Goal: Task Accomplishment & Management: Manage account settings

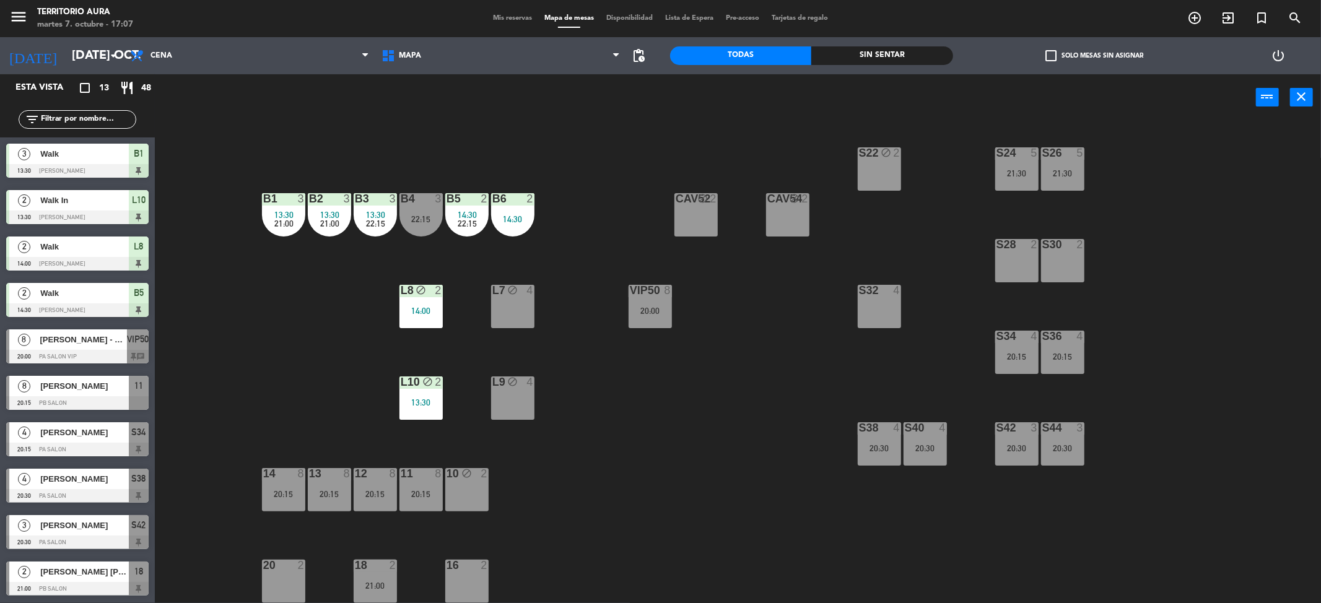
click at [505, 17] on span "Mis reservas" at bounding box center [512, 18] width 51 height 7
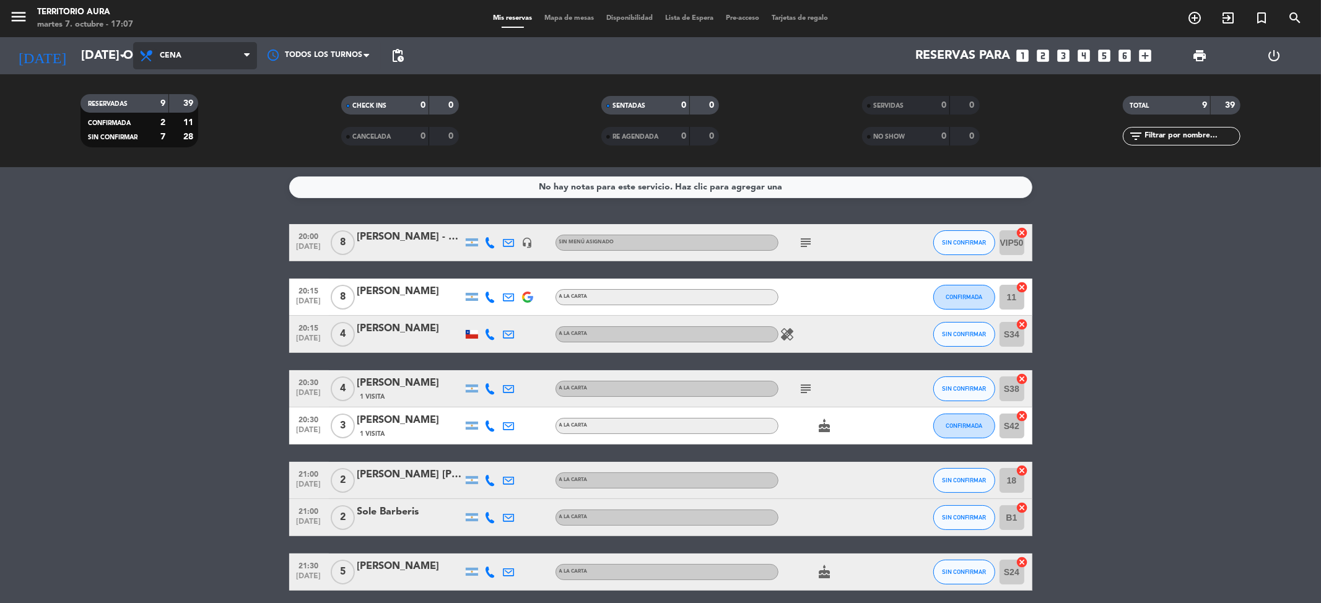
click at [156, 53] on icon at bounding box center [148, 55] width 18 height 15
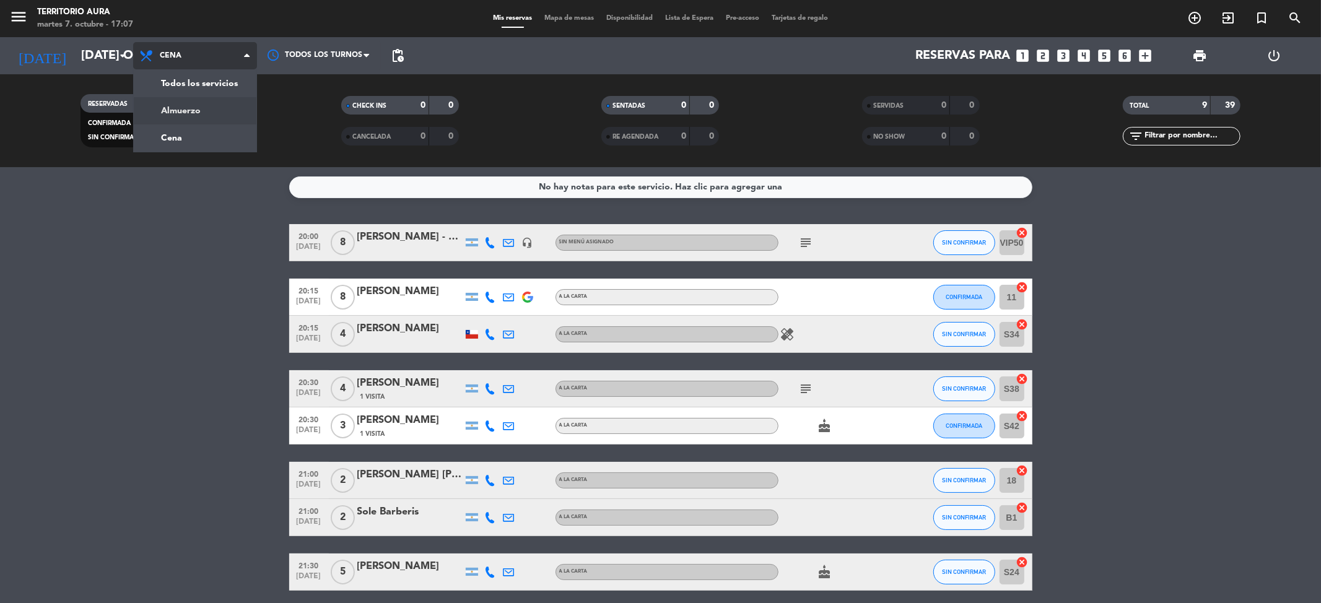
click at [189, 105] on div "menu TERRITORIO [PERSON_NAME] 7. octubre - 17:07 Mis reservas Mapa de mesas Dis…" at bounding box center [660, 83] width 1321 height 167
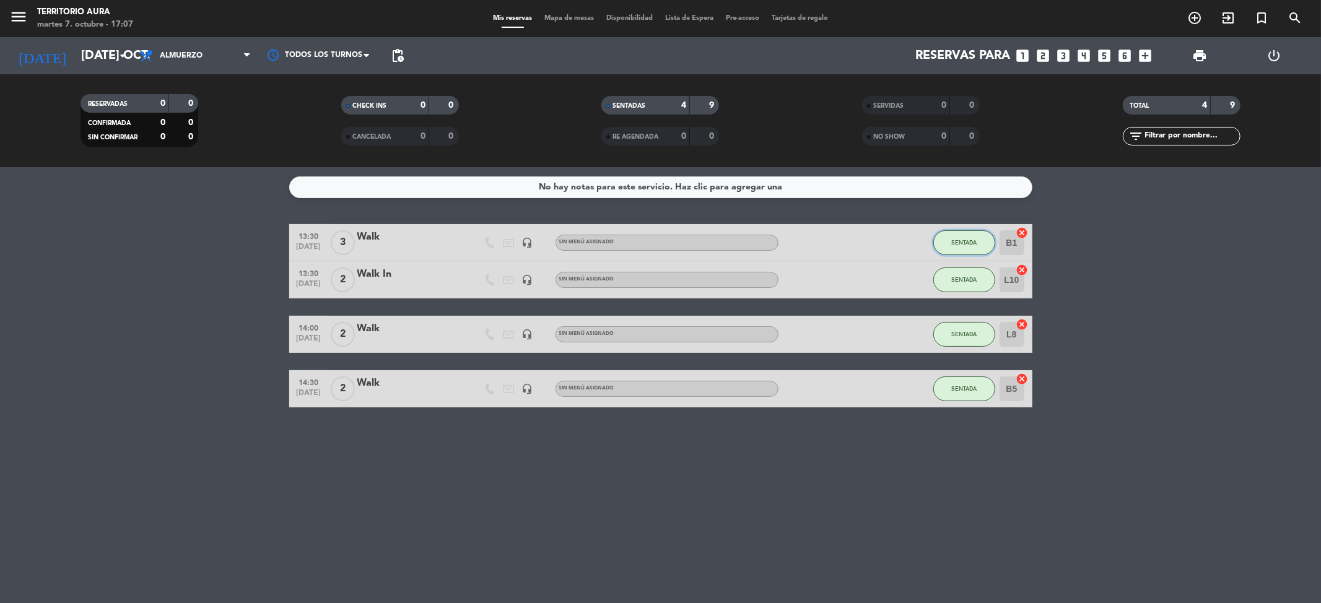
click at [953, 239] on span "SENTADA" at bounding box center [963, 242] width 25 height 7
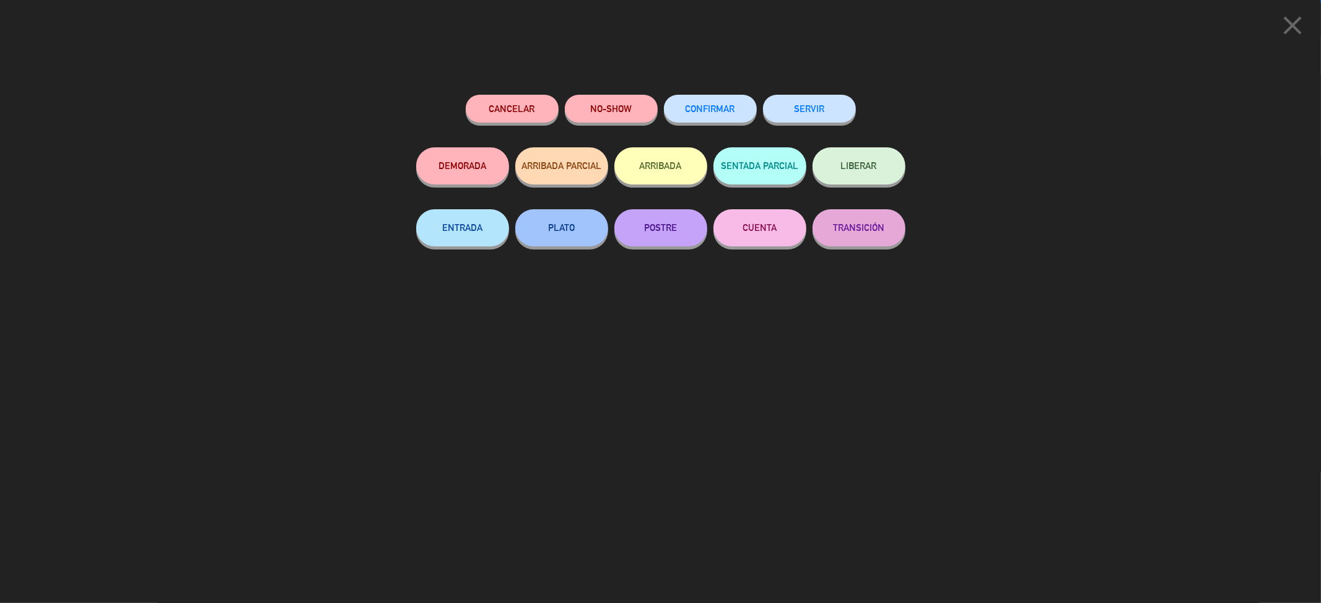
click at [828, 108] on button "SERVIR" at bounding box center [809, 109] width 93 height 28
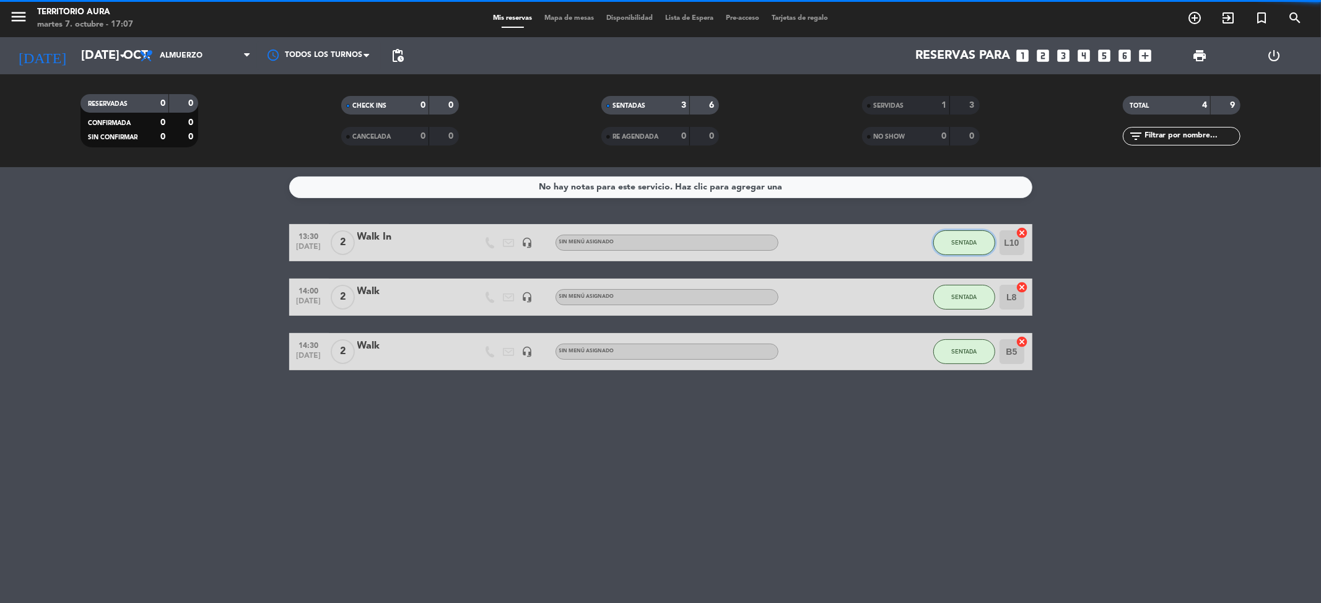
click at [954, 251] on button "SENTADA" at bounding box center [965, 242] width 62 height 25
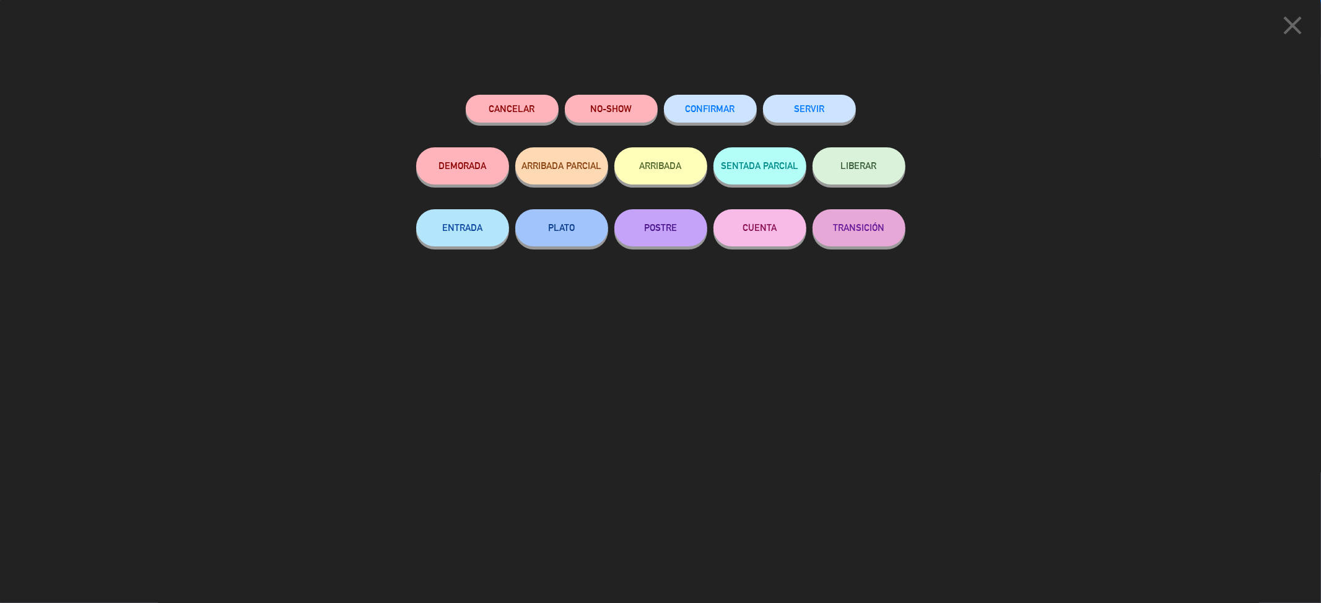
click at [821, 104] on button "SERVIR" at bounding box center [809, 109] width 93 height 28
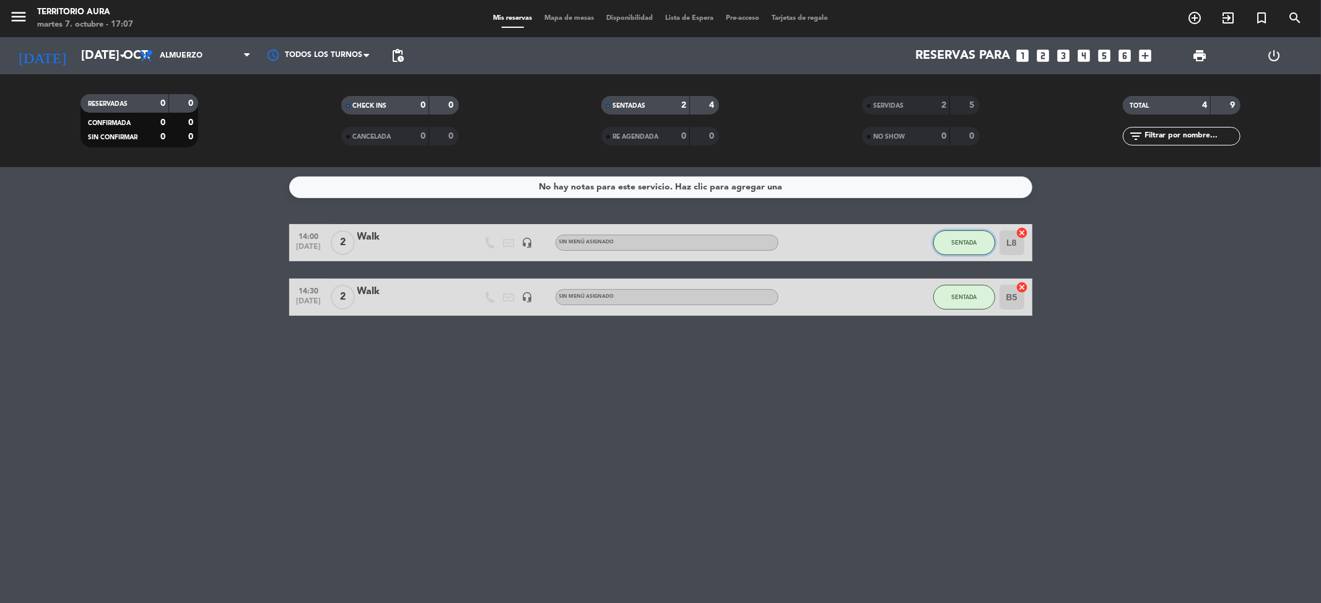
click at [964, 241] on span "SENTADA" at bounding box center [963, 242] width 25 height 7
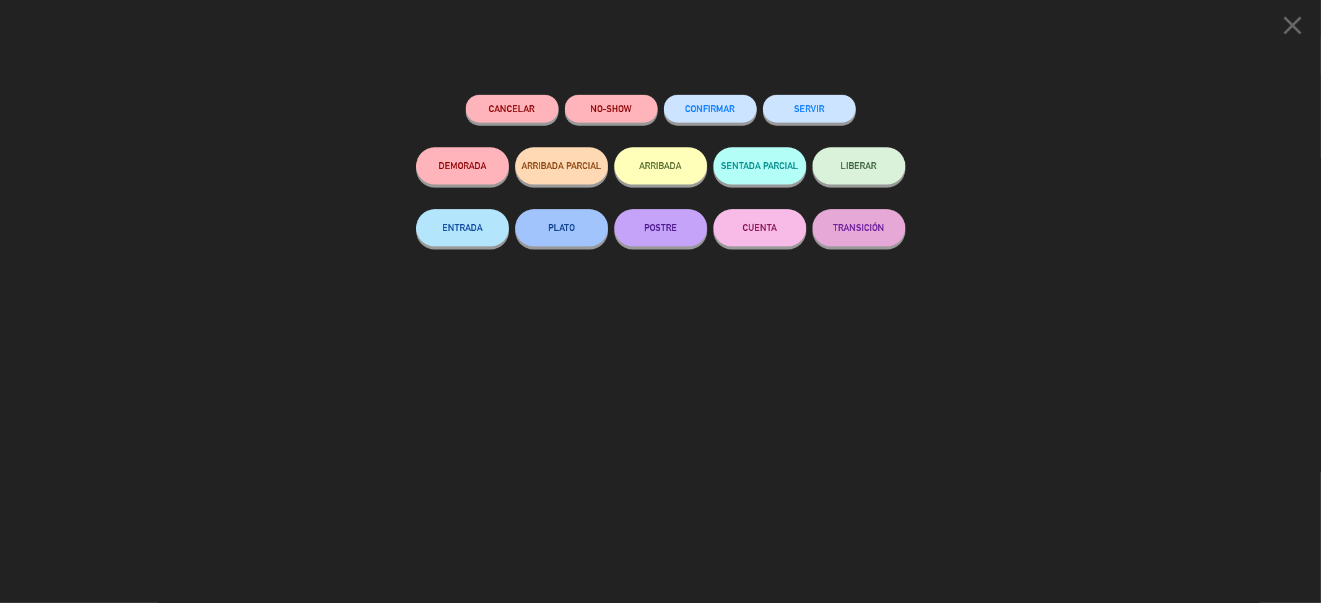
click at [828, 104] on button "SERVIR" at bounding box center [809, 109] width 93 height 28
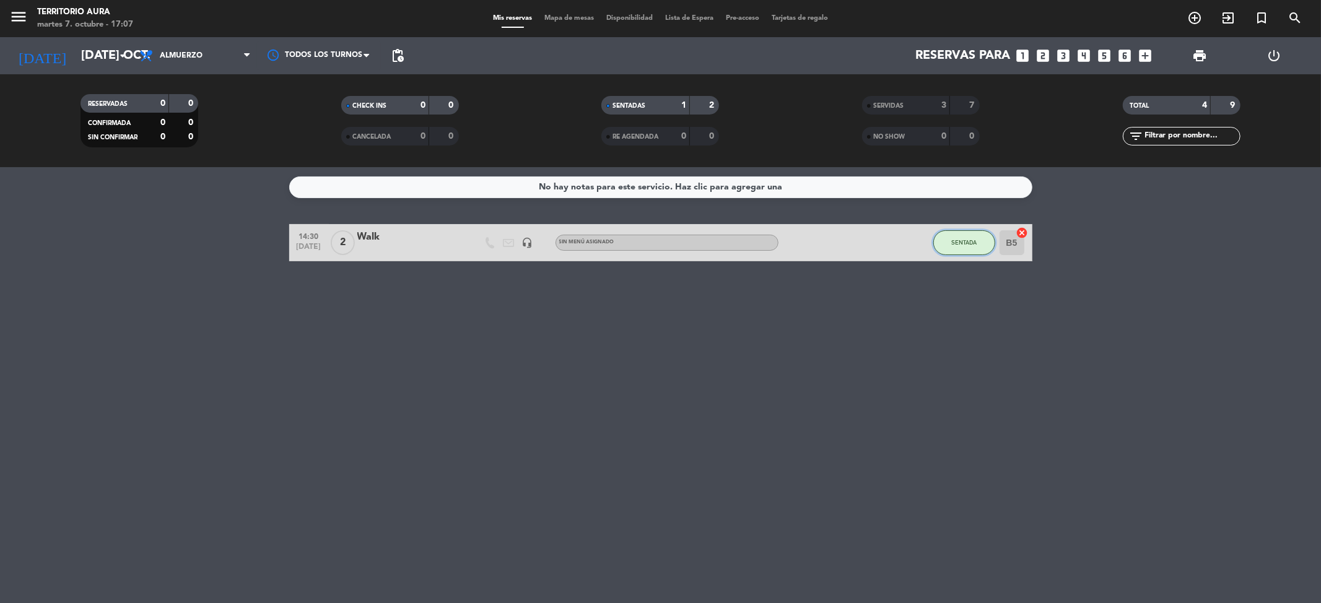
click at [973, 230] on button "SENTADA" at bounding box center [965, 242] width 62 height 25
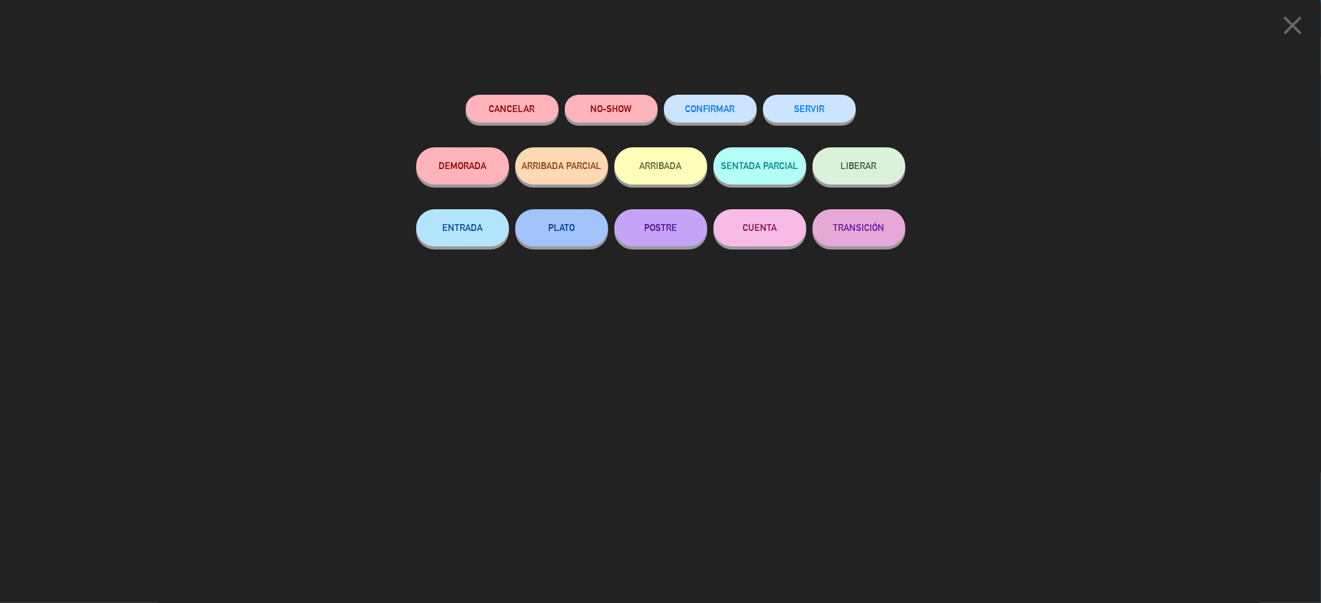
click at [818, 115] on button "SERVIR" at bounding box center [809, 109] width 93 height 28
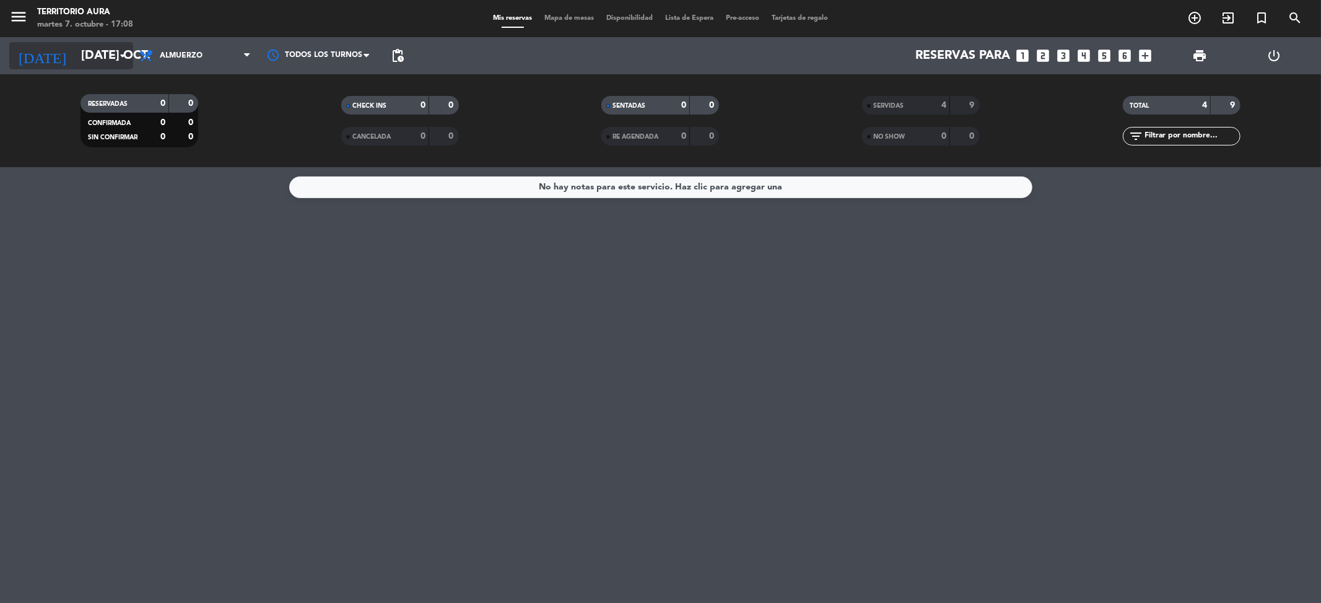
click at [93, 63] on input "[DATE] oct." at bounding box center [153, 55] width 157 height 27
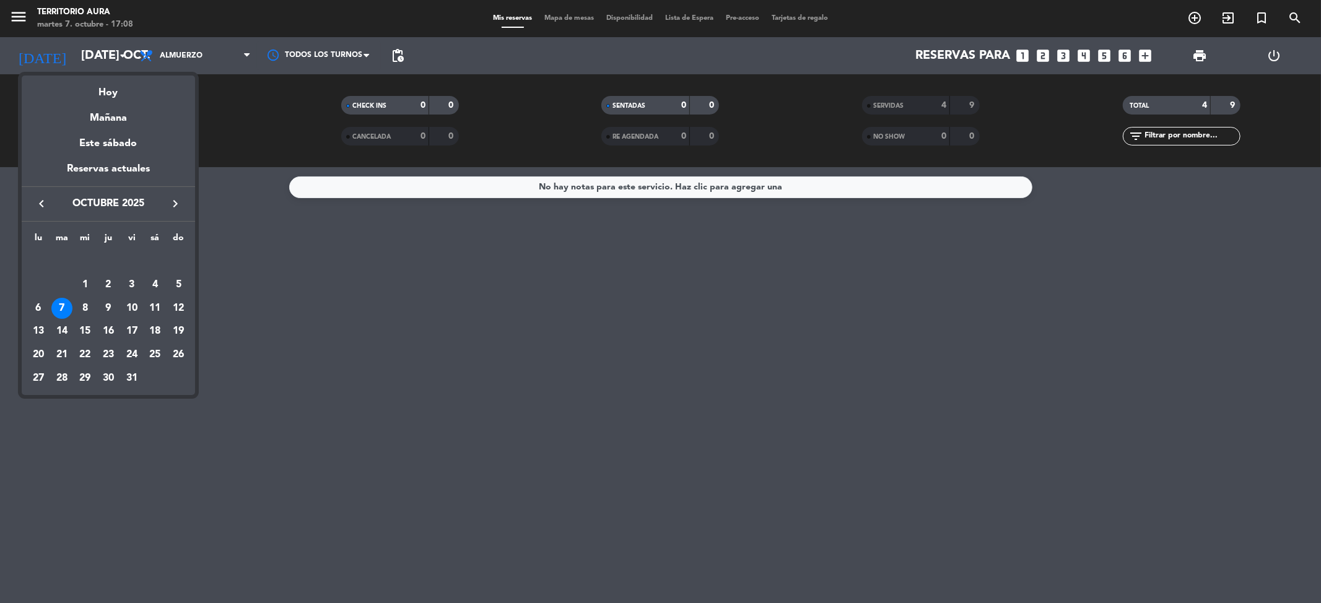
click at [234, 51] on div at bounding box center [660, 301] width 1321 height 603
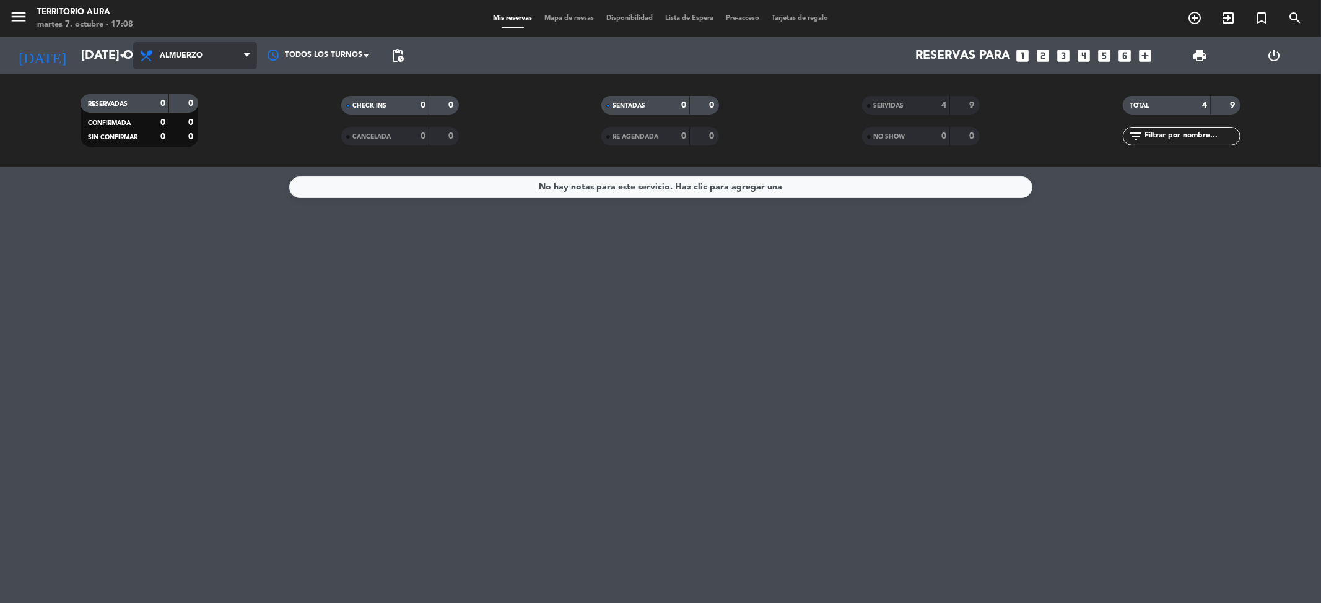
click at [234, 52] on span "Almuerzo" at bounding box center [195, 55] width 124 height 27
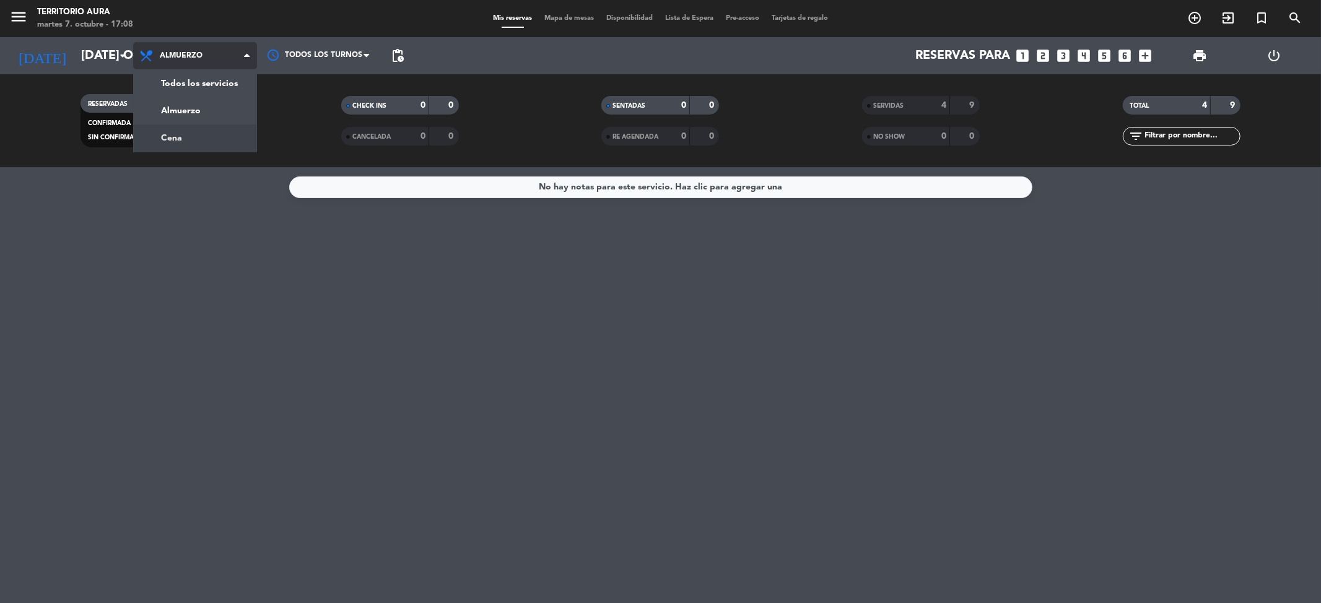
click at [224, 131] on div "menu TERRITORIO [PERSON_NAME] 7. octubre - 17:08 Mis reservas Mapa de mesas Dis…" at bounding box center [660, 83] width 1321 height 167
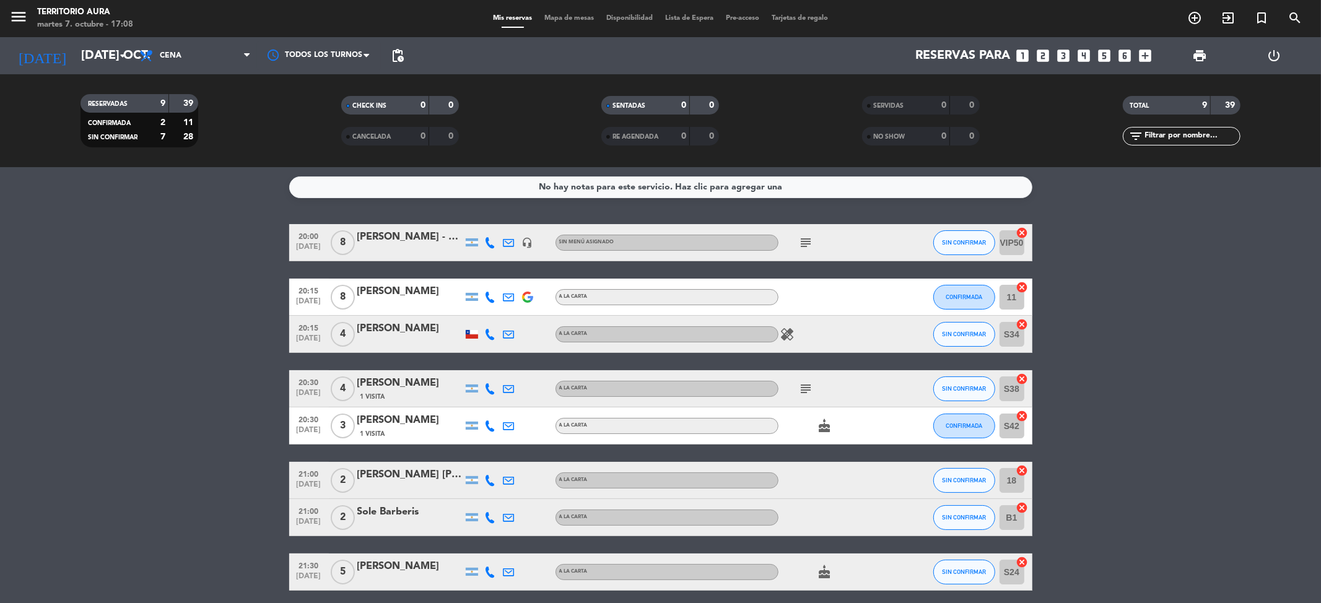
click at [585, 18] on span "Mapa de mesas" at bounding box center [569, 18] width 62 height 7
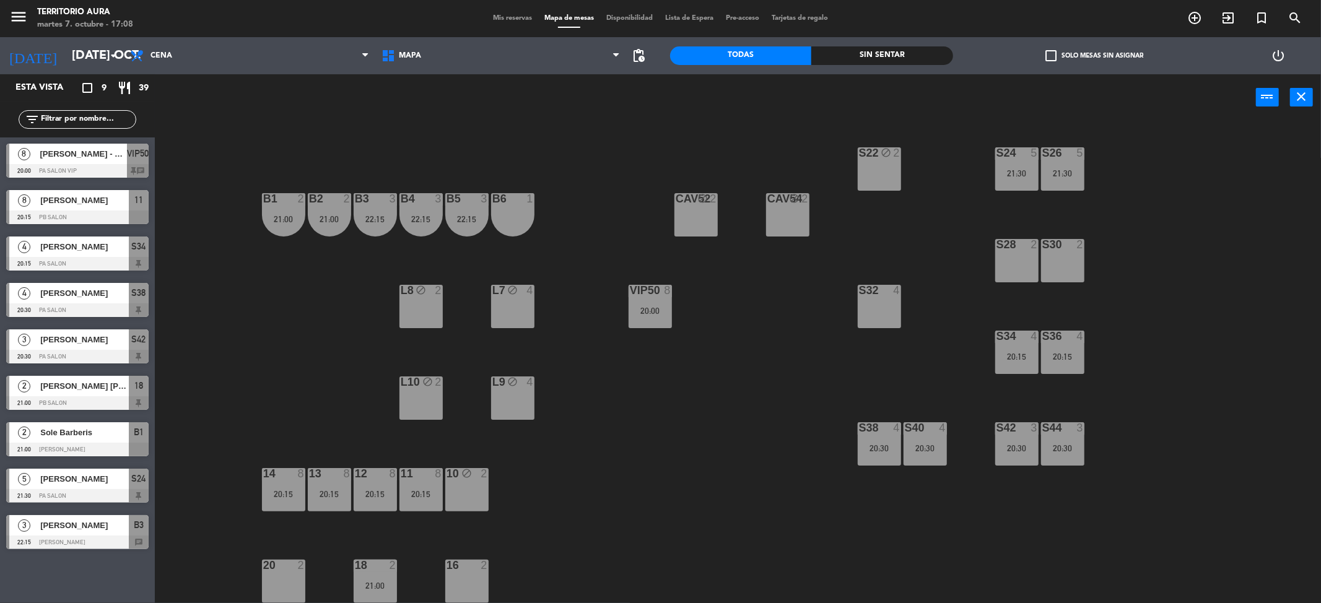
click at [561, 278] on div "S22 block 2 S24 5 21:30 S26 5 21:30 B3 3 22:15 B4 3 22:15 B5 3 22:15 B6 1 B1 2 …" at bounding box center [744, 366] width 1153 height 483
click at [287, 212] on div "B1 2 21:00" at bounding box center [283, 214] width 43 height 43
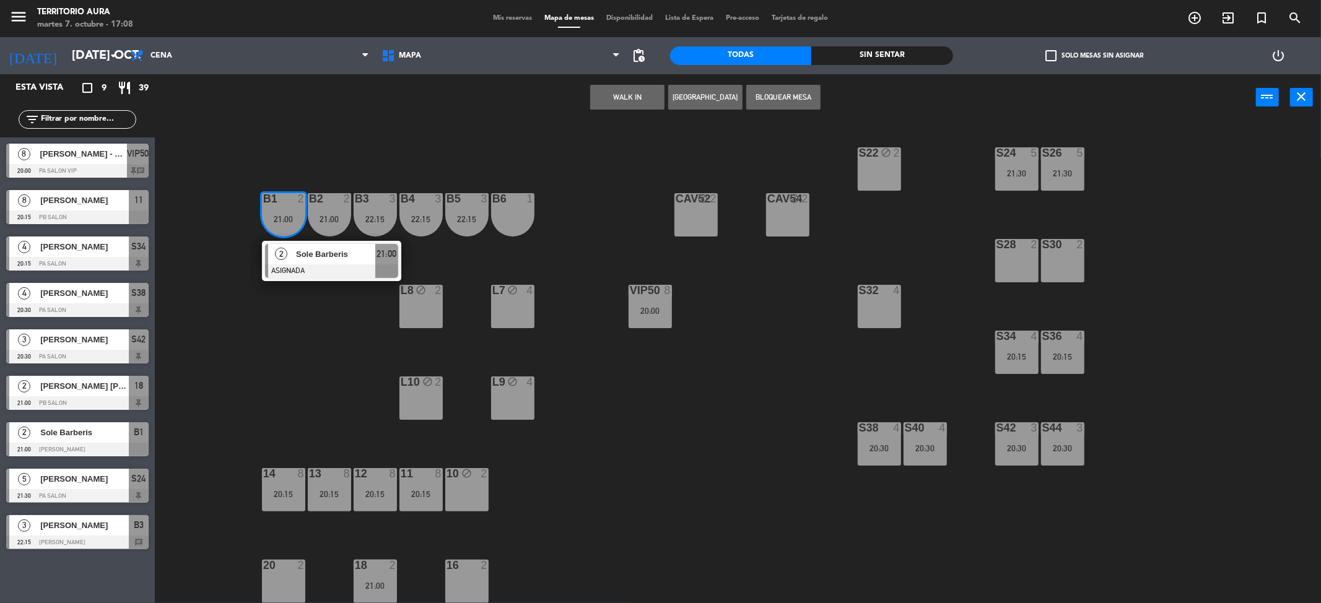
click at [304, 248] on span "Sole Barberis" at bounding box center [335, 254] width 79 height 13
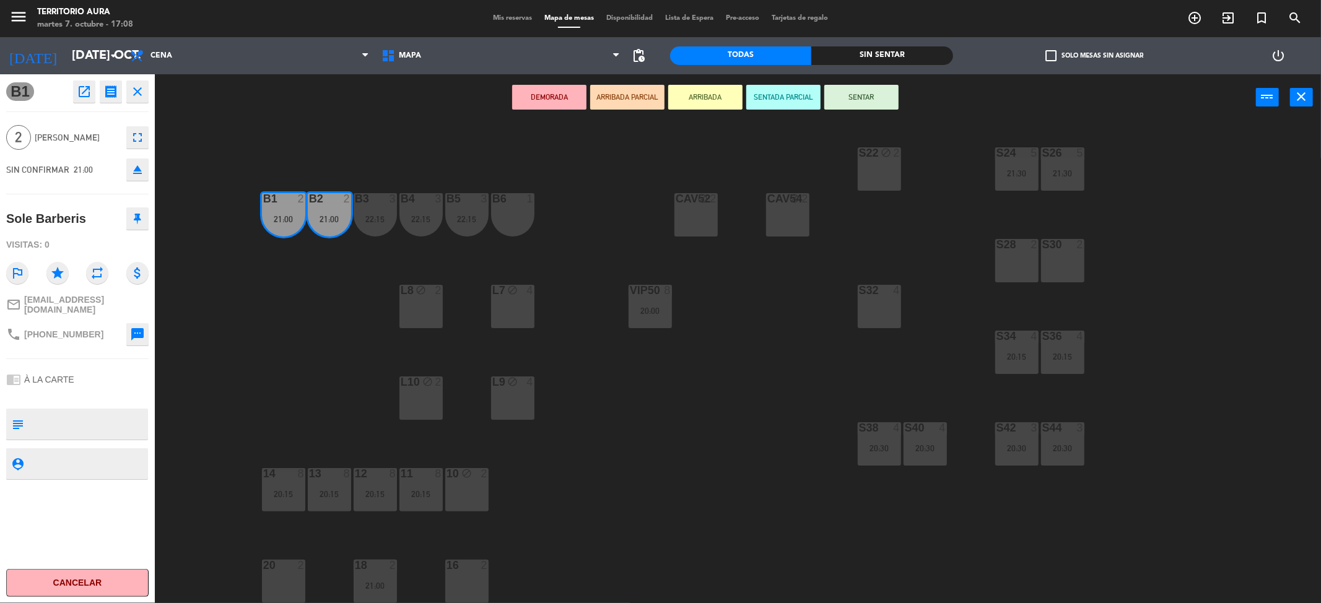
click at [281, 573] on div "20 2" at bounding box center [283, 581] width 43 height 43
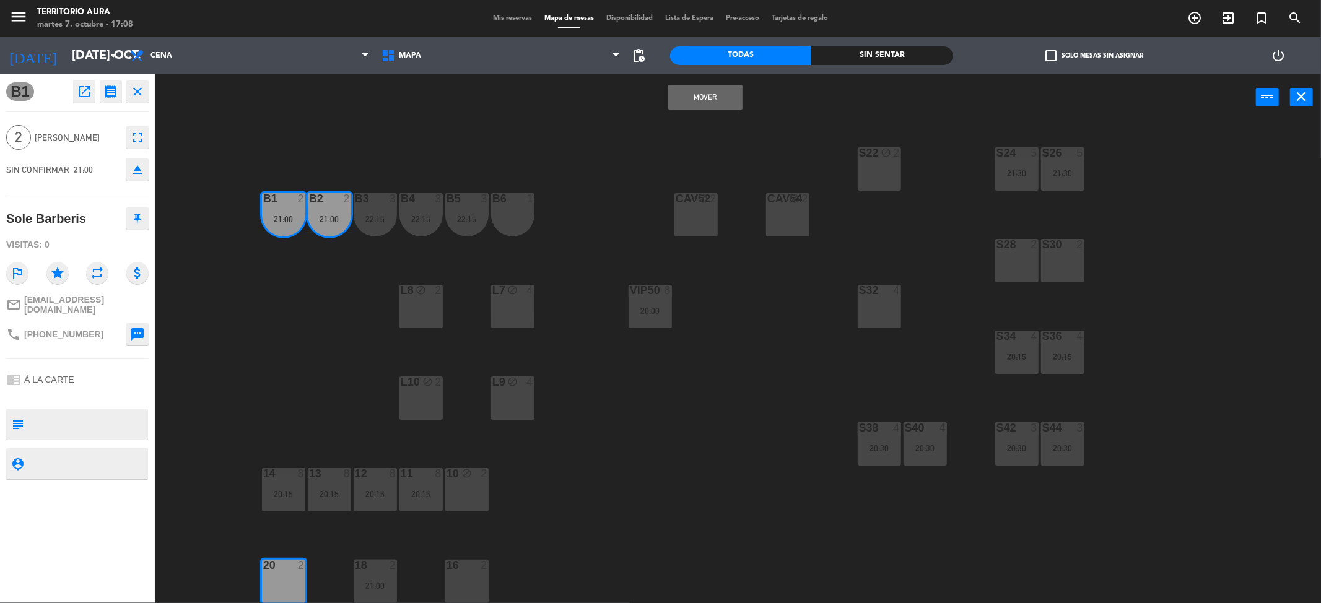
click at [731, 99] on button "Mover" at bounding box center [705, 97] width 74 height 25
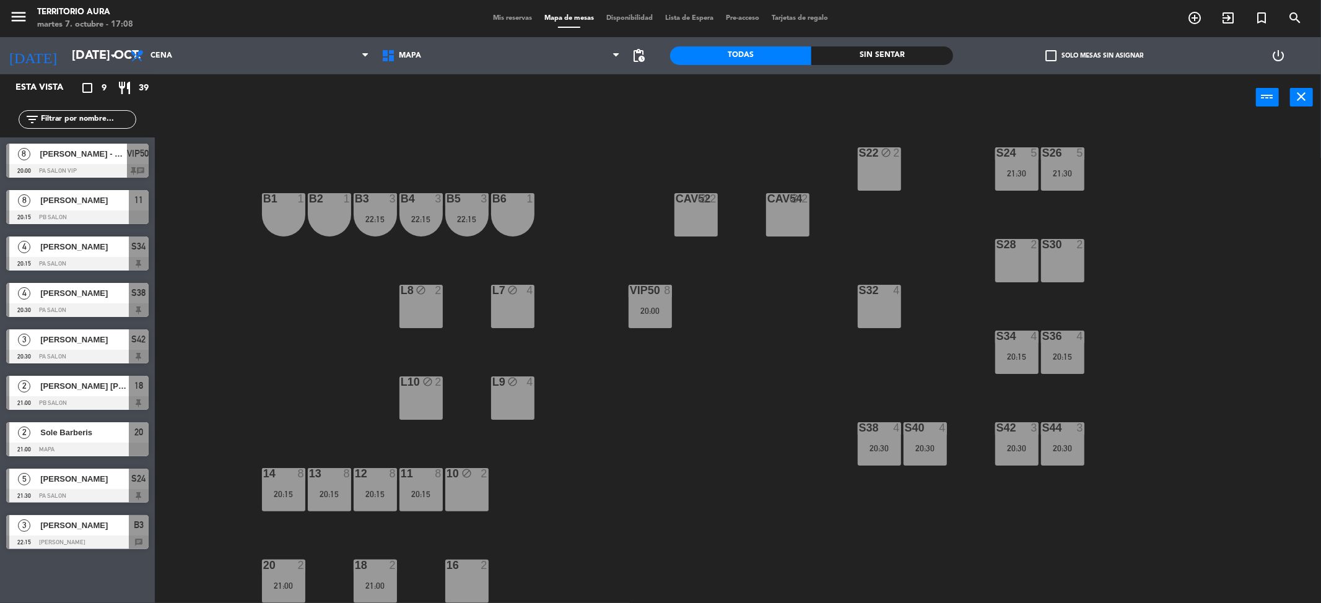
click at [440, 216] on div "22:15" at bounding box center [421, 219] width 43 height 9
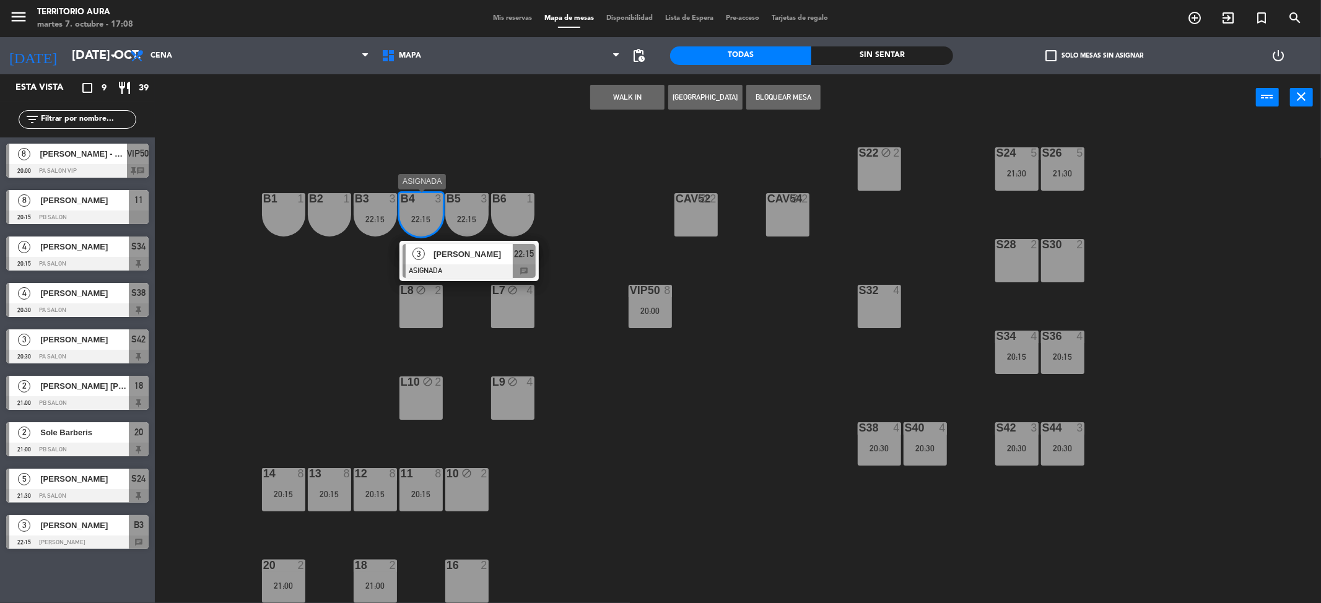
click at [465, 261] on div "[PERSON_NAME]" at bounding box center [472, 254] width 81 height 20
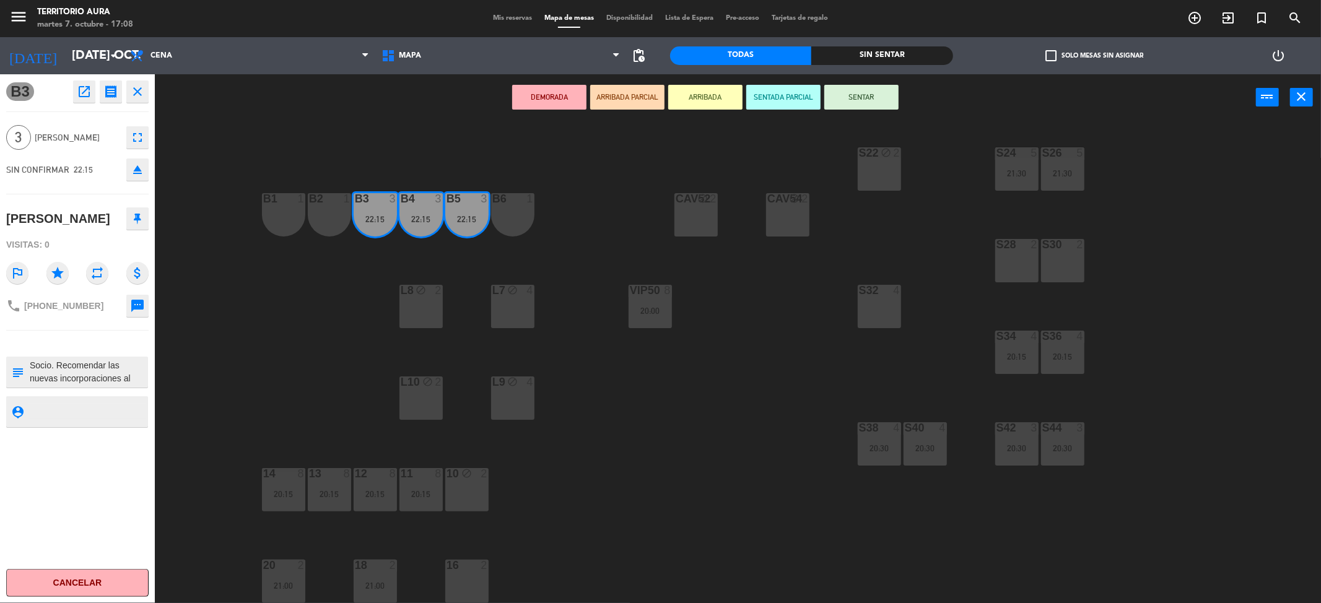
click at [1043, 248] on div "S30" at bounding box center [1043, 244] width 1 height 11
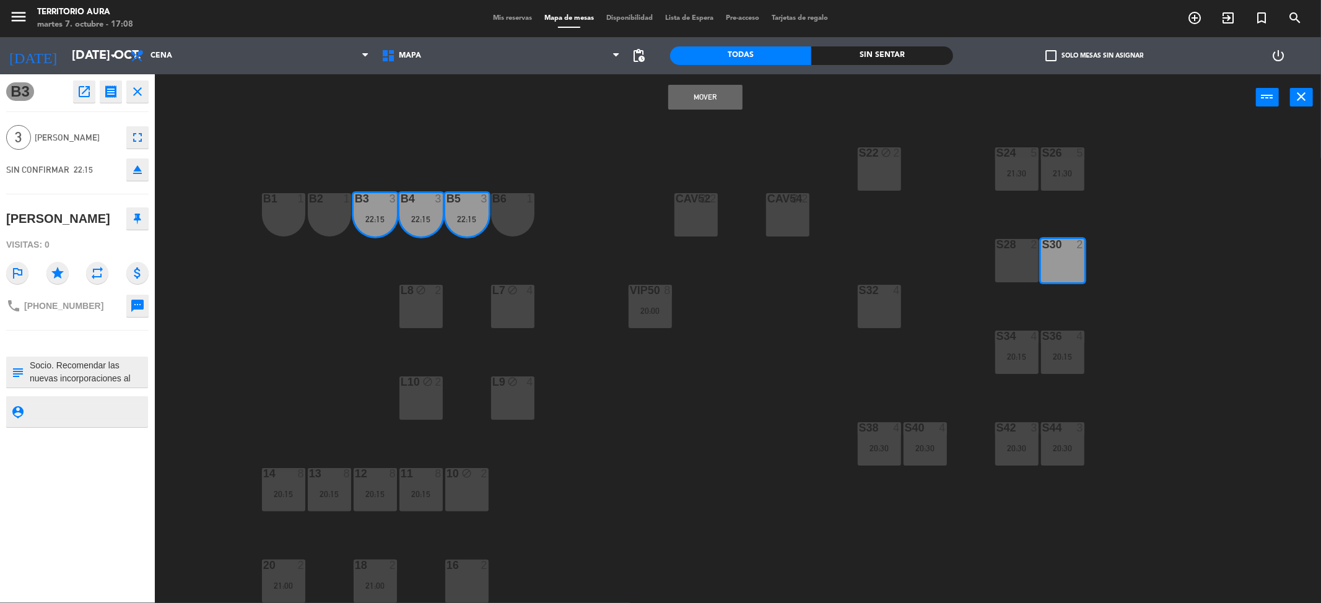
click at [1015, 254] on div "S28 2" at bounding box center [1016, 260] width 43 height 43
click at [734, 95] on button "Mover y Unir" at bounding box center [705, 97] width 74 height 25
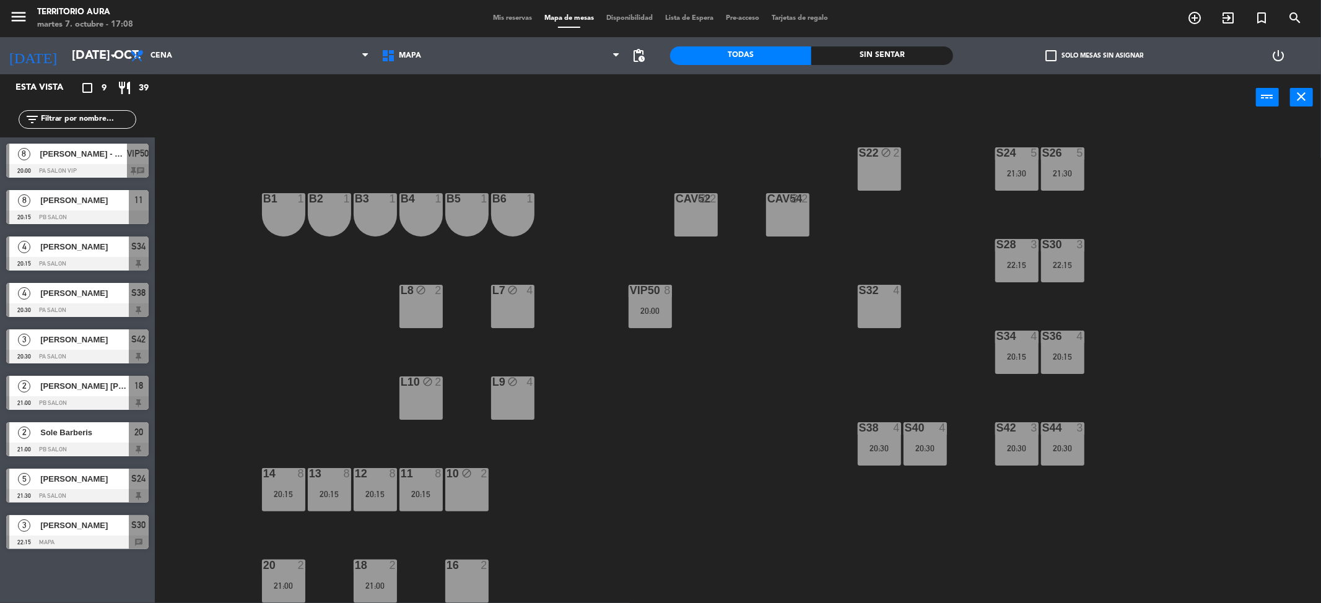
click at [794, 300] on div "S22 block 2 S24 5 21:30 S26 5 21:30 B3 1 B4 1 B5 1 B6 1 B1 1 B2 1 CAV52 block 2…" at bounding box center [744, 366] width 1153 height 483
click at [511, 20] on span "Mis reservas" at bounding box center [512, 18] width 51 height 7
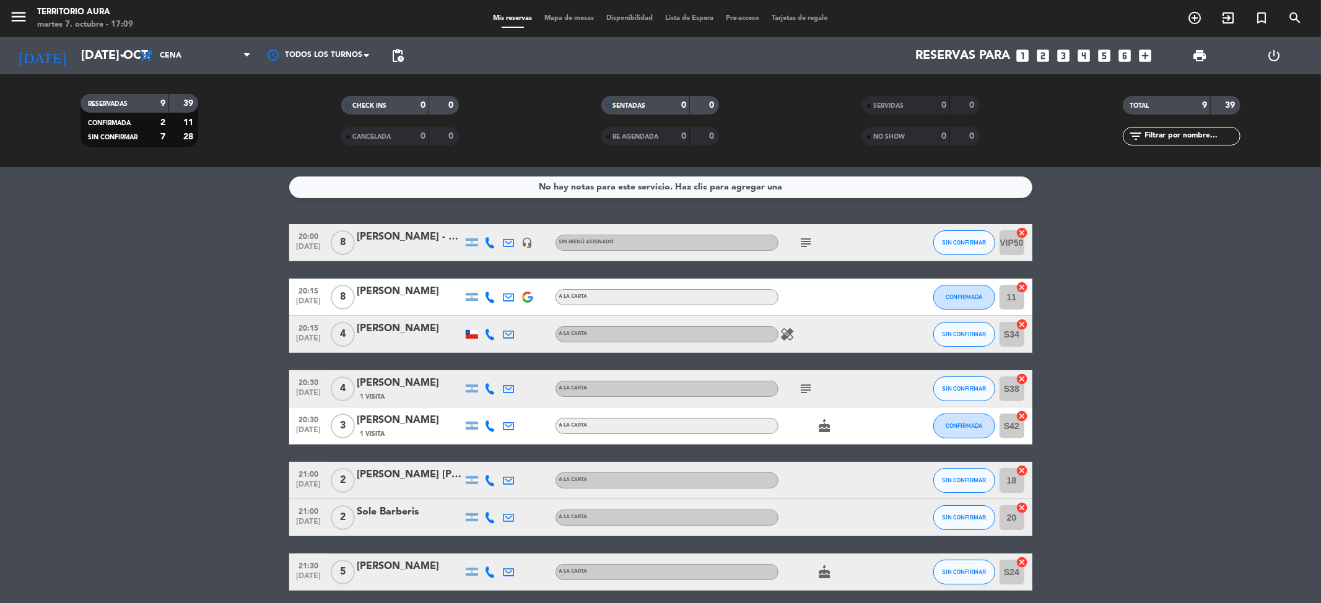
click at [1192, 42] on div "print" at bounding box center [1200, 55] width 75 height 37
click at [1192, 46] on span "print" at bounding box center [1199, 55] width 25 height 25
click at [1195, 48] on span "print" at bounding box center [1199, 55] width 15 height 15
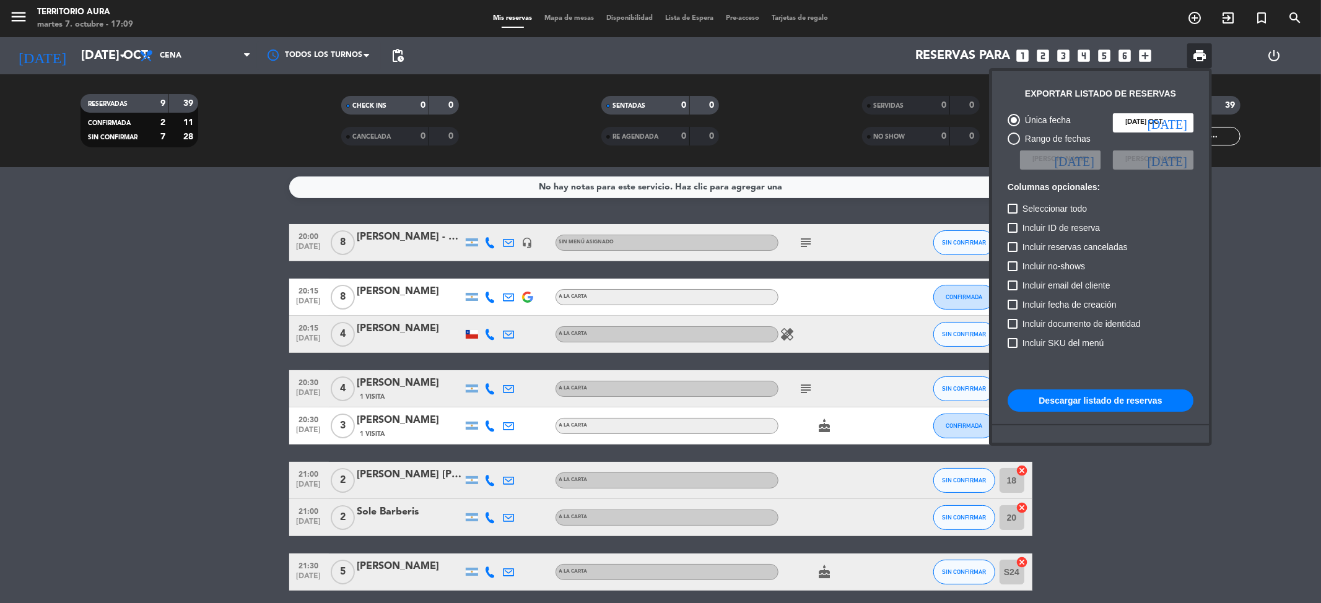
click at [1138, 404] on button "Descargar listado de reservas" at bounding box center [1101, 401] width 186 height 22
click at [551, 18] on div at bounding box center [660, 301] width 1321 height 603
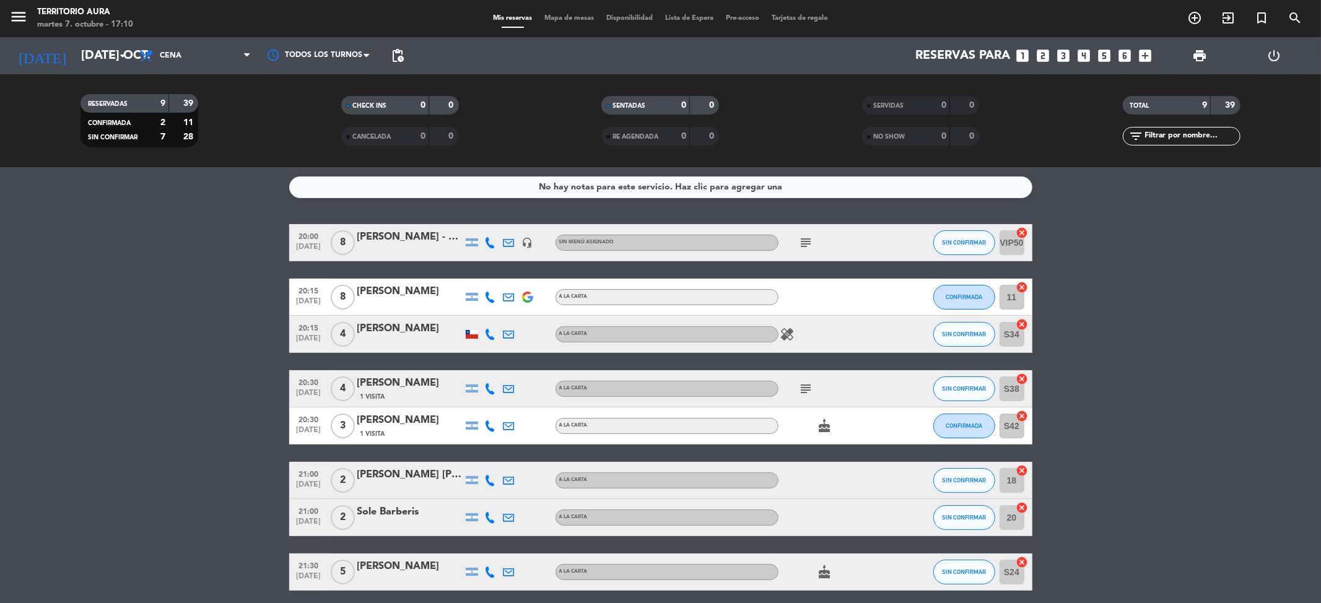
click at [551, 18] on span "Mapa de mesas" at bounding box center [569, 18] width 62 height 7
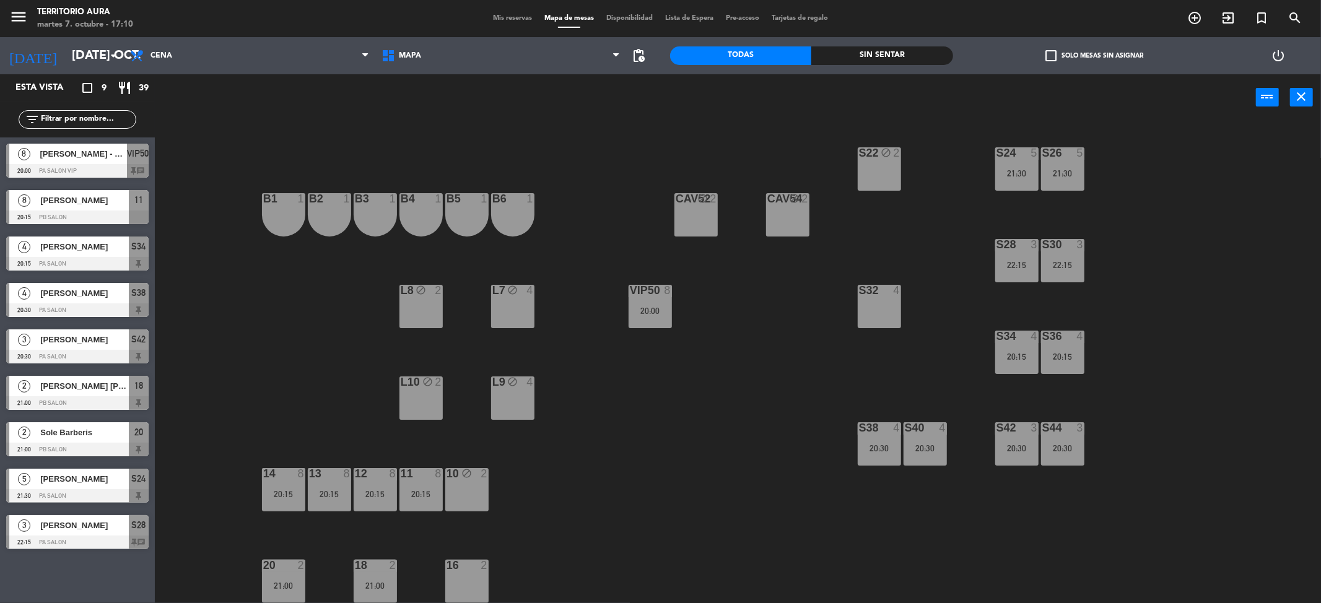
click at [501, 25] on div "menu TERRITORIO [PERSON_NAME] 7. octubre - 17:10 Mis reservas Mapa de mesas Dis…" at bounding box center [660, 18] width 1321 height 37
click at [497, 15] on span "Mis reservas" at bounding box center [512, 18] width 51 height 7
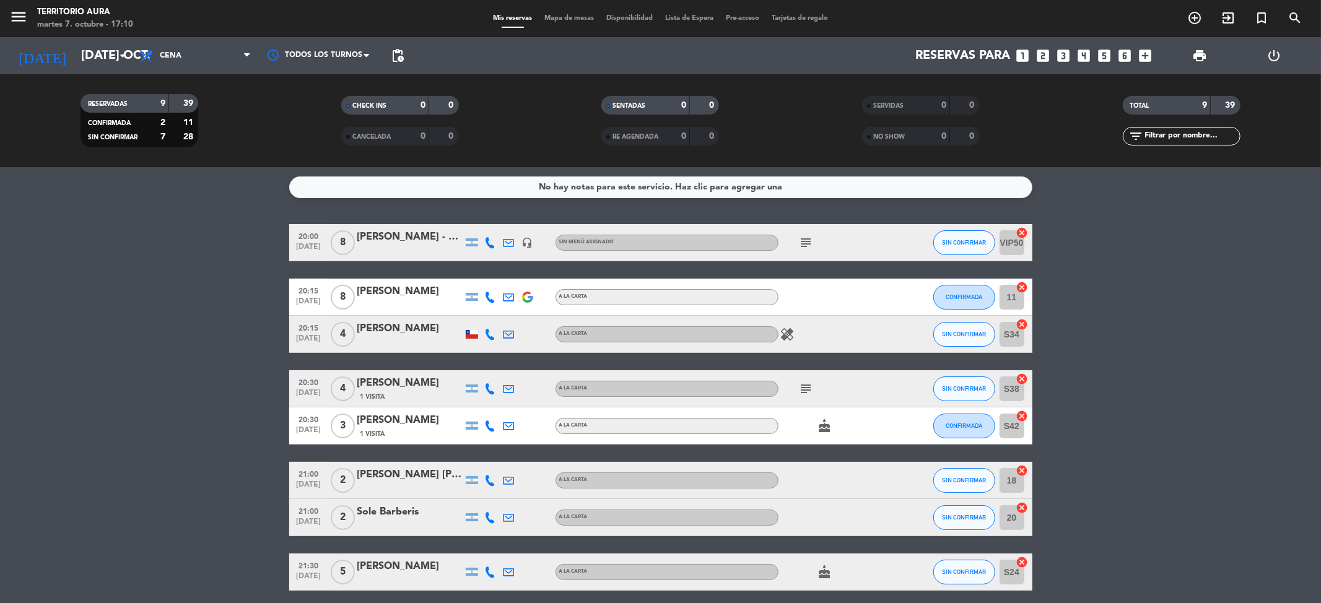
click at [549, 20] on span "Mapa de mesas" at bounding box center [569, 18] width 62 height 7
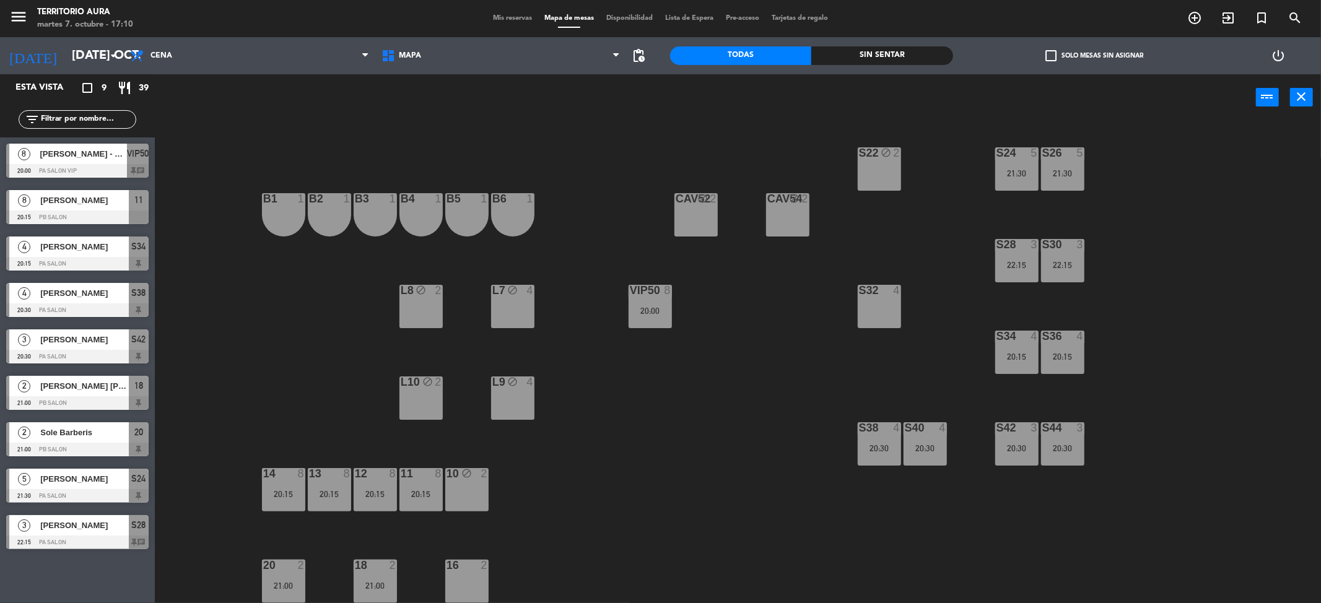
click at [1135, 342] on div "S22 block 2 S24 5 21:30 S26 5 21:30 B3 1 B4 1 B5 1 B6 1 B1 1 B2 1 CAV52 block 2…" at bounding box center [744, 366] width 1153 height 483
click at [938, 453] on div "S40 4 20:30" at bounding box center [925, 443] width 43 height 43
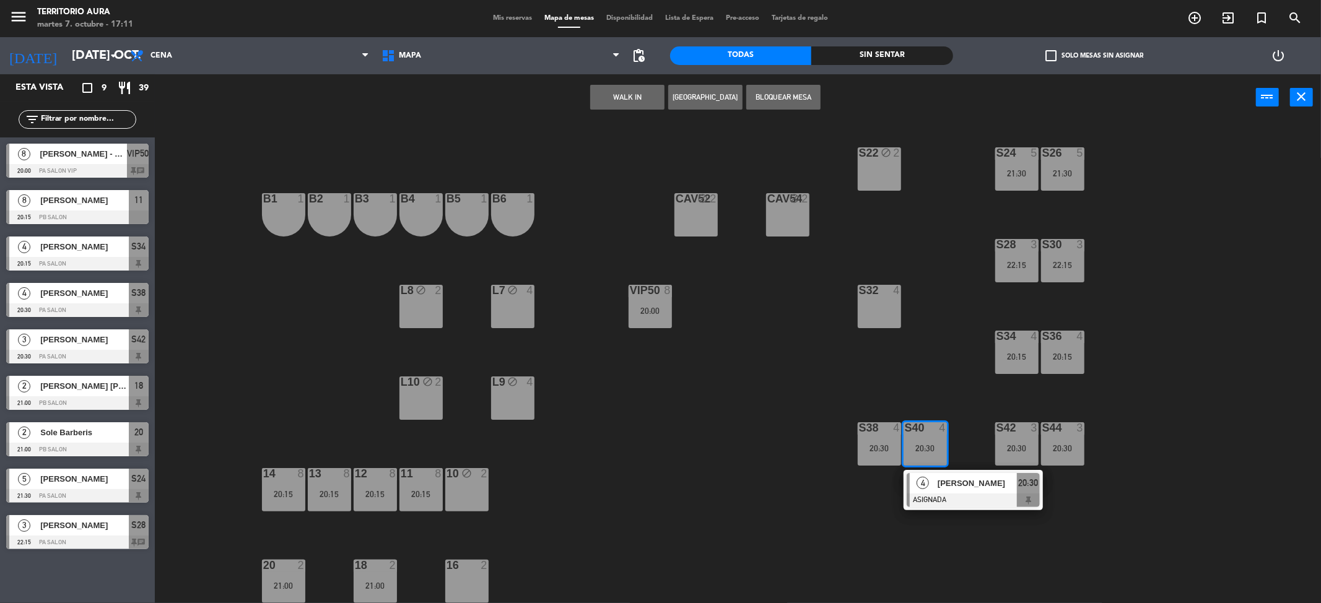
click at [956, 488] on span "[PERSON_NAME]" at bounding box center [977, 483] width 79 height 13
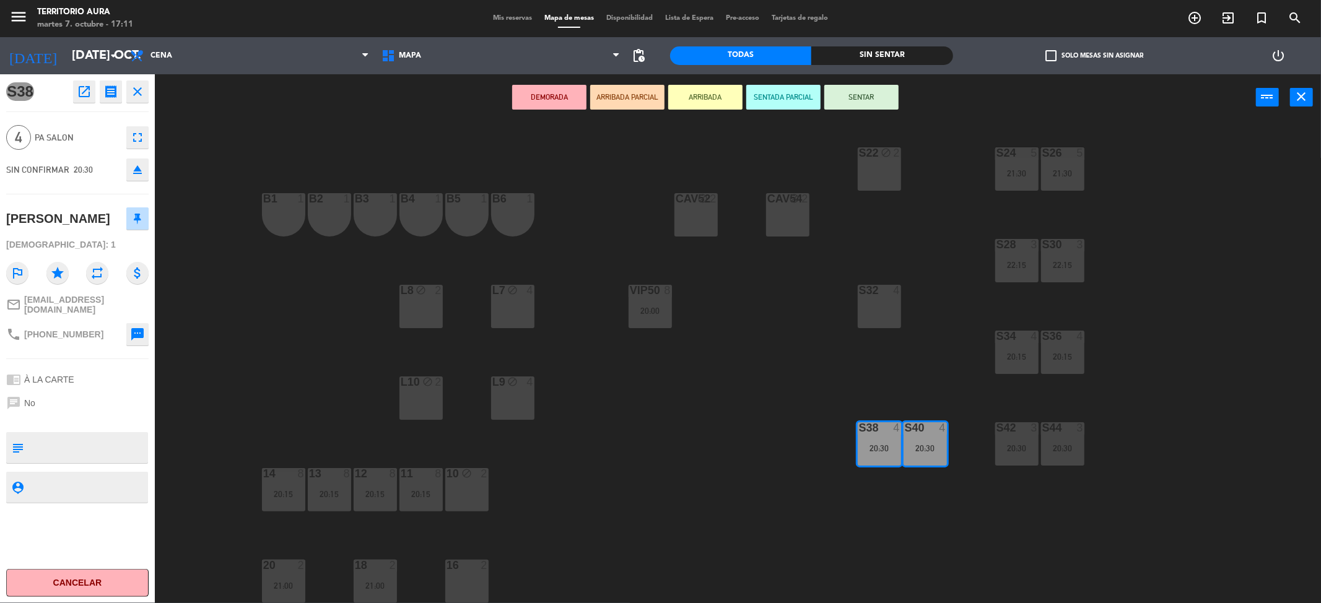
click at [1012, 256] on div "S28 3 22:15" at bounding box center [1016, 260] width 43 height 43
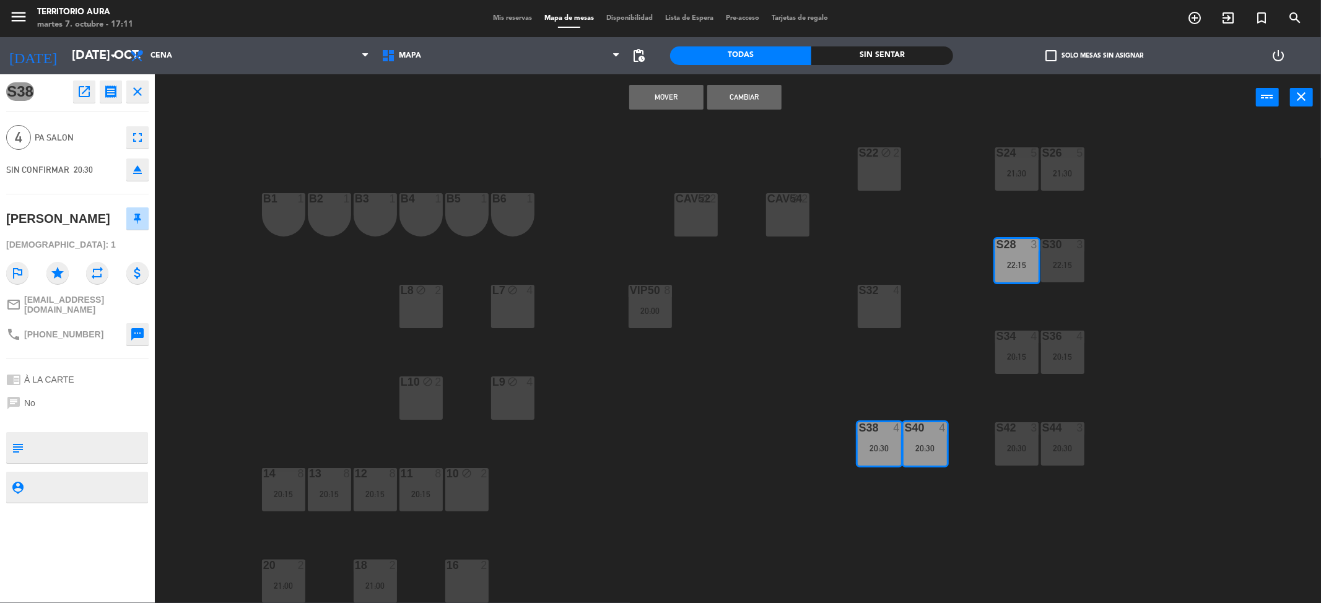
click at [1056, 259] on div "S30 3 22:15" at bounding box center [1062, 260] width 43 height 43
click at [739, 97] on button "Cambiar" at bounding box center [744, 97] width 74 height 25
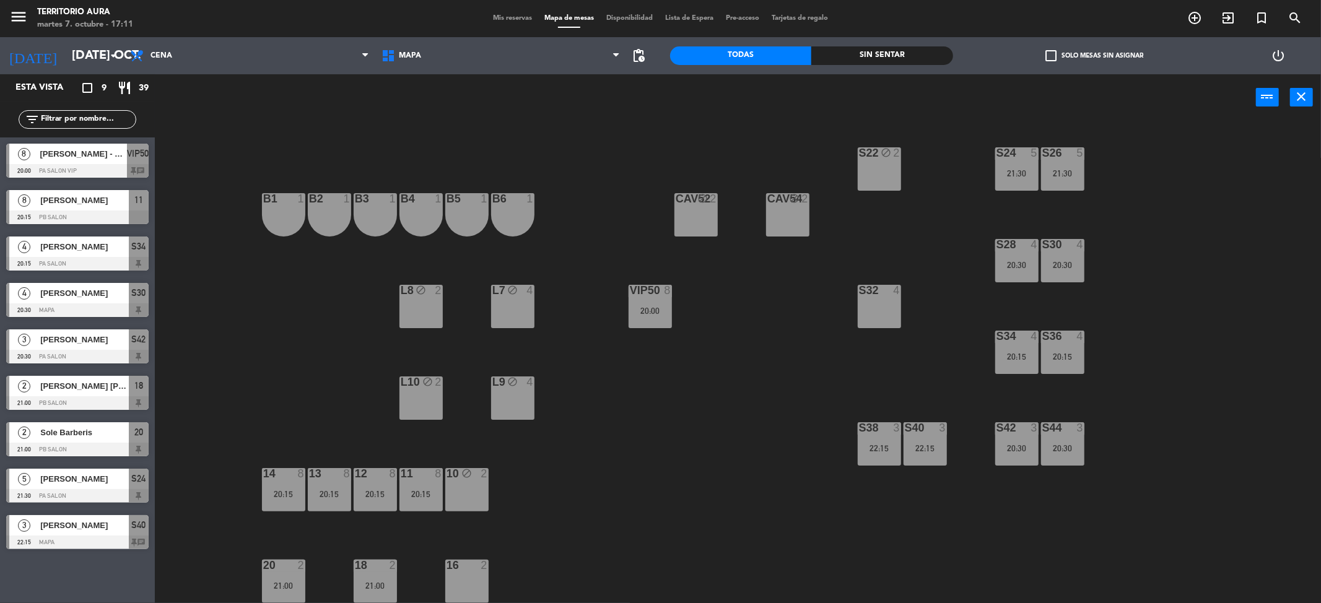
click at [741, 416] on div "S22 block 2 S24 5 21:30 S26 5 21:30 B3 1 B4 1 B5 1 B6 1 B1 1 B2 1 CAV52 block 2…" at bounding box center [744, 366] width 1153 height 483
click at [1022, 274] on div "S28 4 20:30" at bounding box center [1016, 260] width 43 height 43
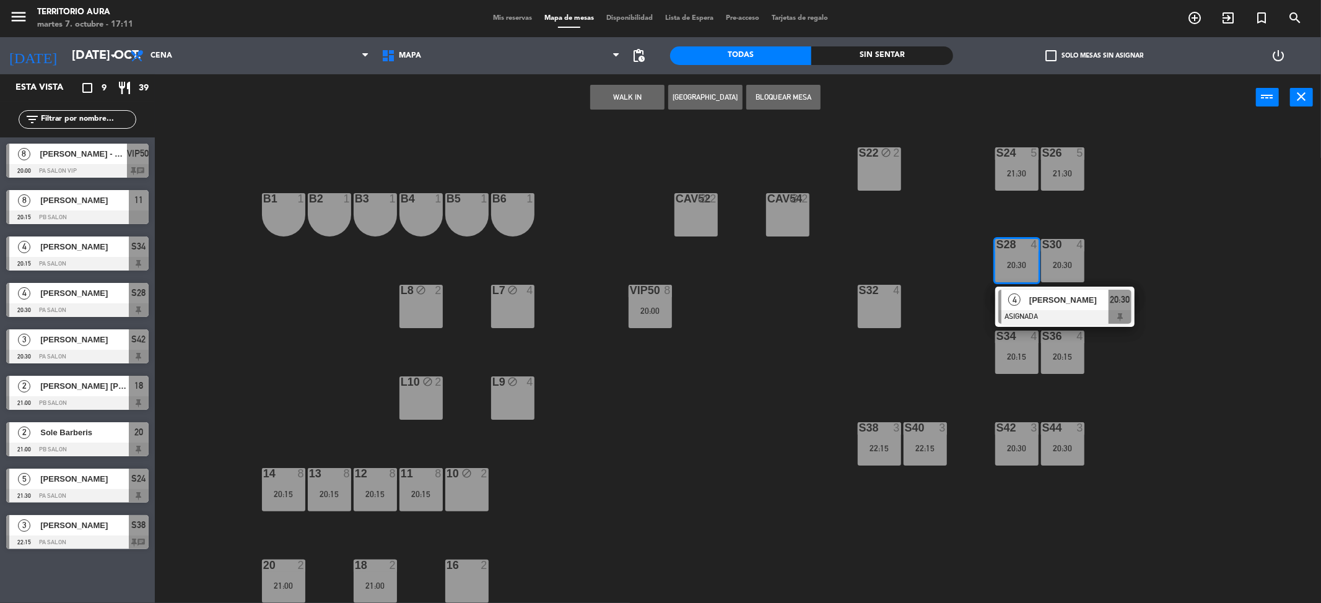
click at [1028, 294] on div "[PERSON_NAME]" at bounding box center [1068, 300] width 81 height 20
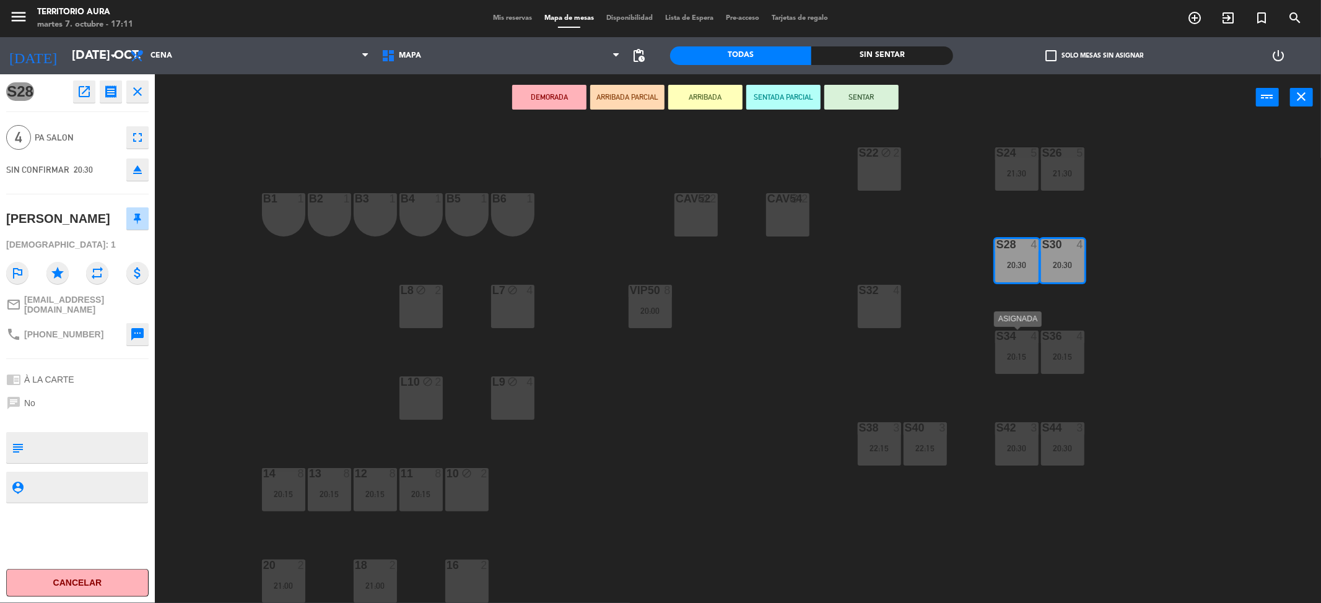
click at [1002, 349] on div "S34 4 20:15" at bounding box center [1016, 352] width 43 height 43
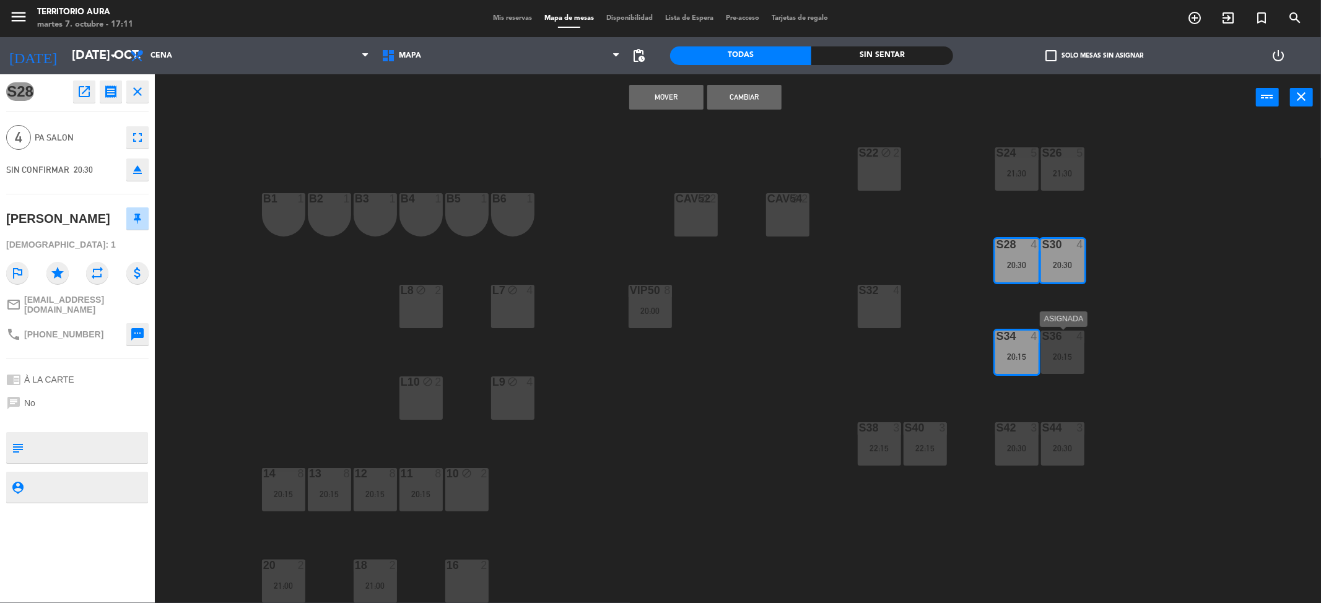
click at [1051, 357] on div "20:15" at bounding box center [1062, 356] width 43 height 9
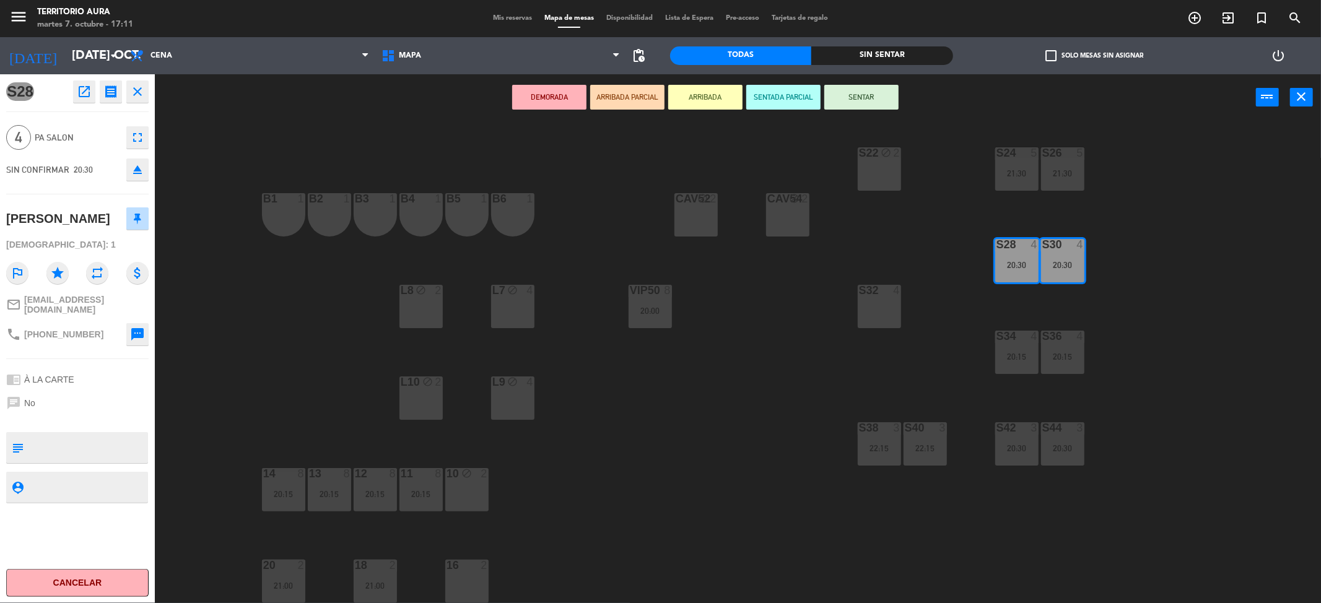
click at [1034, 276] on div "S28 4 20:30" at bounding box center [1016, 260] width 43 height 43
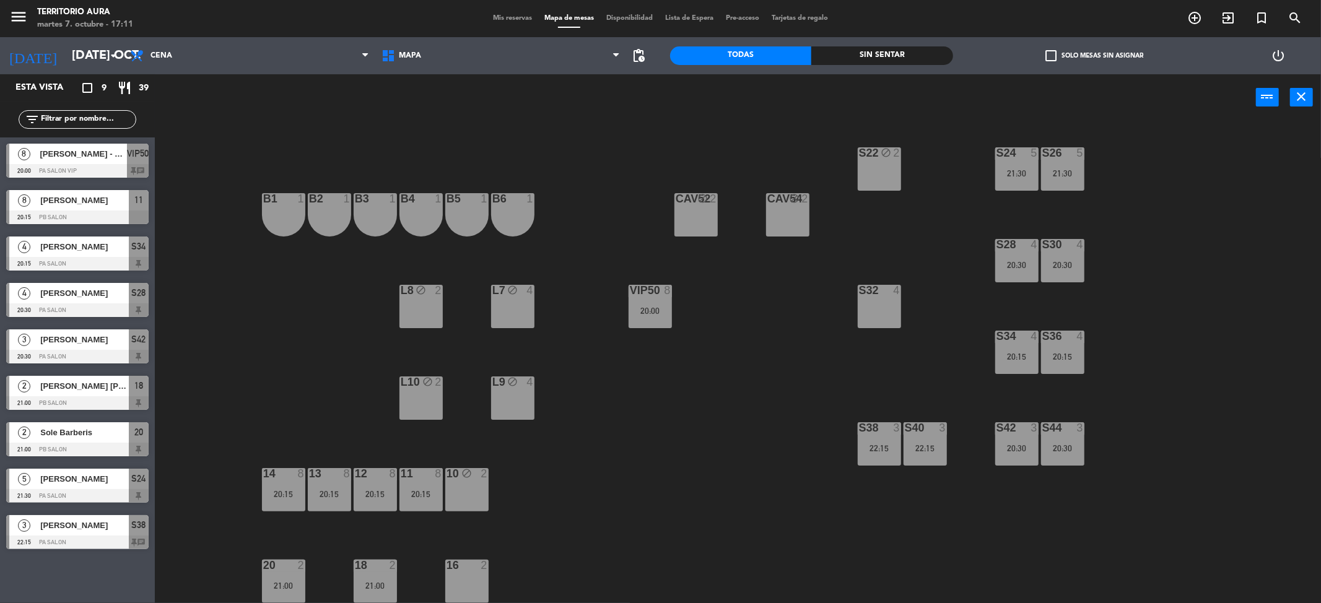
click at [1049, 275] on div "S30 4 20:30" at bounding box center [1062, 260] width 43 height 43
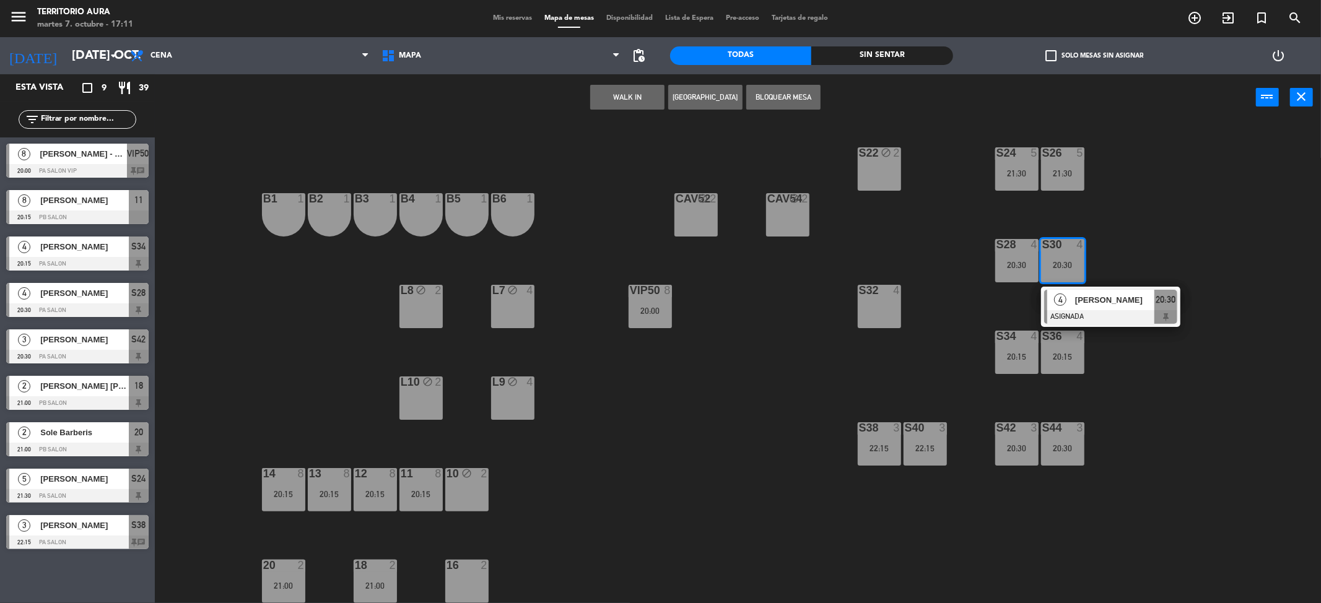
click at [1027, 270] on div "S28 4 20:30" at bounding box center [1016, 260] width 43 height 43
drag, startPoint x: 1062, startPoint y: 359, endPoint x: 1049, endPoint y: 355, distance: 13.7
click at [1061, 359] on div "20:15" at bounding box center [1062, 356] width 43 height 9
click at [1024, 355] on div "20:15" at bounding box center [1016, 356] width 43 height 9
click at [917, 295] on div "S22 block 2 S24 5 21:30 S26 5 21:30 B3 1 B4 1 B5 1 B6 1 B1 1 B2 1 CAV52 block 2…" at bounding box center [744, 366] width 1153 height 483
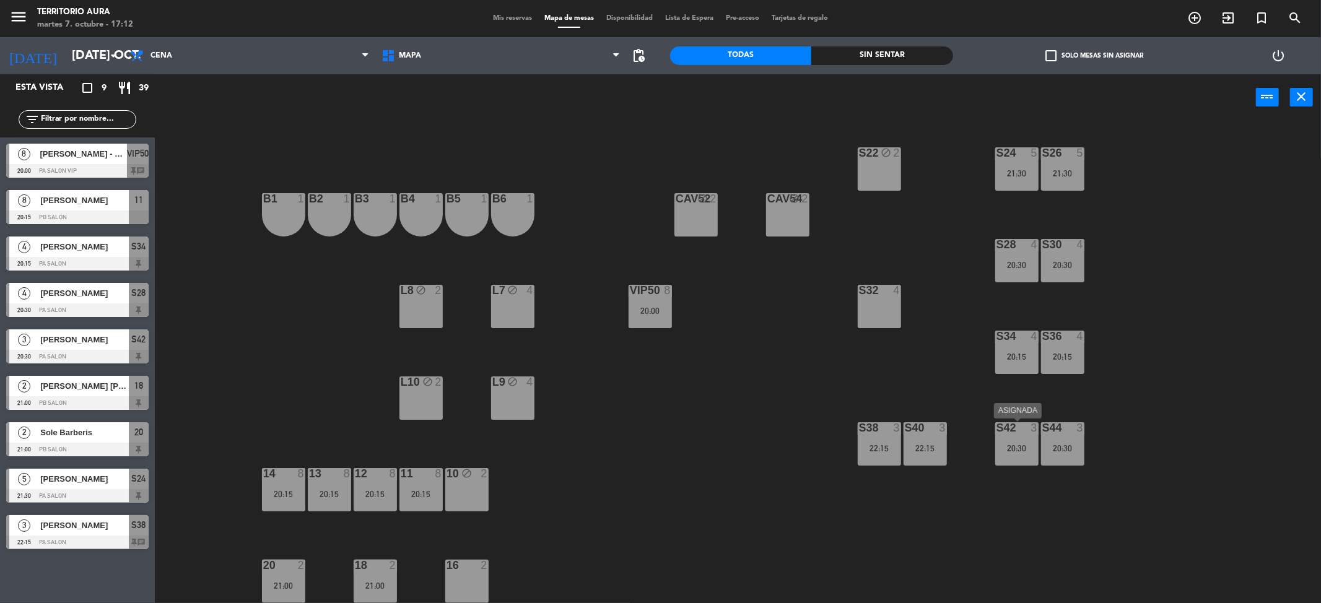
click at [1030, 464] on div "S42 3 20:30" at bounding box center [1016, 443] width 43 height 43
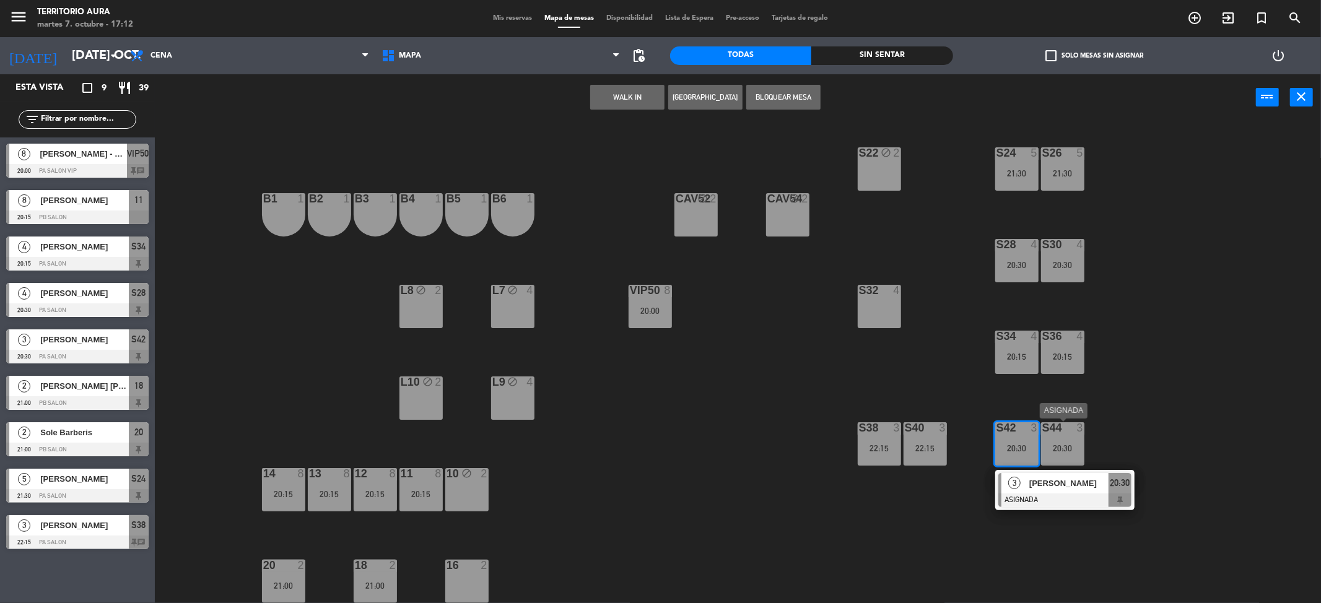
click at [1054, 457] on div "s44 3 20:30" at bounding box center [1062, 443] width 43 height 43
click at [1099, 491] on div "[PERSON_NAME]" at bounding box center [1114, 483] width 81 height 20
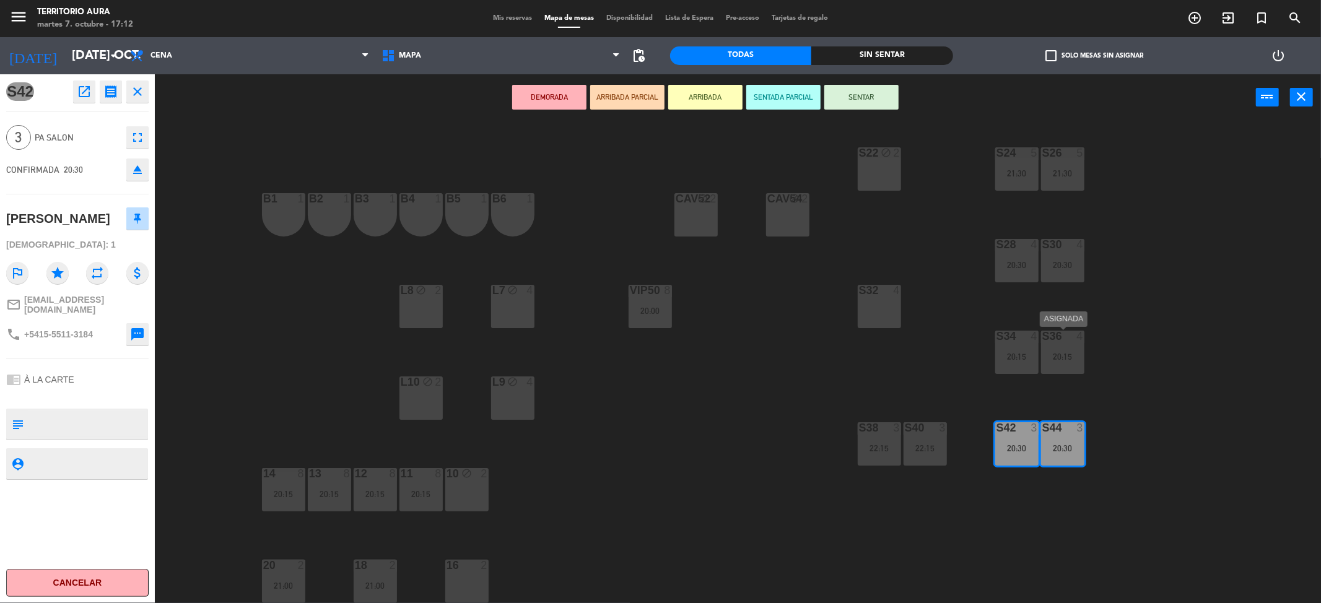
click at [1059, 346] on div "S36 4 20:15" at bounding box center [1062, 352] width 43 height 43
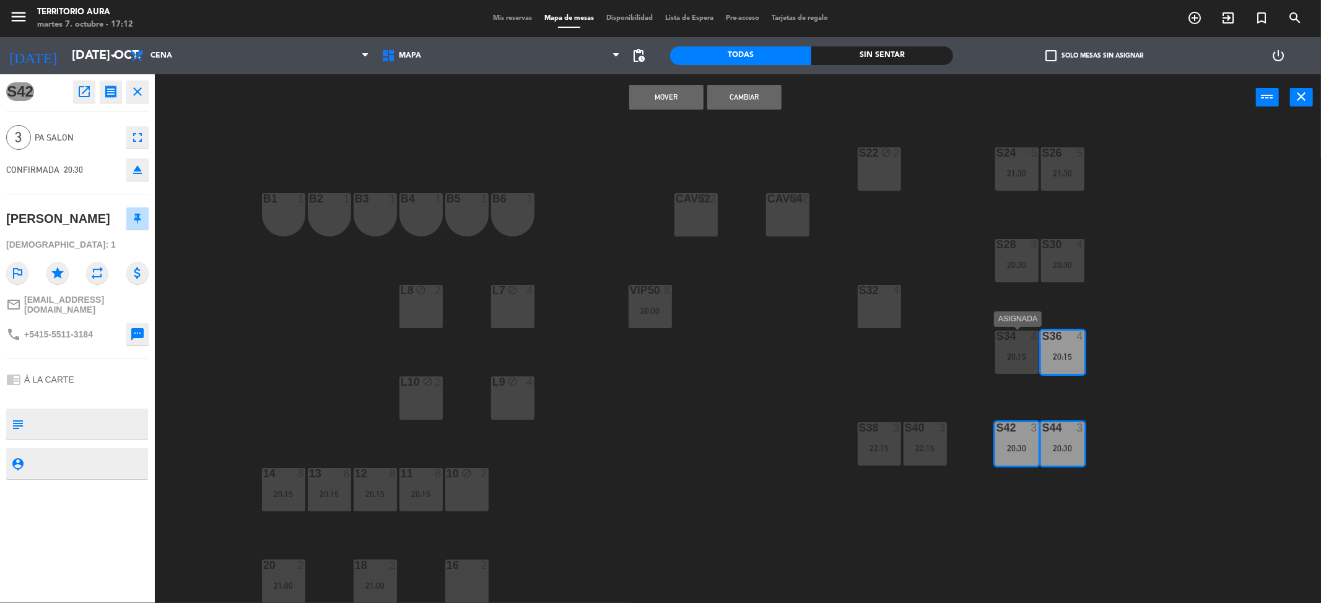
click at [1010, 351] on div "S34 4 20:15" at bounding box center [1016, 352] width 43 height 43
click at [747, 95] on button "Cambiar" at bounding box center [744, 97] width 74 height 25
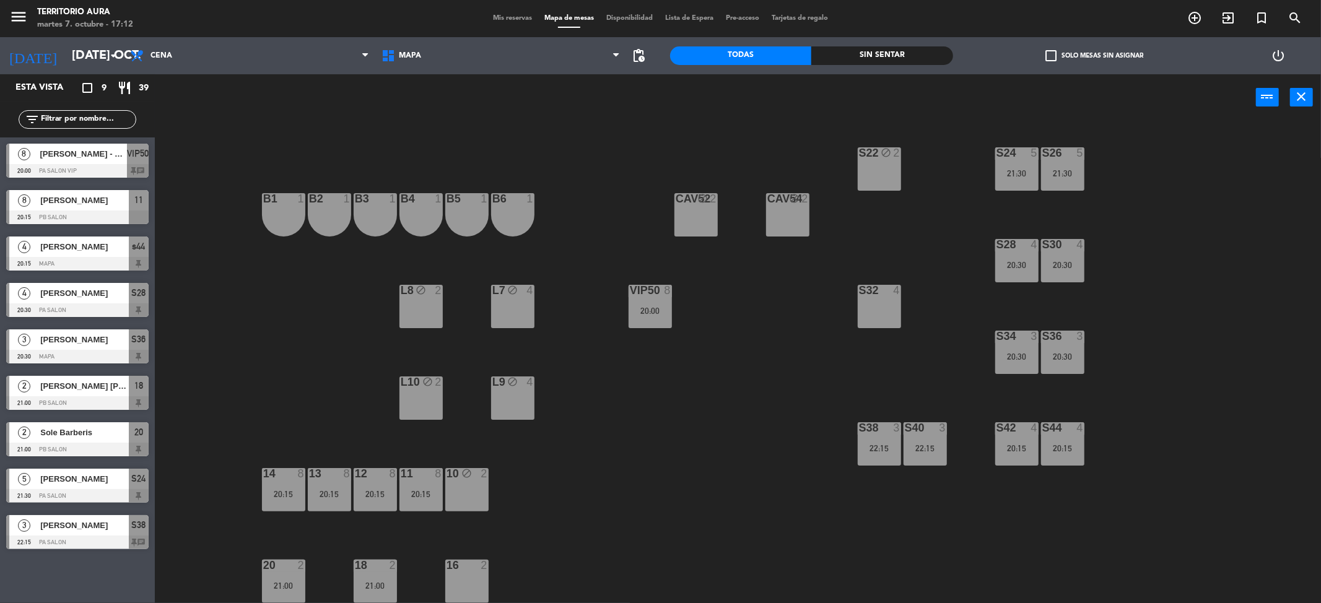
drag, startPoint x: 1068, startPoint y: 258, endPoint x: 1054, endPoint y: 260, distance: 13.9
click at [1066, 258] on div "S30 4 20:30" at bounding box center [1062, 260] width 43 height 43
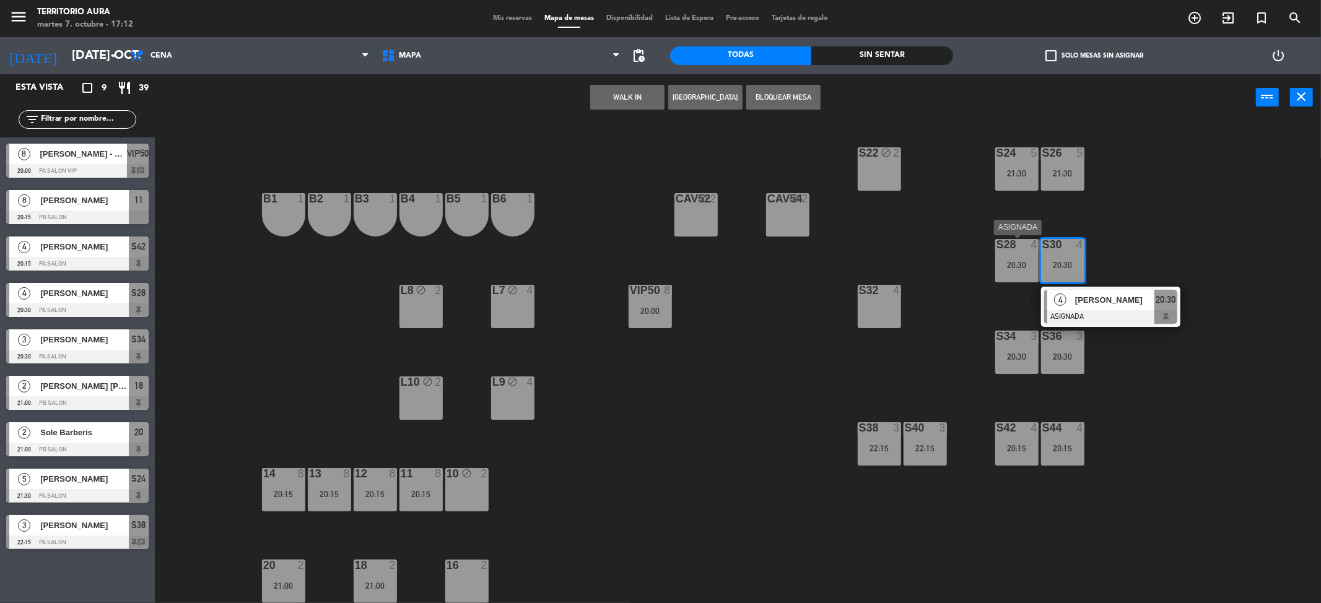
click at [1026, 256] on div "S28 4 20:30" at bounding box center [1016, 260] width 43 height 43
click at [1070, 298] on div "4" at bounding box center [1060, 300] width 27 height 20
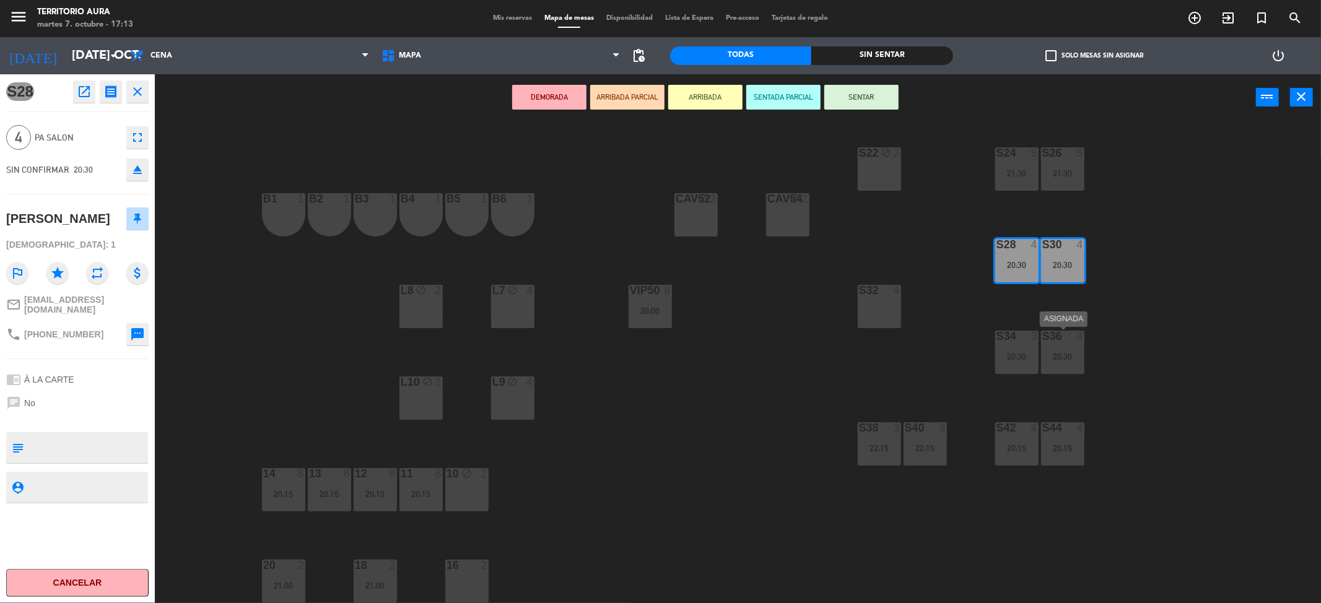
click at [1068, 362] on div "S36 3 20:30" at bounding box center [1062, 352] width 43 height 43
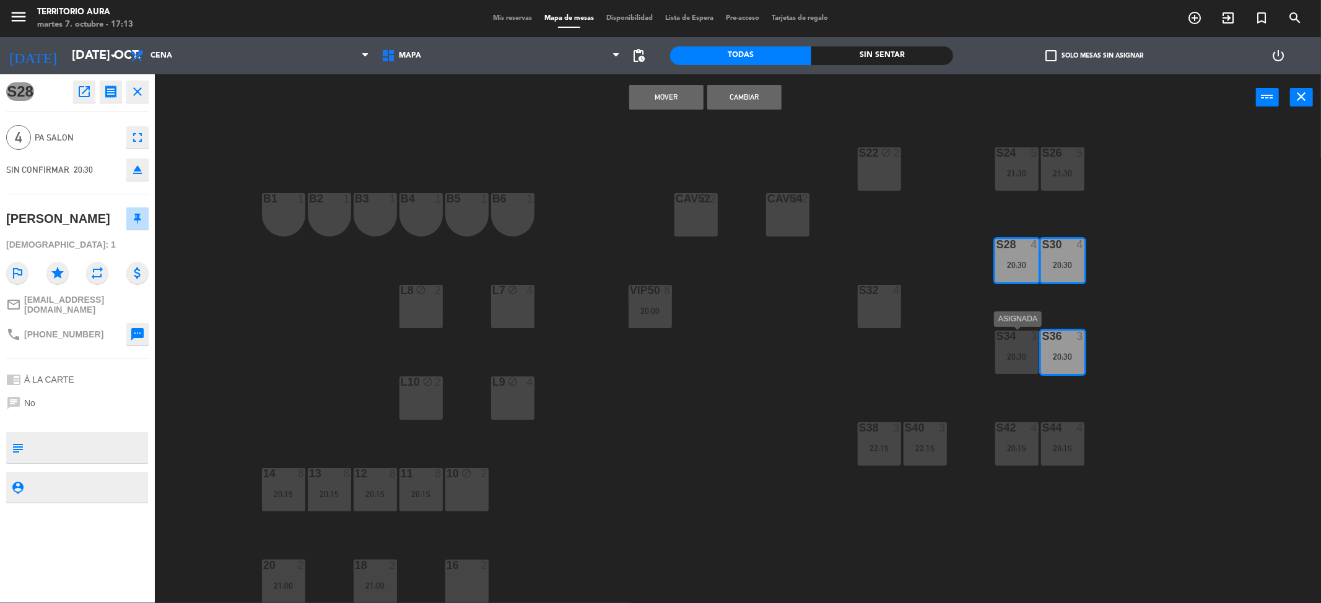
click at [1020, 357] on div "20:30" at bounding box center [1016, 356] width 43 height 9
click at [751, 97] on button "Cambiar" at bounding box center [744, 97] width 74 height 25
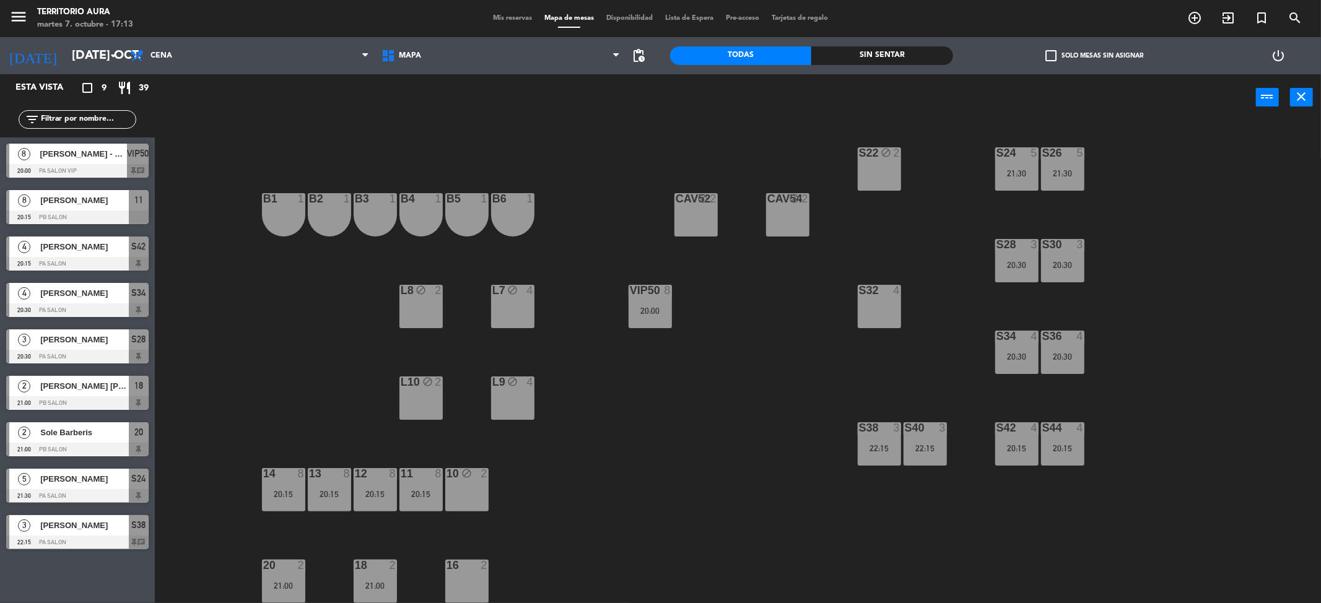
click at [738, 340] on div "S22 block 2 S24 5 21:30 S26 5 21:30 B3 1 B4 1 B5 1 B6 1 B1 1 B2 1 CAV52 block 2…" at bounding box center [744, 366] width 1153 height 483
click at [665, 457] on div "S22 block 2 S24 5 21:30 S26 5 21:30 B3 1 B4 1 B5 1 B6 1 B1 1 B2 1 CAV52 block 2…" at bounding box center [744, 366] width 1153 height 483
click at [521, 21] on span "Mis reservas" at bounding box center [512, 18] width 51 height 7
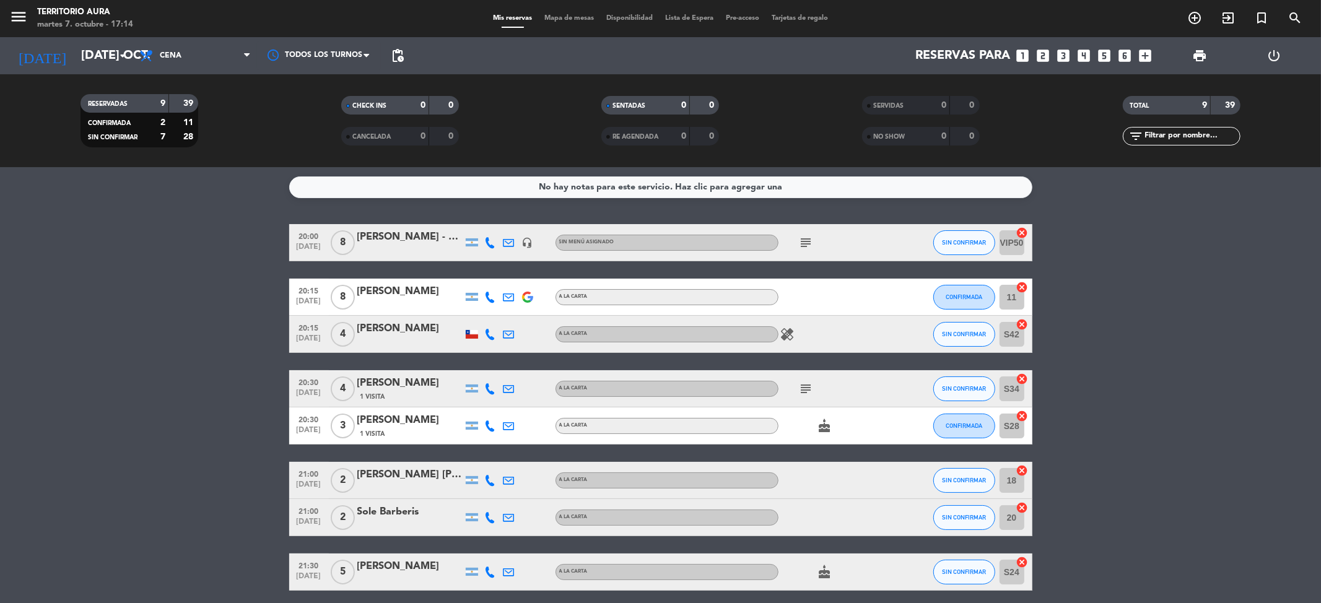
click at [568, 17] on span "Mapa de mesas" at bounding box center [569, 18] width 62 height 7
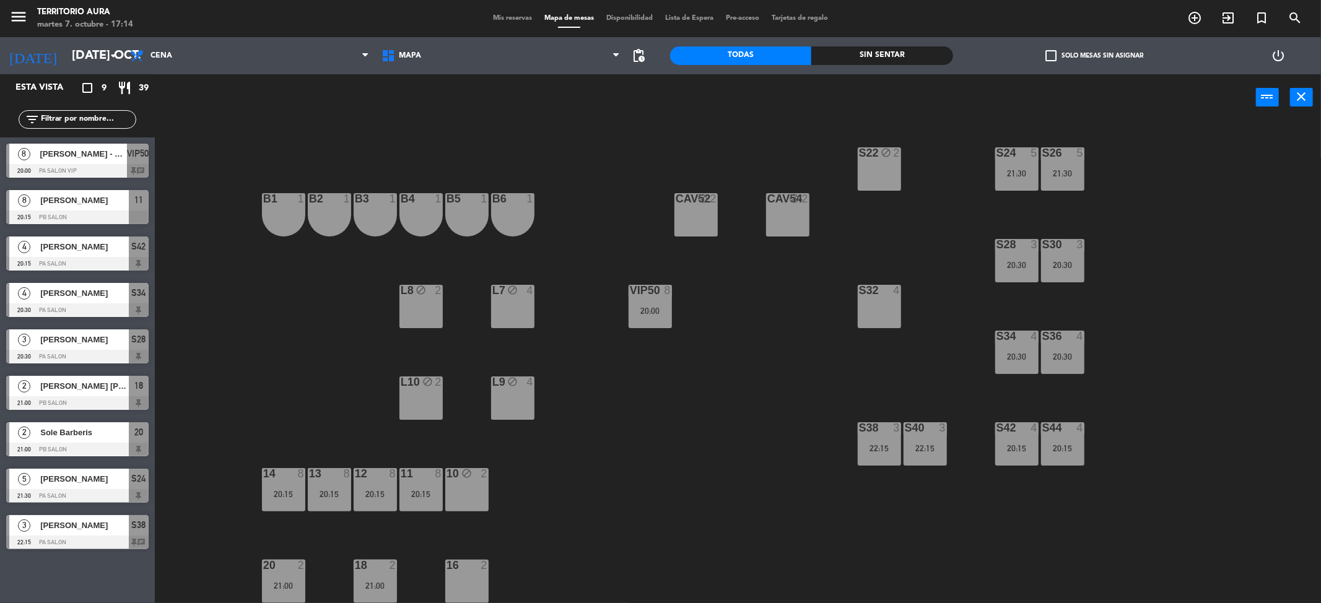
click at [501, 18] on span "Mis reservas" at bounding box center [512, 18] width 51 height 7
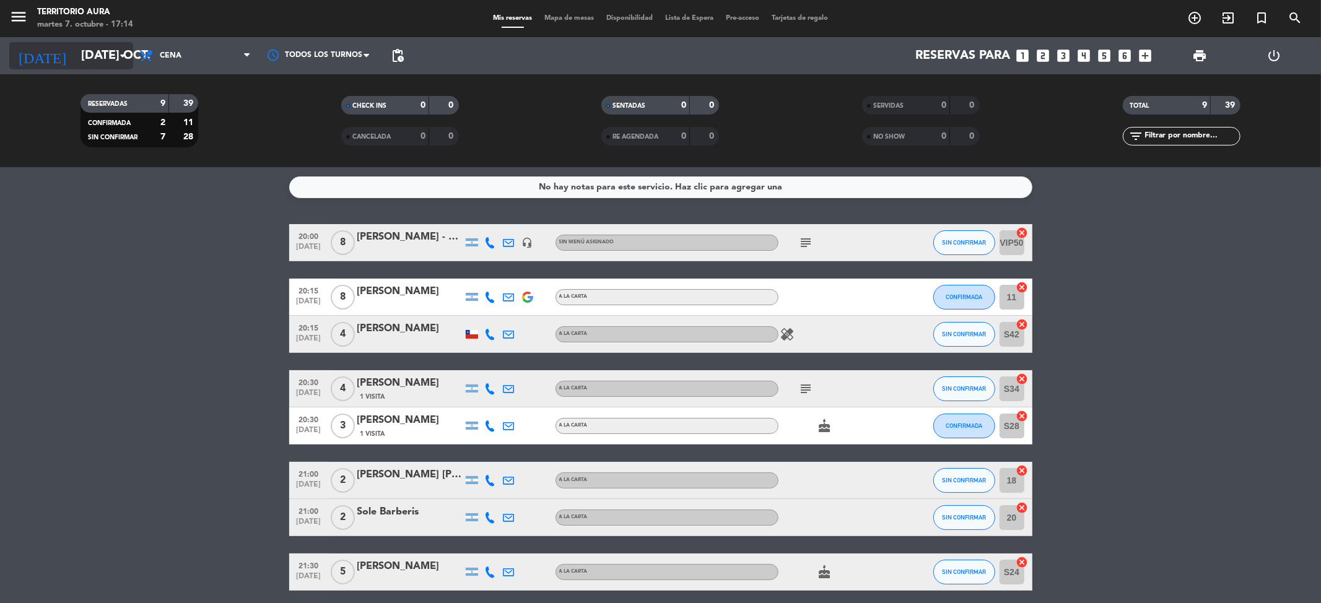
drag, startPoint x: 77, startPoint y: 62, endPoint x: 80, endPoint y: 68, distance: 6.4
click at [80, 68] on input "[DATE] oct." at bounding box center [153, 55] width 157 height 27
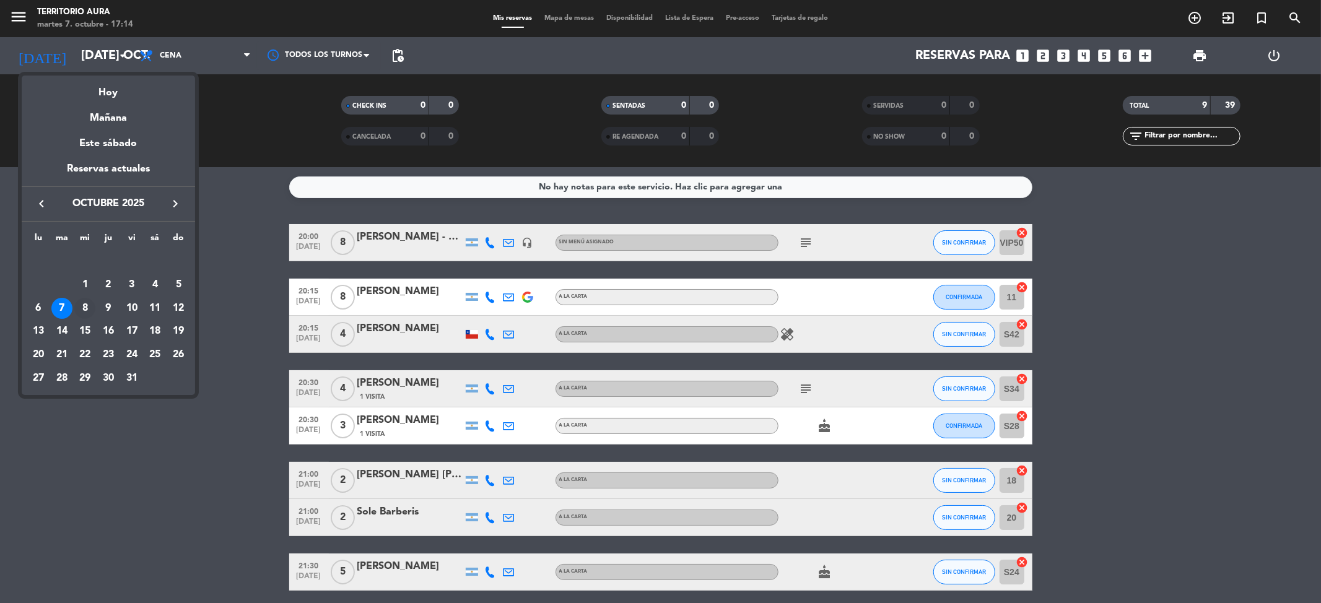
click at [83, 310] on div "8" at bounding box center [84, 308] width 21 height 21
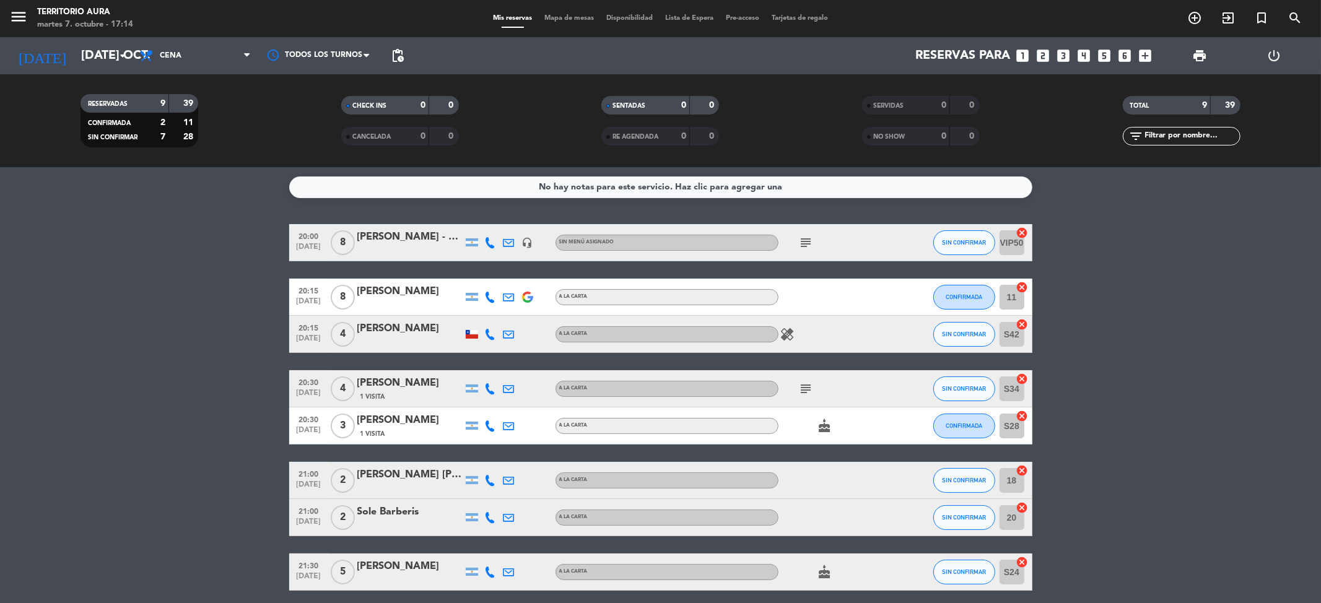
type input "mié. [DATE]"
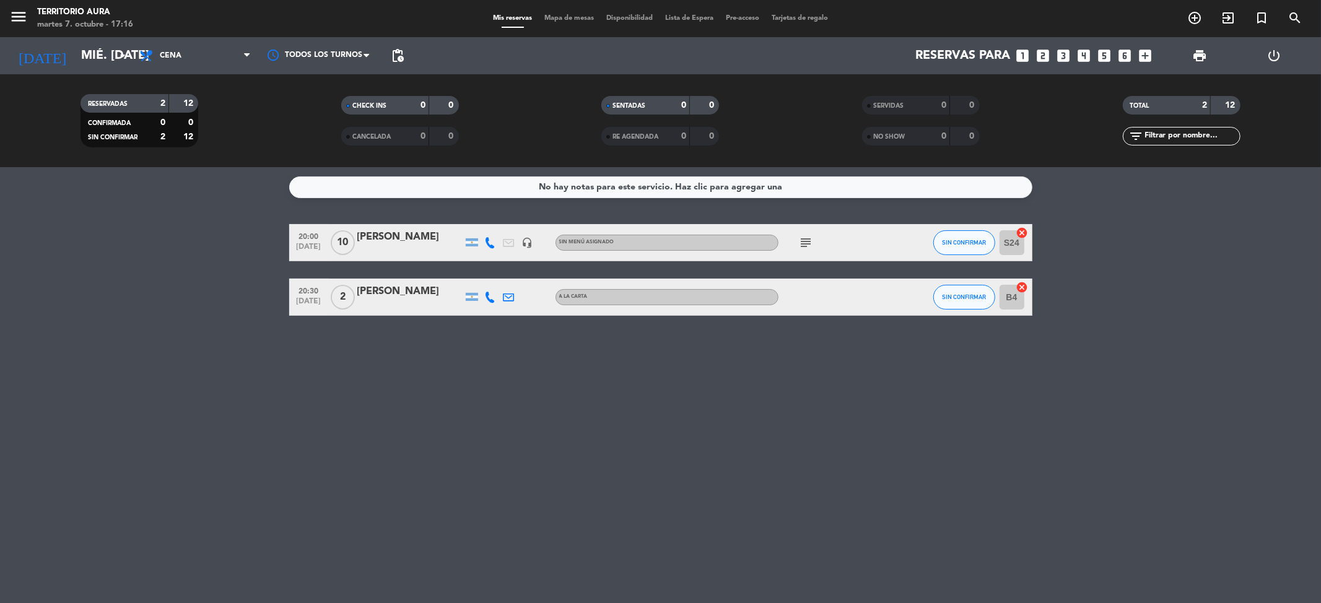
click at [369, 251] on div at bounding box center [409, 251] width 105 height 10
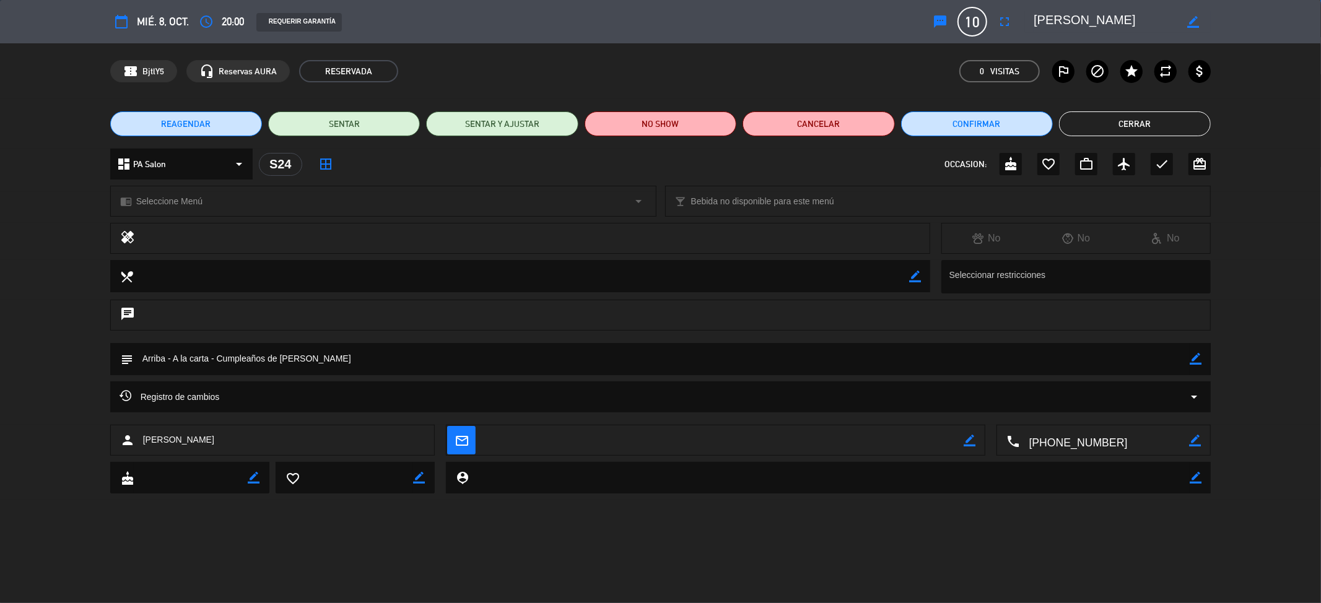
click at [967, 27] on span "10" at bounding box center [973, 22] width 30 height 30
click at [1001, 21] on icon "fullscreen" at bounding box center [1004, 21] width 15 height 15
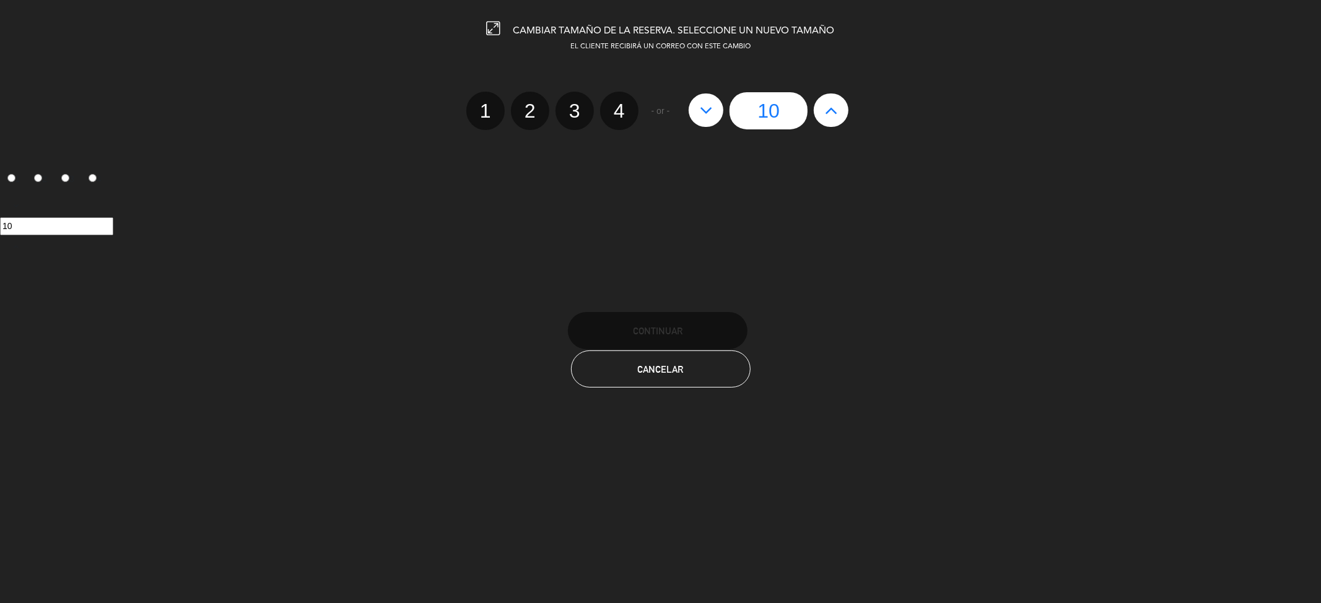
click at [697, 114] on button at bounding box center [706, 110] width 35 height 33
type input "9"
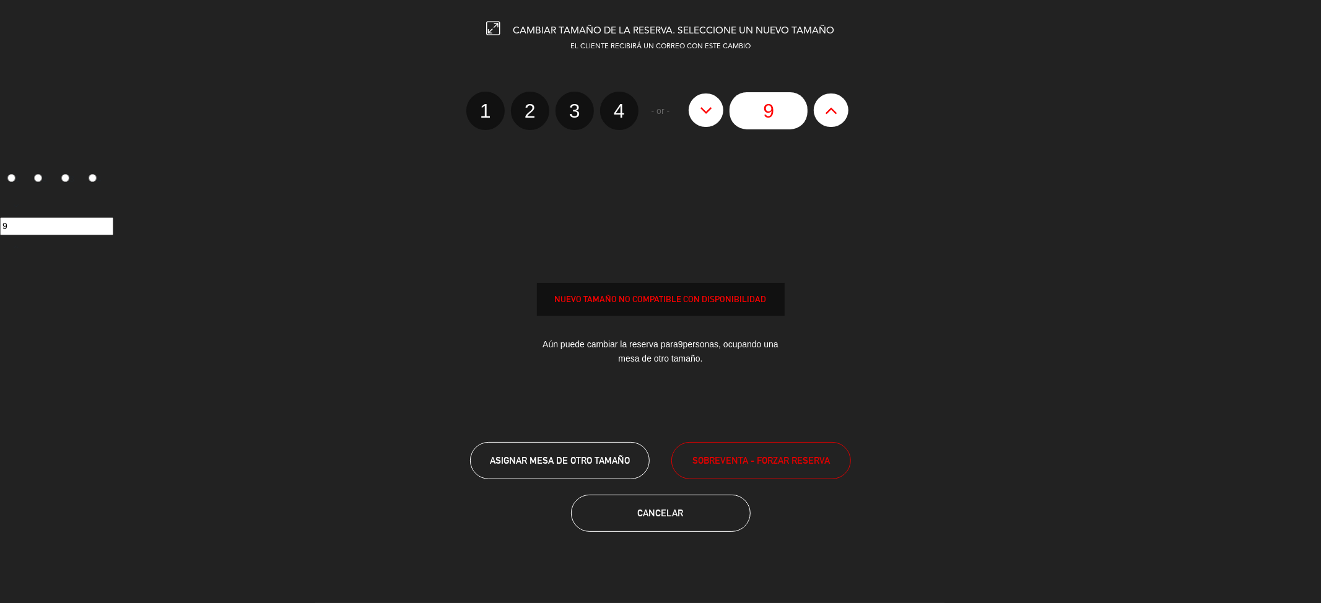
click at [701, 115] on icon at bounding box center [706, 110] width 13 height 20
type input "8"
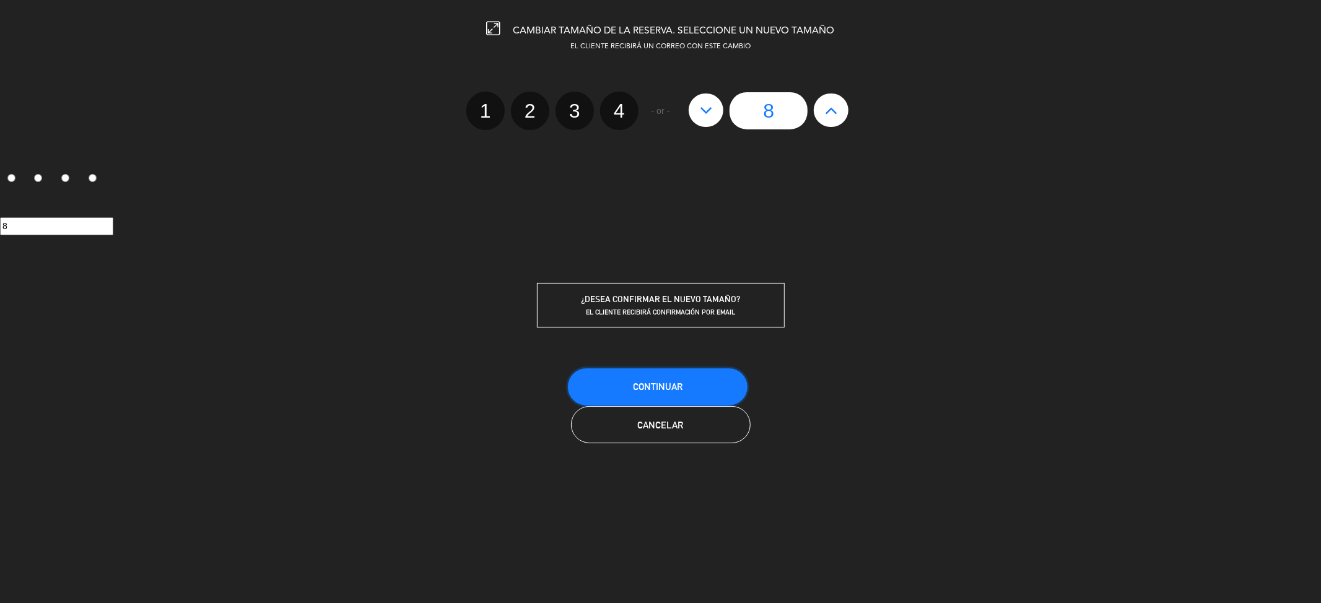
click at [709, 385] on button "Continuar" at bounding box center [658, 387] width 180 height 37
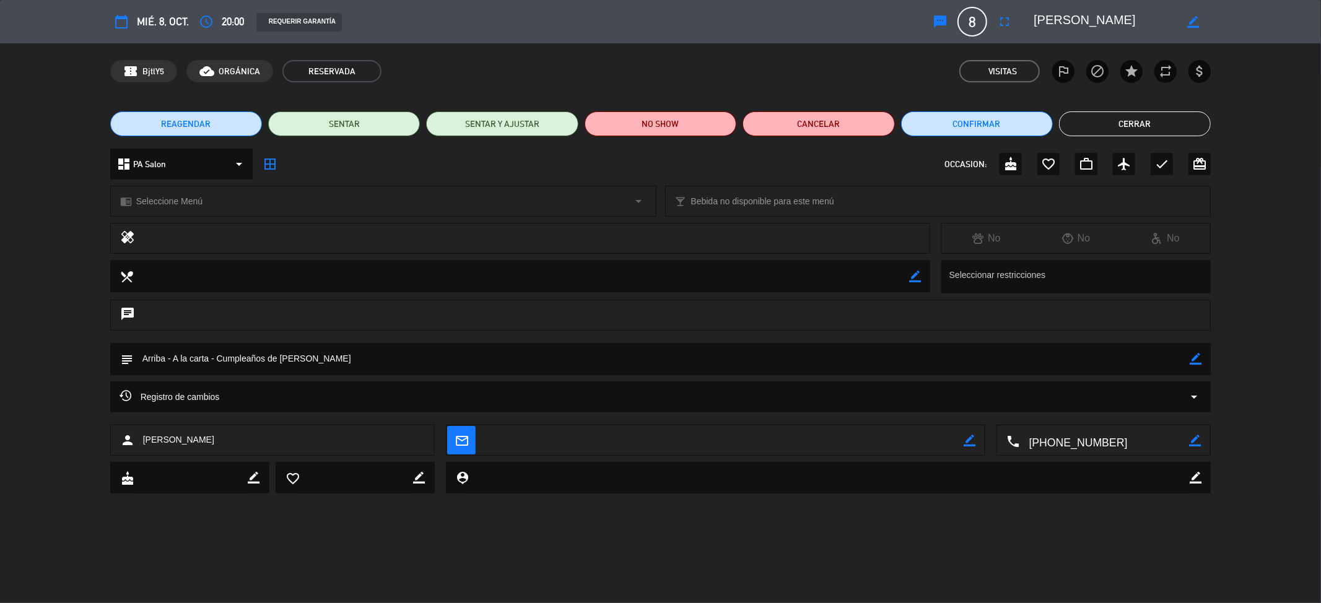
click at [1071, 113] on button "Cerrar" at bounding box center [1135, 124] width 152 height 25
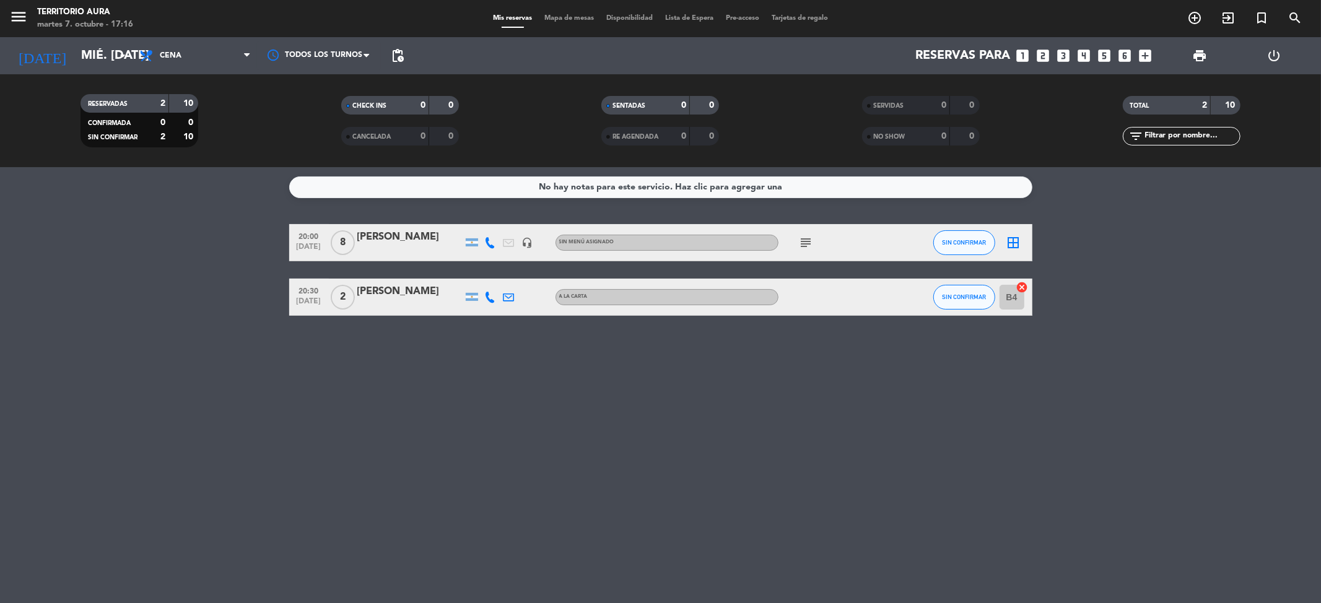
click at [577, 19] on span "Mapa de mesas" at bounding box center [569, 18] width 62 height 7
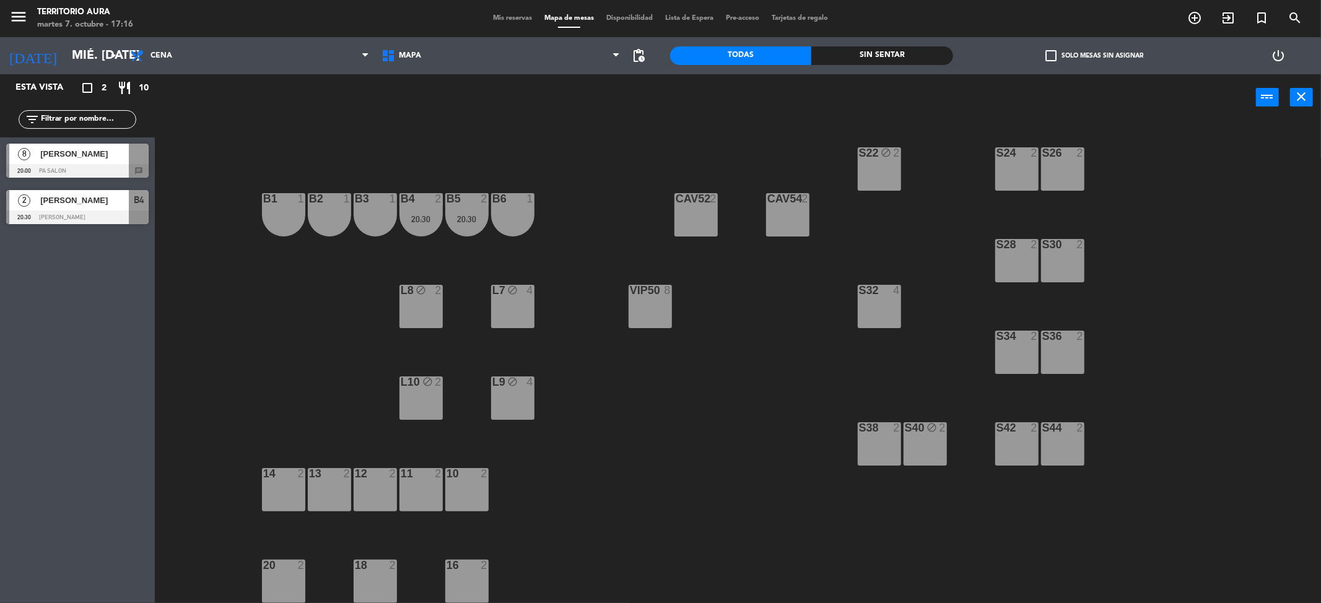
click at [89, 164] on div at bounding box center [77, 171] width 142 height 14
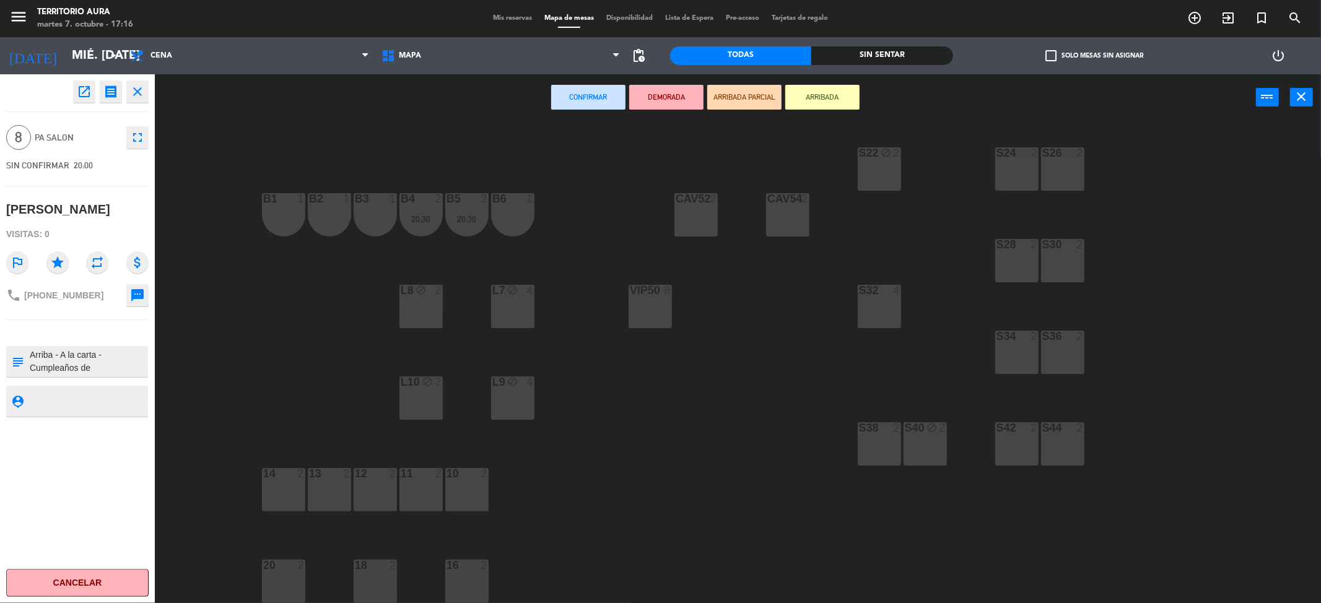
click at [662, 317] on div "VIP50 8" at bounding box center [650, 306] width 43 height 43
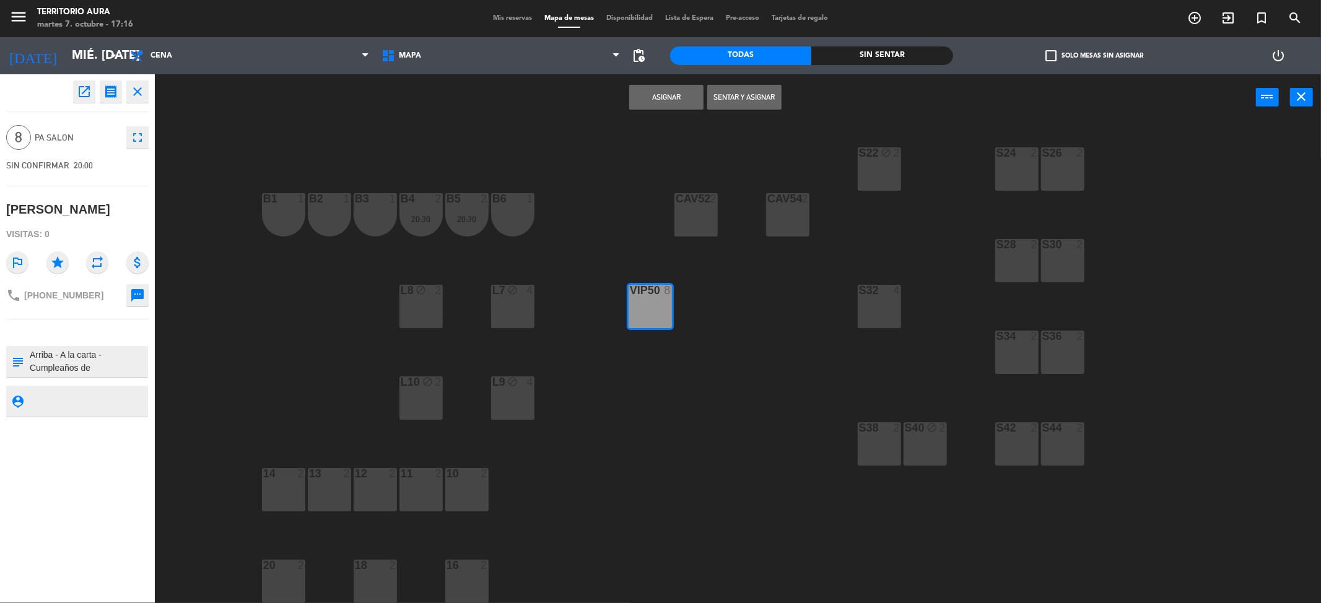
click at [764, 94] on button "Sentar y Asignar" at bounding box center [744, 97] width 74 height 25
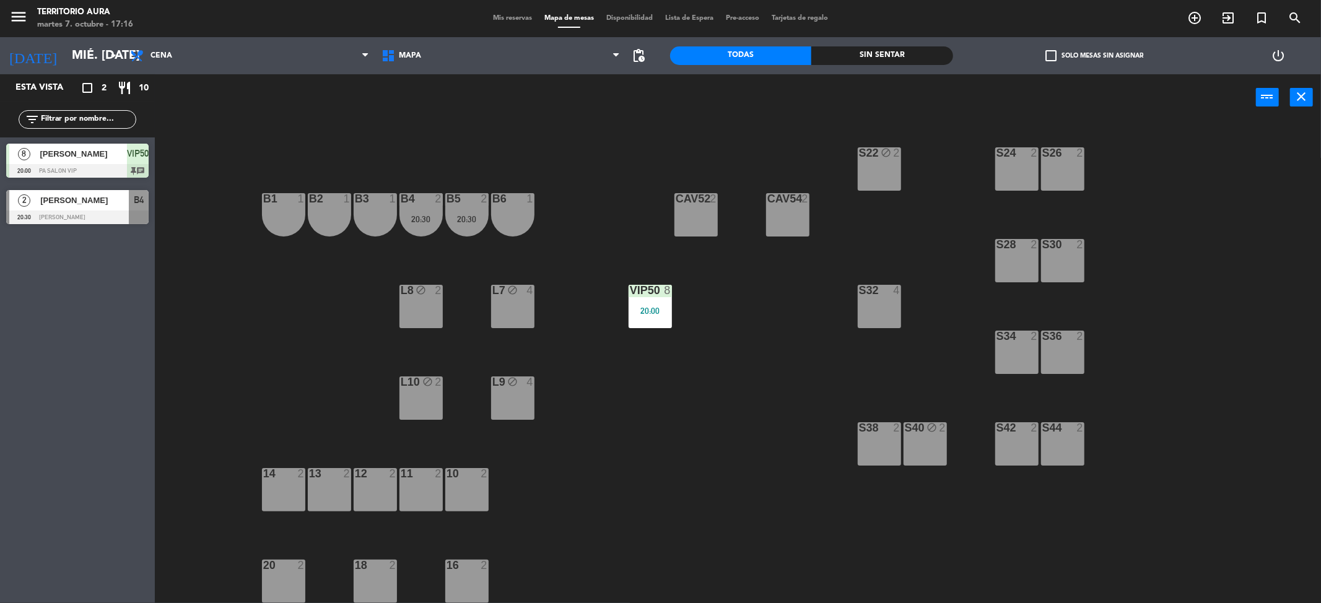
click at [501, 17] on span "Mis reservas" at bounding box center [512, 18] width 51 height 7
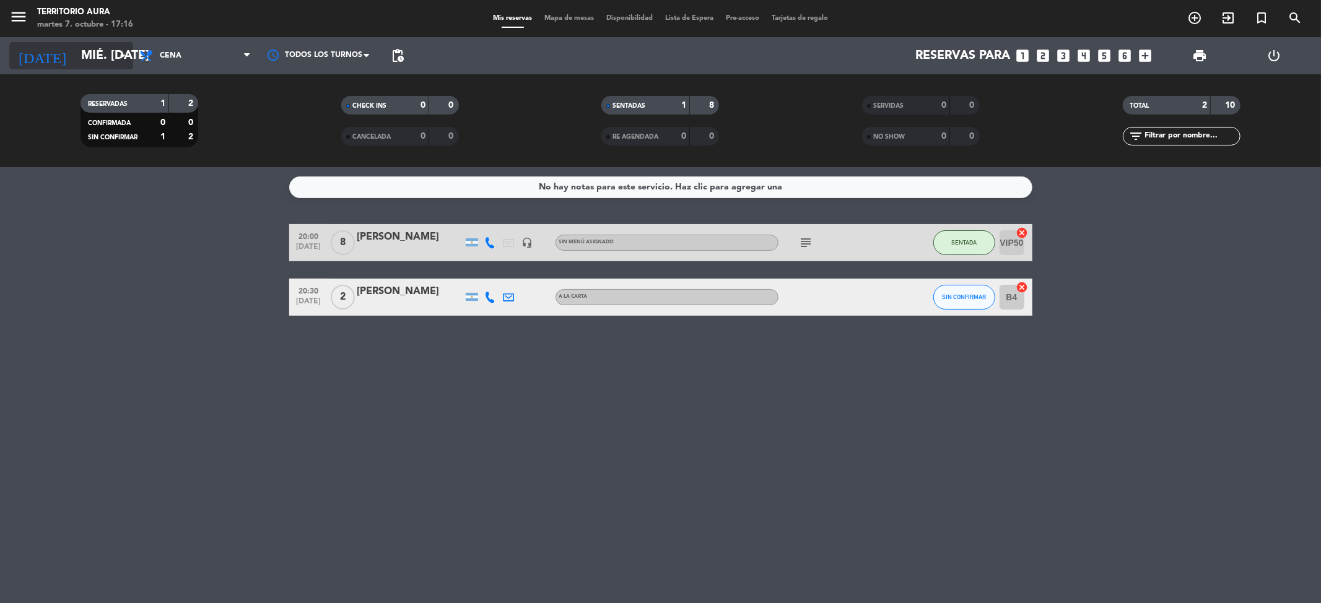
click at [93, 43] on input "mié. [DATE]" at bounding box center [153, 55] width 157 height 27
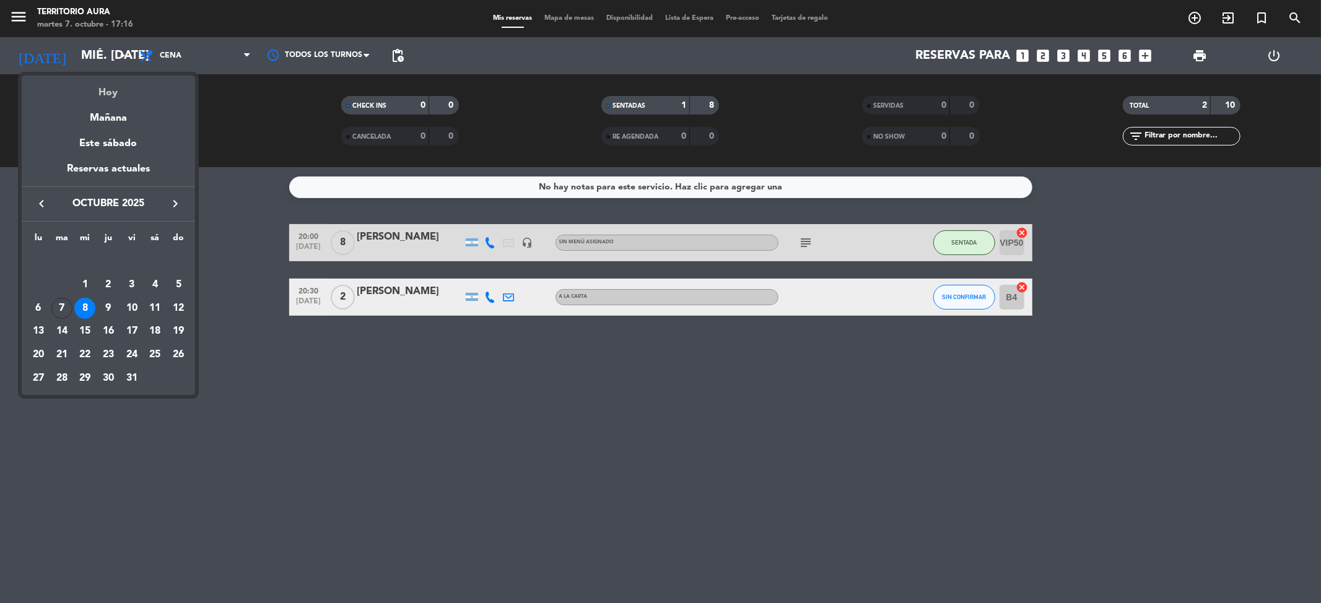
click at [132, 92] on div "Hoy" at bounding box center [108, 88] width 173 height 25
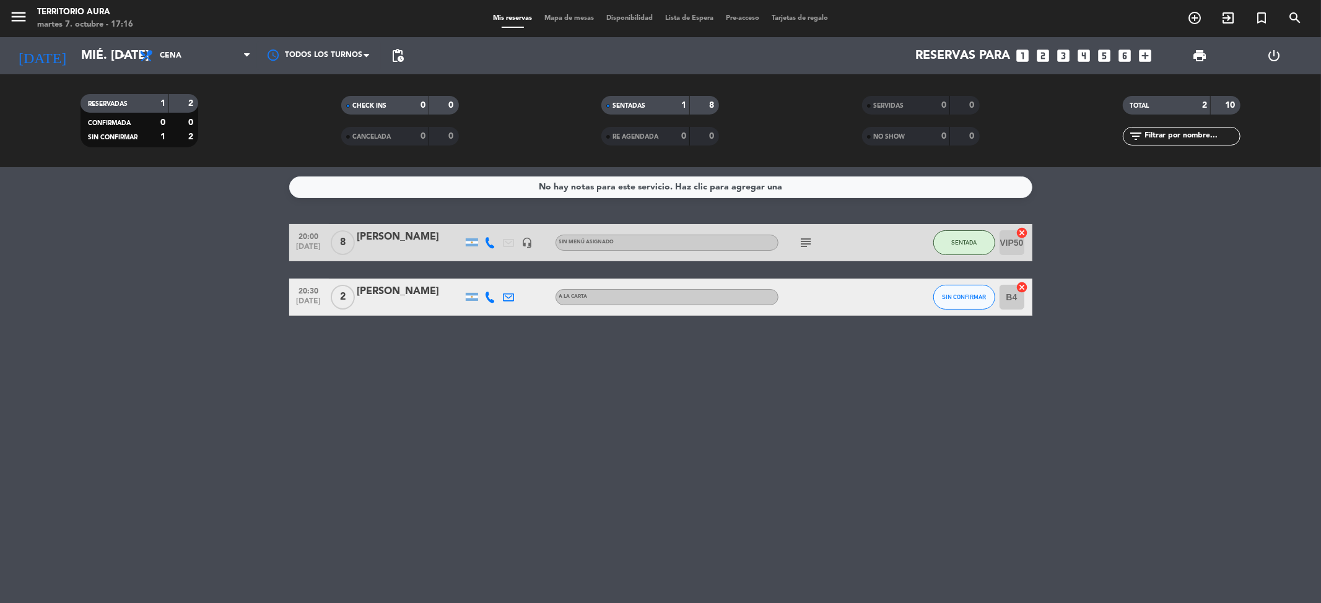
type input "[DATE] oct."
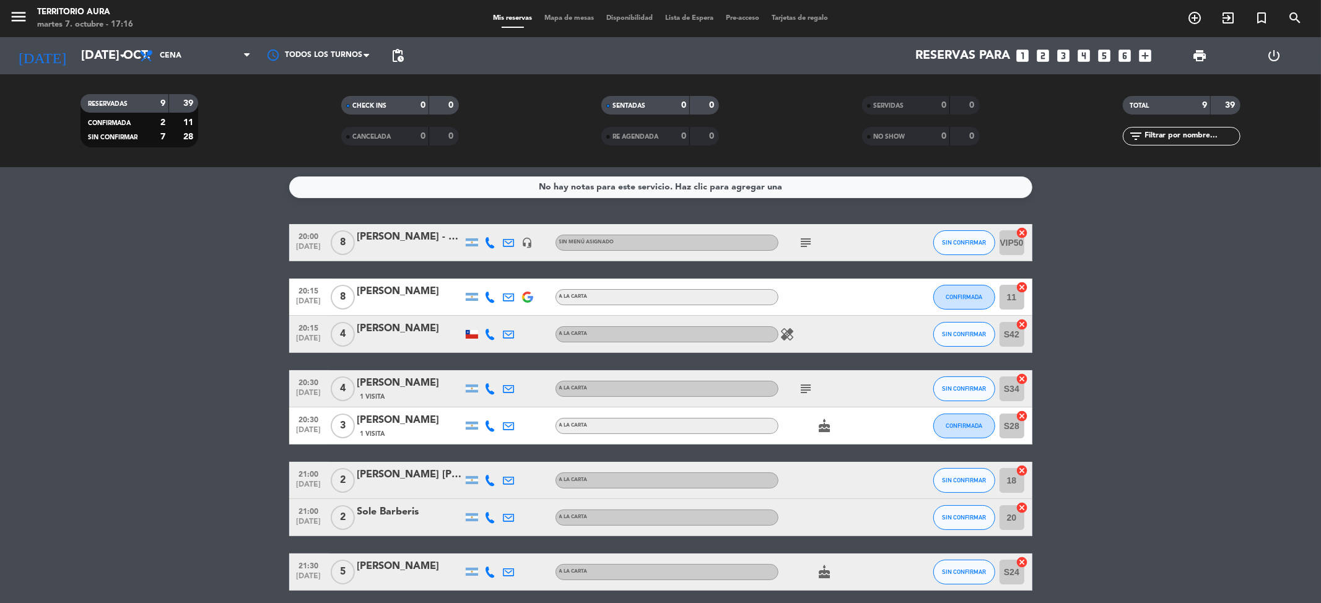
click at [492, 244] on icon at bounding box center [490, 242] width 11 height 11
click at [482, 221] on span "Copiar" at bounding box center [479, 221] width 26 height 13
click at [402, 244] on div "[PERSON_NAME] - Motorola" at bounding box center [409, 237] width 105 height 16
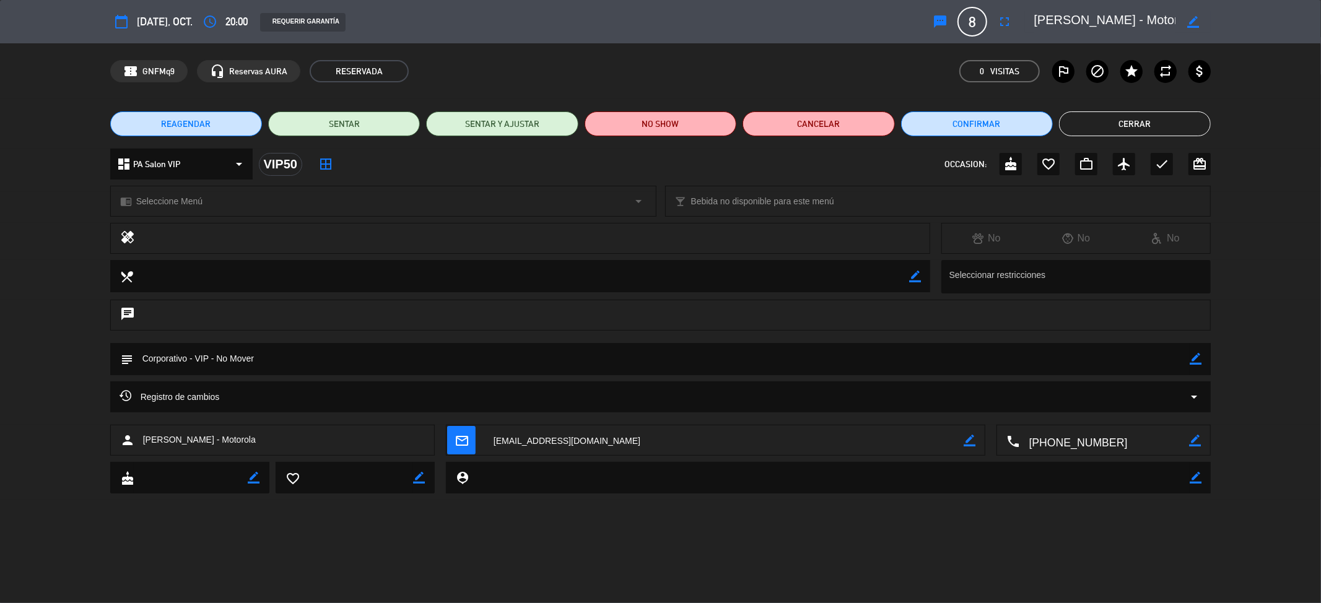
click at [1078, 23] on textarea at bounding box center [1105, 22] width 142 height 22
click at [1096, 115] on button "Cerrar" at bounding box center [1135, 124] width 152 height 25
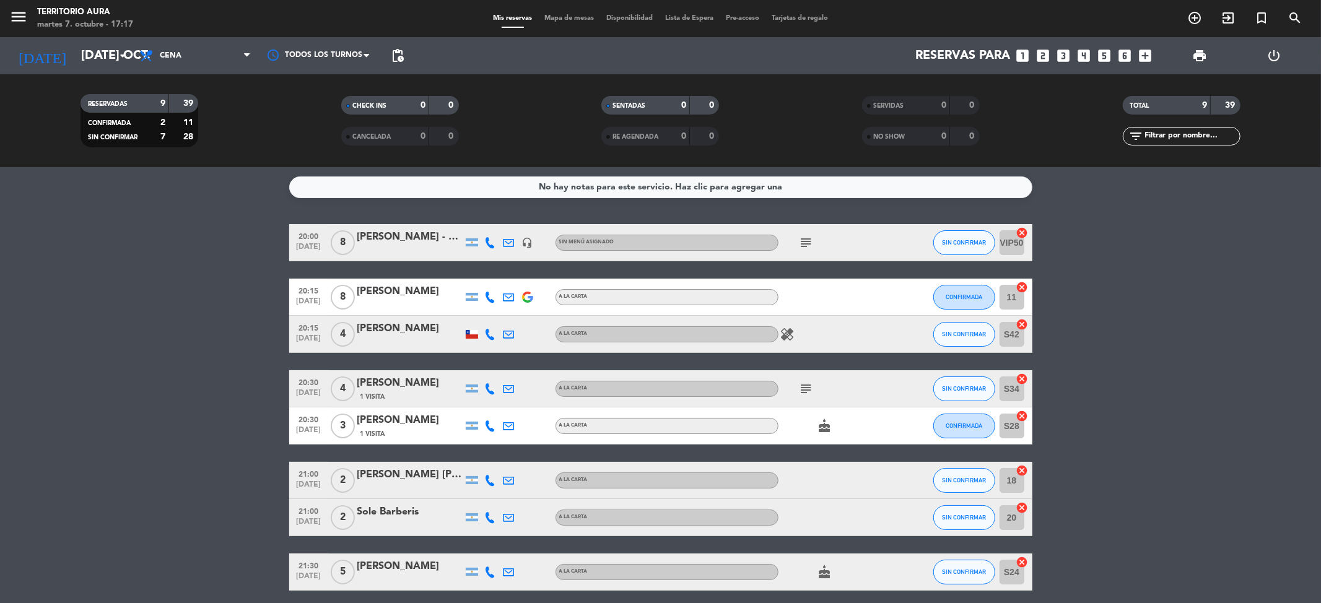
click at [489, 299] on icon at bounding box center [490, 297] width 11 height 11
click at [477, 278] on span "Copiar" at bounding box center [473, 275] width 26 height 13
click at [367, 293] on div "[PERSON_NAME]" at bounding box center [409, 292] width 105 height 16
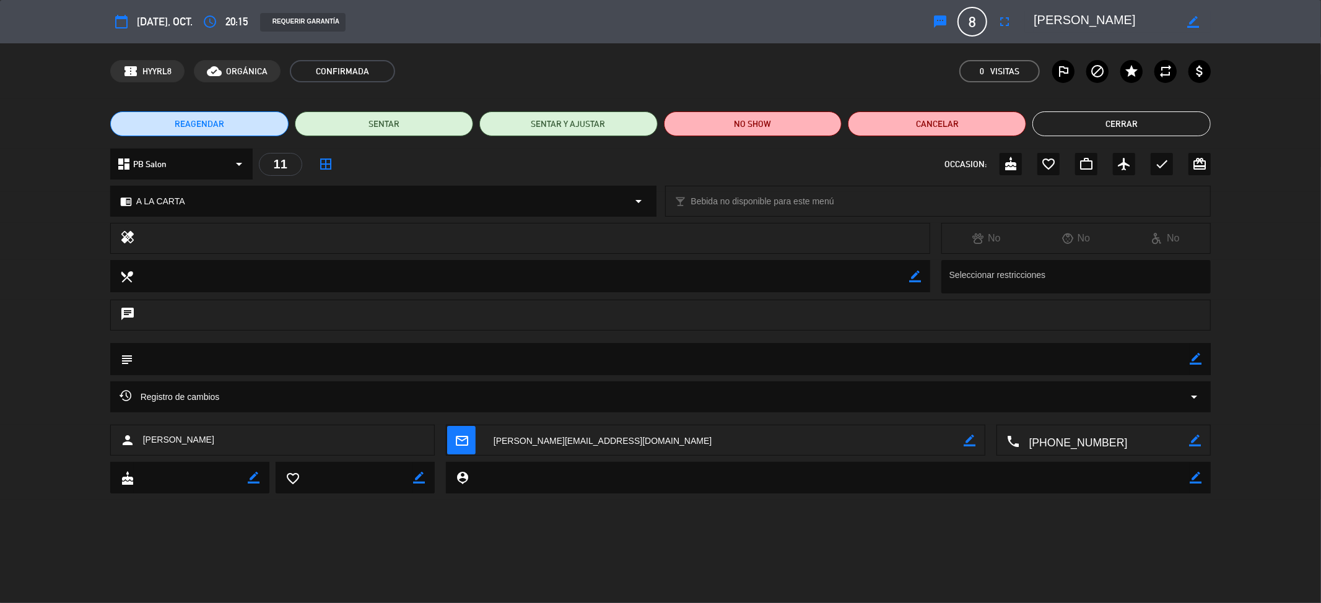
click at [1068, 26] on textarea at bounding box center [1105, 22] width 142 height 22
click at [212, 21] on icon "access_time" at bounding box center [210, 21] width 15 height 15
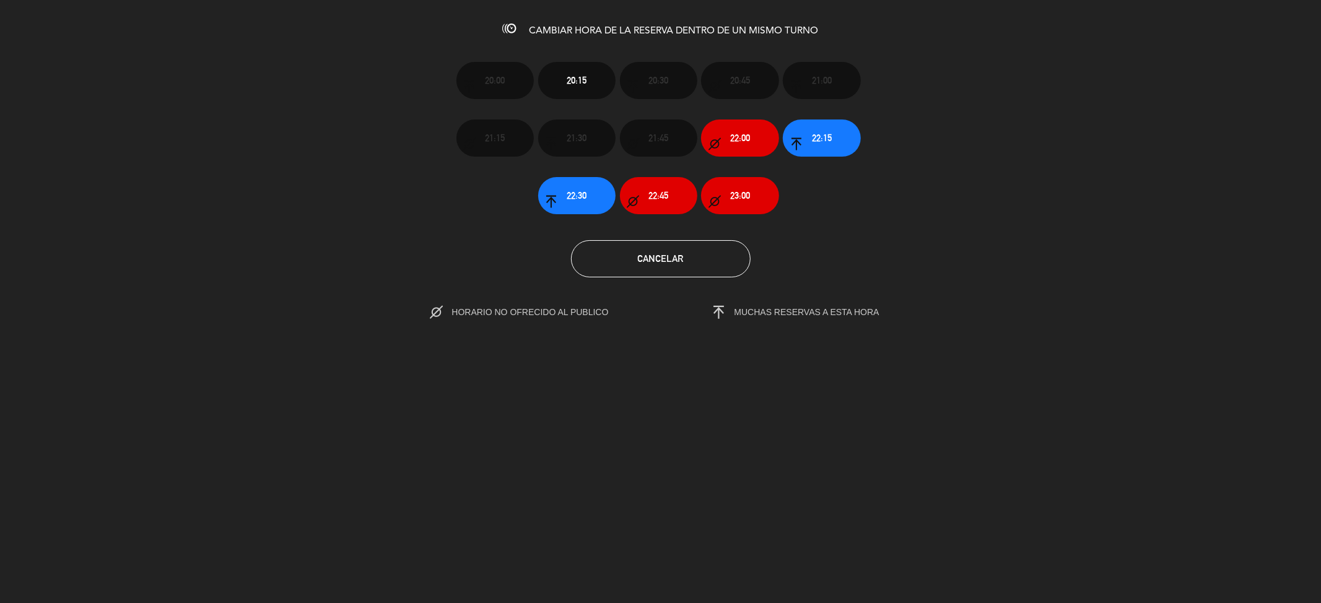
drag, startPoint x: 881, startPoint y: 311, endPoint x: 863, endPoint y: 306, distance: 18.6
click at [877, 310] on span "MUCHAS RESERVAS A ESTA HORA" at bounding box center [807, 312] width 145 height 10
click at [818, 308] on span "MUCHAS RESERVAS A ESTA HORA" at bounding box center [807, 312] width 145 height 10
click at [754, 318] on span "MUCHAS RESERVAS A ESTA HORA" at bounding box center [783, 313] width 193 height 18
drag, startPoint x: 457, startPoint y: 313, endPoint x: 435, endPoint y: 308, distance: 22.8
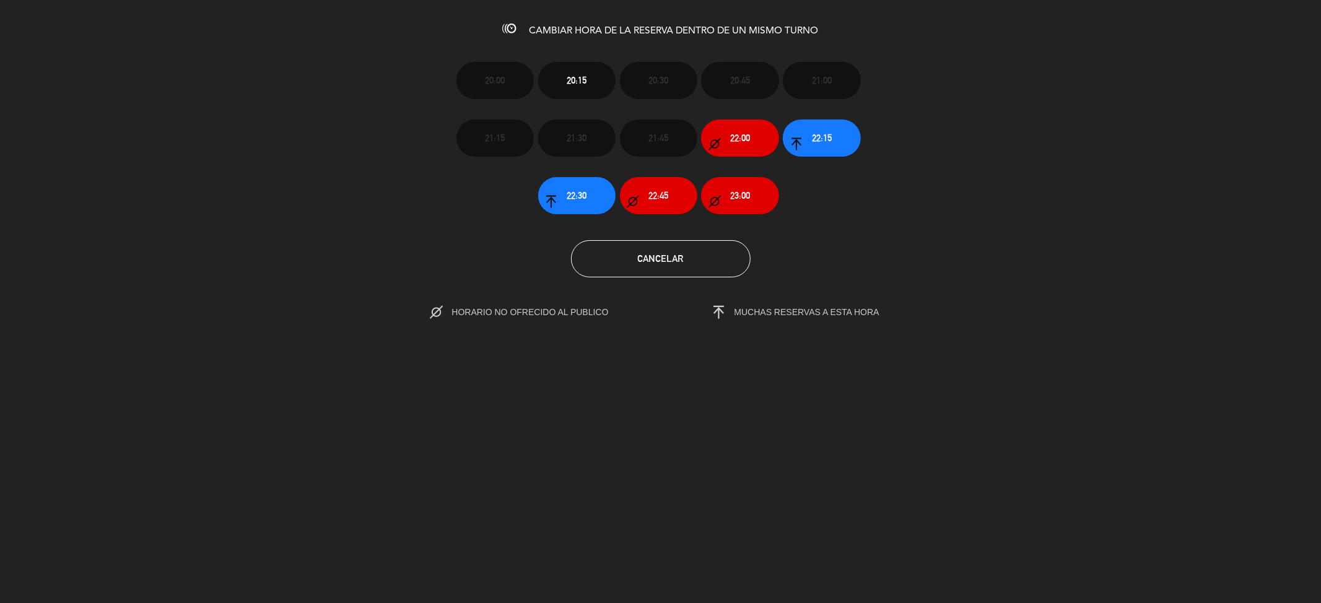
click at [456, 313] on span "HORARIO NO OFRECIDO AL PUBLICO" at bounding box center [543, 312] width 183 height 10
click at [413, 308] on div "HORARIO NO OFRECIDO AL PUBLICO" at bounding box center [326, 313] width 670 height 18
drag, startPoint x: 447, startPoint y: 308, endPoint x: 583, endPoint y: 295, distance: 136.8
click at [521, 304] on span "HORARIO NO OFRECIDO AL PUBLICO" at bounding box center [532, 313] width 204 height 18
click at [583, 295] on section "20:00 20:15 20:30 20:45 21:00 21:15 21:30 21:45 22:00 22:15 22:30 22:45 23:00 C…" at bounding box center [660, 182] width 1321 height 280
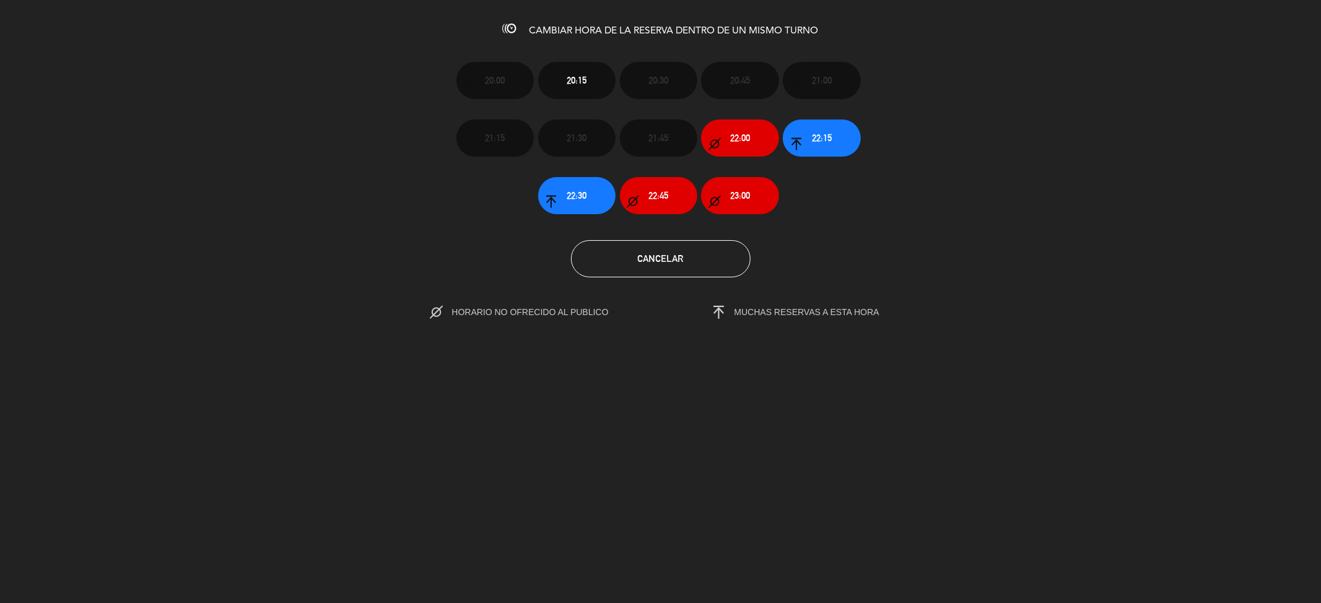
click at [584, 305] on span "HORARIO NO OFRECIDO AL PUBLICO" at bounding box center [532, 313] width 204 height 18
click at [762, 291] on section "20:00 20:15 20:30 20:45 21:00 21:15 21:30 21:45 22:00 22:15 22:30 22:45 23:00 C…" at bounding box center [660, 182] width 1321 height 280
click at [733, 273] on button "Cancelar" at bounding box center [661, 258] width 180 height 37
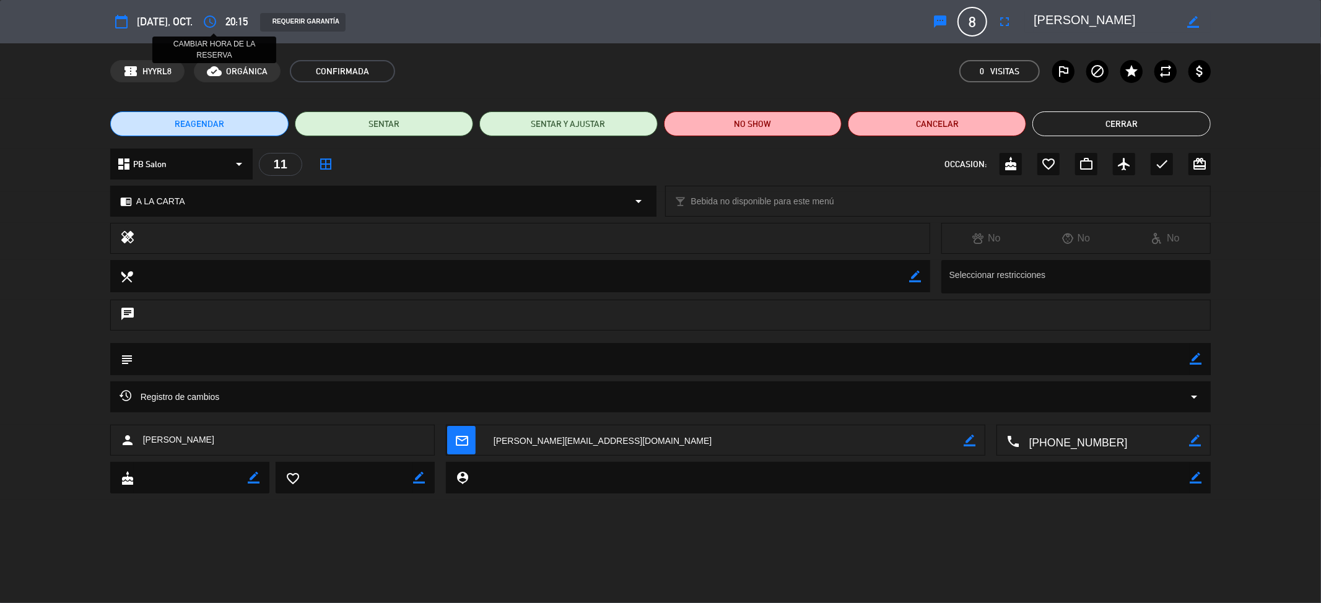
click at [214, 20] on icon "access_time" at bounding box center [210, 21] width 15 height 15
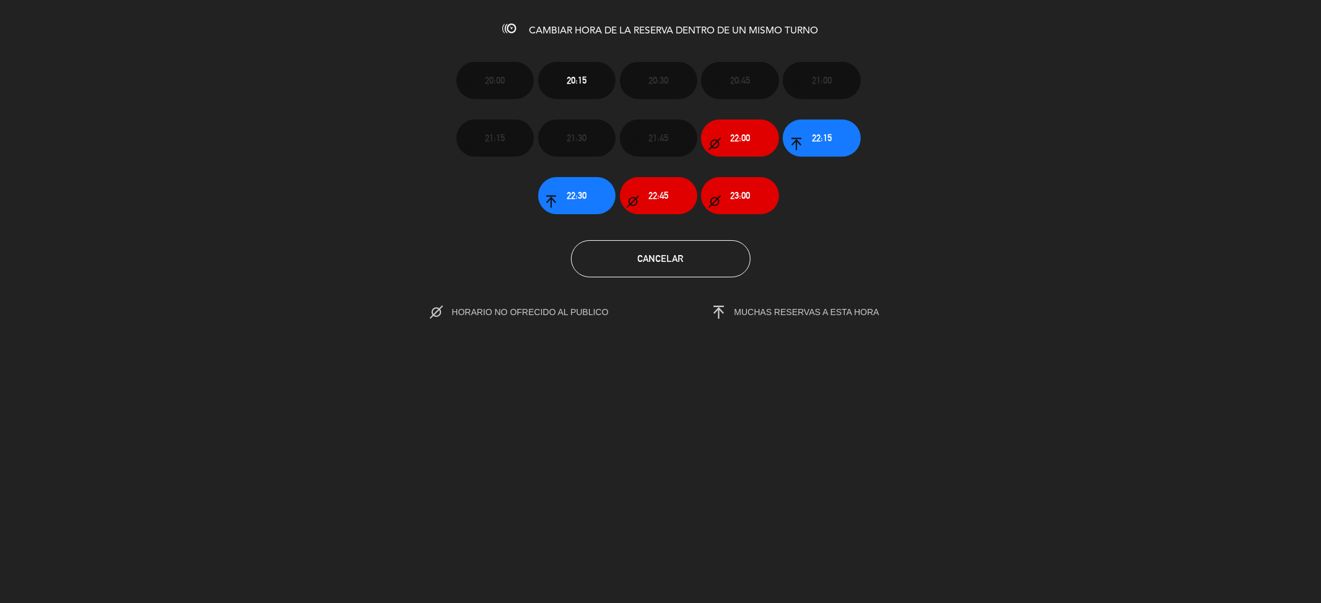
click at [568, 35] on span "CAMBIAR HORA DE LA RESERVA DENTRO DE UN MISMO TURNO" at bounding box center [674, 31] width 289 height 10
drag, startPoint x: 673, startPoint y: 30, endPoint x: 764, endPoint y: 20, distance: 92.2
click at [689, 30] on span "CAMBIAR HORA DE LA RESERVA DENTRO DE UN MISMO TURNO" at bounding box center [674, 31] width 289 height 10
click at [808, 22] on div "CAMBIAR HORA DE LA RESERVA DENTRO DE UN MISMO TURNO 20:00 20:15 20:30 20:45 21:…" at bounding box center [660, 301] width 1321 height 603
click at [818, 22] on h3 "CAMBIAR HORA DE LA RESERVA DENTRO DE UN MISMO TURNO" at bounding box center [660, 29] width 1321 height 15
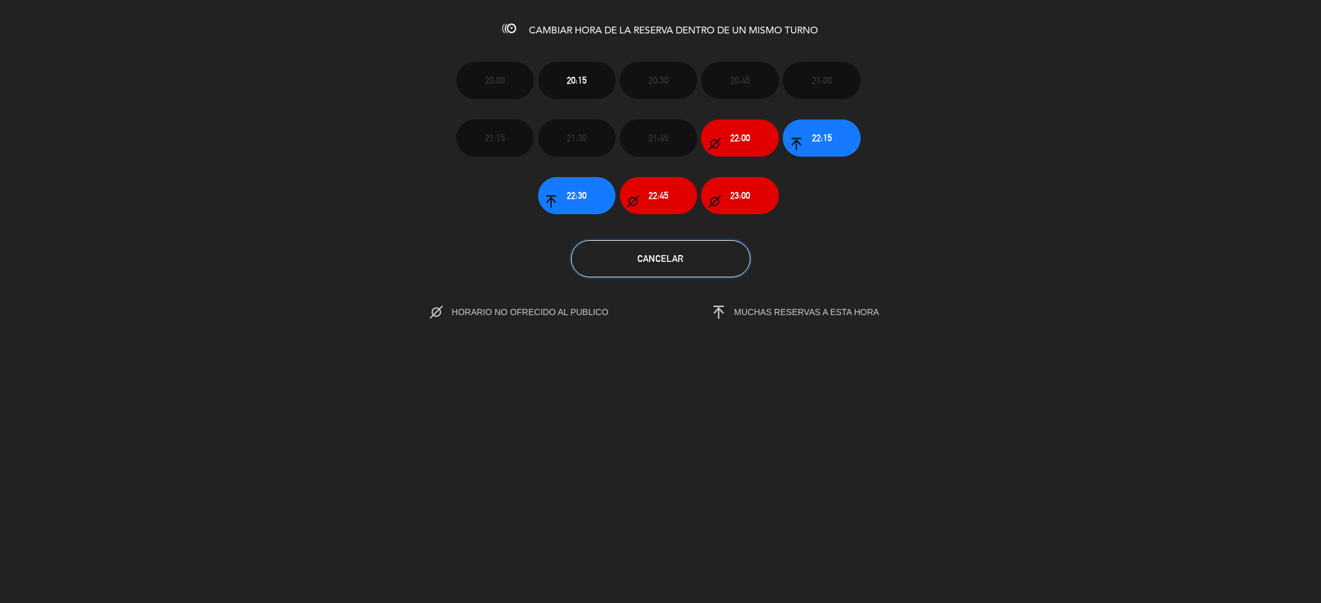
click at [682, 269] on button "Cancelar" at bounding box center [661, 258] width 180 height 37
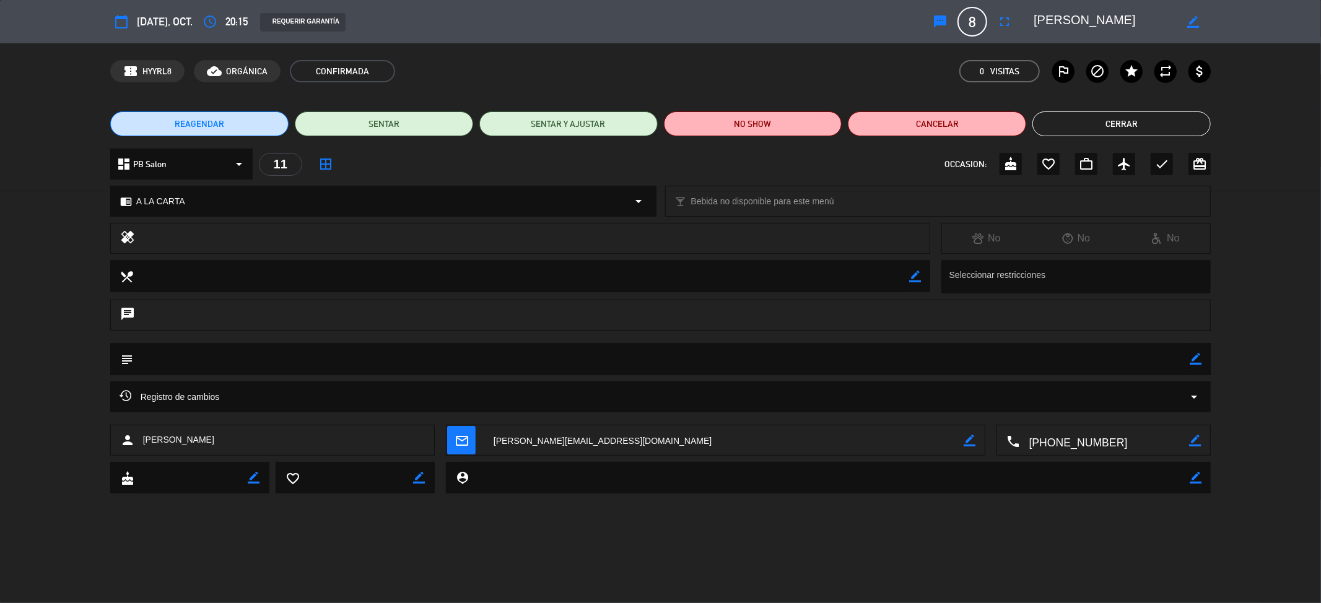
drag, startPoint x: 1203, startPoint y: 356, endPoint x: 1192, endPoint y: 357, distance: 11.3
click at [1200, 356] on div "subject border_color" at bounding box center [660, 359] width 1101 height 32
click at [1192, 357] on icon "border_color" at bounding box center [1196, 359] width 12 height 12
click at [1160, 357] on textarea at bounding box center [661, 359] width 1057 height 32
type textarea "a"
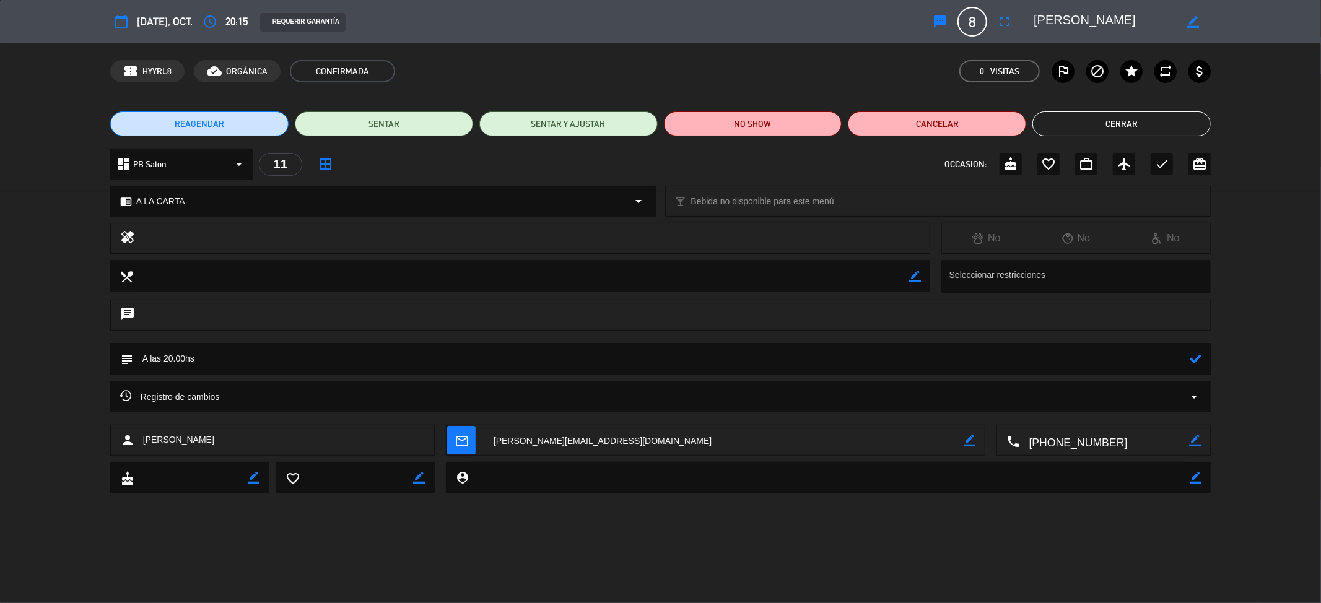
type textarea "A las 20.00hs"
click at [1196, 357] on icon at bounding box center [1196, 359] width 12 height 12
click at [1139, 116] on button "Cerrar" at bounding box center [1122, 124] width 178 height 25
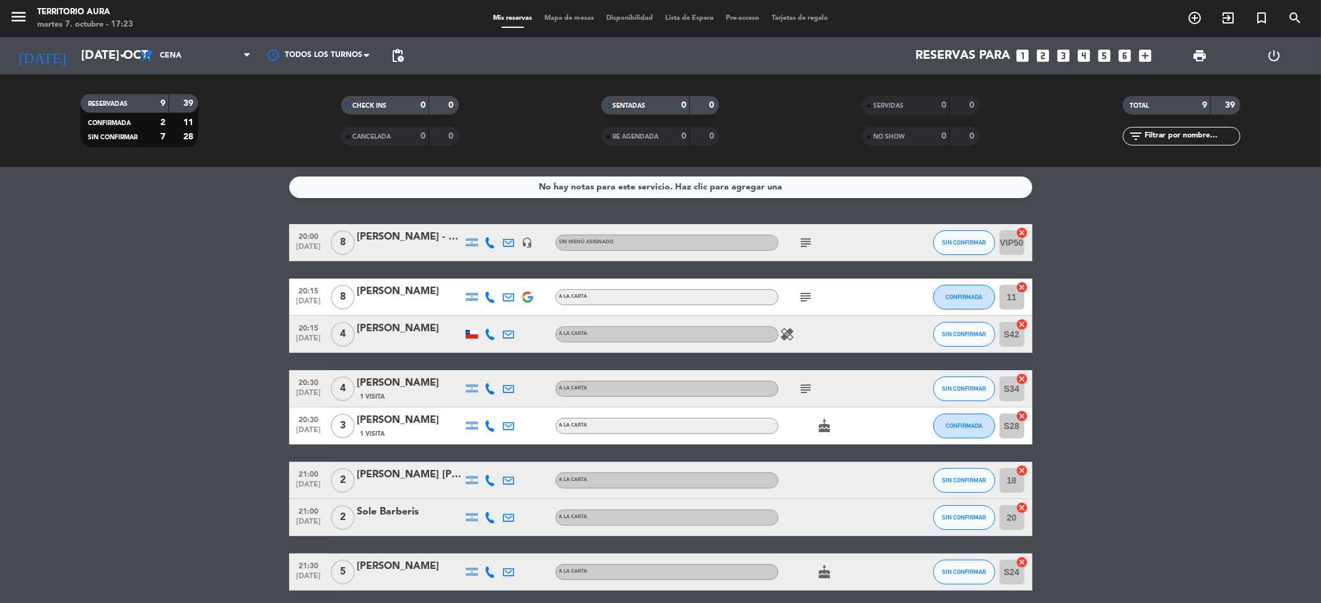
click at [803, 300] on icon "subject" at bounding box center [806, 297] width 15 height 15
click at [578, 15] on span "Mapa de mesas" at bounding box center [569, 18] width 62 height 7
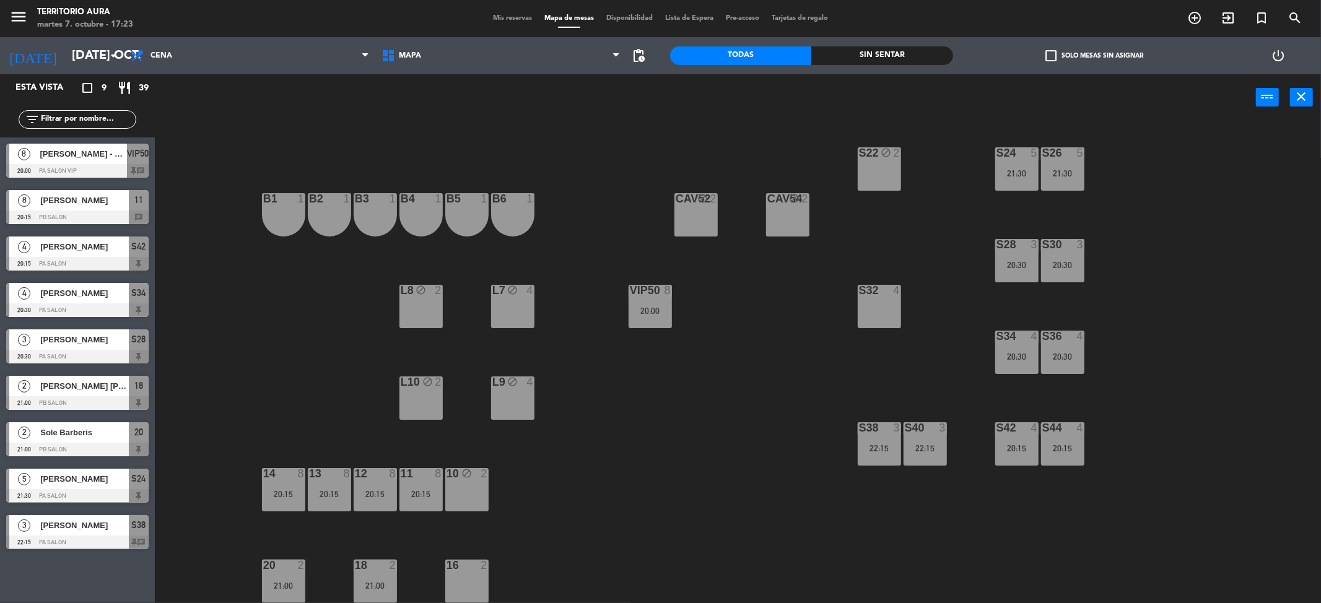
click at [497, 15] on span "Mis reservas" at bounding box center [512, 18] width 51 height 7
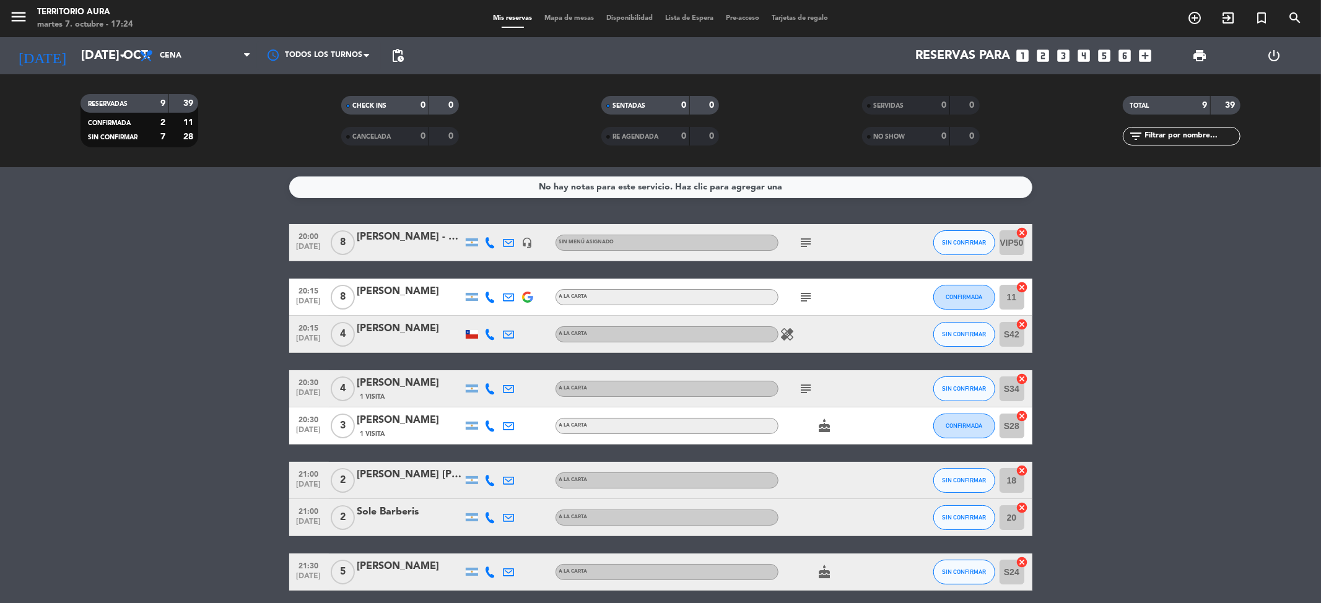
click at [491, 332] on icon at bounding box center [490, 334] width 11 height 11
click at [481, 312] on span "Copiar" at bounding box center [484, 313] width 26 height 13
click at [429, 333] on div "[PERSON_NAME]" at bounding box center [409, 329] width 105 height 16
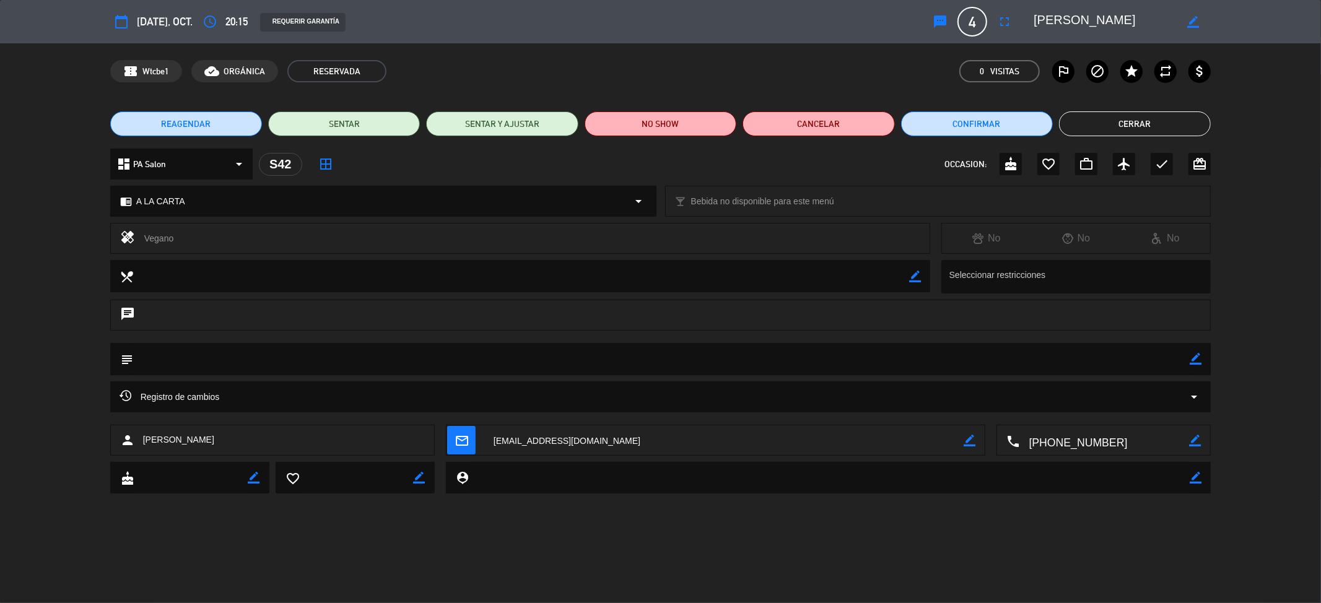
click at [1145, 112] on button "Cerrar" at bounding box center [1135, 124] width 152 height 25
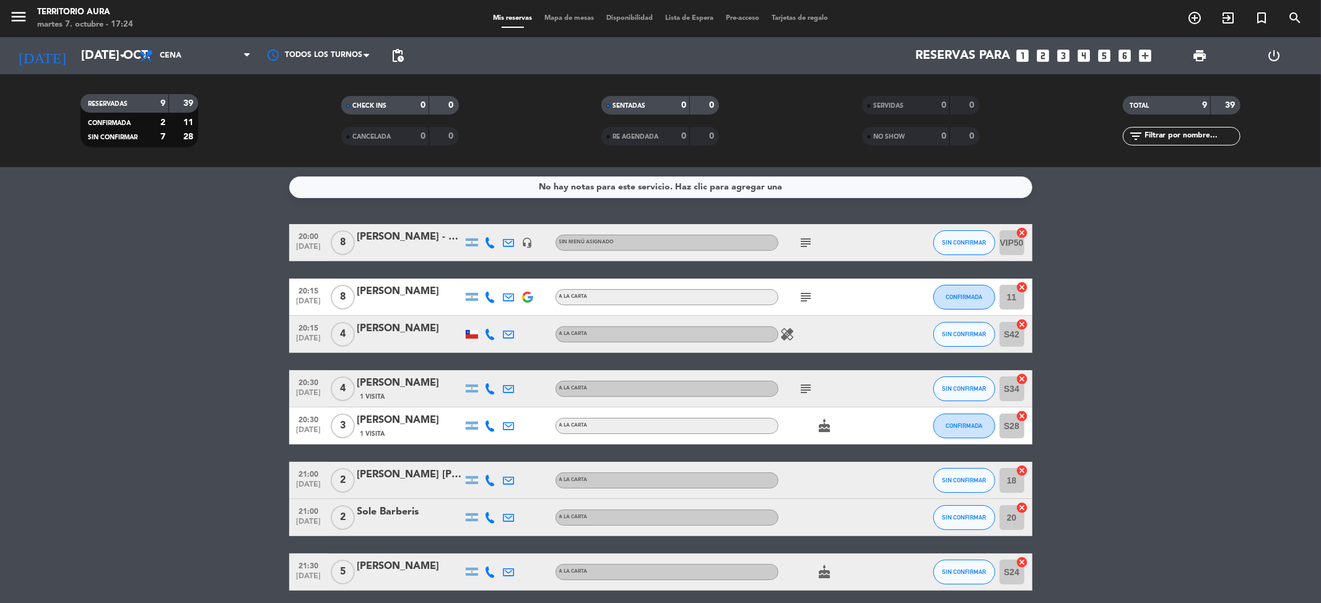
click at [511, 335] on icon at bounding box center [509, 334] width 11 height 11
click at [510, 311] on link "[EMAIL_ADDRESS][DOMAIN_NAME] open_in_new" at bounding box center [521, 312] width 167 height 14
click at [609, 310] on span "Copiar" at bounding box center [622, 312] width 26 height 13
click at [396, 330] on div "[PERSON_NAME]" at bounding box center [409, 329] width 105 height 16
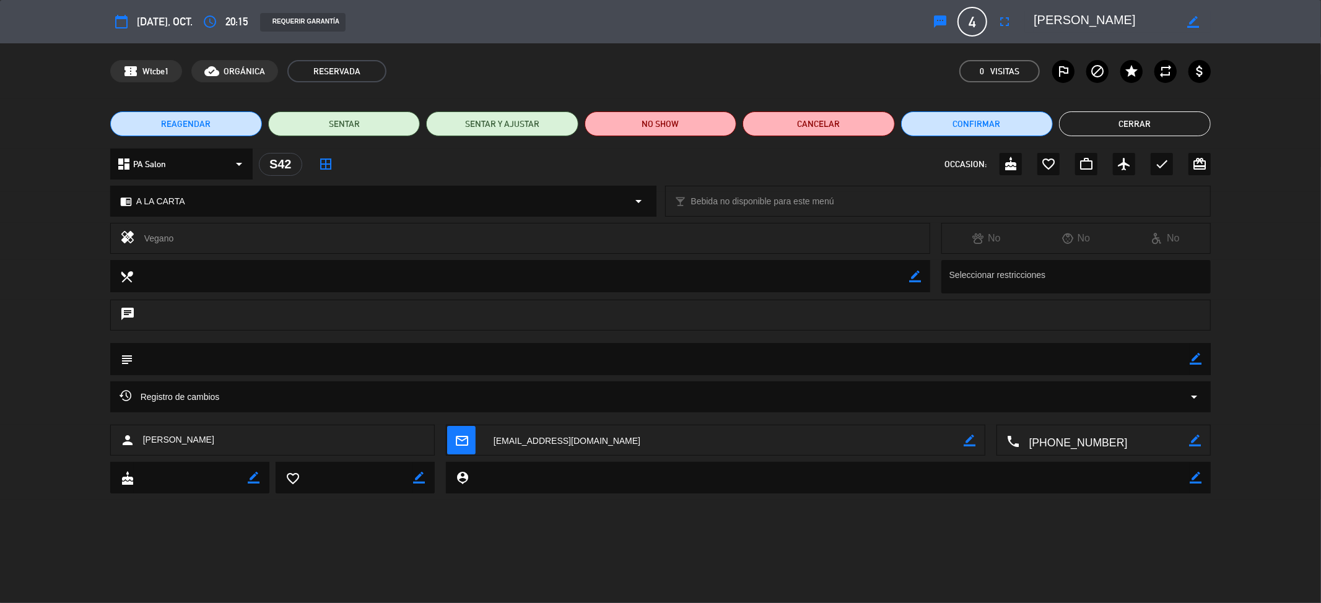
click at [1048, 18] on textarea at bounding box center [1105, 22] width 142 height 22
click at [1098, 115] on button "Cerrar" at bounding box center [1135, 124] width 152 height 25
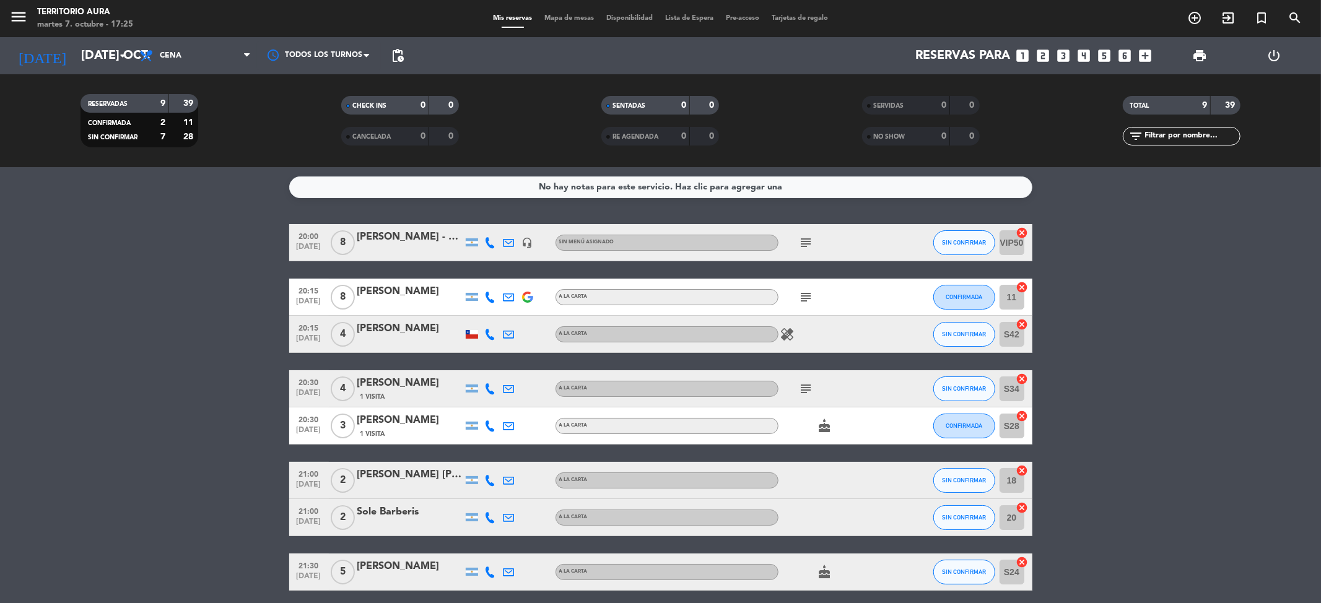
click at [488, 390] on icon at bounding box center [490, 388] width 11 height 11
click at [483, 367] on span "Copiar" at bounding box center [481, 367] width 26 height 13
click at [804, 383] on icon "subject" at bounding box center [806, 389] width 15 height 15
click at [379, 385] on div "[PERSON_NAME]" at bounding box center [409, 383] width 105 height 16
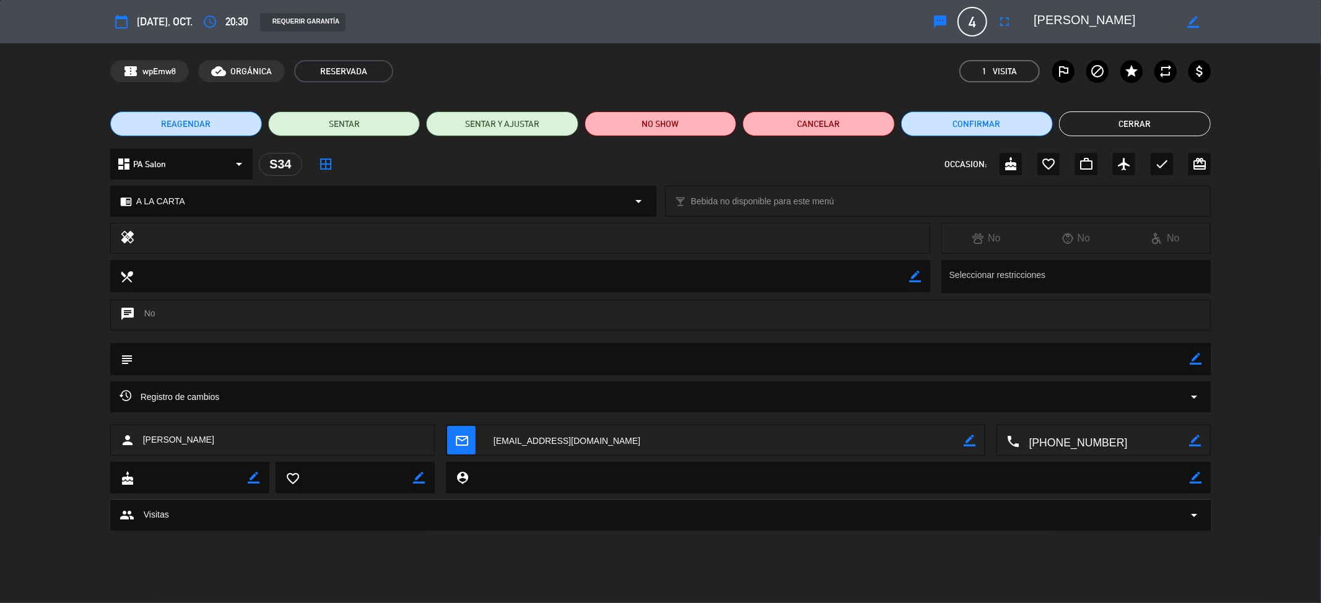
click at [1051, 15] on textarea at bounding box center [1105, 22] width 142 height 22
click at [1087, 128] on button "Cerrar" at bounding box center [1135, 124] width 152 height 25
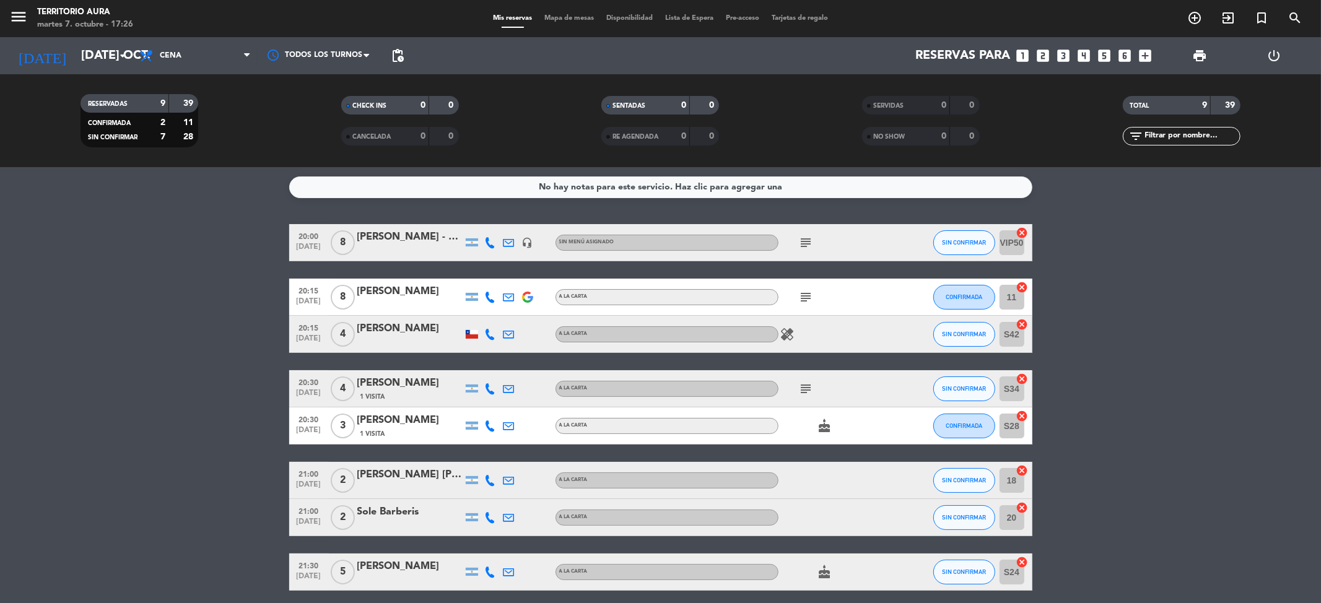
click at [486, 427] on icon at bounding box center [490, 426] width 11 height 11
click at [417, 338] on div at bounding box center [409, 343] width 105 height 10
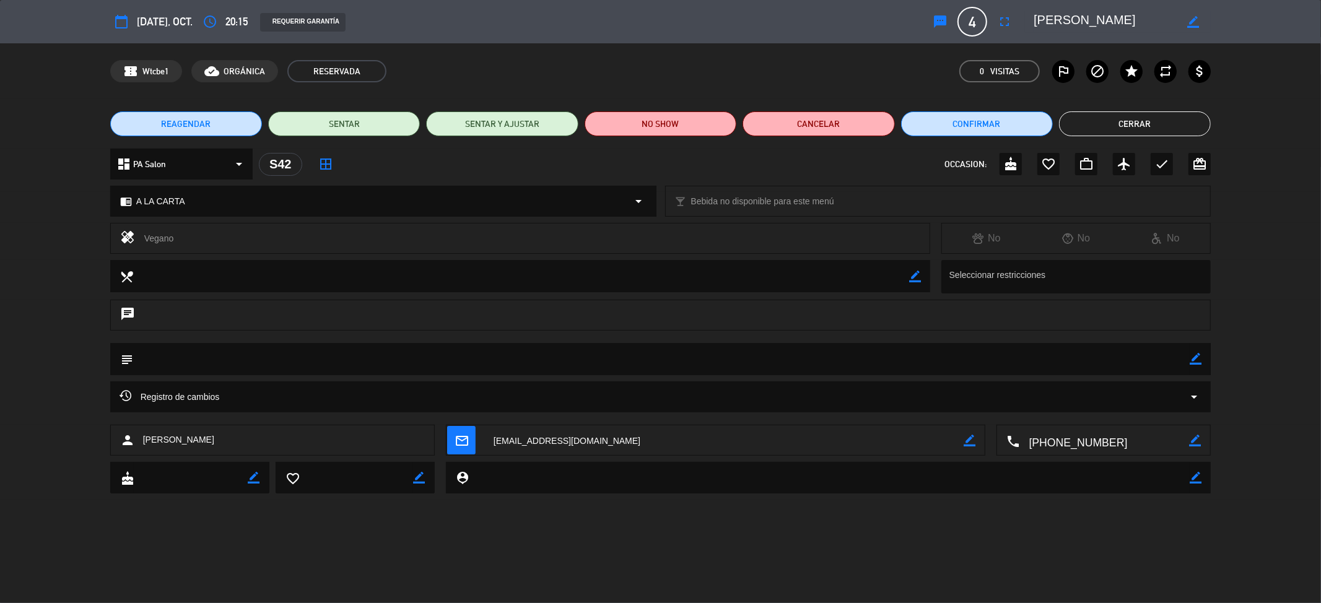
drag, startPoint x: 181, startPoint y: 239, endPoint x: 125, endPoint y: 241, distance: 56.4
click at [125, 241] on div "healing Vegano" at bounding box center [520, 238] width 820 height 31
drag, startPoint x: 249, startPoint y: 235, endPoint x: 196, endPoint y: 242, distance: 53.6
click at [248, 235] on div "Vegano" at bounding box center [532, 238] width 776 height 17
click at [177, 243] on div "Vegano" at bounding box center [532, 238] width 776 height 17
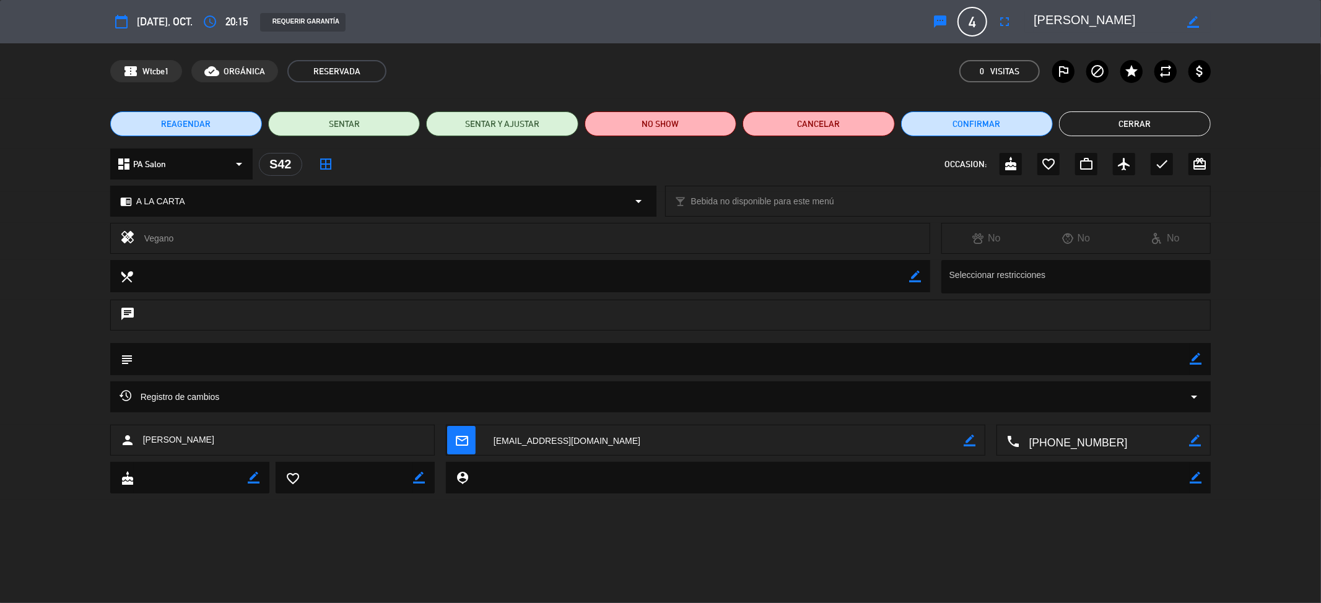
drag, startPoint x: 175, startPoint y: 239, endPoint x: 144, endPoint y: 239, distance: 30.4
click at [144, 239] on div "Vegano" at bounding box center [532, 238] width 776 height 17
copy div "Vegano"
click at [270, 363] on textarea at bounding box center [661, 359] width 1057 height 32
drag, startPoint x: 1185, startPoint y: 362, endPoint x: 1193, endPoint y: 359, distance: 8.4
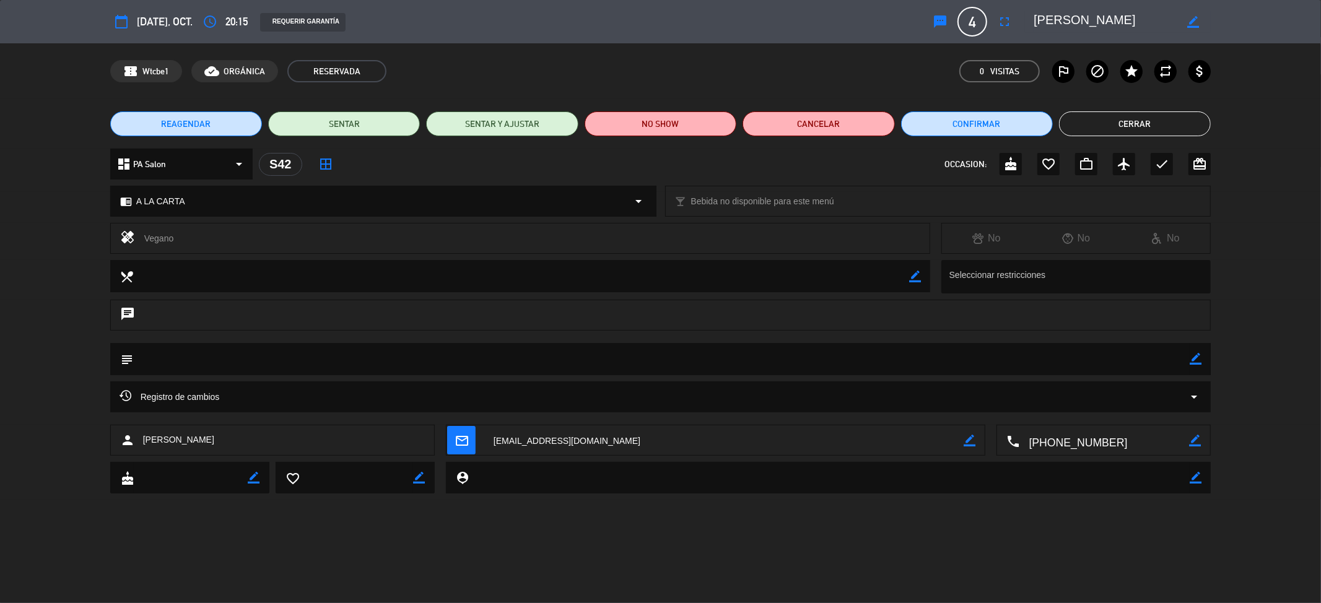
click at [1189, 362] on textarea at bounding box center [661, 359] width 1057 height 32
click at [1194, 359] on icon "border_color" at bounding box center [1196, 359] width 12 height 12
click at [1172, 359] on textarea at bounding box center [661, 359] width 1057 height 32
paste textarea "Vegano"
type textarea "Vegano"
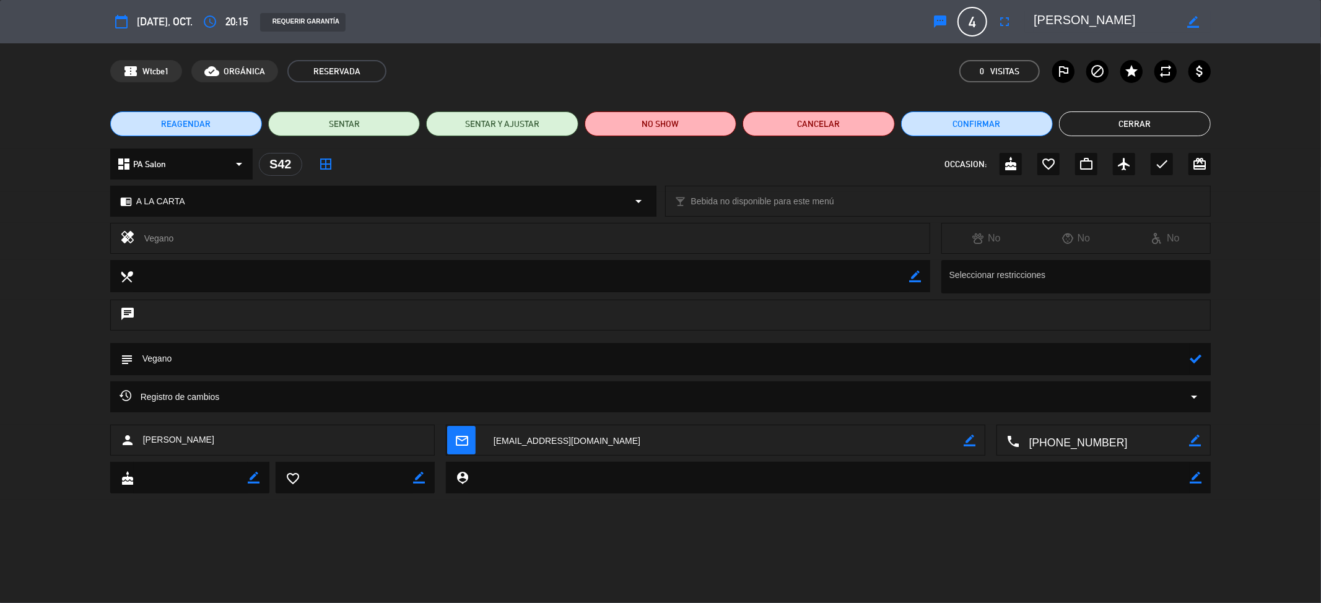
click at [1193, 364] on icon at bounding box center [1196, 359] width 12 height 12
click at [1122, 136] on div "REAGENDAR SENTAR SENTAR Y AJUSTAR NO SHOW Cancelar Confirmar Cerrar" at bounding box center [660, 124] width 1321 height 50
click at [1122, 128] on button "Cerrar" at bounding box center [1135, 124] width 152 height 25
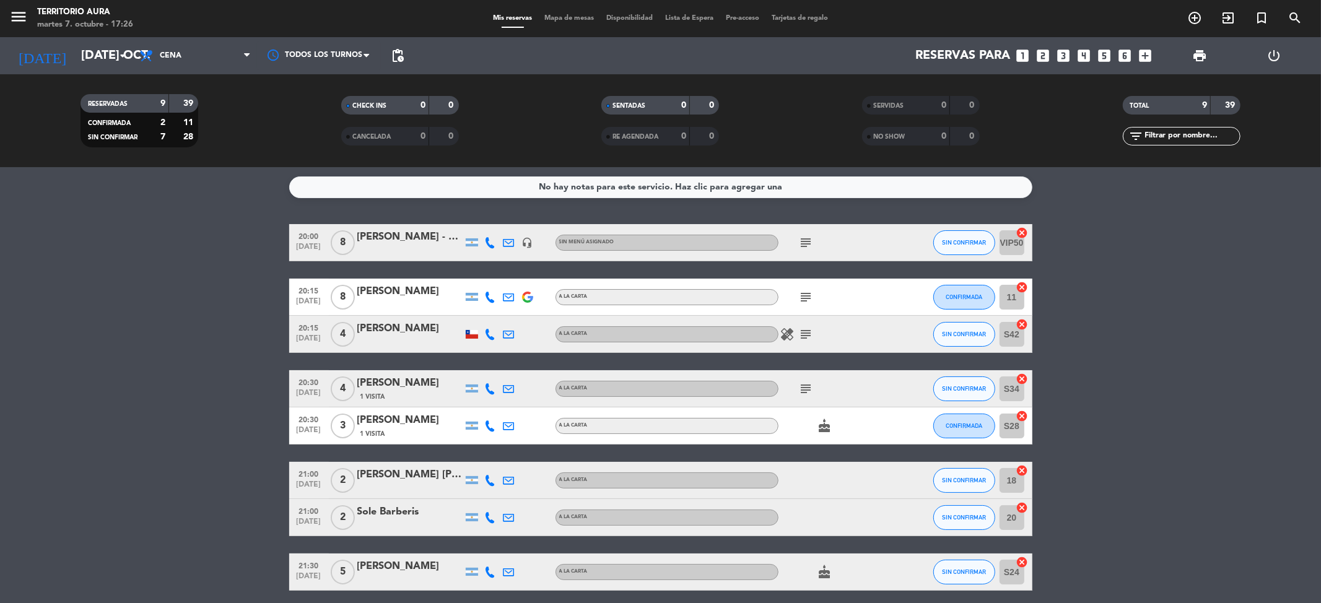
click at [489, 427] on icon at bounding box center [490, 426] width 11 height 11
click at [477, 406] on span "Copiar" at bounding box center [475, 404] width 26 height 13
click at [375, 419] on div "[PERSON_NAME]" at bounding box center [409, 421] width 105 height 16
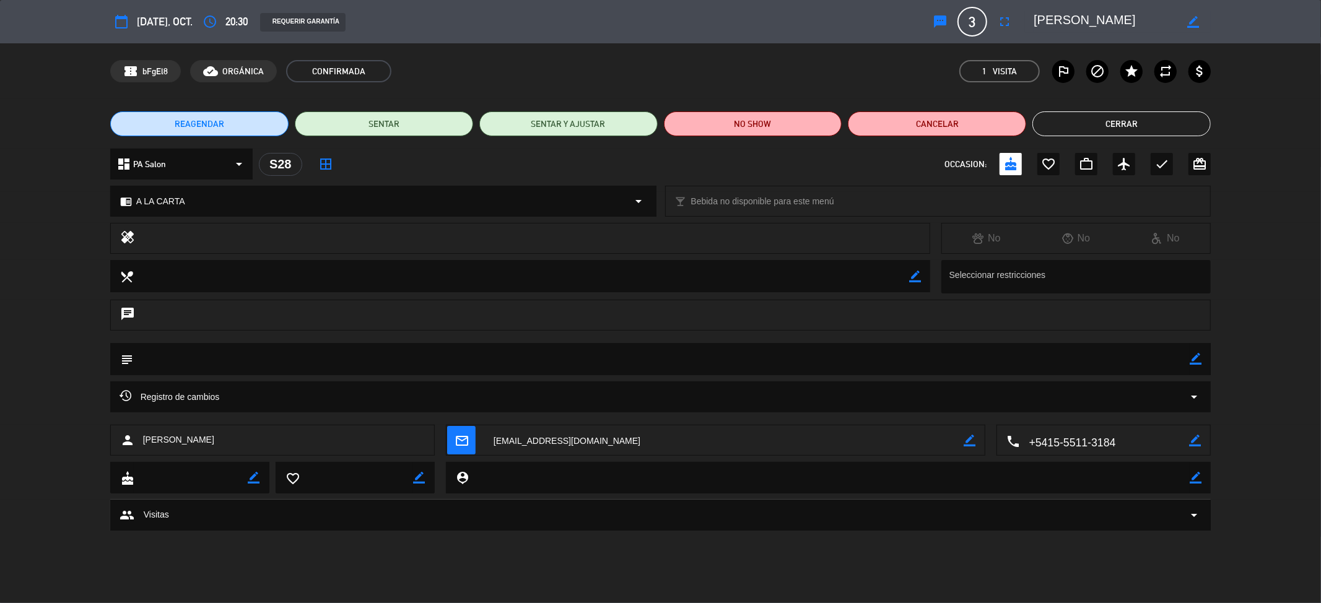
click at [1046, 19] on textarea at bounding box center [1105, 22] width 142 height 22
click at [1053, 127] on button "Cerrar" at bounding box center [1122, 124] width 178 height 25
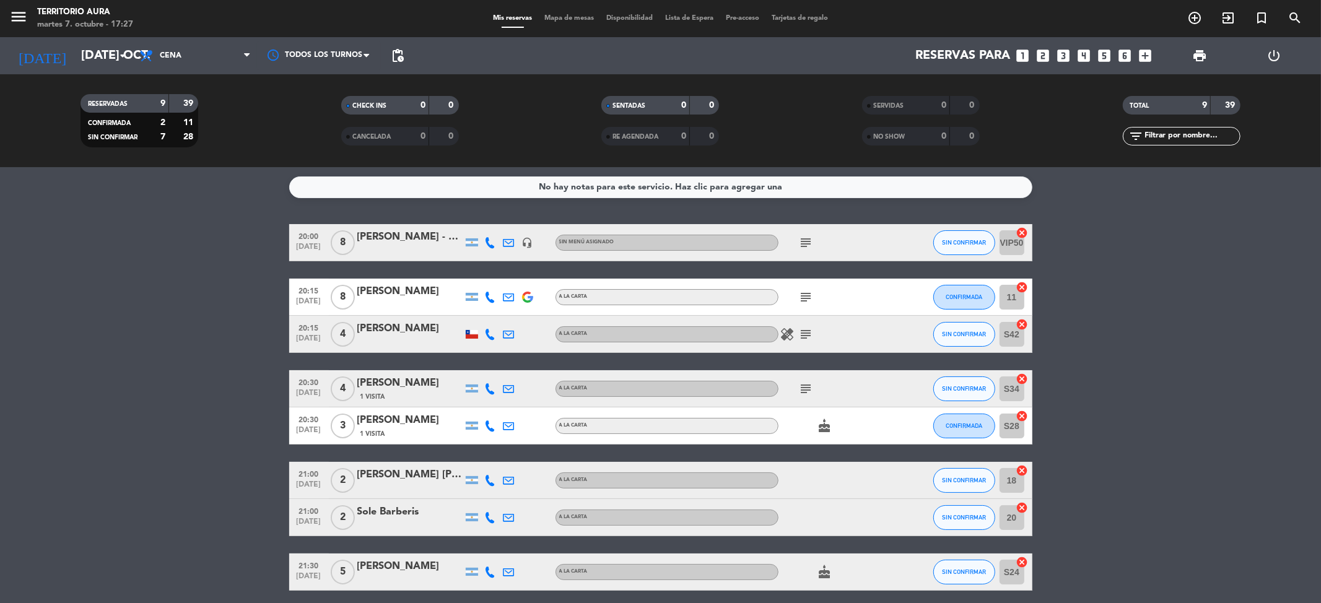
click at [485, 479] on icon at bounding box center [490, 480] width 11 height 11
click at [479, 459] on span "Copiar" at bounding box center [479, 459] width 26 height 13
click at [413, 469] on div "[PERSON_NAME] [PERSON_NAME]" at bounding box center [409, 475] width 105 height 16
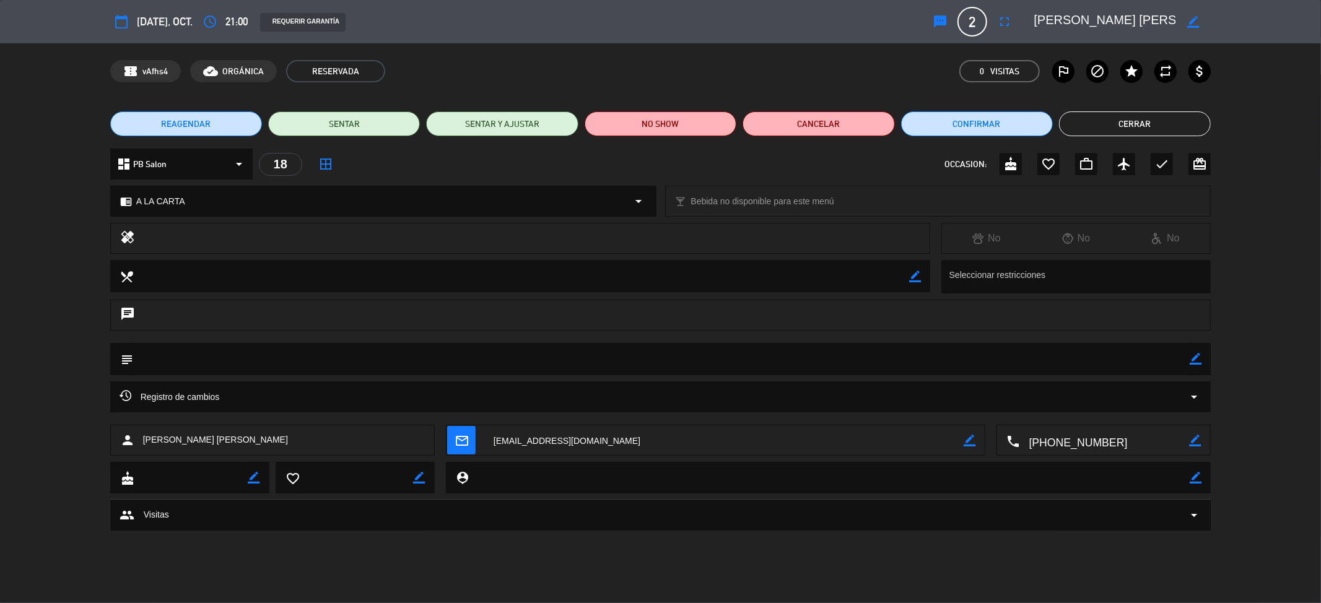
click at [1163, 119] on button "Cerrar" at bounding box center [1135, 124] width 152 height 25
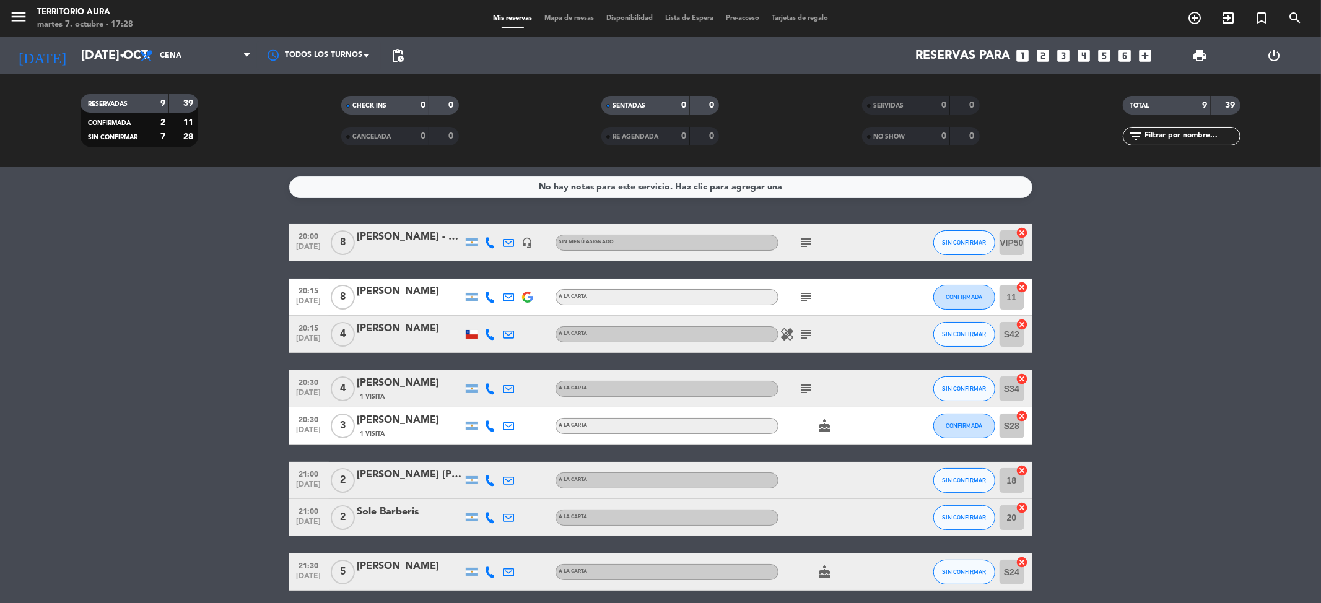
click at [491, 481] on icon at bounding box center [490, 480] width 11 height 11
click at [507, 481] on icon at bounding box center [509, 480] width 11 height 11
click at [584, 455] on span "Copiar" at bounding box center [597, 458] width 26 height 13
click at [419, 476] on div "[PERSON_NAME] [PERSON_NAME]" at bounding box center [409, 475] width 105 height 16
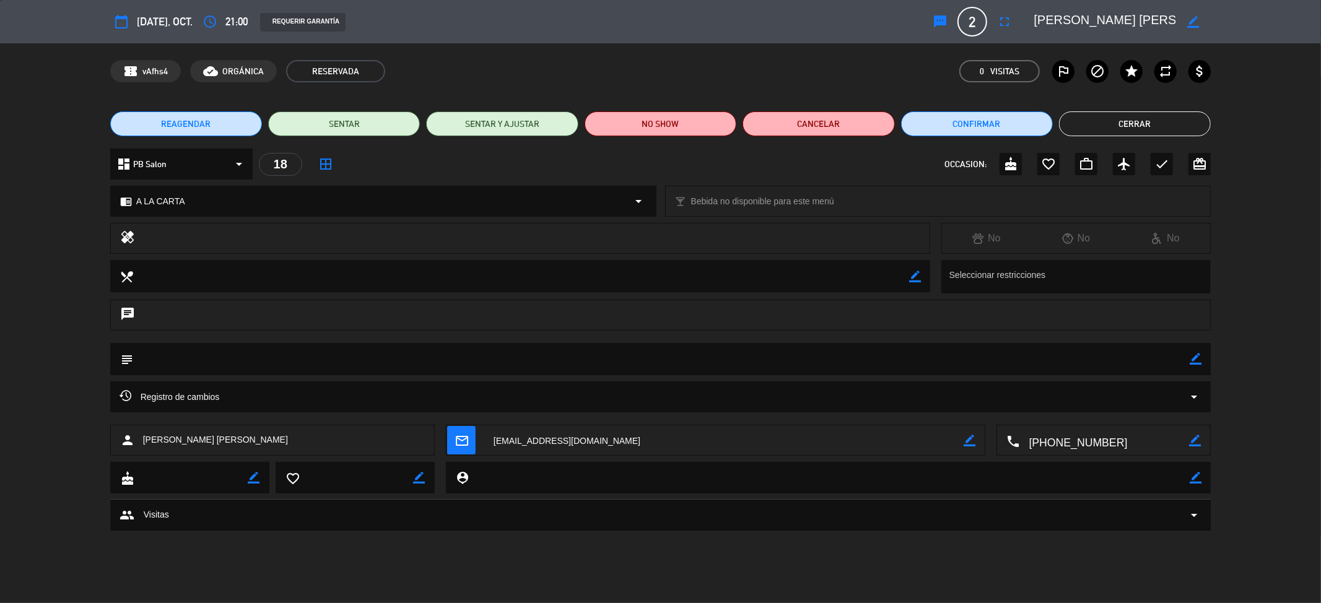
click at [1051, 20] on textarea at bounding box center [1105, 22] width 142 height 22
click at [1145, 115] on button "Cerrar" at bounding box center [1135, 124] width 152 height 25
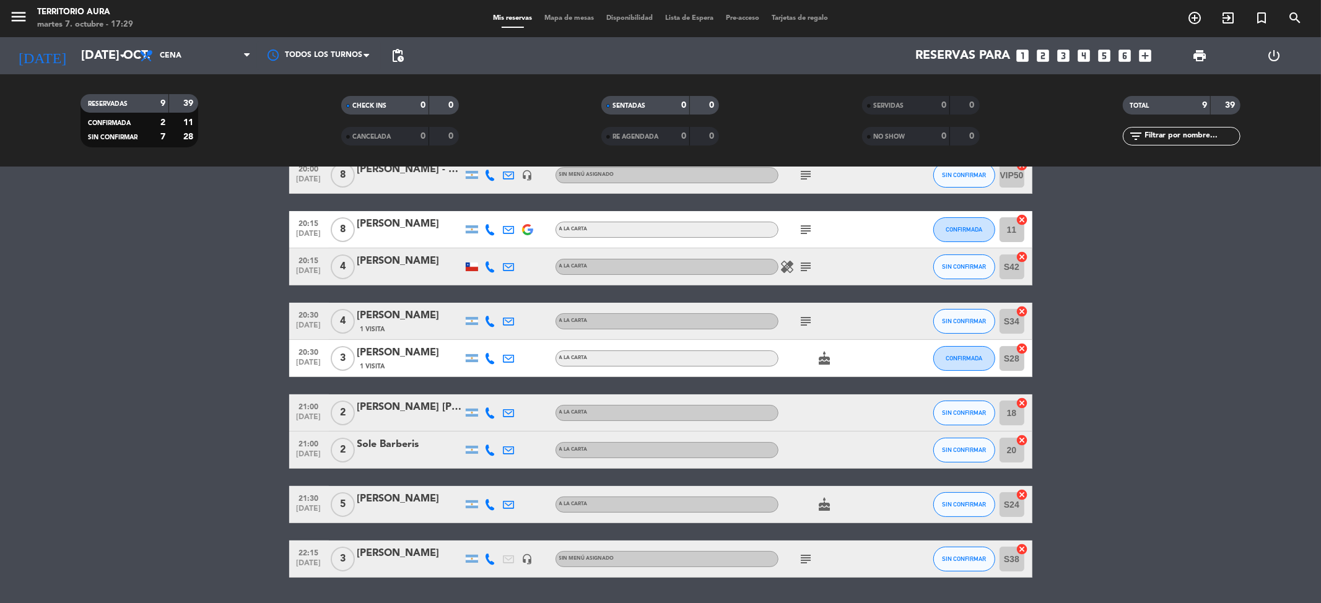
scroll to position [103, 0]
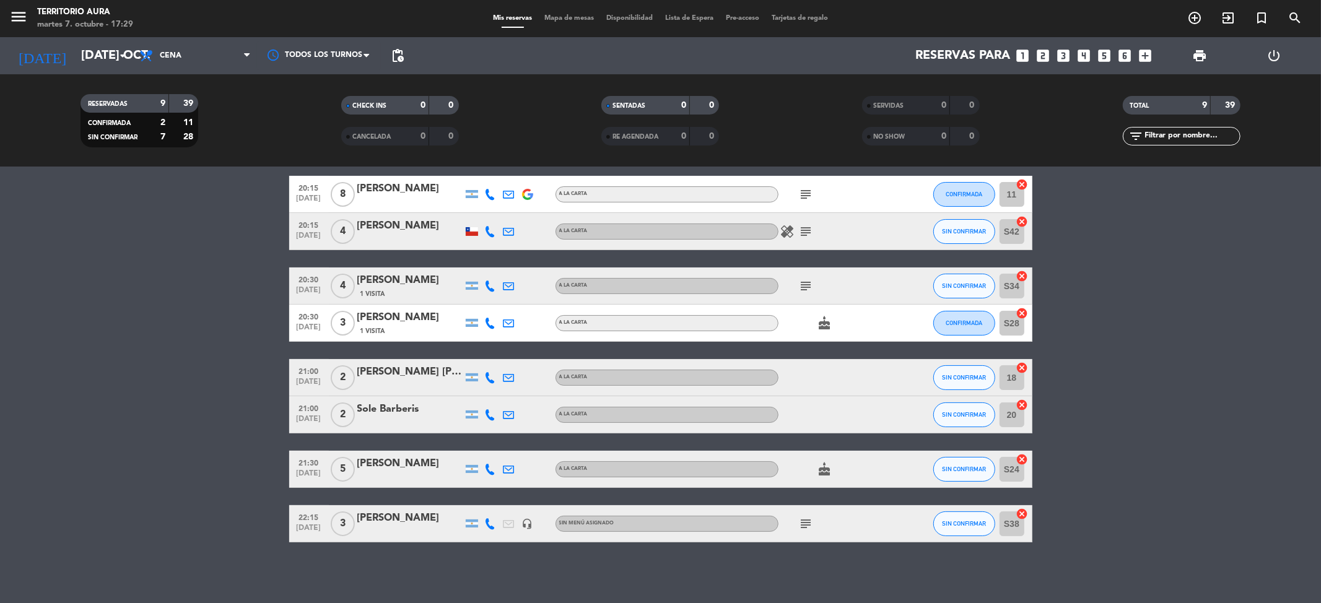
click at [487, 414] on icon at bounding box center [490, 414] width 11 height 11
click at [474, 397] on span "Copiar" at bounding box center [477, 393] width 26 height 13
click at [418, 414] on div "Sole Barberis" at bounding box center [409, 409] width 105 height 16
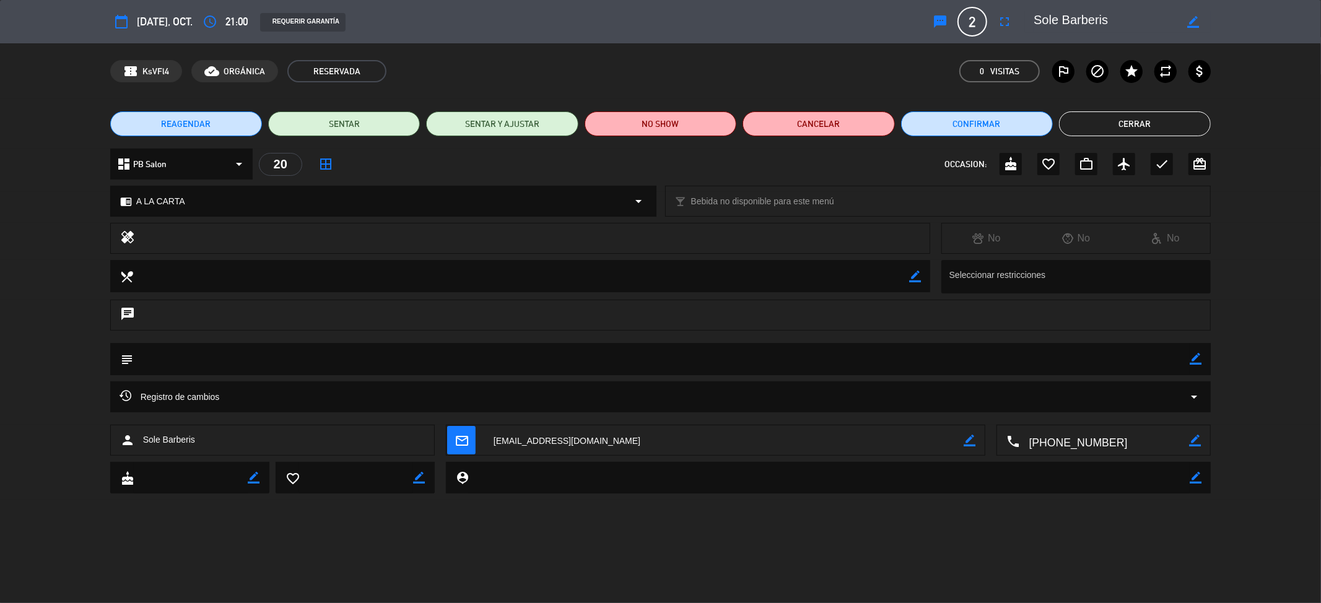
click at [1060, 22] on textarea at bounding box center [1105, 22] width 142 height 22
click at [1143, 123] on button "Cerrar" at bounding box center [1135, 124] width 152 height 25
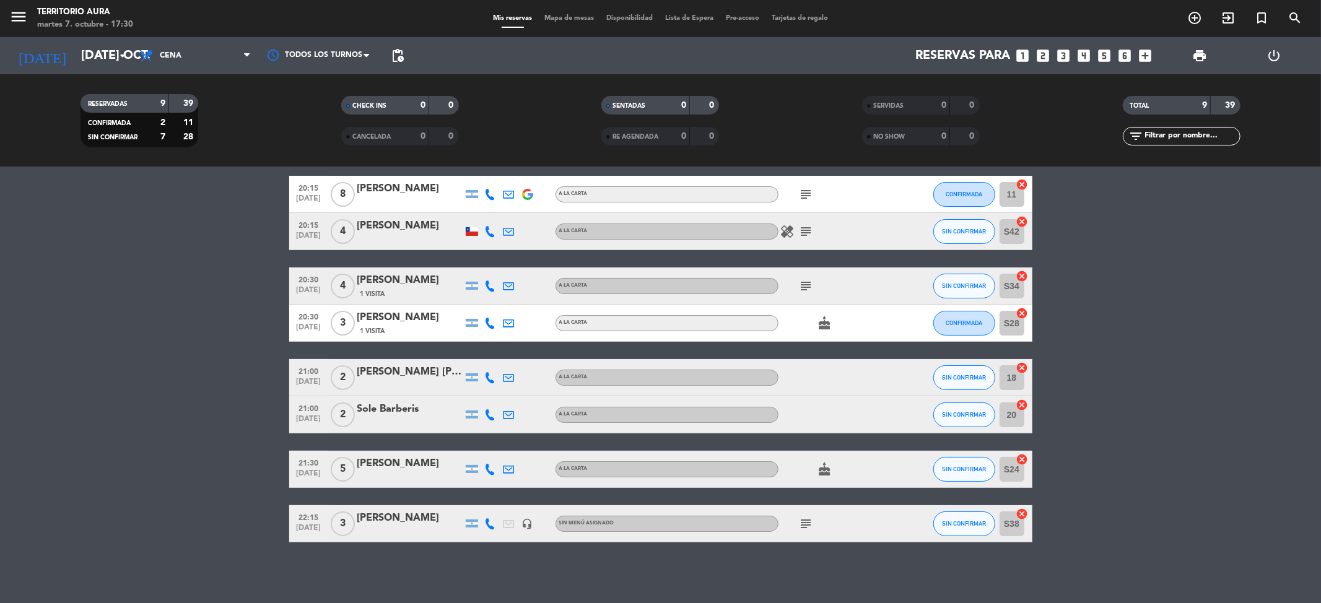
click at [492, 467] on icon at bounding box center [490, 469] width 11 height 11
click at [496, 451] on span "content_paste" at bounding box center [500, 448] width 9 height 9
click at [430, 462] on div "[PERSON_NAME]" at bounding box center [409, 464] width 105 height 16
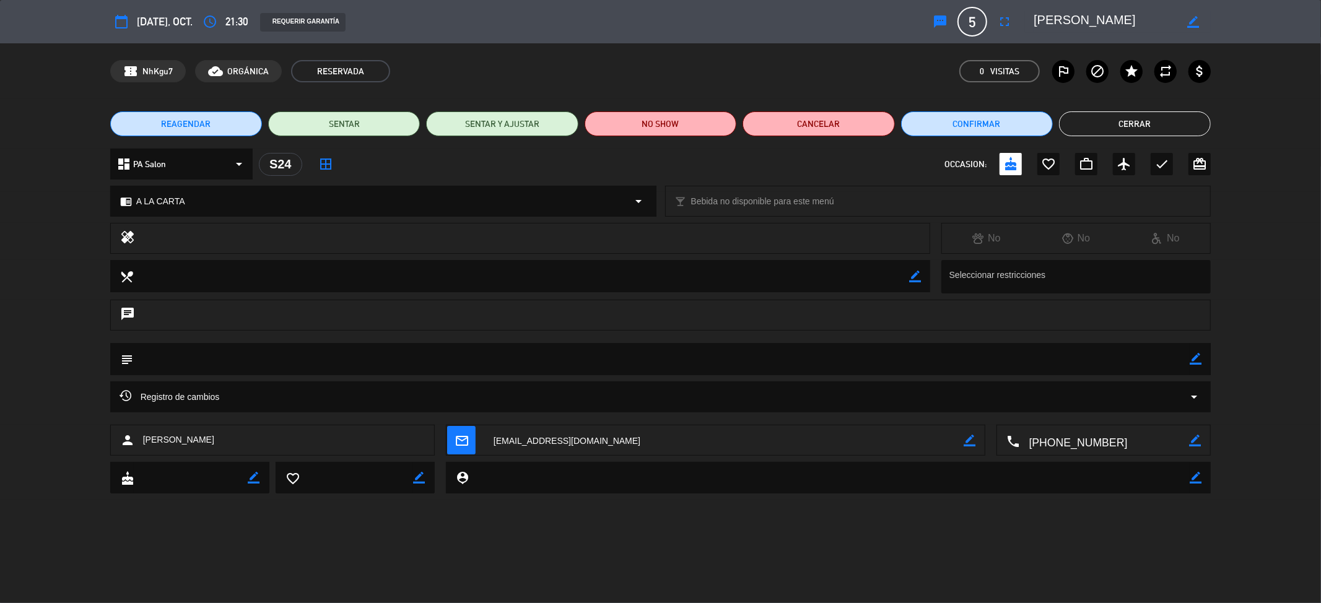
click at [1074, 18] on textarea at bounding box center [1105, 22] width 142 height 22
click at [1101, 115] on button "Cerrar" at bounding box center [1135, 124] width 152 height 25
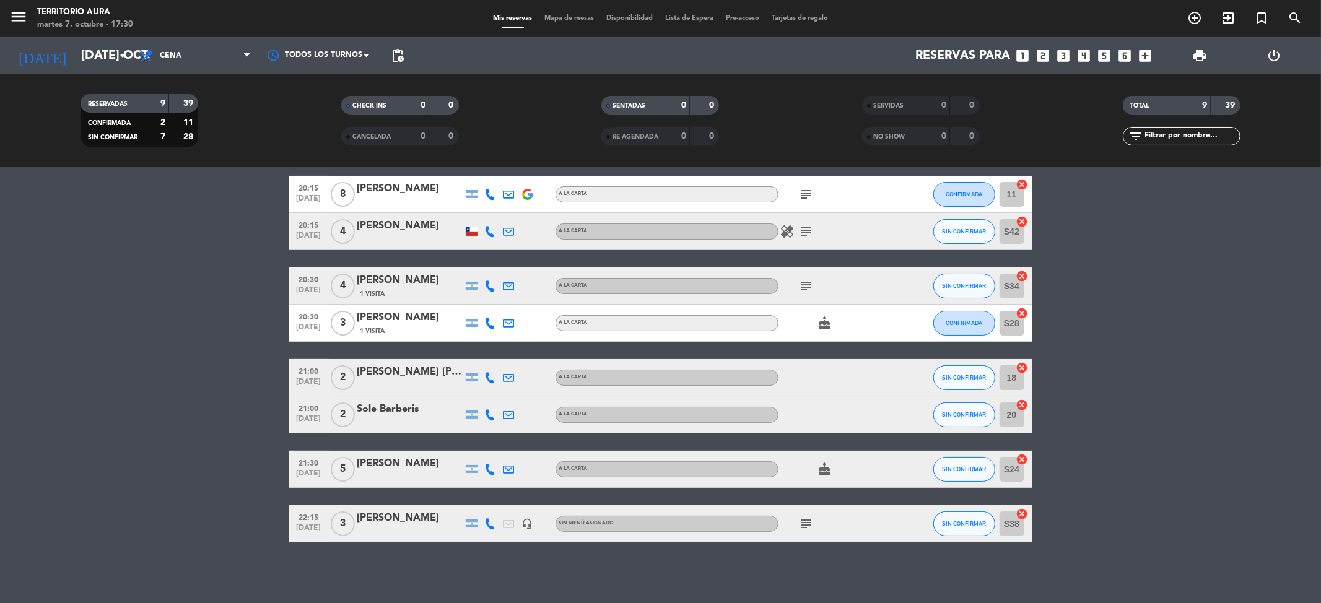
click at [491, 523] on icon at bounding box center [490, 523] width 11 height 11
click at [481, 503] on span "Copiar" at bounding box center [481, 502] width 26 height 13
click at [421, 514] on div "[PERSON_NAME]" at bounding box center [409, 518] width 105 height 16
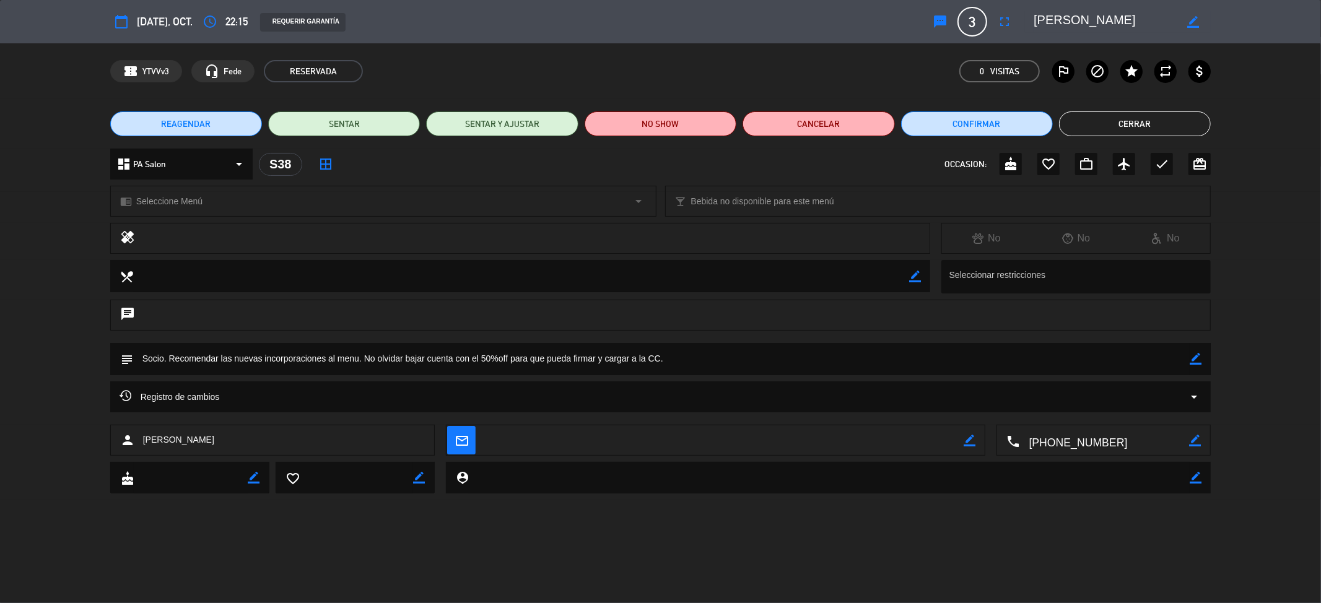
click at [1078, 118] on button "Cerrar" at bounding box center [1135, 124] width 152 height 25
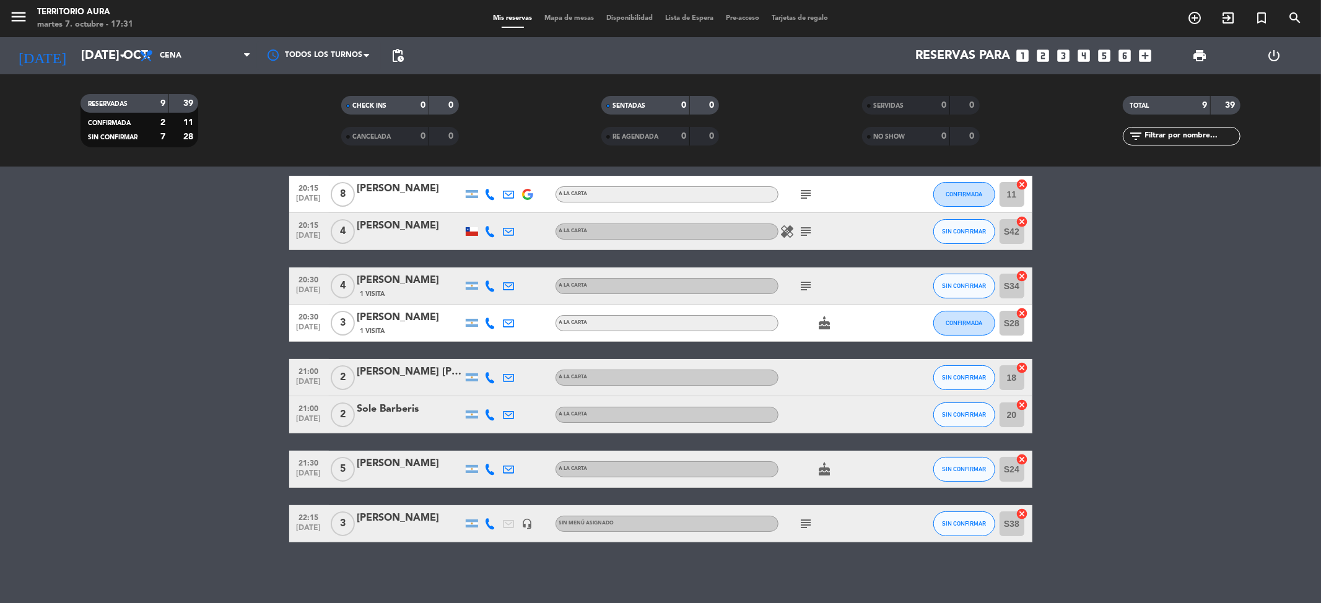
click at [429, 323] on div "[PERSON_NAME]" at bounding box center [409, 318] width 105 height 16
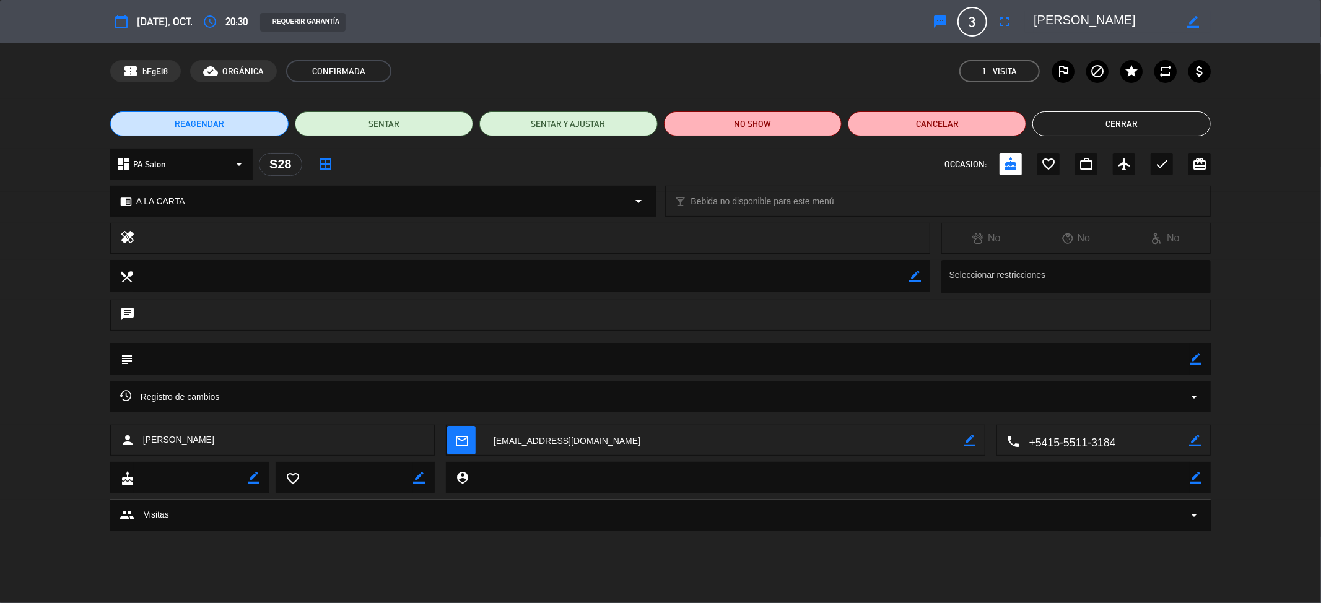
click at [1195, 364] on icon "border_color" at bounding box center [1196, 359] width 12 height 12
click at [211, 362] on textarea at bounding box center [661, 359] width 1057 height 32
type textarea "Festejan 2 cumpleaños"
click at [1196, 362] on icon at bounding box center [1196, 359] width 12 height 12
click at [1110, 113] on button "Cerrar" at bounding box center [1122, 124] width 178 height 25
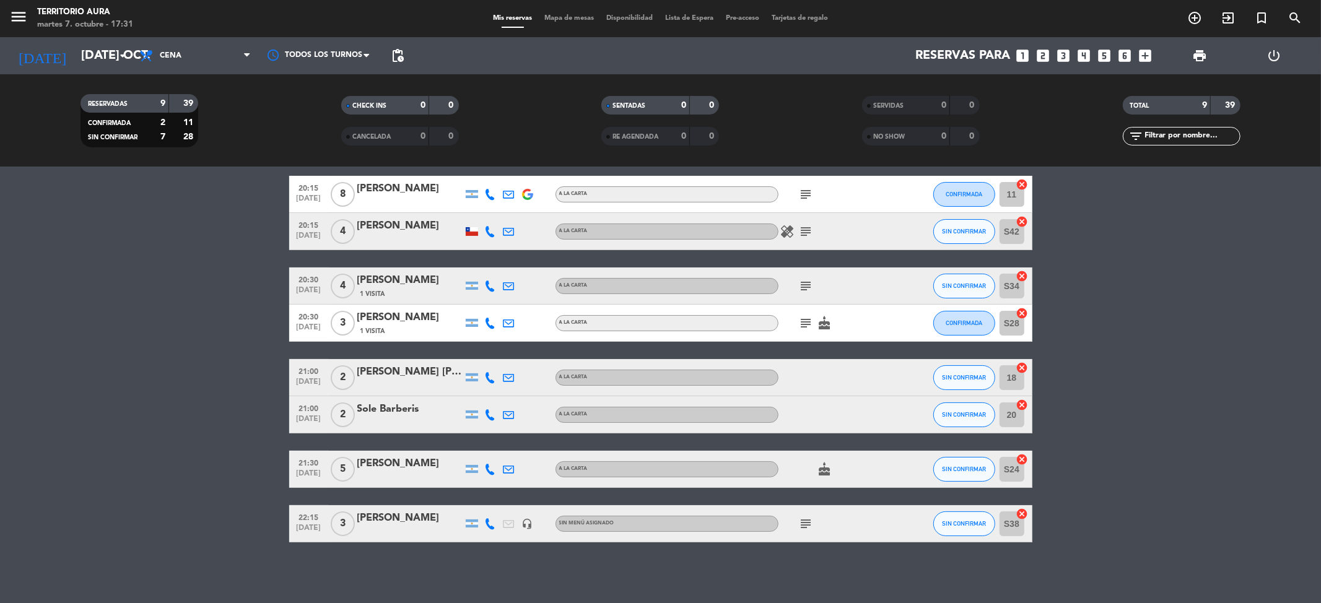
click at [558, 13] on div "Mis reservas Mapa de mesas Disponibilidad Lista de Espera Pre-acceso Tarjetas d…" at bounding box center [661, 18] width 348 height 11
click at [558, 20] on span "Mapa de mesas" at bounding box center [569, 18] width 62 height 7
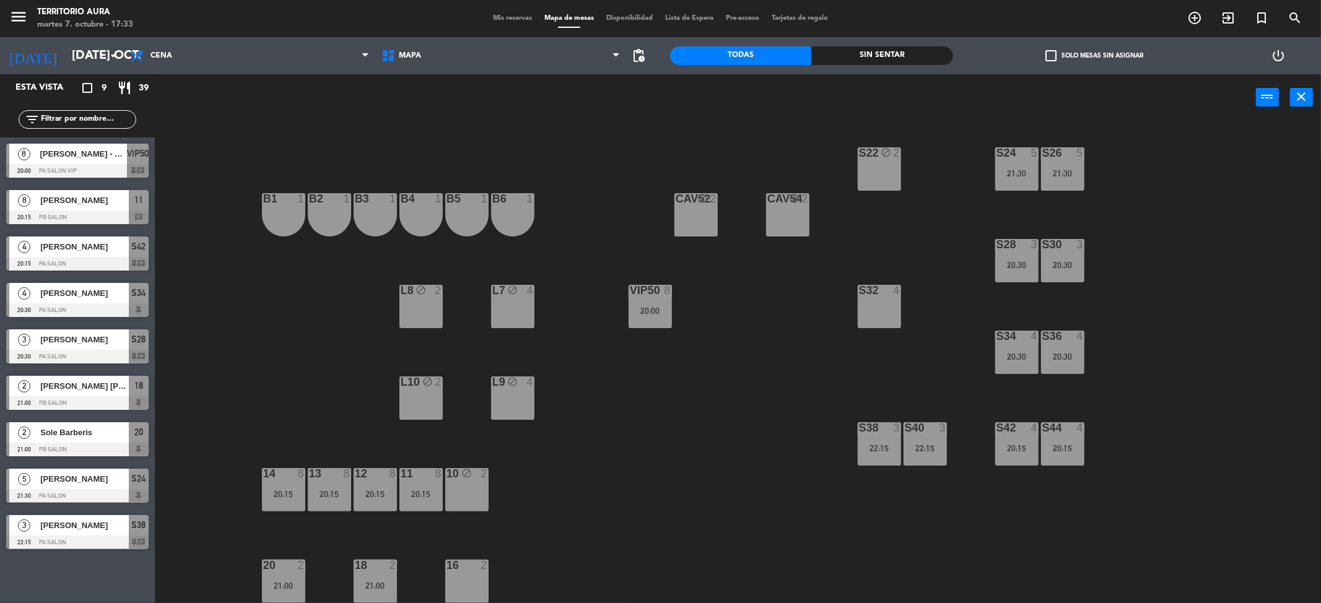
click at [711, 432] on div "S22 block 2 S24 5 21:30 S26 5 21:30 B3 1 B4 1 B5 1 B6 1 B1 1 B2 1 CAV52 block 2…" at bounding box center [744, 366] width 1153 height 483
click at [499, 19] on span "Mis reservas" at bounding box center [512, 18] width 51 height 7
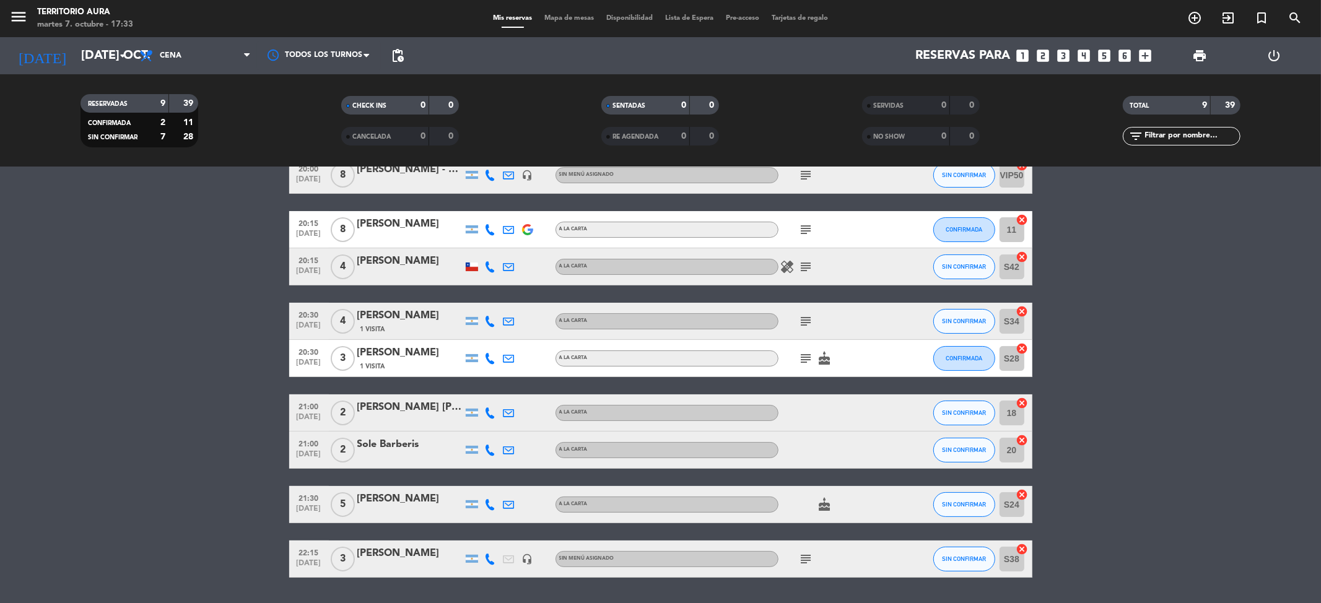
scroll to position [103, 0]
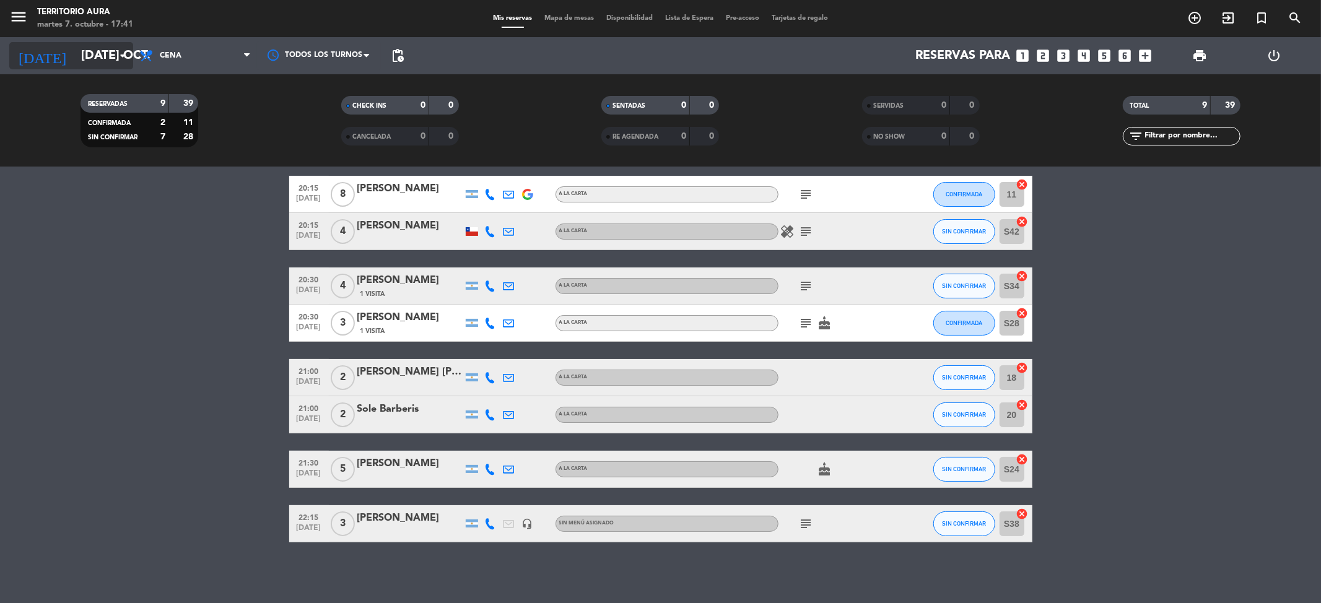
click at [100, 50] on input "[DATE] oct." at bounding box center [153, 55] width 157 height 27
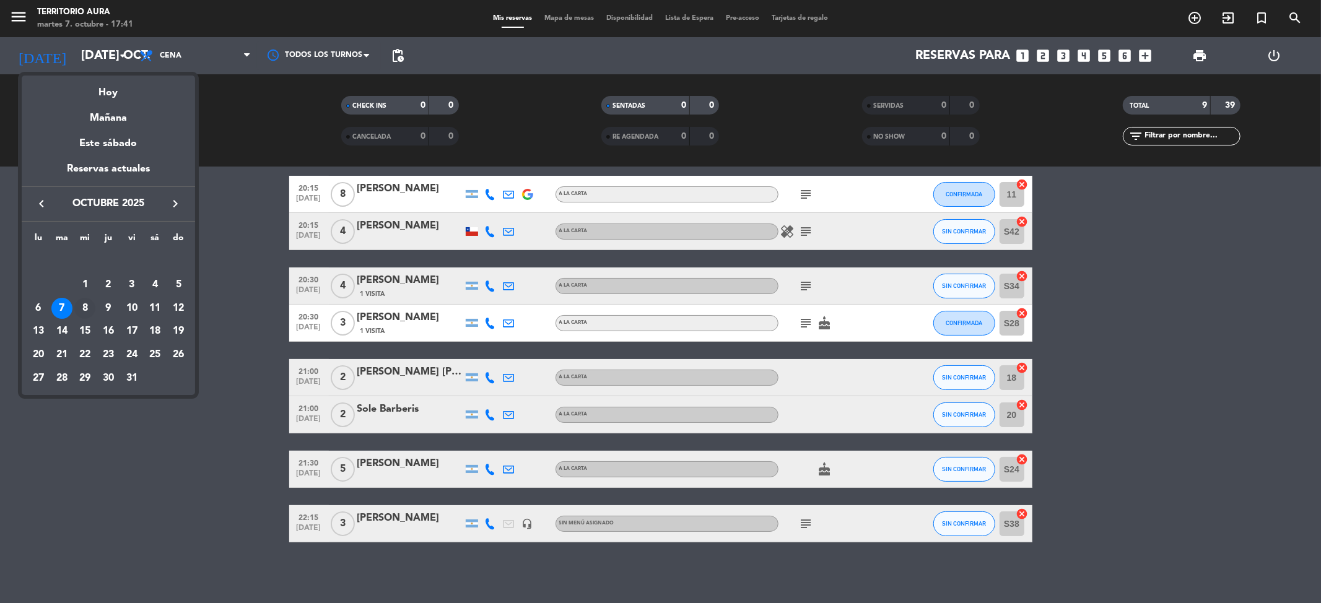
click at [82, 308] on div "8" at bounding box center [84, 308] width 21 height 21
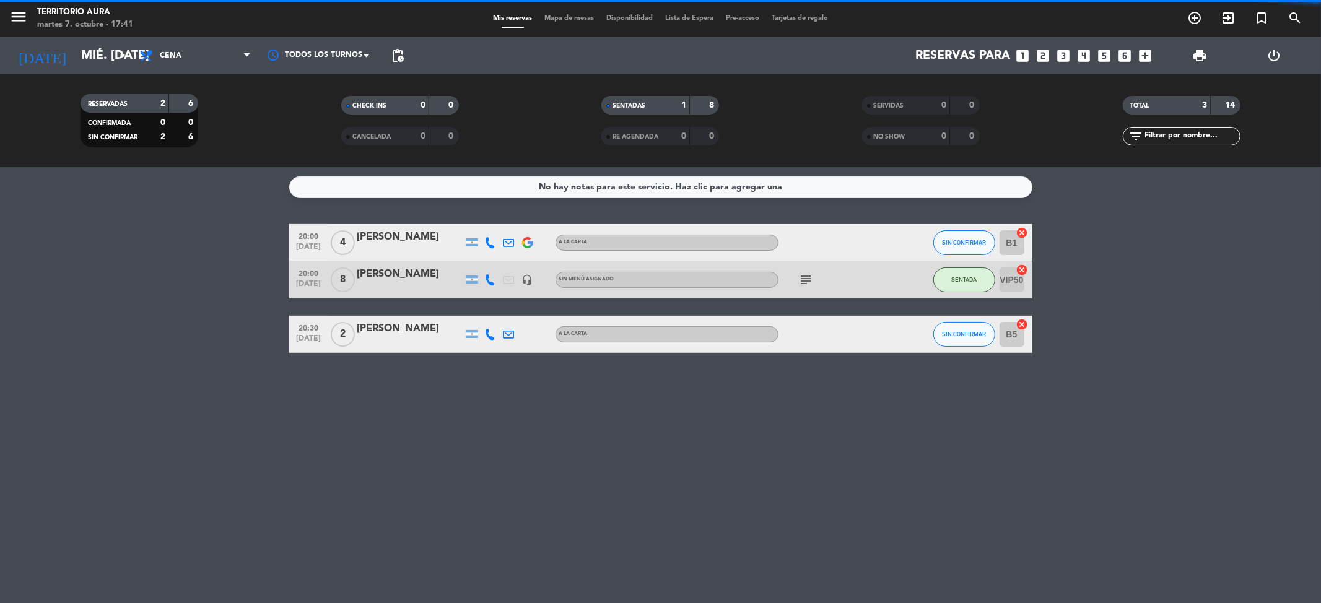
scroll to position [0, 0]
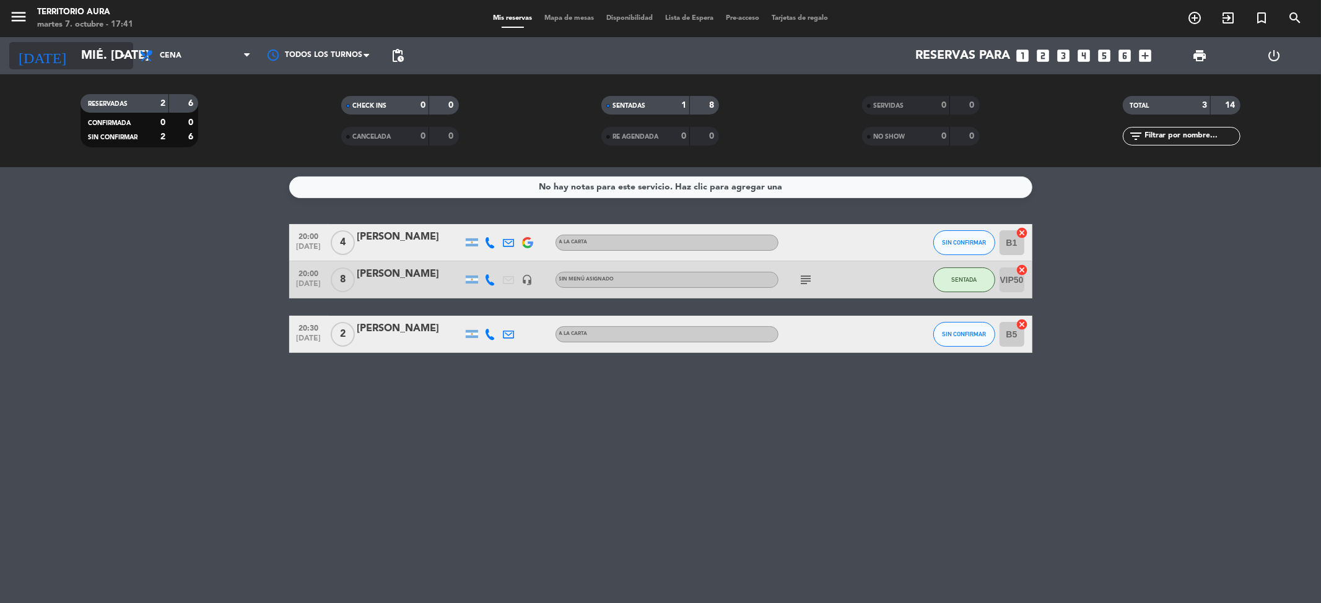
click at [110, 47] on input "mié. [DATE]" at bounding box center [153, 55] width 157 height 27
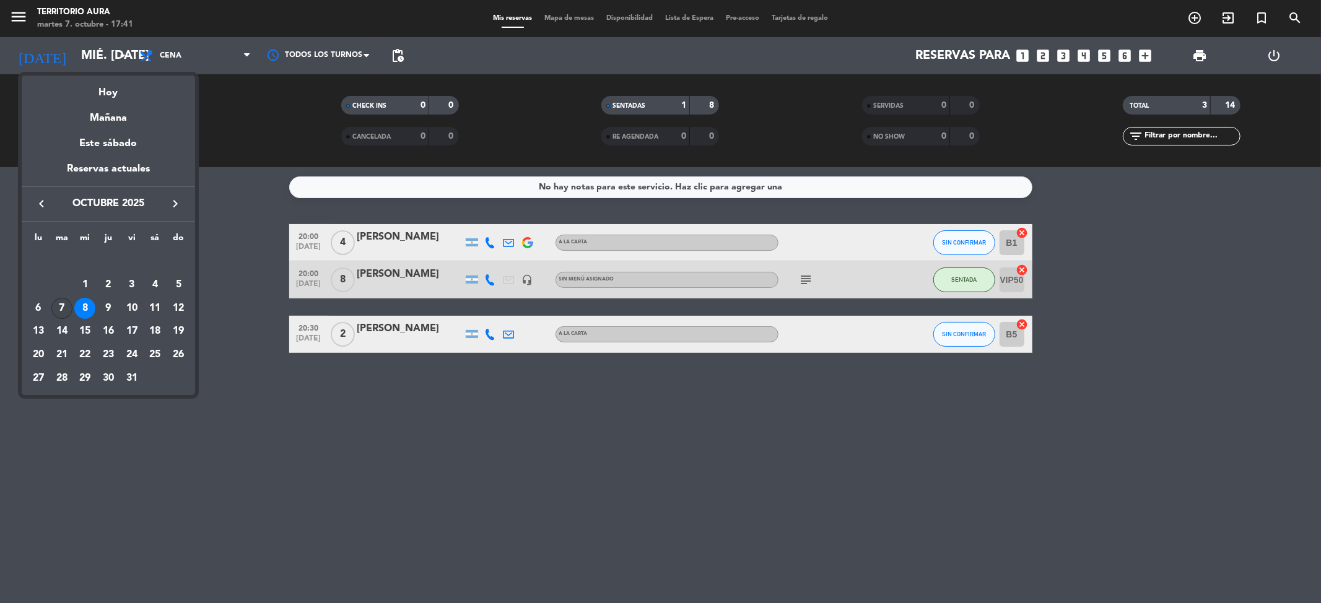
click at [69, 303] on div "7" at bounding box center [61, 308] width 21 height 21
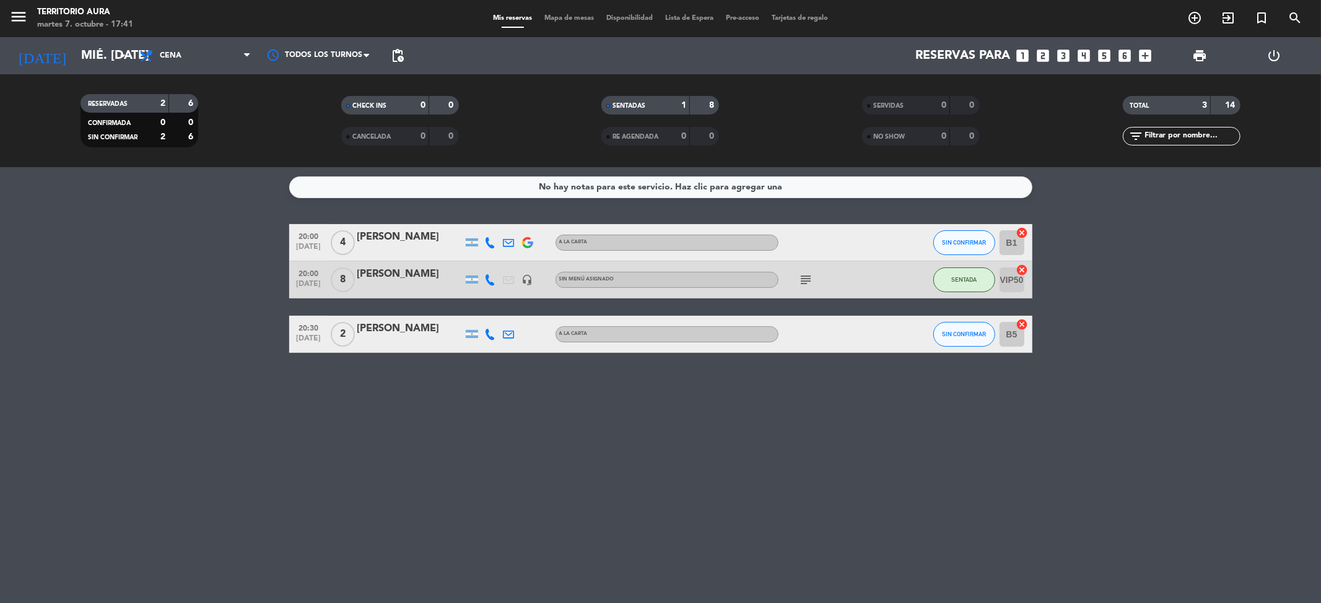
type input "[DATE] oct."
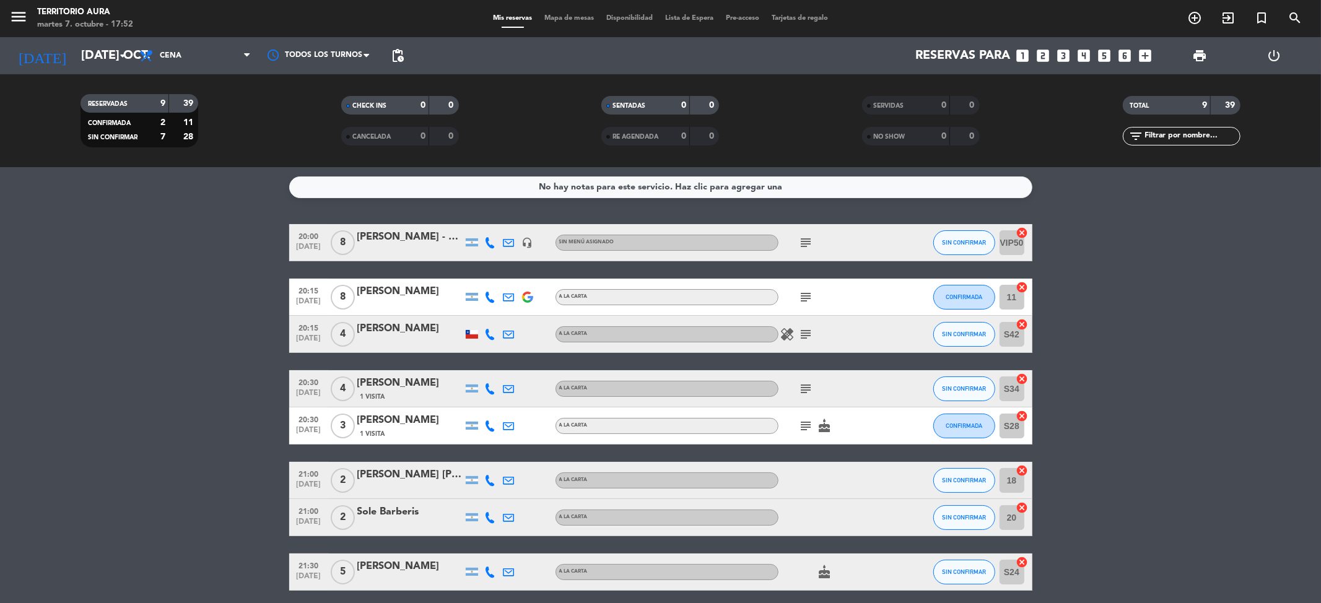
click at [194, 400] on bookings-row "20:00 [DATE] 8 [PERSON_NAME] - Motorola headset_mic Sin menú asignado subject S…" at bounding box center [660, 434] width 1321 height 421
click at [164, 358] on bookings-row "20:00 [DATE] 8 [PERSON_NAME] - Motorola headset_mic Sin menú asignado subject S…" at bounding box center [660, 434] width 1321 height 421
click at [579, 15] on span "Mapa de mesas" at bounding box center [569, 18] width 62 height 7
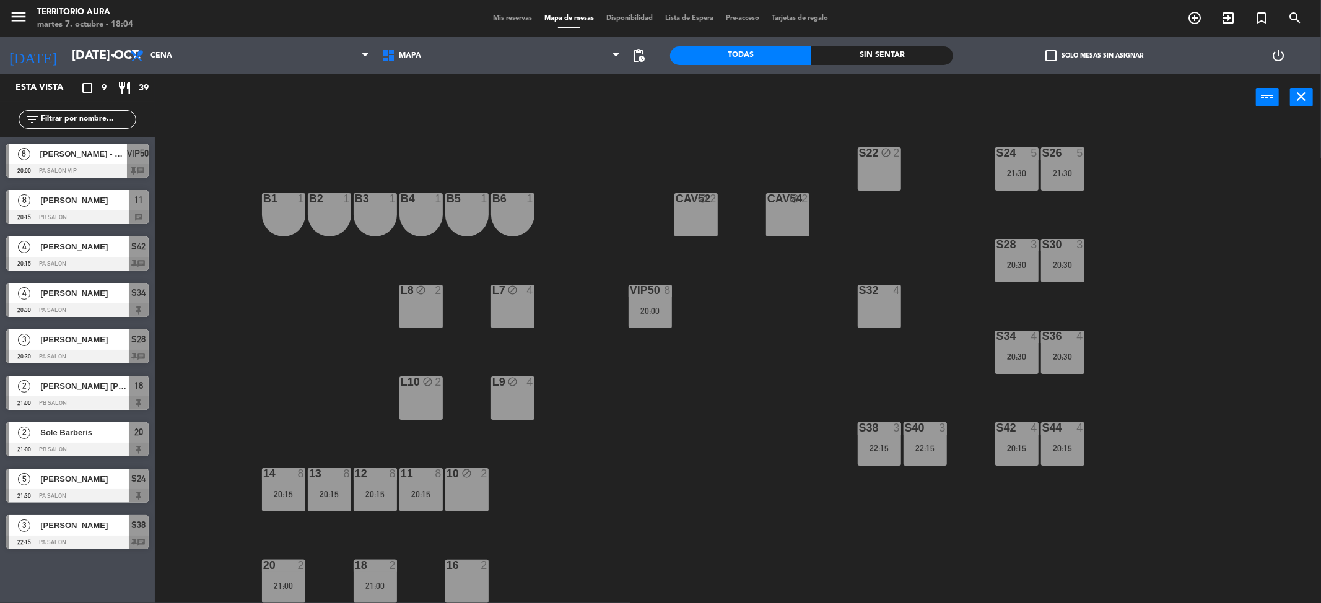
click at [499, 18] on span "Mis reservas" at bounding box center [512, 18] width 51 height 7
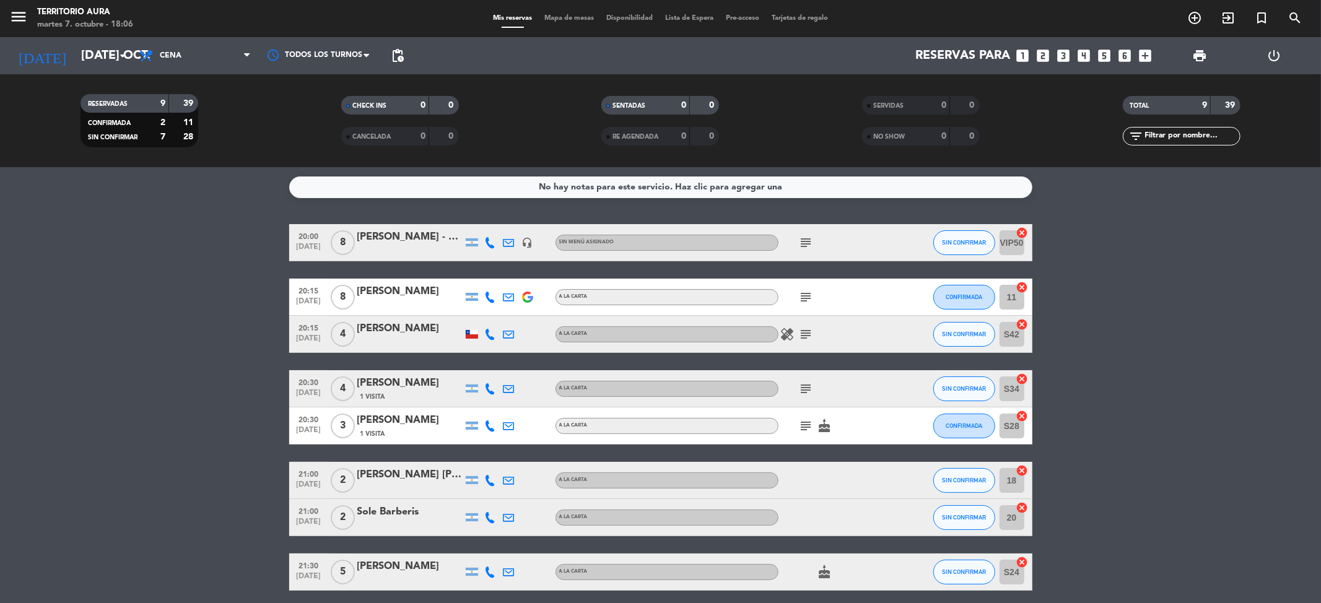
click at [811, 291] on icon "subject" at bounding box center [806, 297] width 15 height 15
click at [980, 286] on button "CONFIRMADA" at bounding box center [965, 297] width 62 height 25
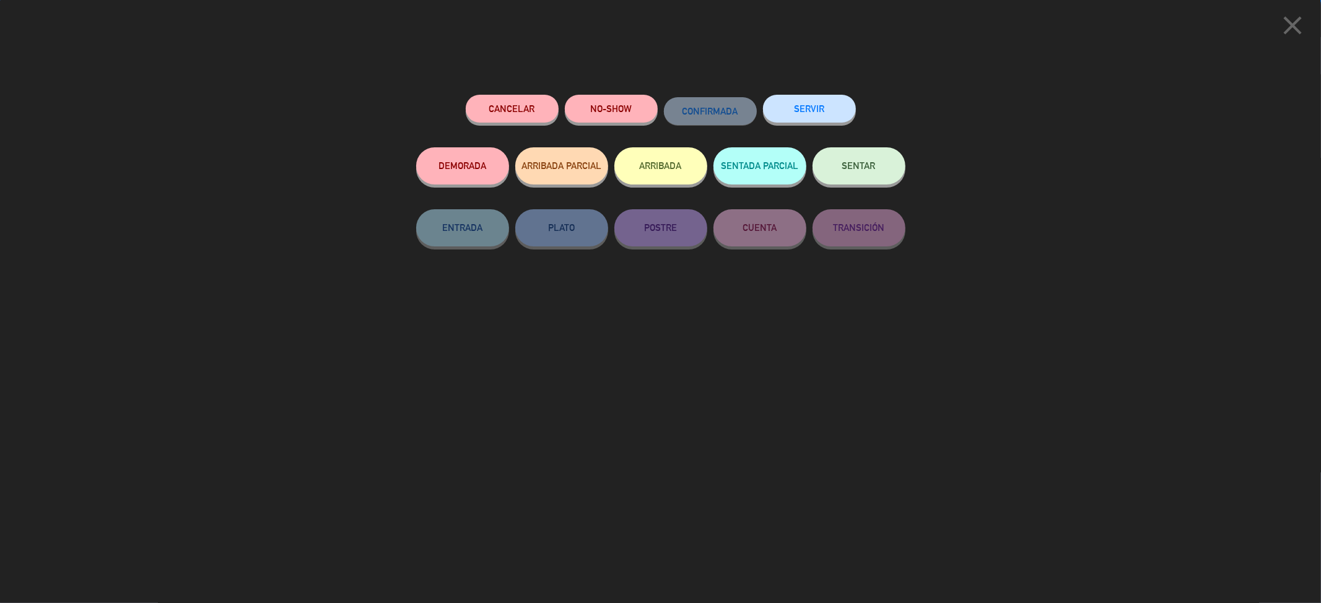
click at [545, 105] on button "Cancelar" at bounding box center [512, 109] width 93 height 28
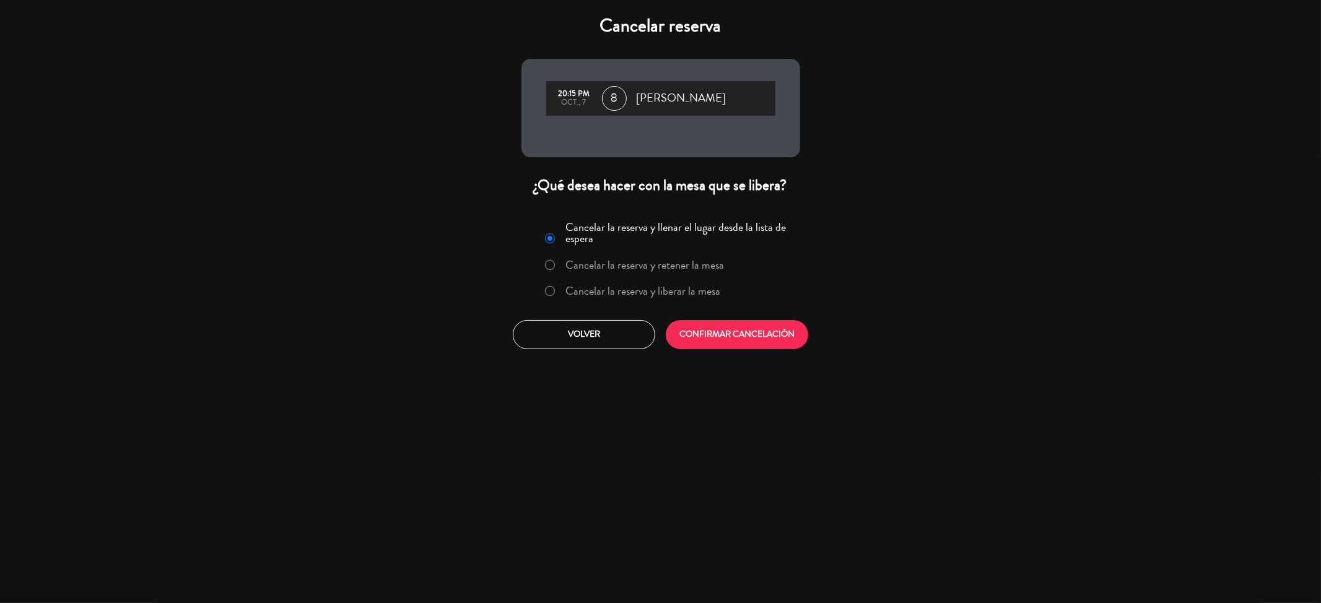
drag, startPoint x: 612, startPoint y: 295, endPoint x: 662, endPoint y: 304, distance: 50.9
click at [617, 296] on label "Cancelar la reserva y liberar la mesa" at bounding box center [643, 291] width 155 height 11
click at [736, 335] on button "CONFIRMAR CANCELACIÓN" at bounding box center [737, 334] width 142 height 29
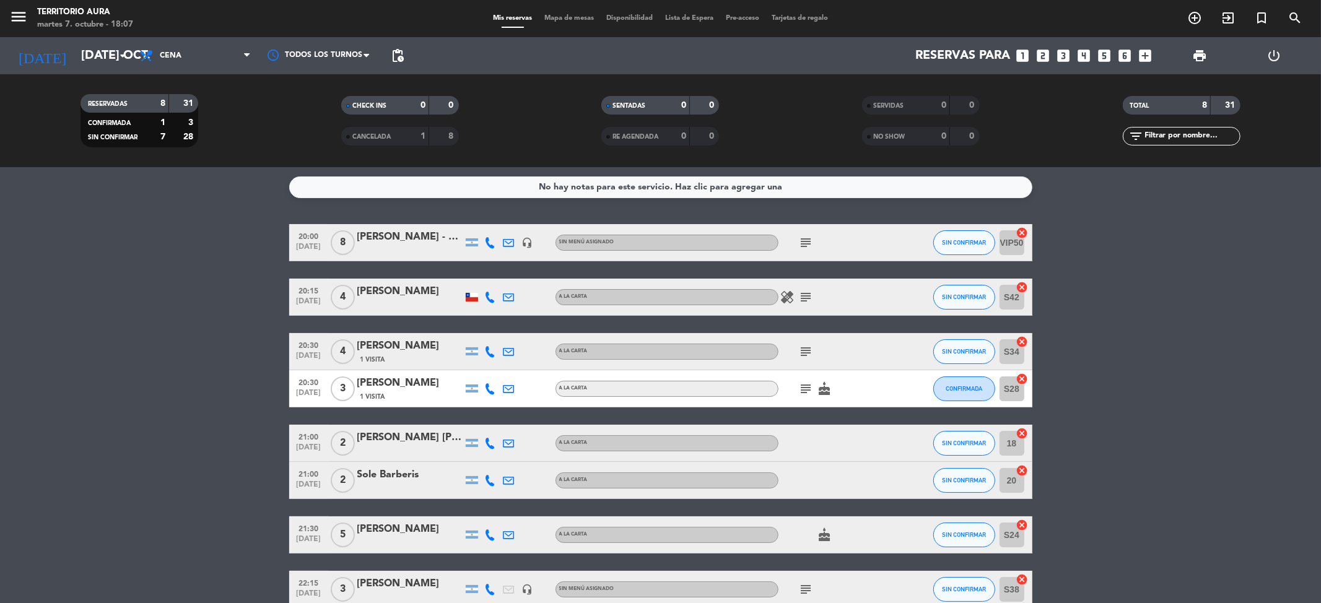
click at [437, 238] on div "[PERSON_NAME] - Motorola" at bounding box center [409, 237] width 105 height 16
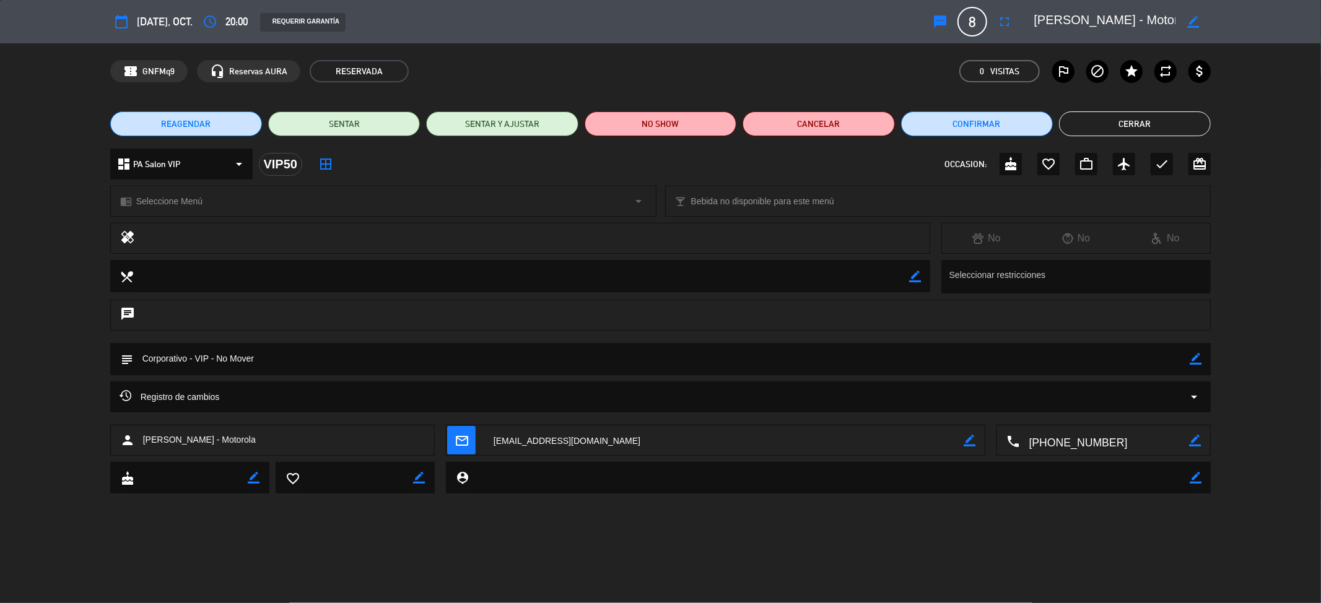
click at [1128, 120] on button "Cerrar" at bounding box center [1135, 124] width 152 height 25
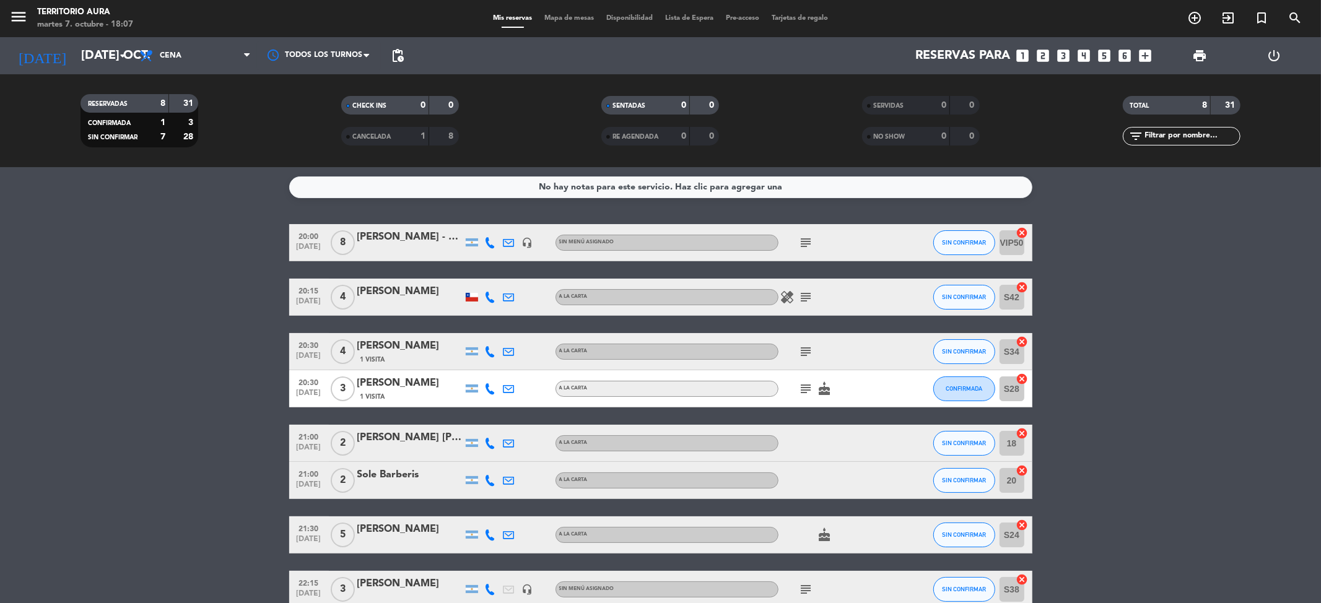
click at [545, 19] on span "Mapa de mesas" at bounding box center [569, 18] width 62 height 7
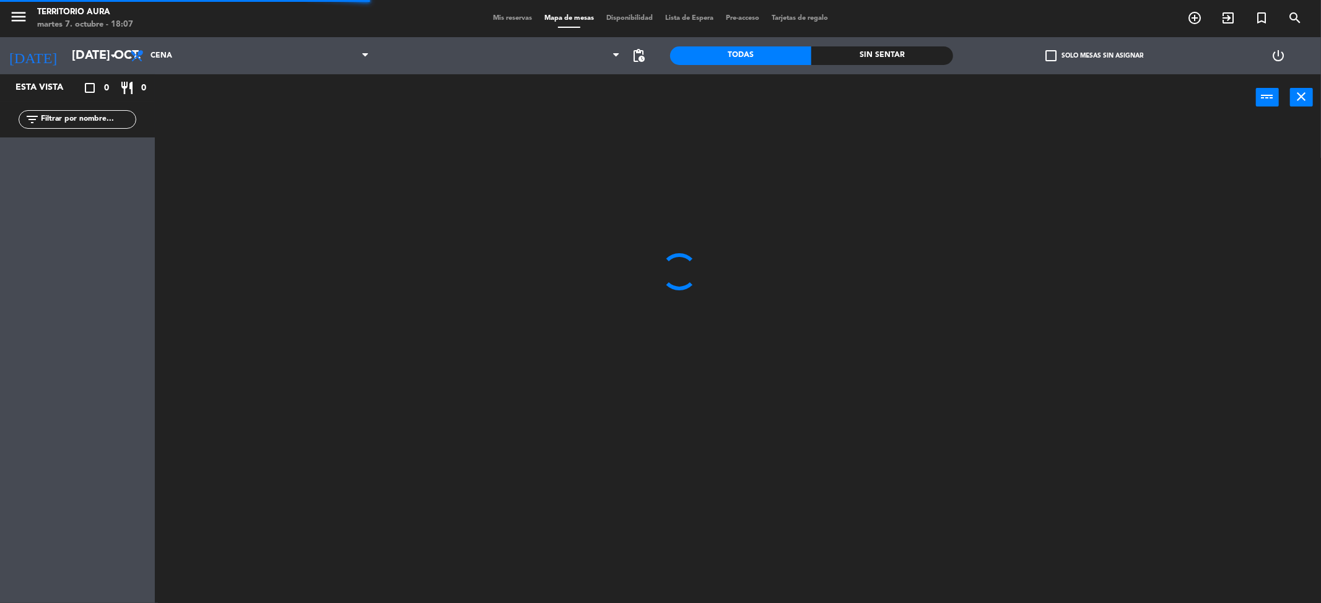
click at [517, 15] on span "Mis reservas" at bounding box center [512, 18] width 51 height 7
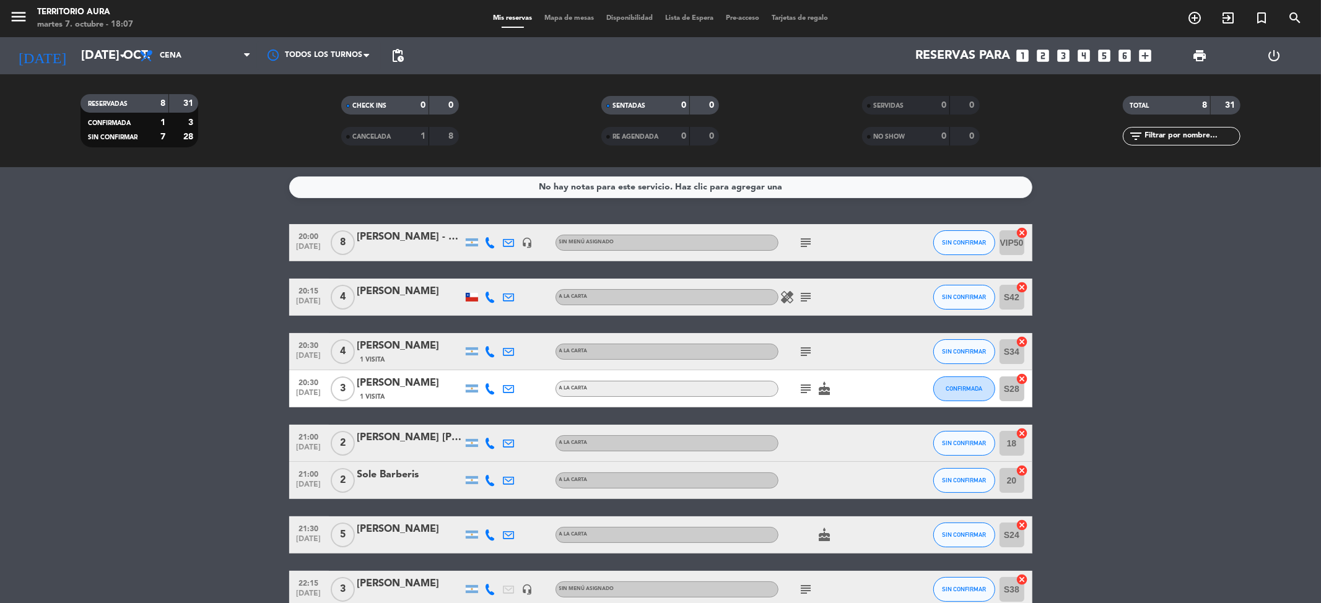
click at [803, 241] on icon "subject" at bounding box center [806, 242] width 15 height 15
click at [803, 239] on icon "subject" at bounding box center [806, 242] width 15 height 15
click at [395, 136] on div "CANCELADA" at bounding box center [372, 136] width 57 height 14
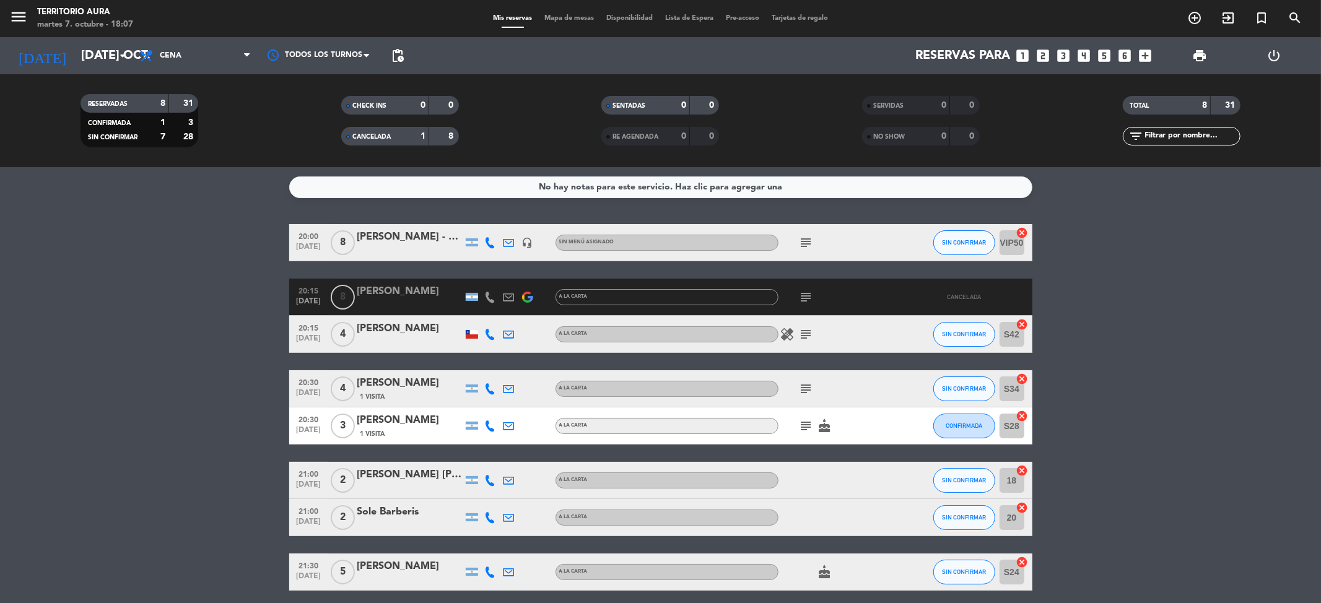
drag, startPoint x: 411, startPoint y: 295, endPoint x: 357, endPoint y: 295, distance: 54.5
click at [357, 295] on div "20:15 [DATE] 8 [PERSON_NAME] A [PERSON_NAME] subject CANCELADA" at bounding box center [660, 297] width 743 height 37
copy div "[PERSON_NAME]"
click at [429, 238] on div "[PERSON_NAME] - Motorola" at bounding box center [409, 237] width 105 height 16
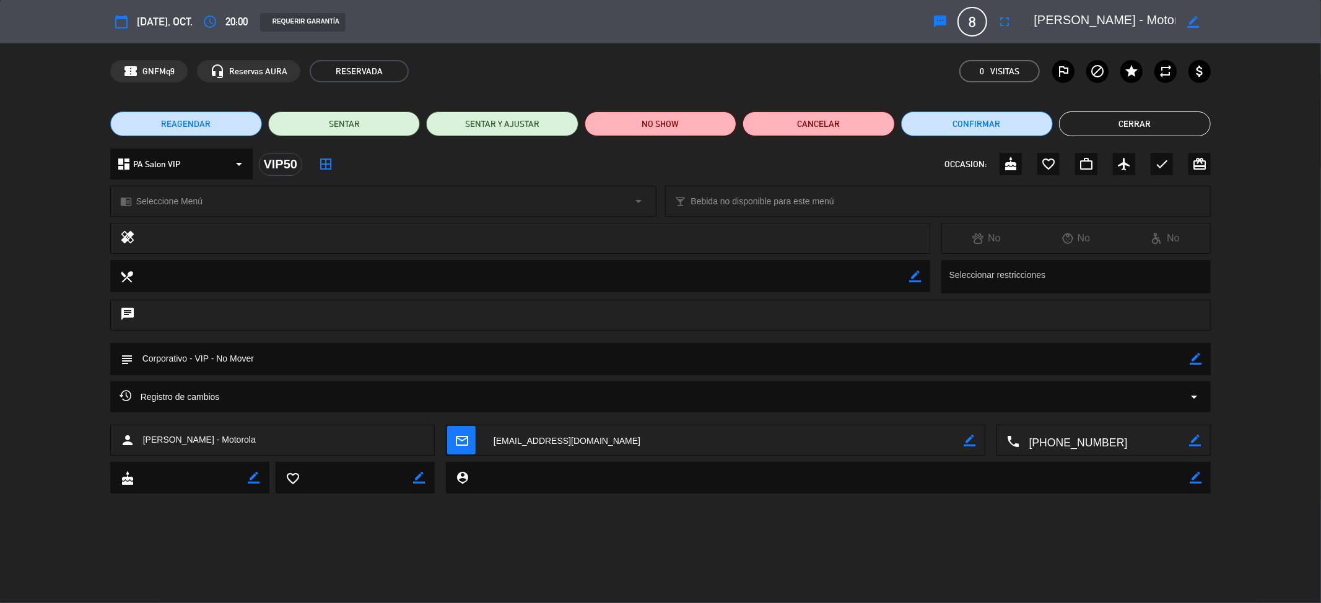
click at [1192, 28] on div "border_color" at bounding box center [1193, 22] width 35 height 22
click at [1191, 18] on icon "border_color" at bounding box center [1193, 22] width 12 height 12
drag, startPoint x: 1118, startPoint y: 20, endPoint x: 1037, endPoint y: 23, distance: 81.2
click at [1037, 23] on textarea at bounding box center [1105, 22] width 142 height 22
paste textarea "[PERSON_NAME]"
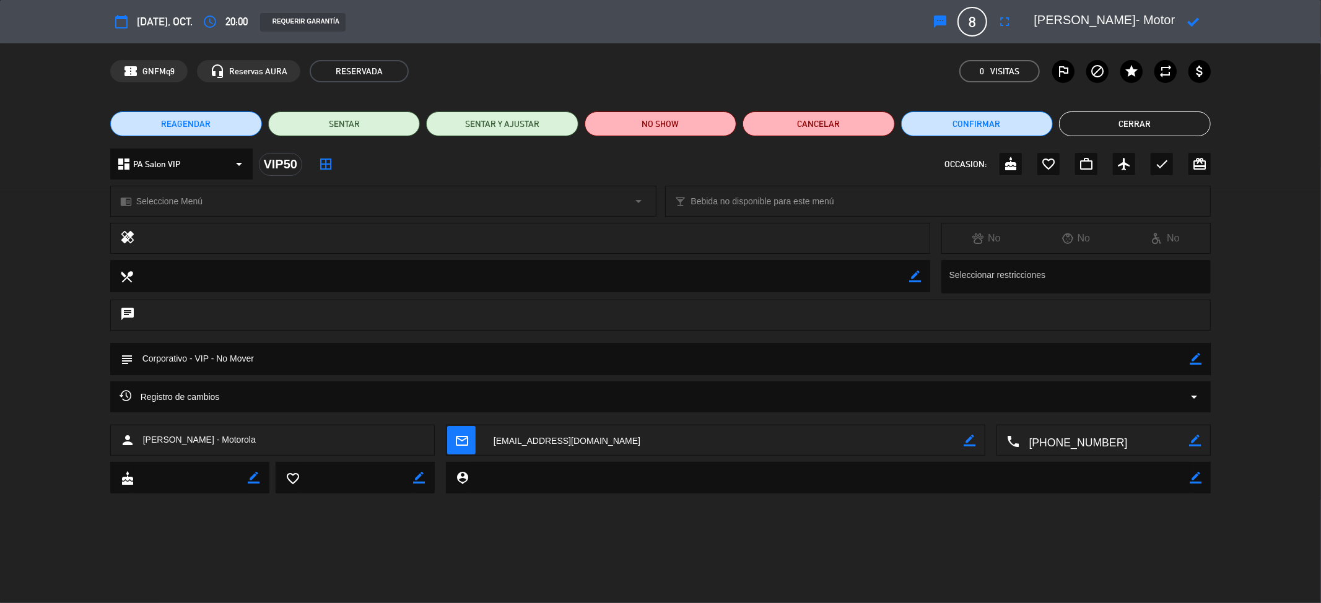
scroll to position [12, 0]
click at [1044, 22] on textarea at bounding box center [1105, 22] width 142 height 22
click at [1193, 24] on icon at bounding box center [1193, 22] width 12 height 12
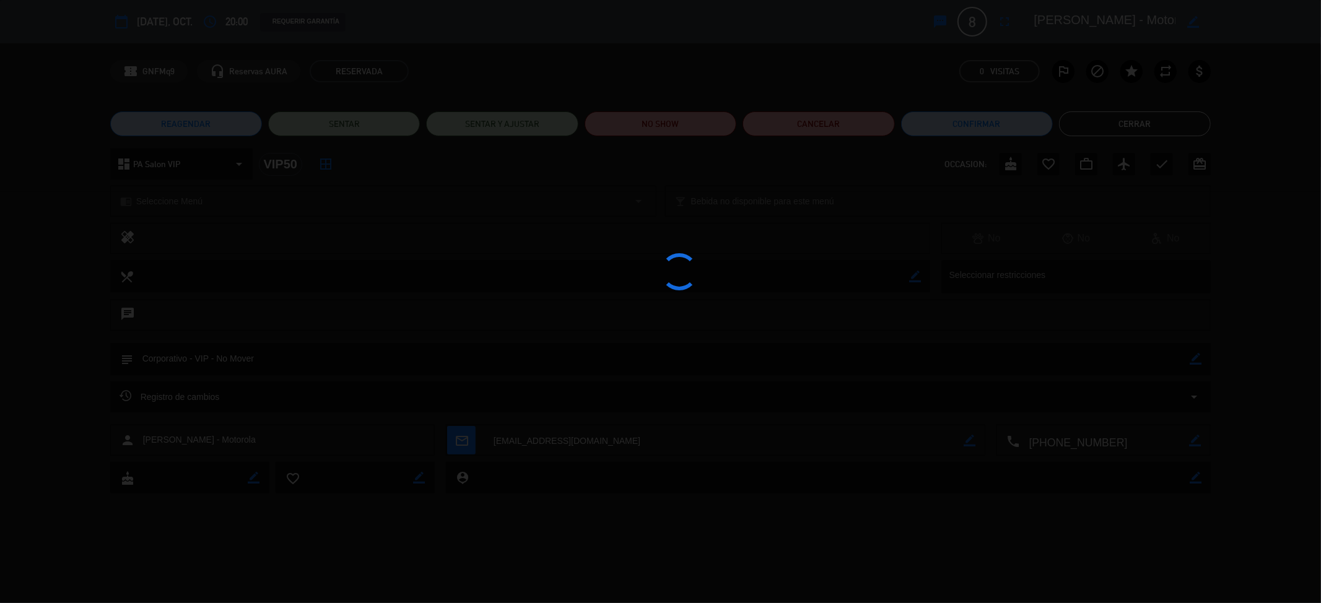
type textarea "[PERSON_NAME] - Motorola"
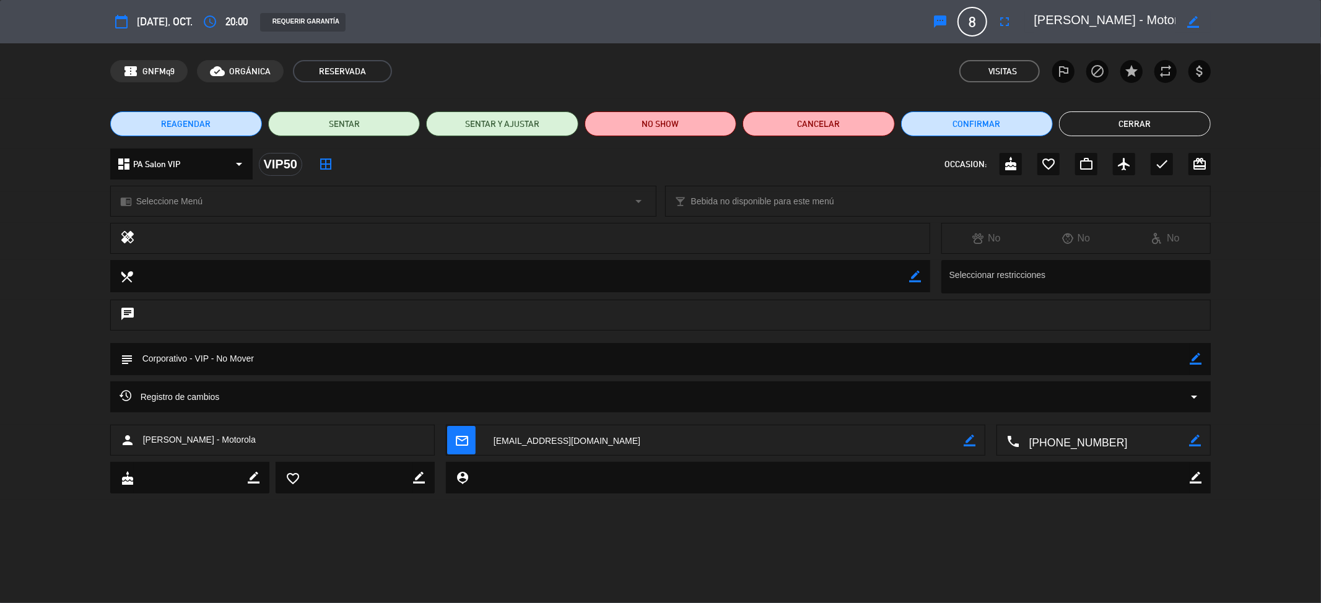
click at [1141, 118] on button "Cerrar" at bounding box center [1135, 124] width 152 height 25
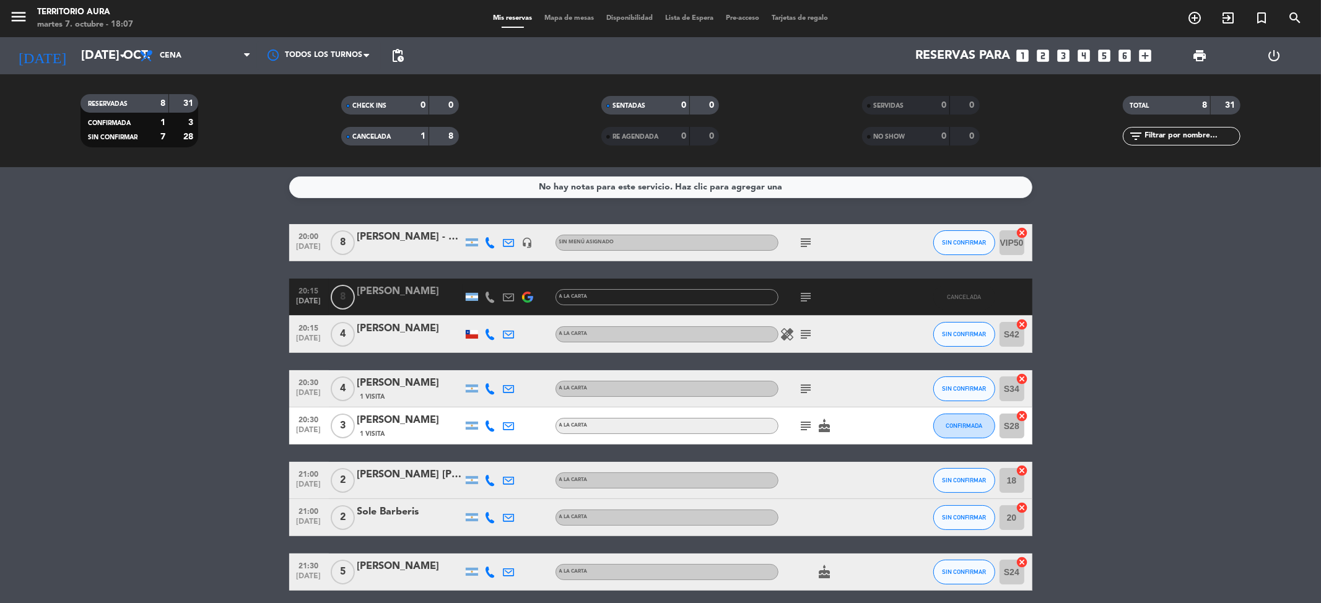
click at [888, 108] on span "SERVIDAS" at bounding box center [888, 106] width 30 height 6
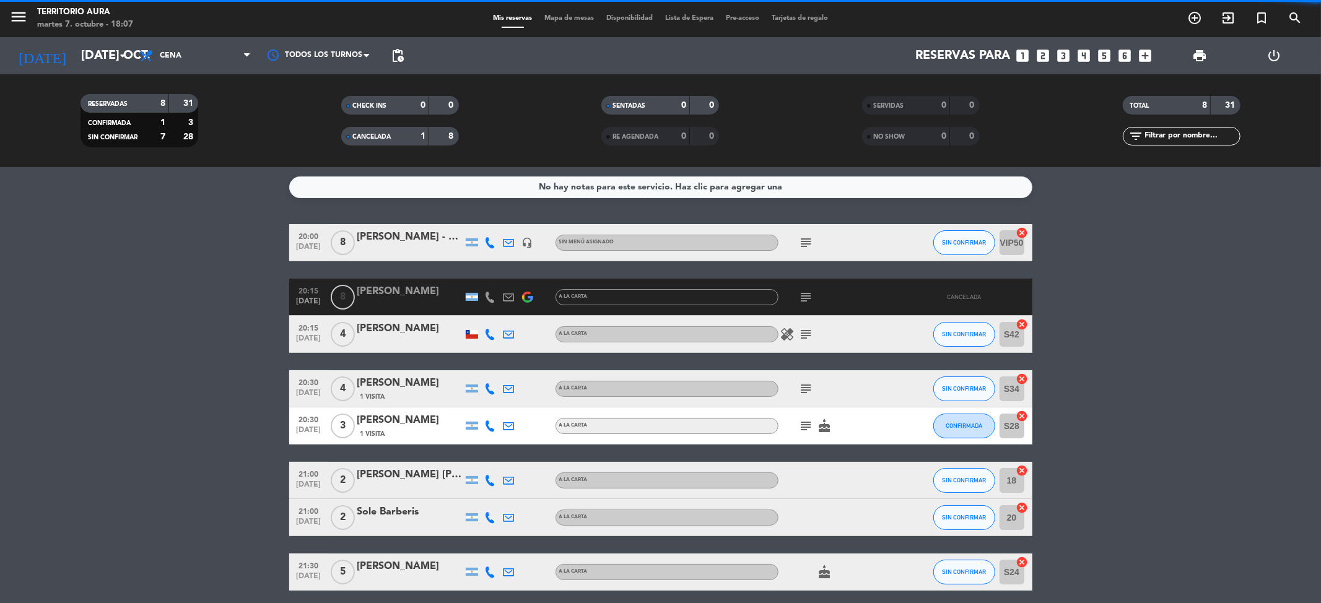
click at [648, 134] on span "RE AGENDADA" at bounding box center [636, 137] width 46 height 6
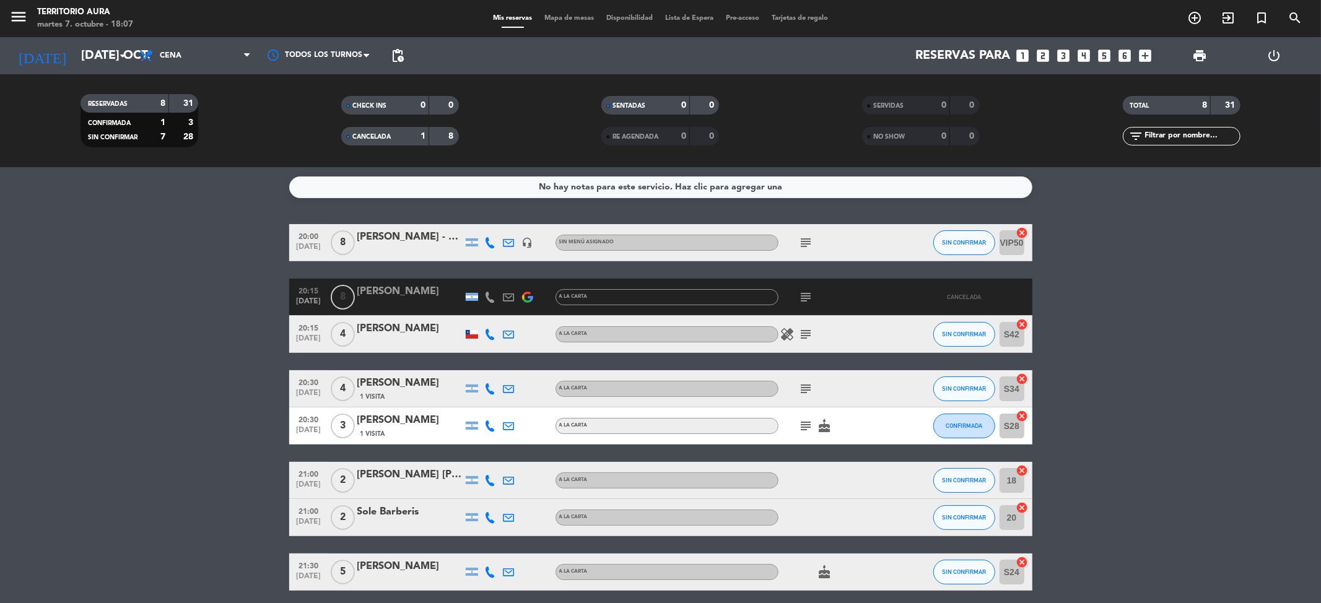
click at [387, 127] on div "CANCELADA 1 8" at bounding box center [400, 136] width 118 height 19
click at [389, 134] on span "CANCELADA" at bounding box center [371, 137] width 38 height 6
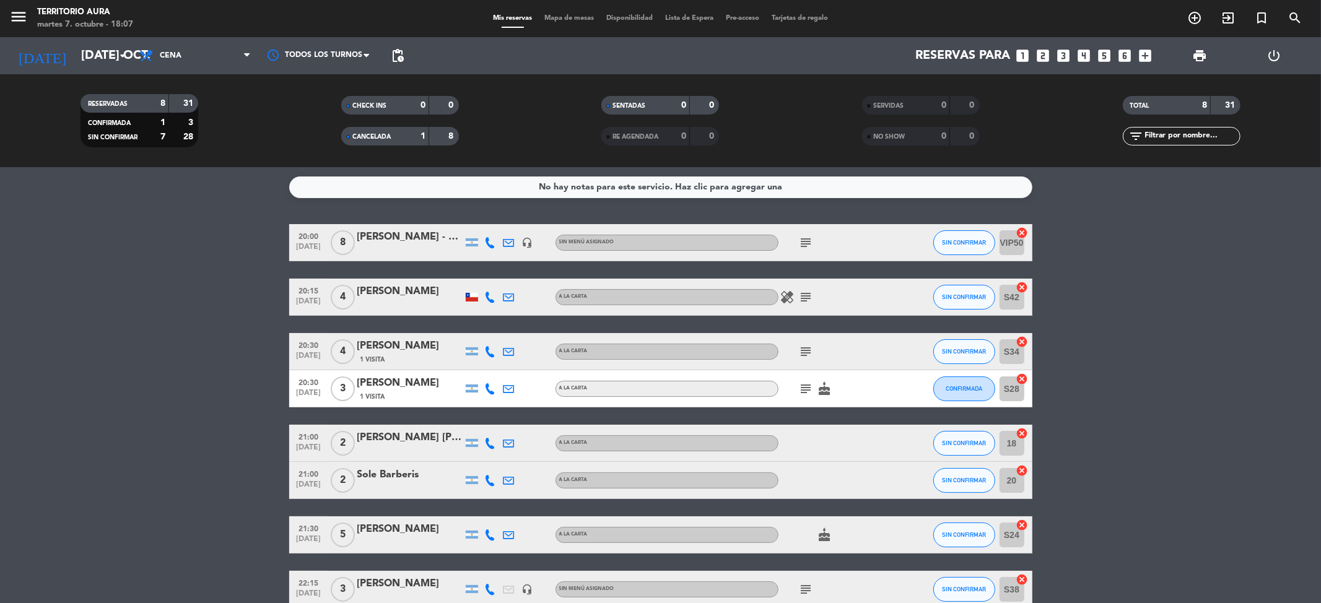
click at [414, 248] on div at bounding box center [409, 251] width 105 height 10
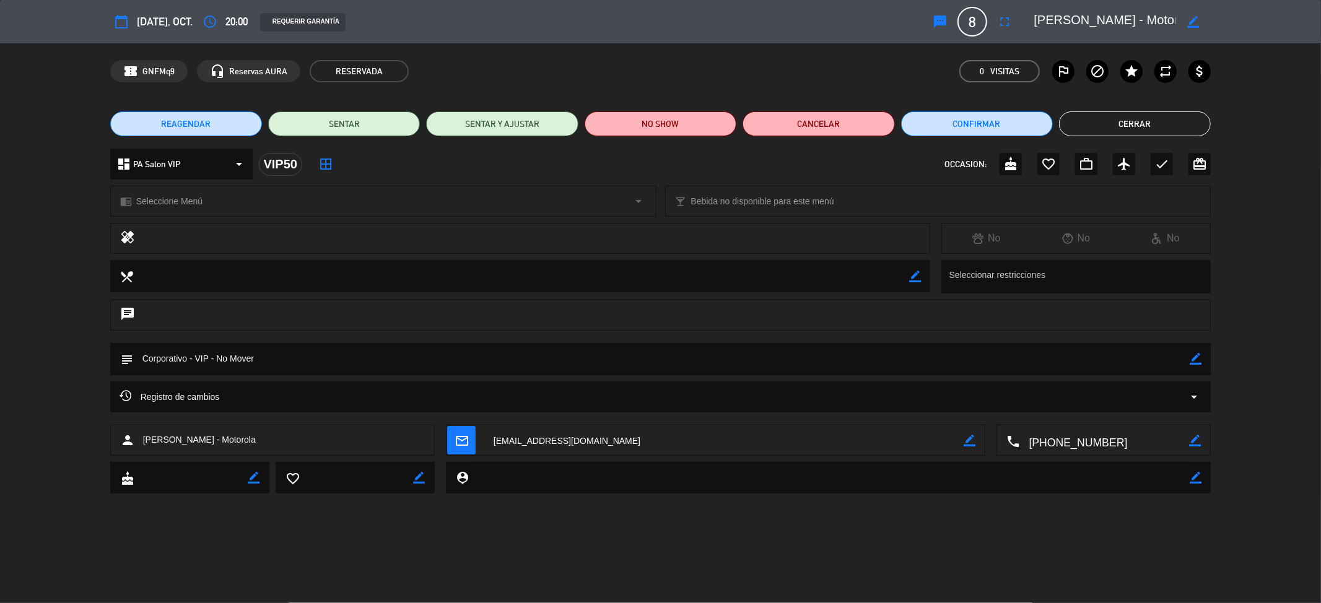
click at [1147, 112] on button "Cerrar" at bounding box center [1135, 124] width 152 height 25
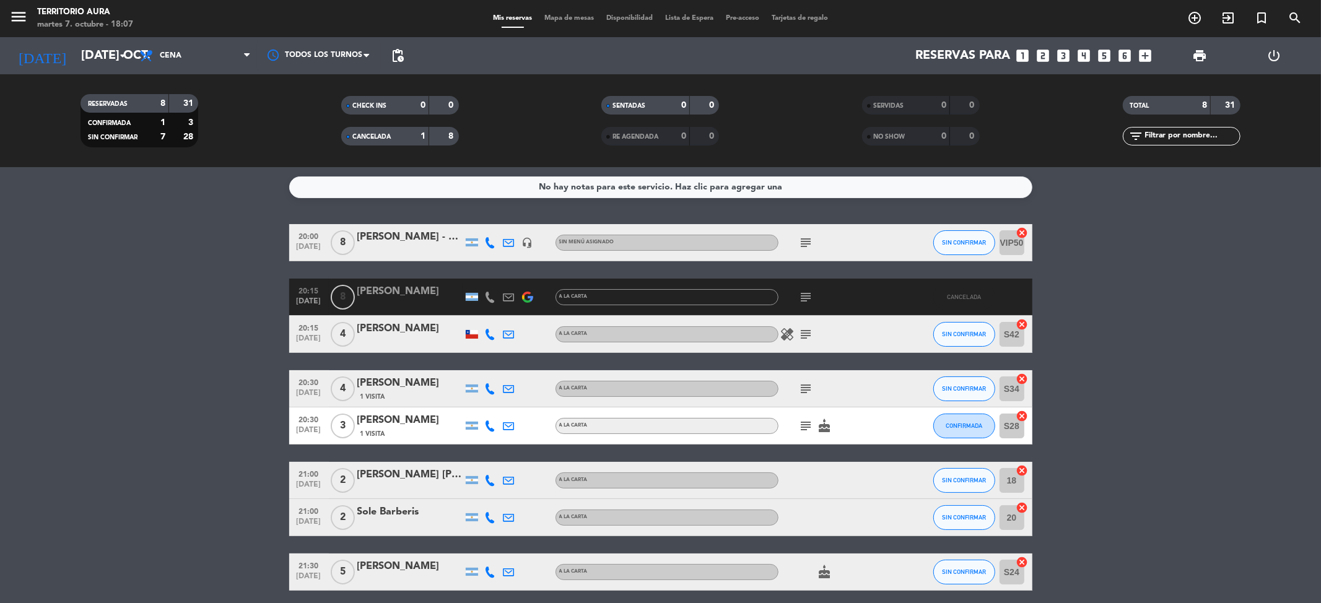
click at [489, 295] on icon at bounding box center [490, 297] width 11 height 11
click at [484, 275] on span "Copiar" at bounding box center [473, 275] width 26 height 13
click at [440, 239] on div "[PERSON_NAME] - Motorola" at bounding box center [409, 237] width 105 height 16
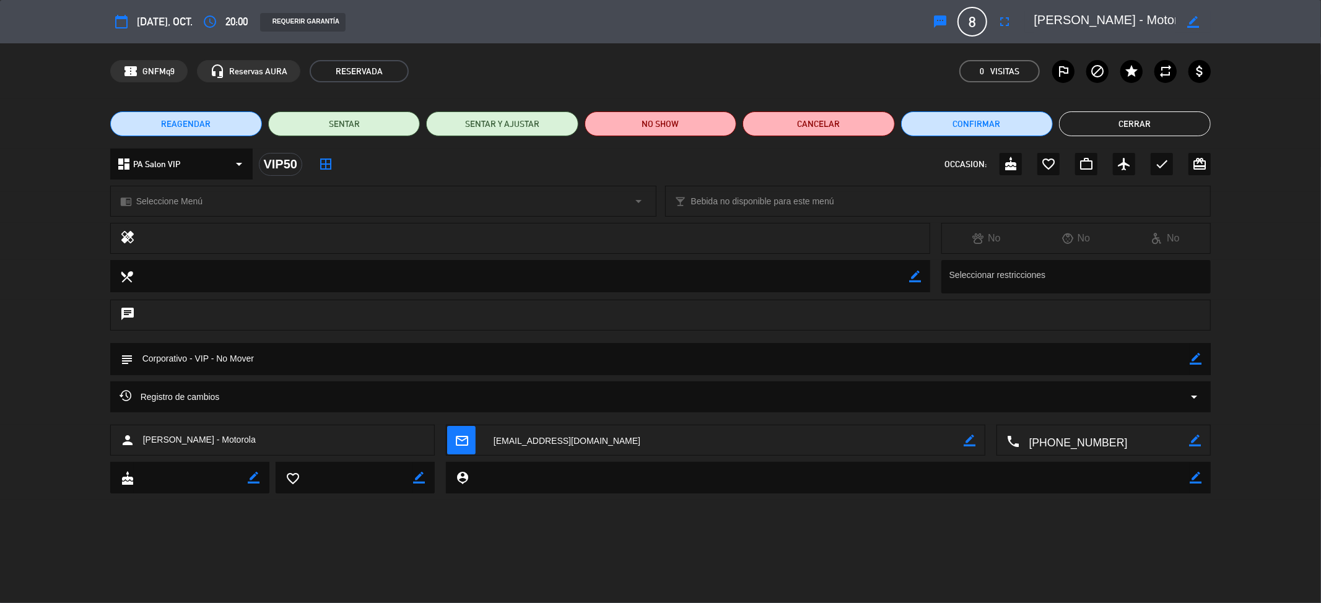
click at [1150, 125] on button "Cerrar" at bounding box center [1135, 124] width 152 height 25
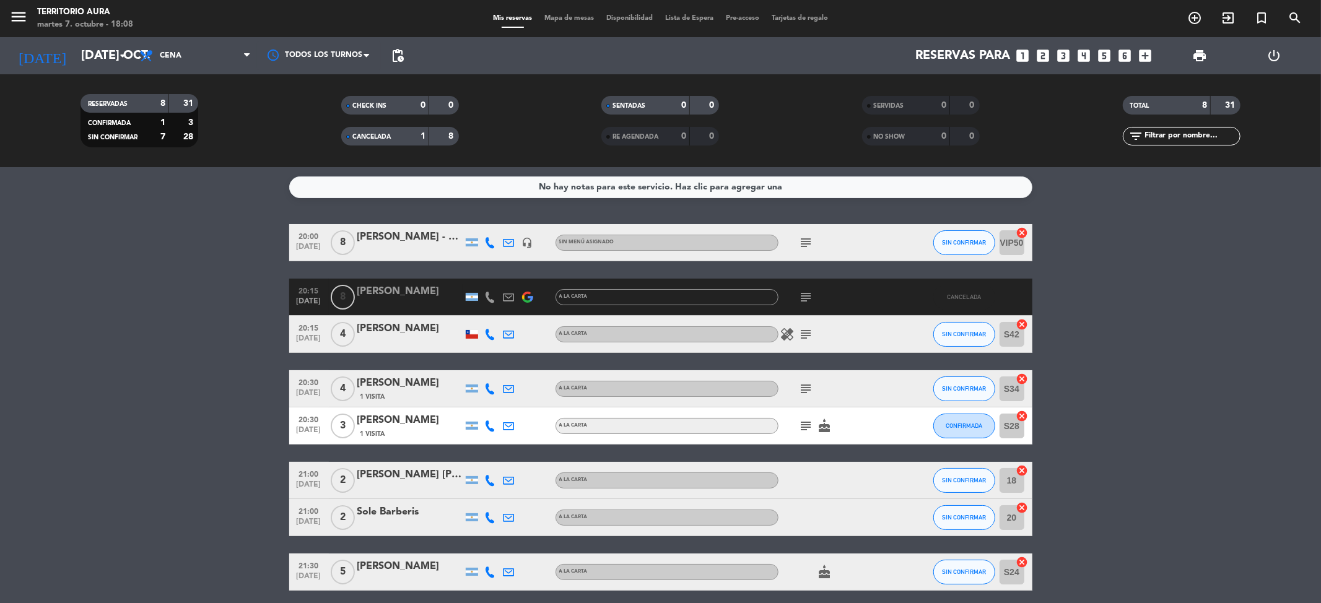
click at [373, 137] on span "CANCELADA" at bounding box center [371, 137] width 38 height 6
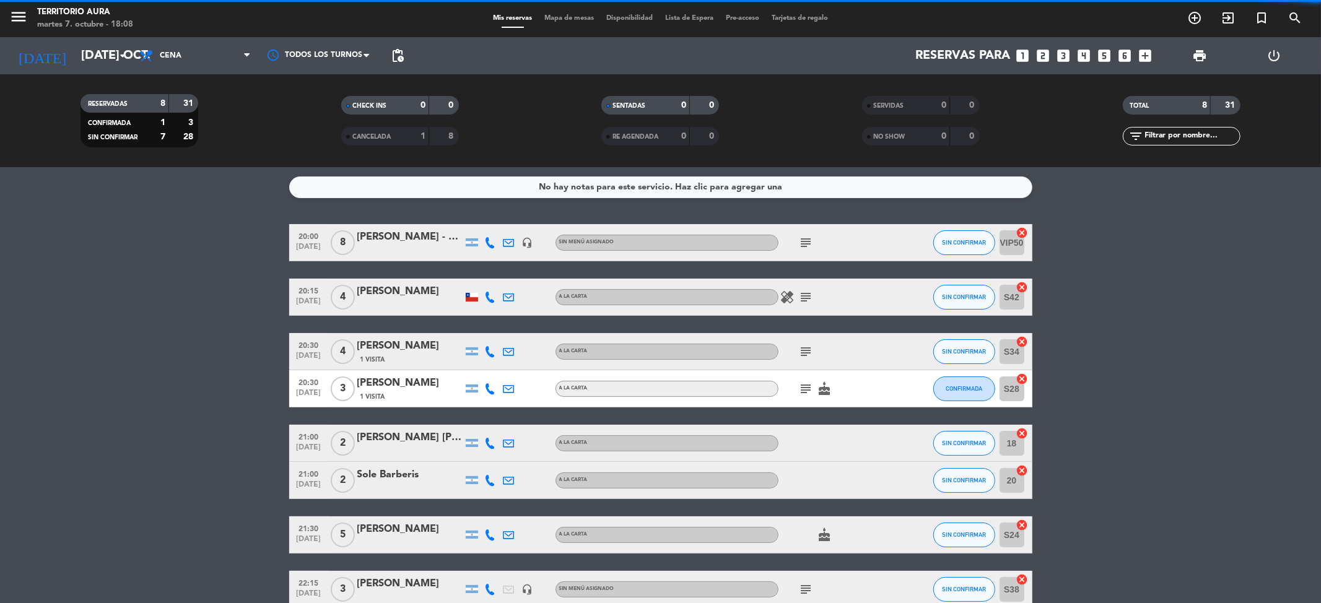
click at [137, 292] on bookings-row "20:00 [DATE] 8 [PERSON_NAME] - Motorola headset_mic Sin menú asignado subject S…" at bounding box center [660, 416] width 1321 height 384
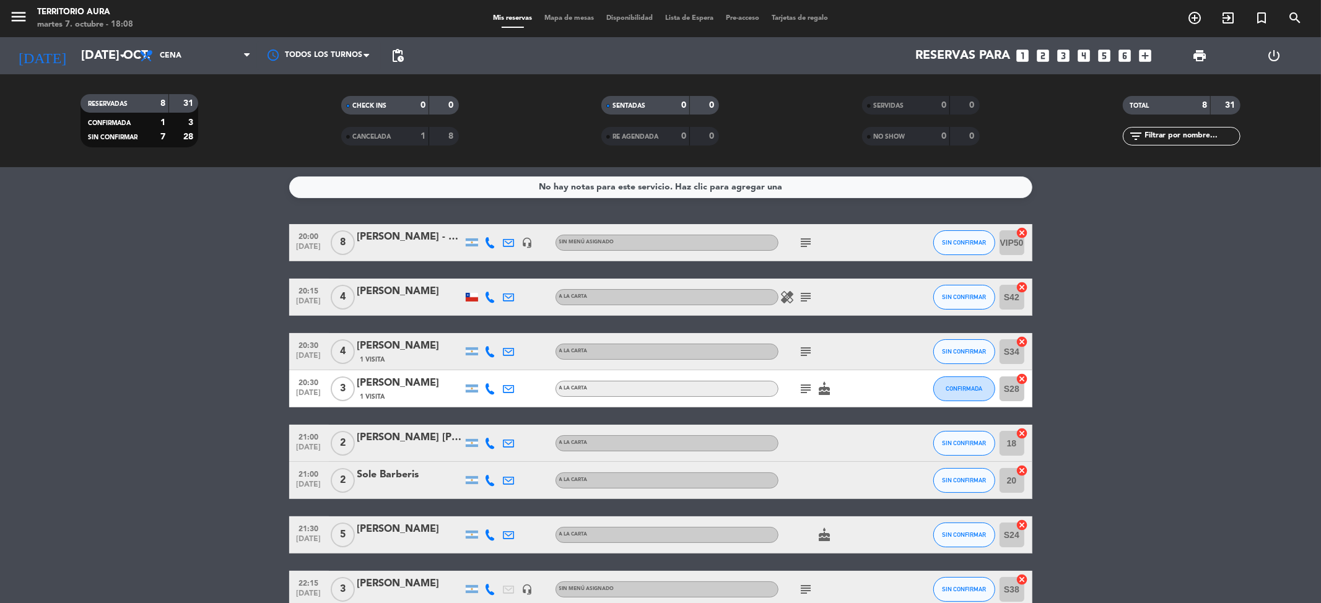
scroll to position [66, 0]
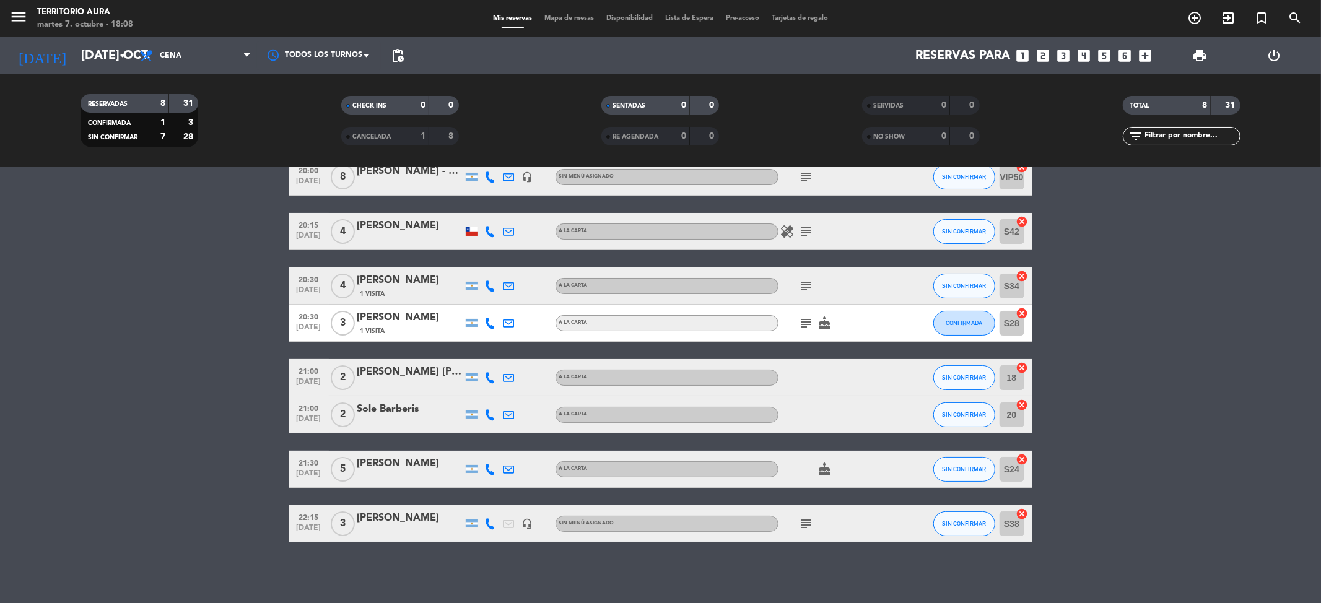
click at [561, 16] on span "Mapa de mesas" at bounding box center [569, 18] width 62 height 7
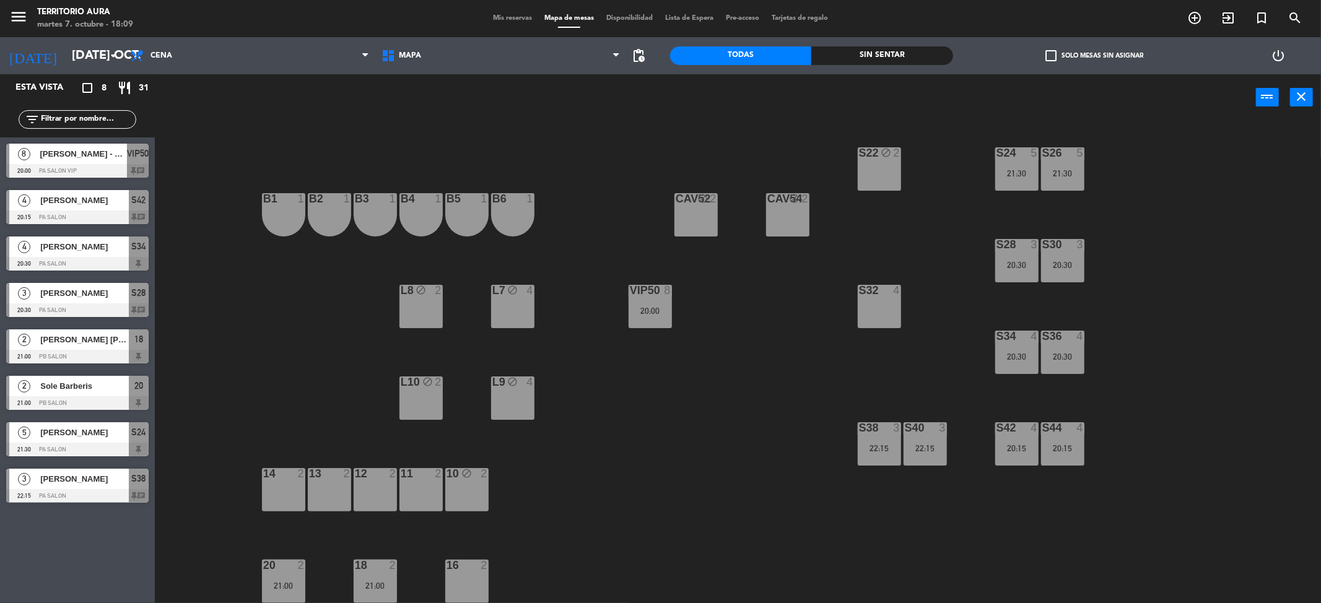
click at [481, 479] on div "10 block 2" at bounding box center [466, 474] width 43 height 12
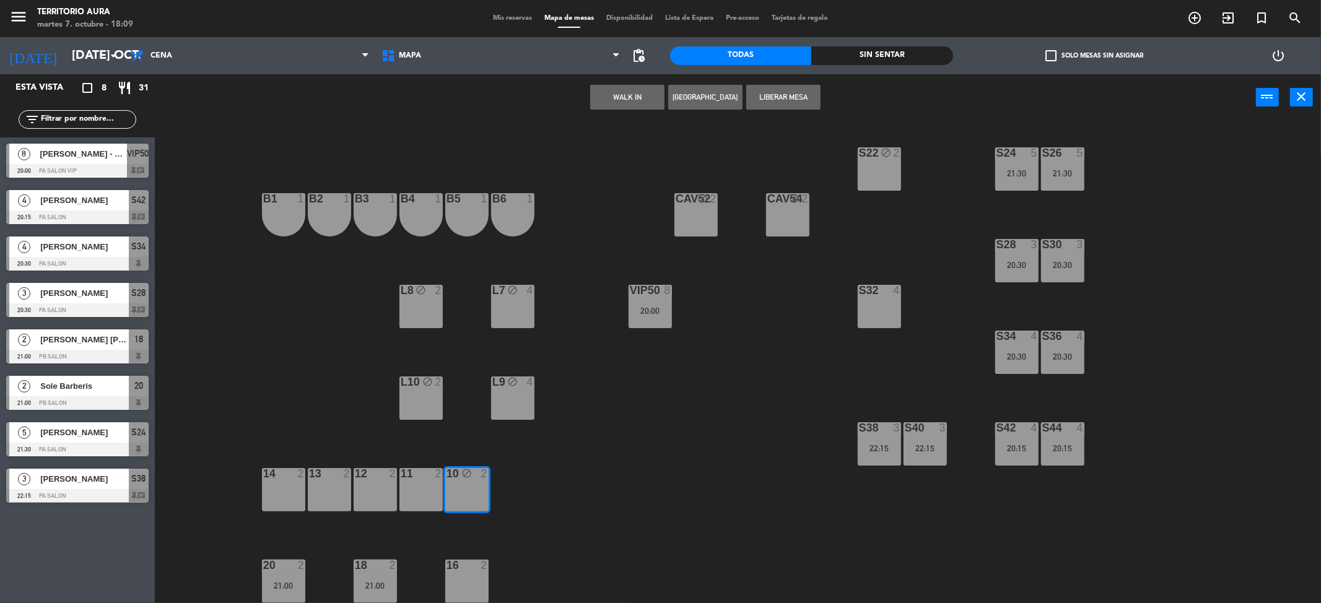
click at [807, 97] on button "Liberar Mesa" at bounding box center [783, 97] width 74 height 25
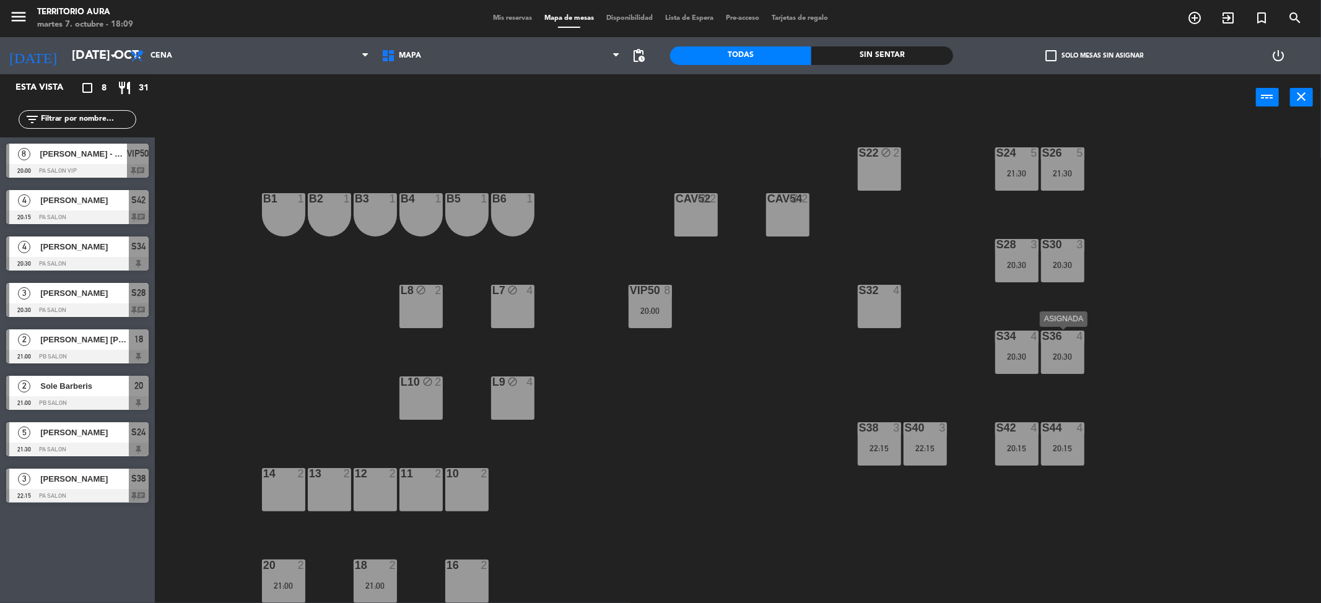
click at [1072, 347] on div "S36 4 20:30" at bounding box center [1062, 352] width 43 height 43
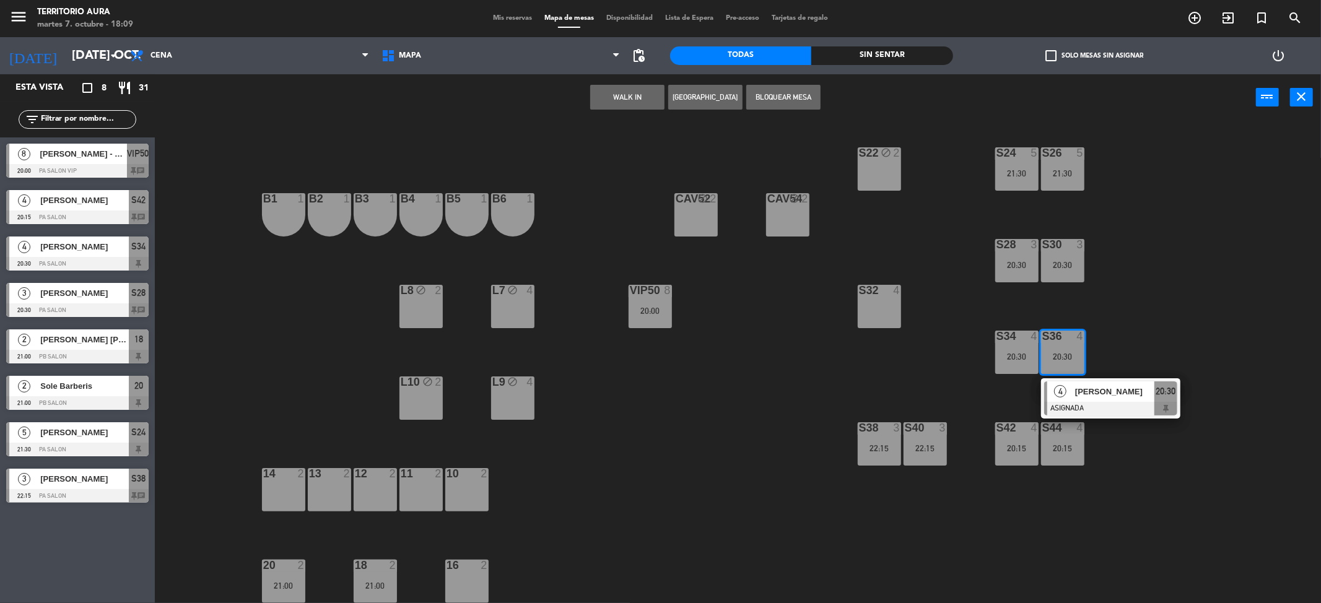
click at [1096, 400] on div "[PERSON_NAME]" at bounding box center [1114, 392] width 81 height 20
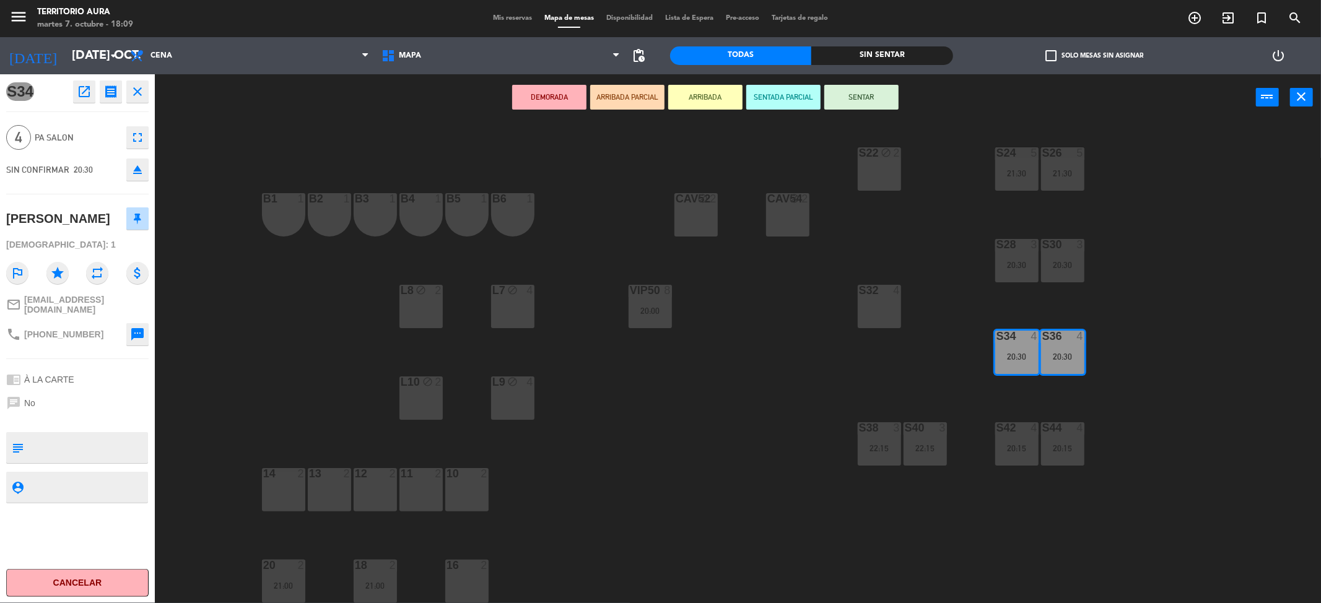
click at [278, 478] on div at bounding box center [283, 473] width 20 height 11
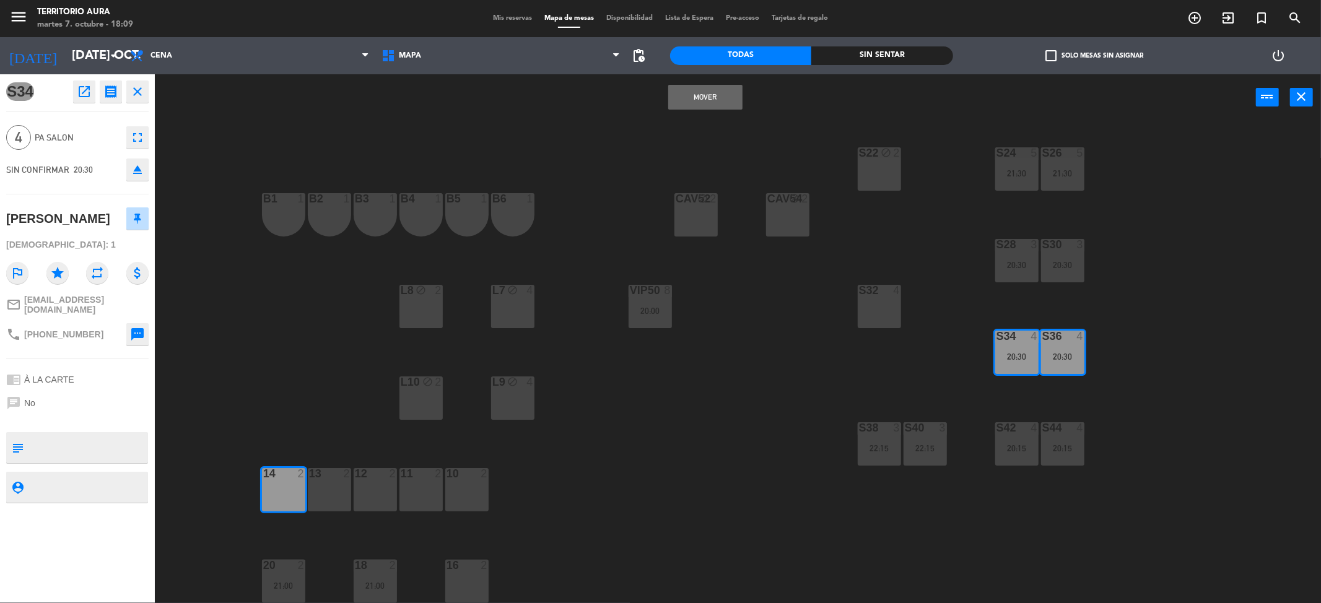
click at [320, 489] on div "13 2" at bounding box center [329, 489] width 43 height 43
click at [732, 98] on button "Mover y Unir" at bounding box center [705, 97] width 74 height 25
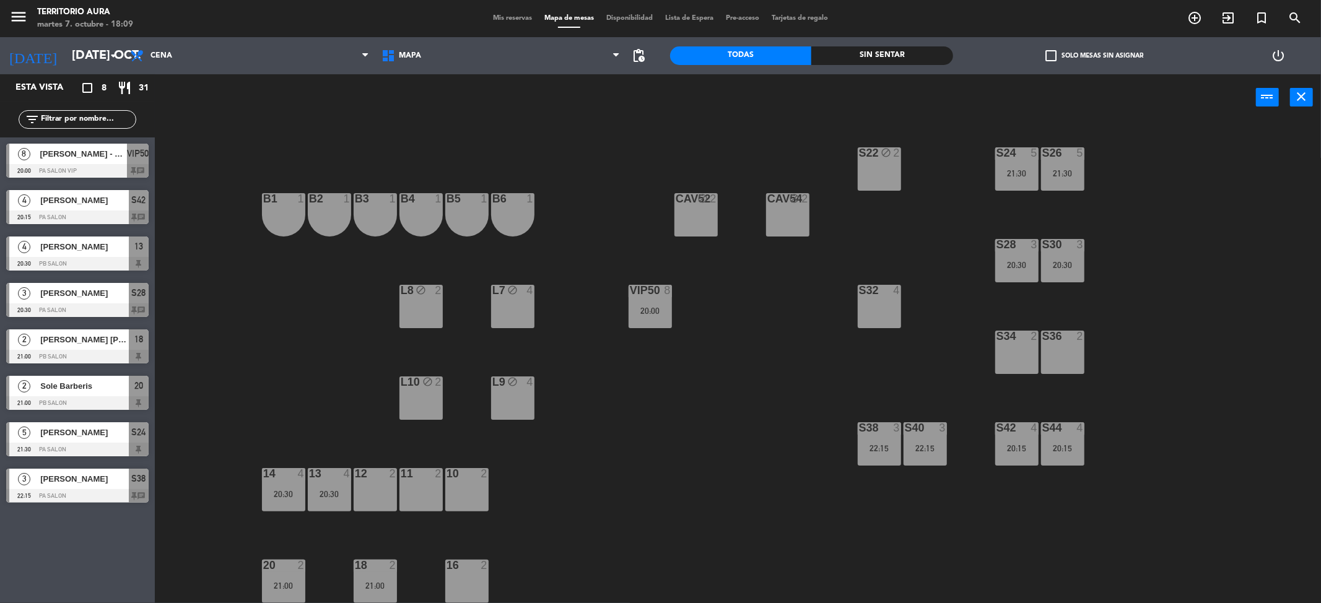
click at [591, 422] on div "S22 block 2 S24 5 21:30 S26 5 21:30 B3 1 B4 1 B5 1 B6 1 B1 1 B2 1 CAV52 block 2…" at bounding box center [744, 366] width 1153 height 483
click at [679, 429] on div "S22 block 2 S24 5 21:30 S26 5 21:30 B3 1 B4 1 B5 1 B6 1 B1 1 B2 1 CAV52 block 2…" at bounding box center [744, 366] width 1153 height 483
click at [1072, 251] on div "S30 3 20:30" at bounding box center [1062, 260] width 43 height 43
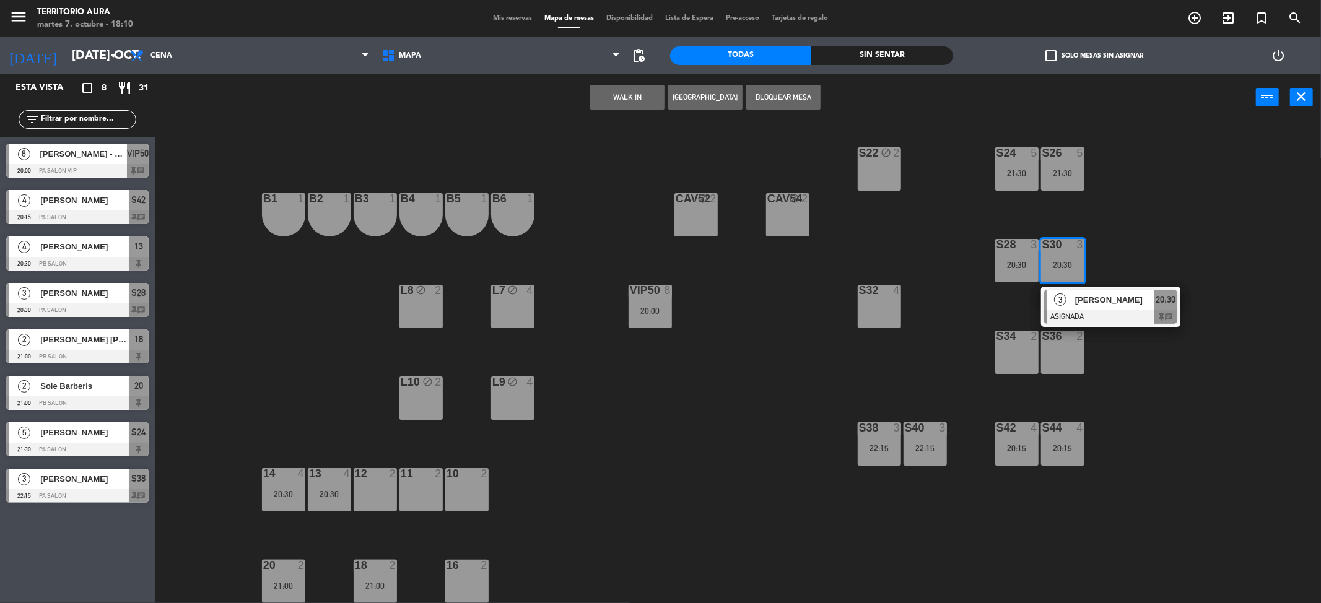
click at [1079, 290] on div "[PERSON_NAME]" at bounding box center [1114, 300] width 81 height 20
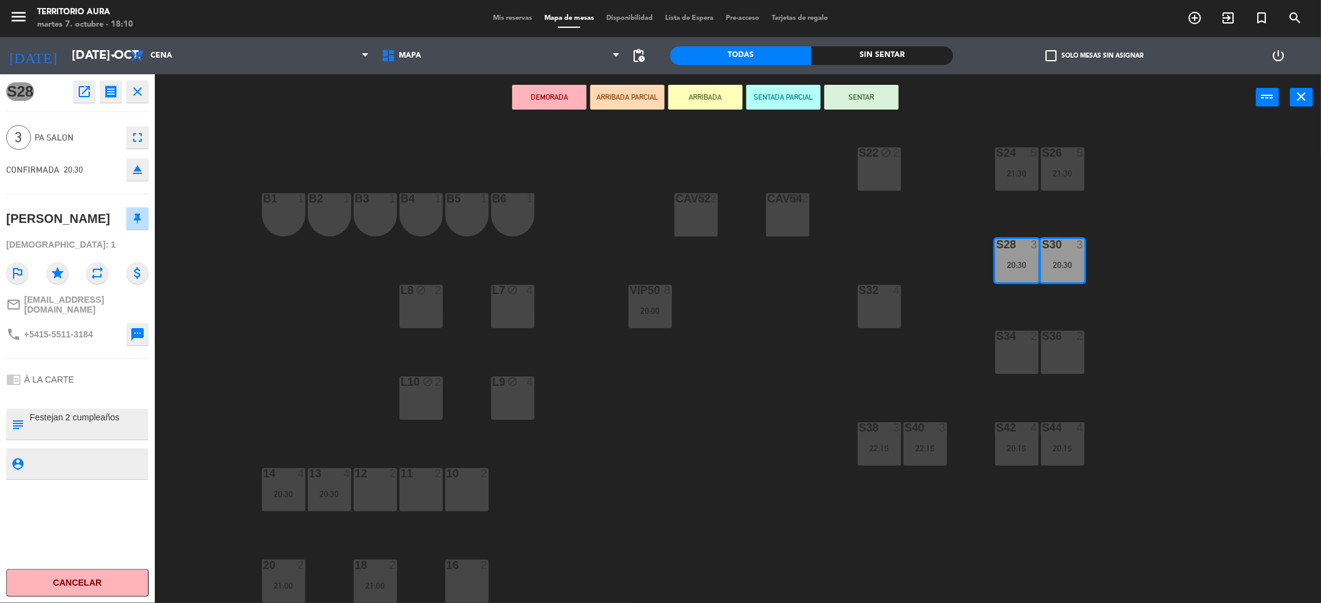
click at [1051, 369] on div "S36 2" at bounding box center [1062, 352] width 43 height 43
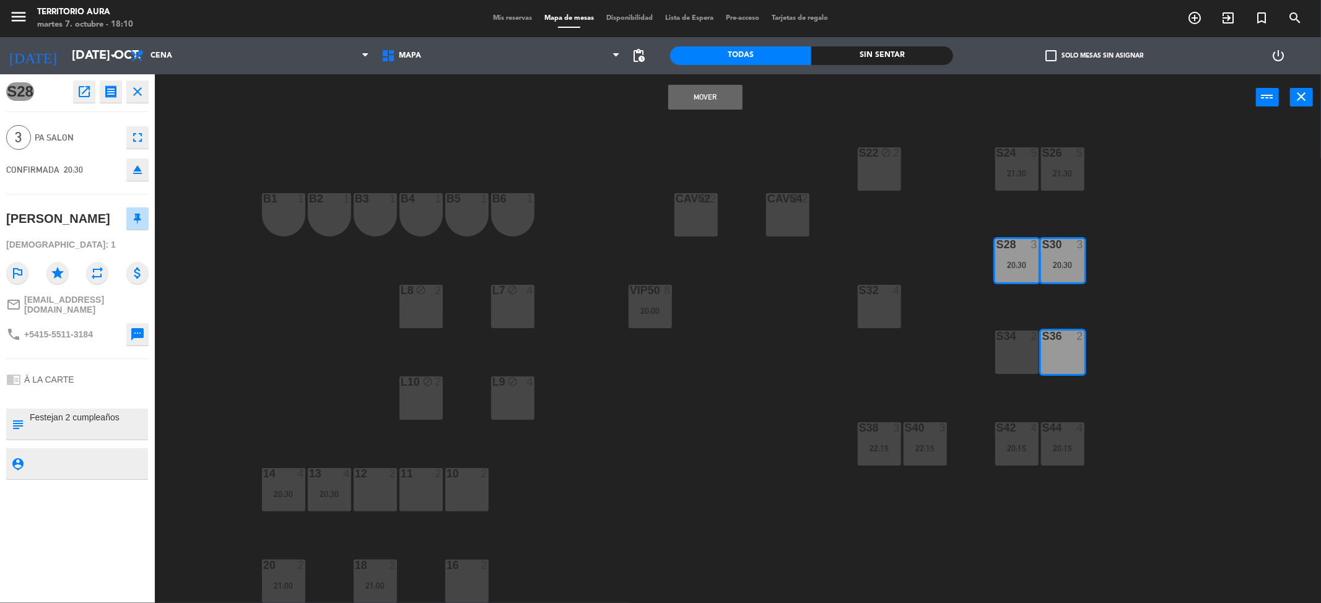
drag, startPoint x: 1016, startPoint y: 360, endPoint x: 935, endPoint y: 323, distance: 88.7
click at [1015, 360] on div "S34 2" at bounding box center [1016, 352] width 43 height 43
click at [695, 95] on button "Mover y Unir" at bounding box center [705, 97] width 74 height 25
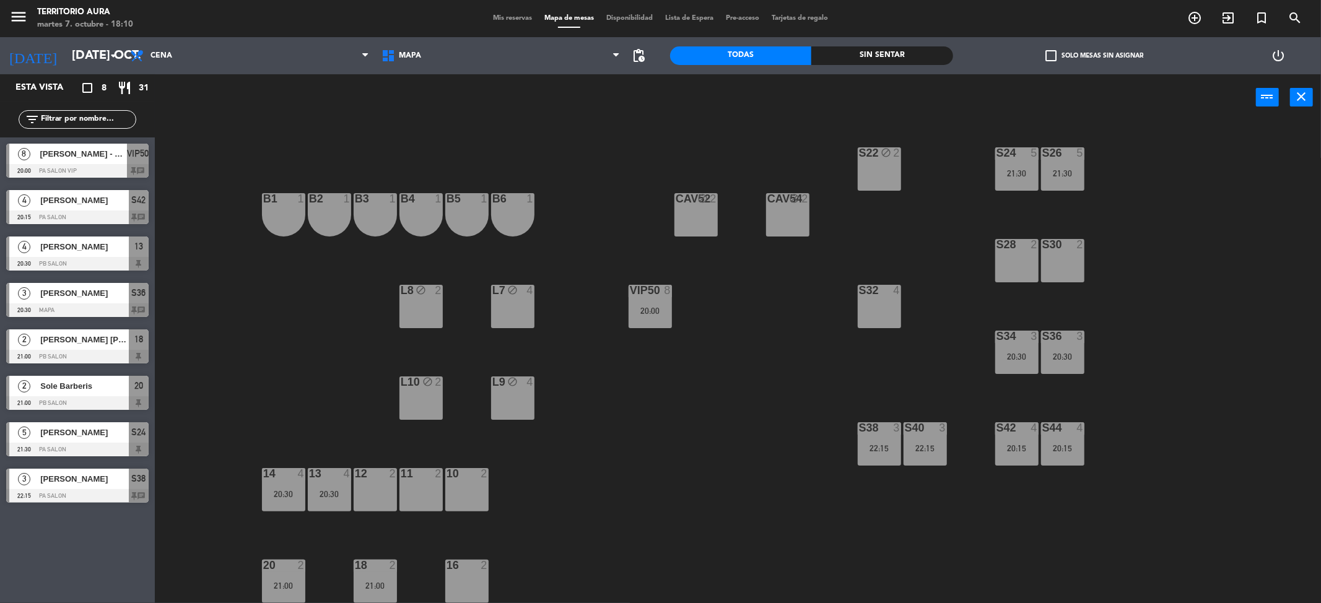
click at [717, 424] on div "S22 block 2 S24 5 21:30 S26 5 21:30 B3 1 B4 1 B5 1 B6 1 B1 1 B2 1 CAV52 block 2…" at bounding box center [744, 366] width 1153 height 483
click at [747, 429] on div "S22 block 2 S24 5 21:30 S26 5 21:30 B3 1 B4 1 B5 1 B6 1 B1 1 B2 1 CAV52 block 2…" at bounding box center [744, 366] width 1153 height 483
click at [572, 479] on div "S22 block 2 S24 5 21:30 S26 5 21:30 B3 1 B4 1 B5 1 B6 1 B1 1 B2 1 CAV52 block 2…" at bounding box center [744, 366] width 1153 height 483
click at [1299, 104] on button "close" at bounding box center [1301, 97] width 23 height 19
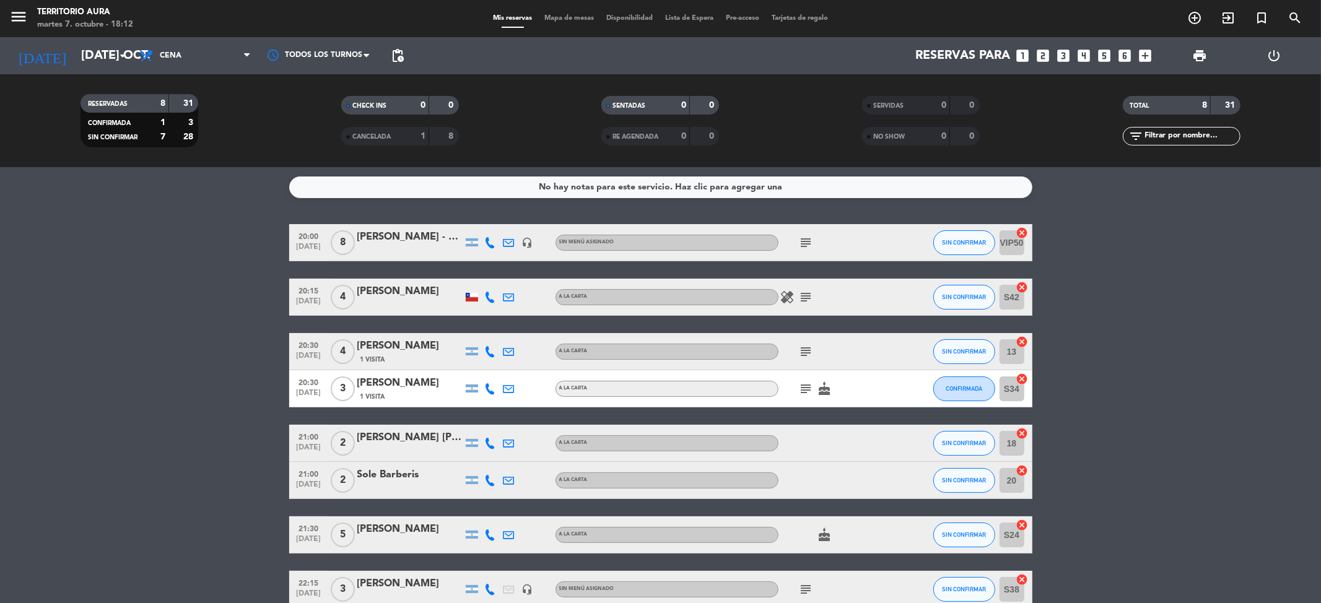
click at [562, 15] on span "Mapa de mesas" at bounding box center [569, 18] width 62 height 7
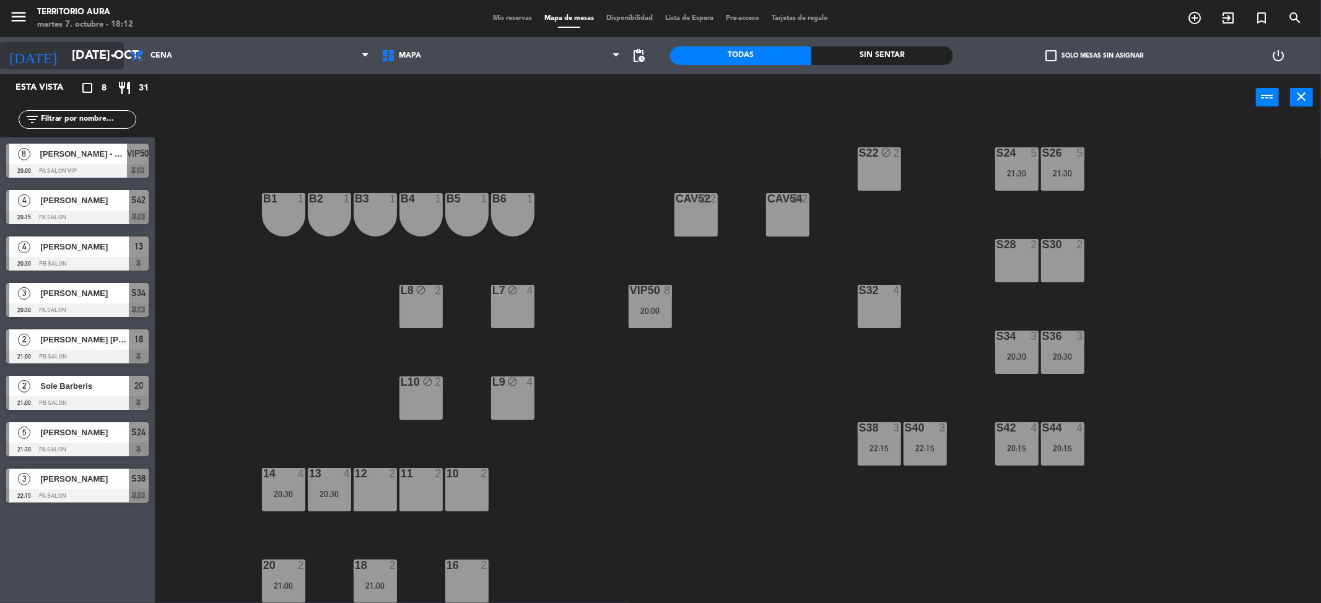
click at [106, 62] on icon "arrow_drop_down" at bounding box center [113, 55] width 15 height 15
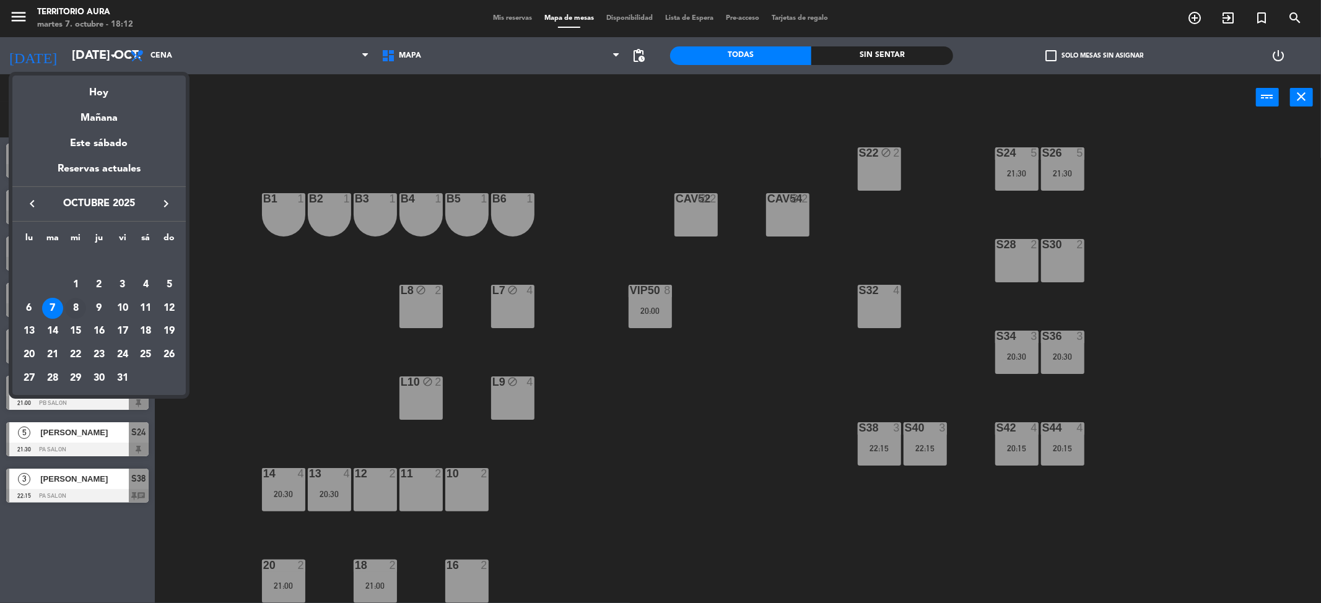
click at [73, 308] on div "8" at bounding box center [75, 308] width 21 height 21
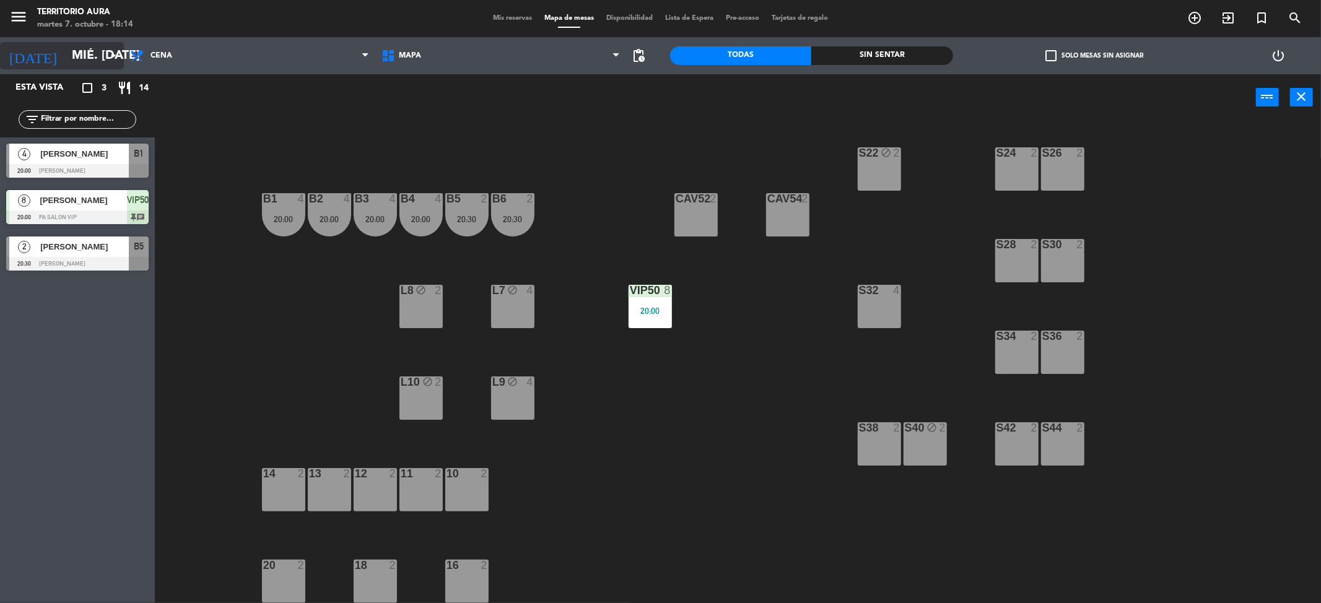
click at [107, 48] on icon "arrow_drop_down" at bounding box center [113, 55] width 15 height 15
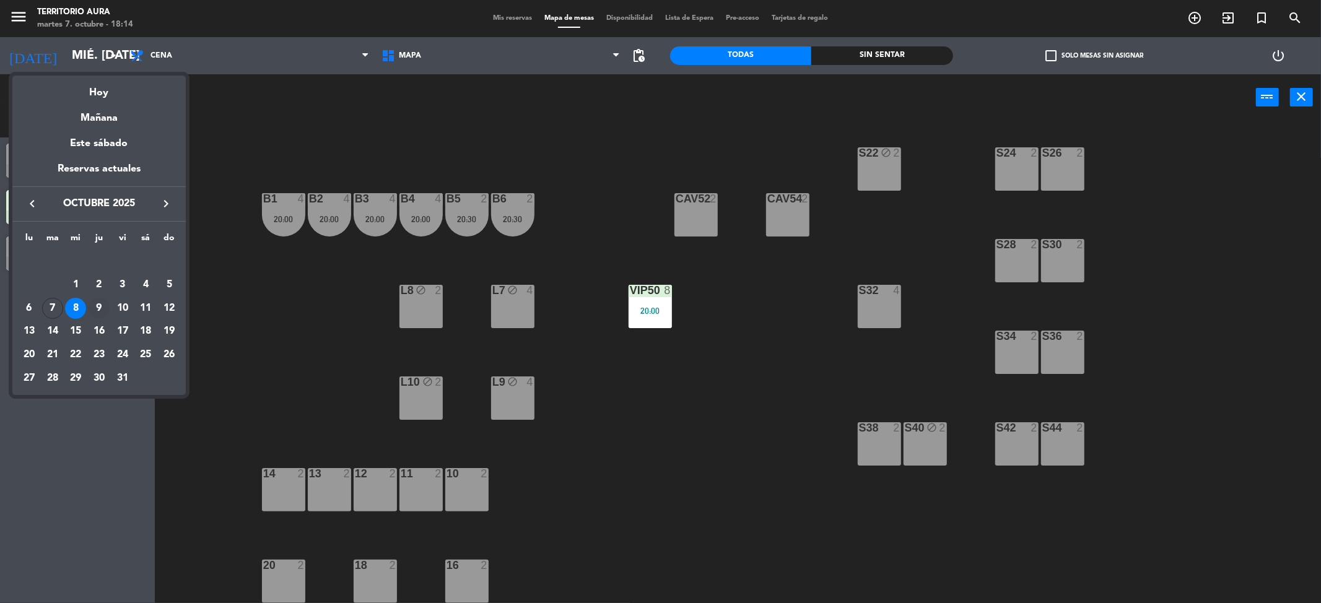
click at [95, 302] on div "9" at bounding box center [99, 308] width 21 height 21
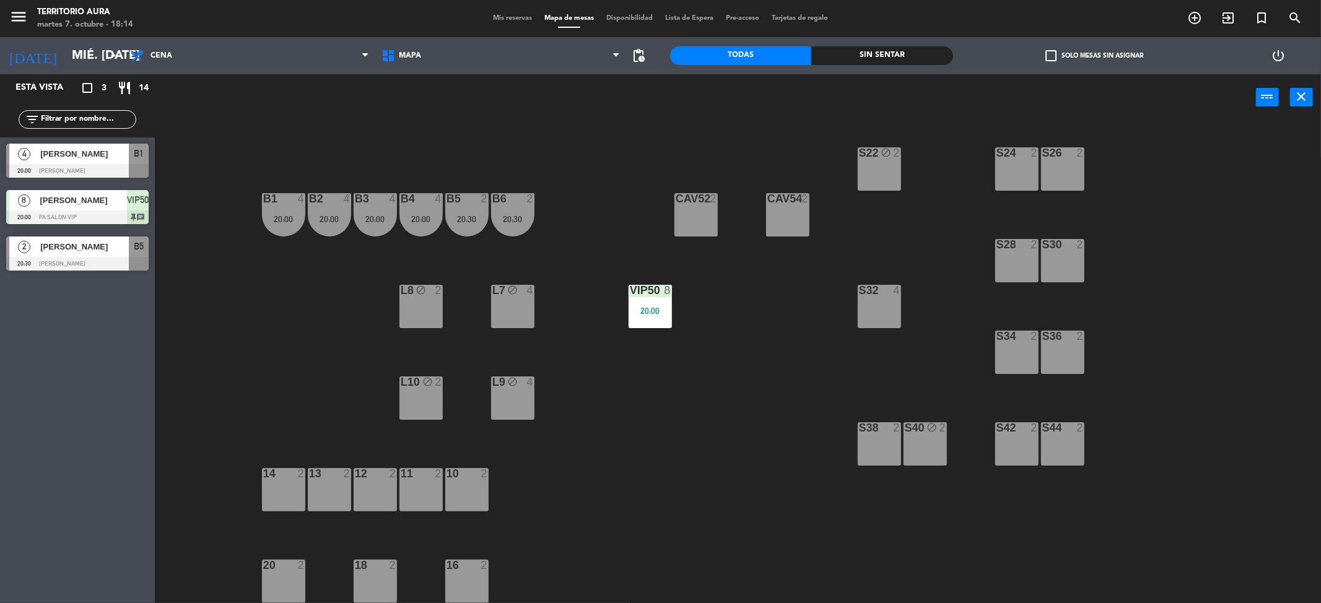
type input "[DEMOGRAPHIC_DATA] [DATE]"
click at [507, 20] on span "Mis reservas" at bounding box center [512, 18] width 51 height 7
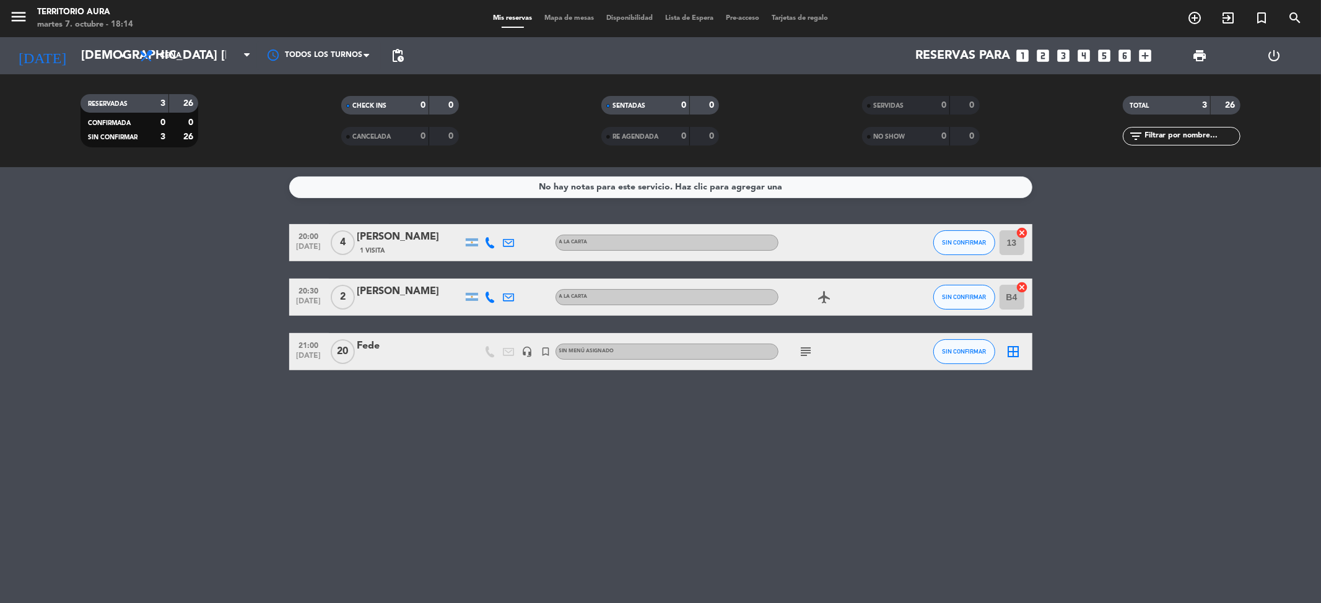
click at [804, 352] on icon "subject" at bounding box center [806, 351] width 15 height 15
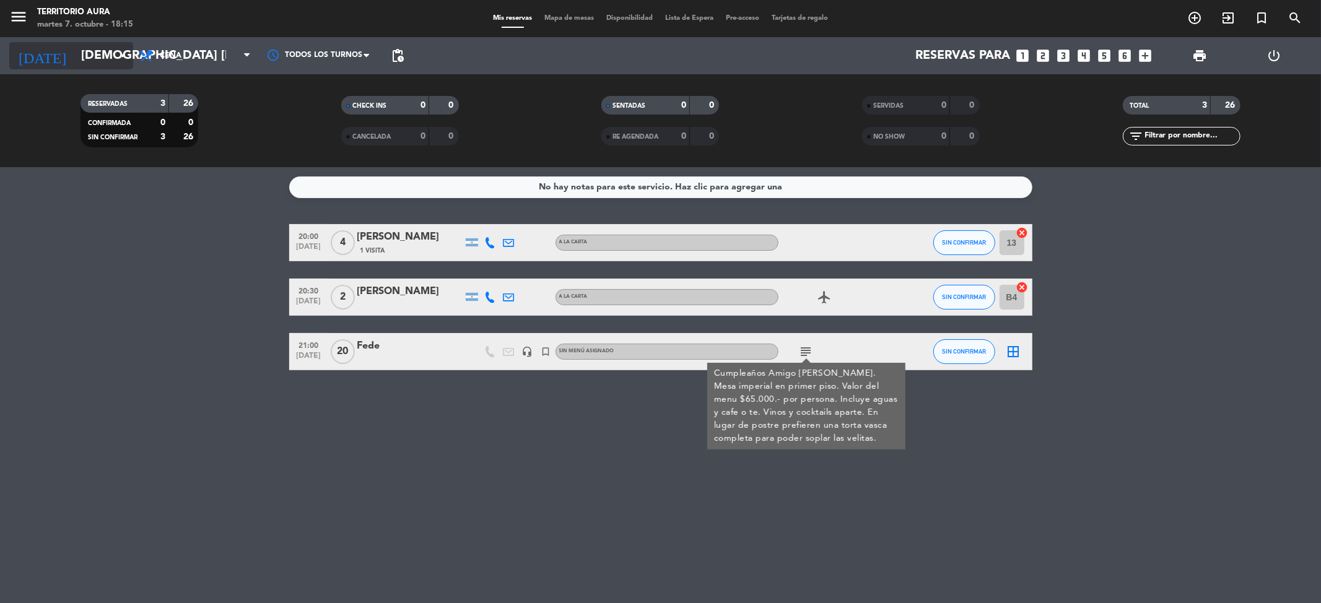
click at [75, 58] on input "[DEMOGRAPHIC_DATA] [DATE]" at bounding box center [153, 55] width 157 height 27
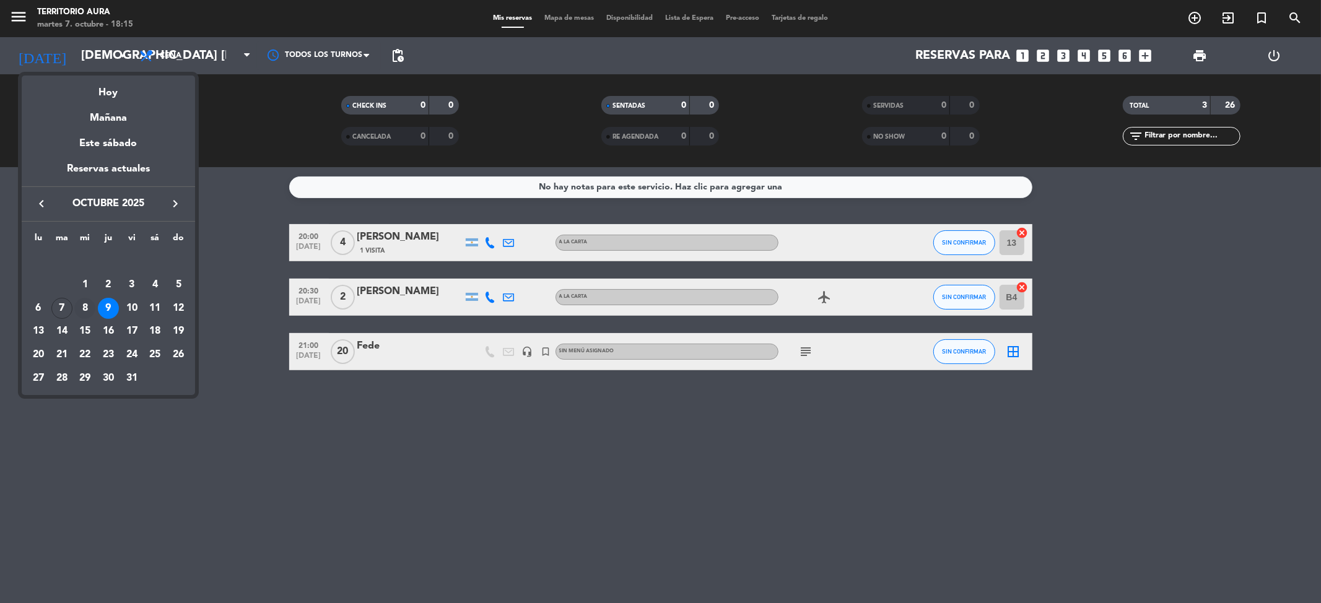
click at [84, 304] on div "8" at bounding box center [84, 308] width 21 height 21
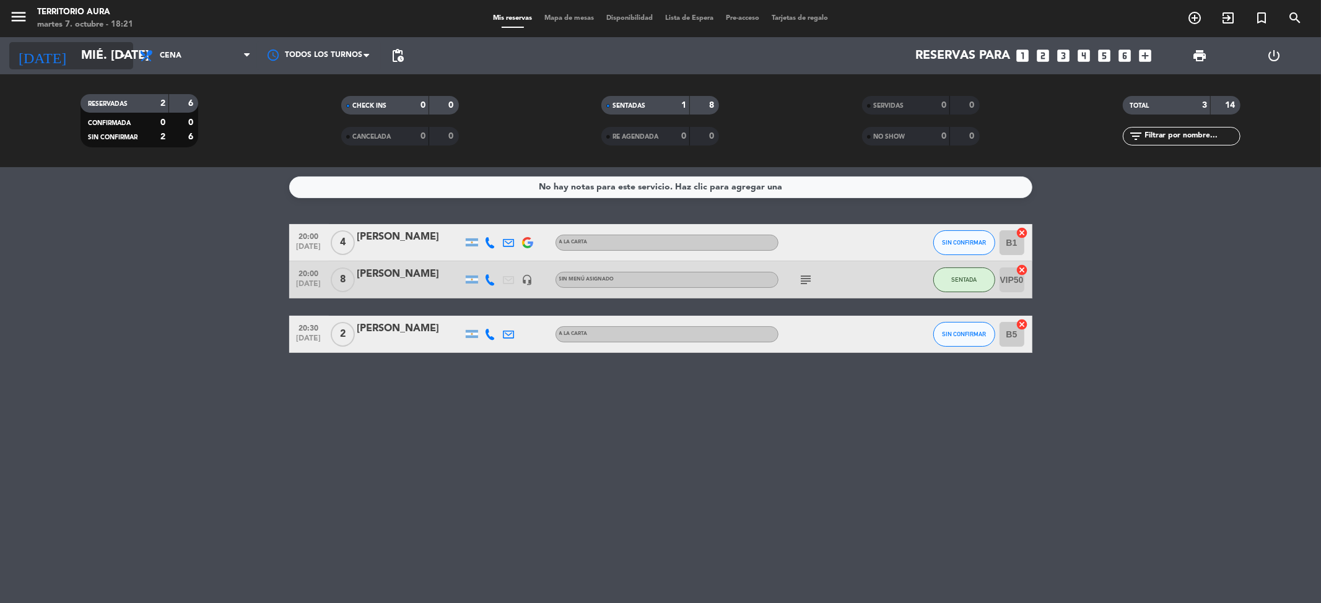
click at [113, 50] on input "mié. [DATE]" at bounding box center [153, 55] width 157 height 27
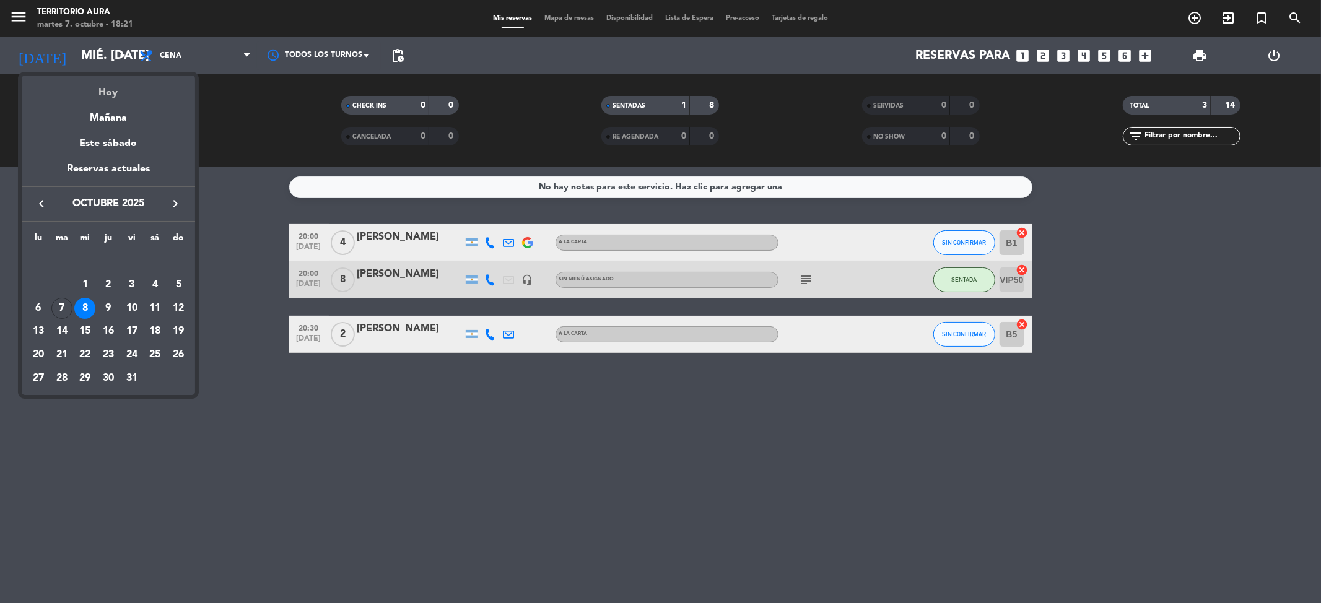
click at [142, 88] on div "Hoy" at bounding box center [108, 88] width 173 height 25
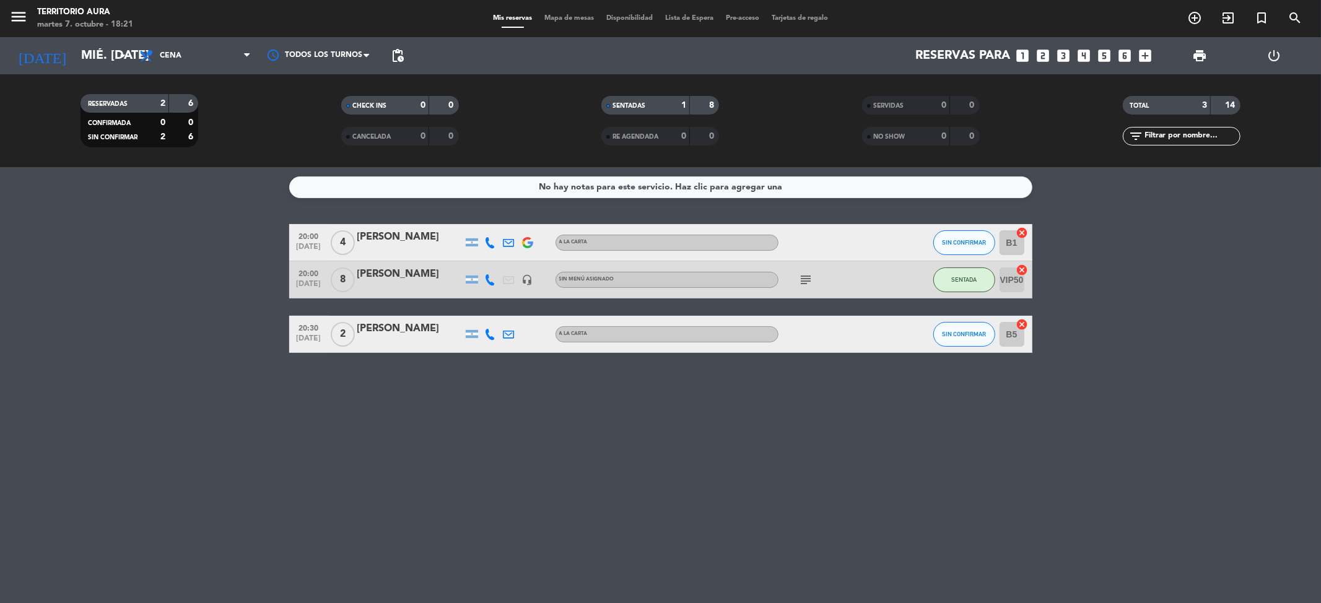
type input "[DATE] oct."
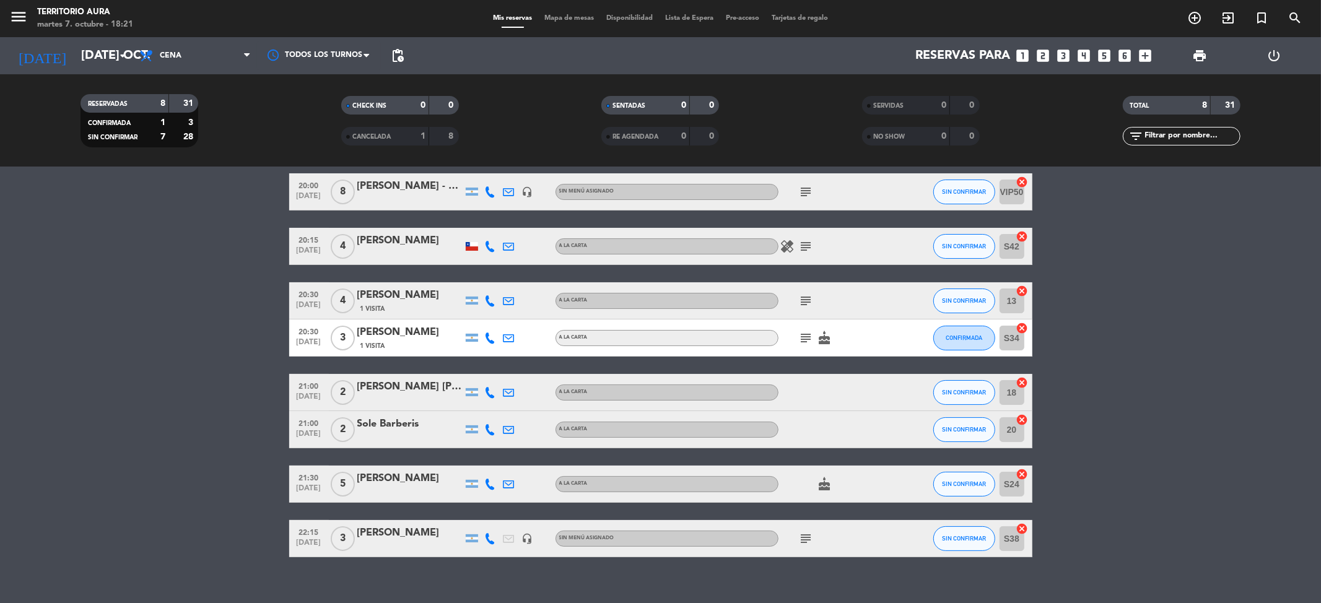
scroll to position [66, 0]
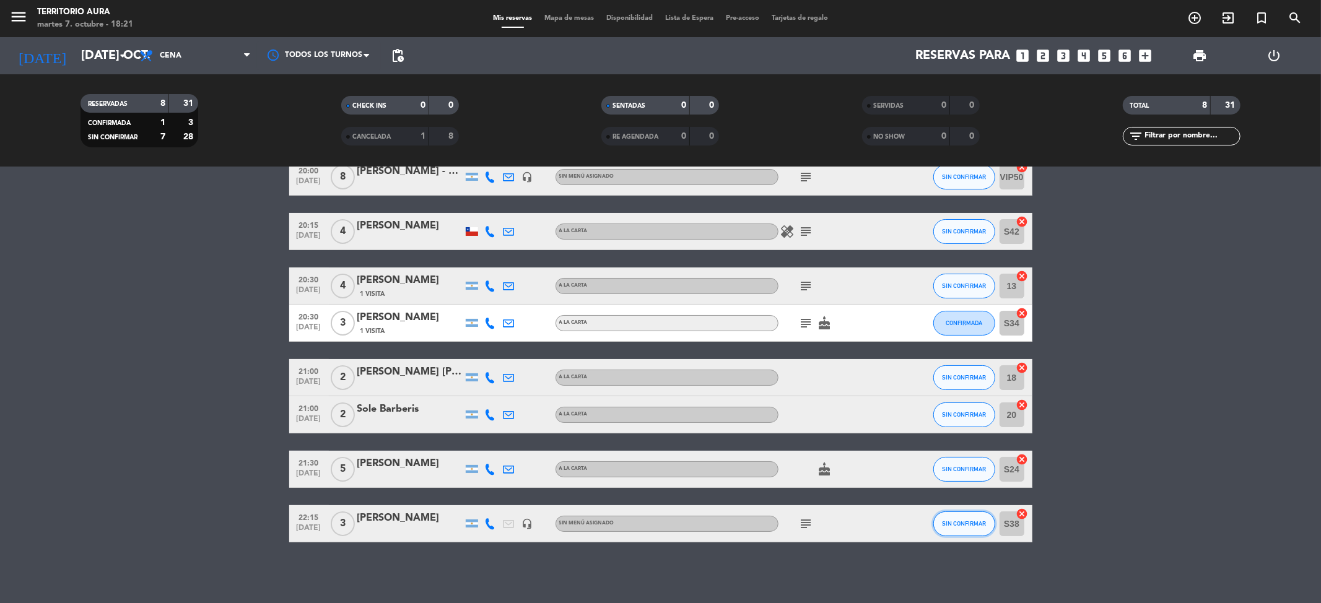
click at [943, 520] on span "SIN CONFIRMAR" at bounding box center [964, 523] width 44 height 7
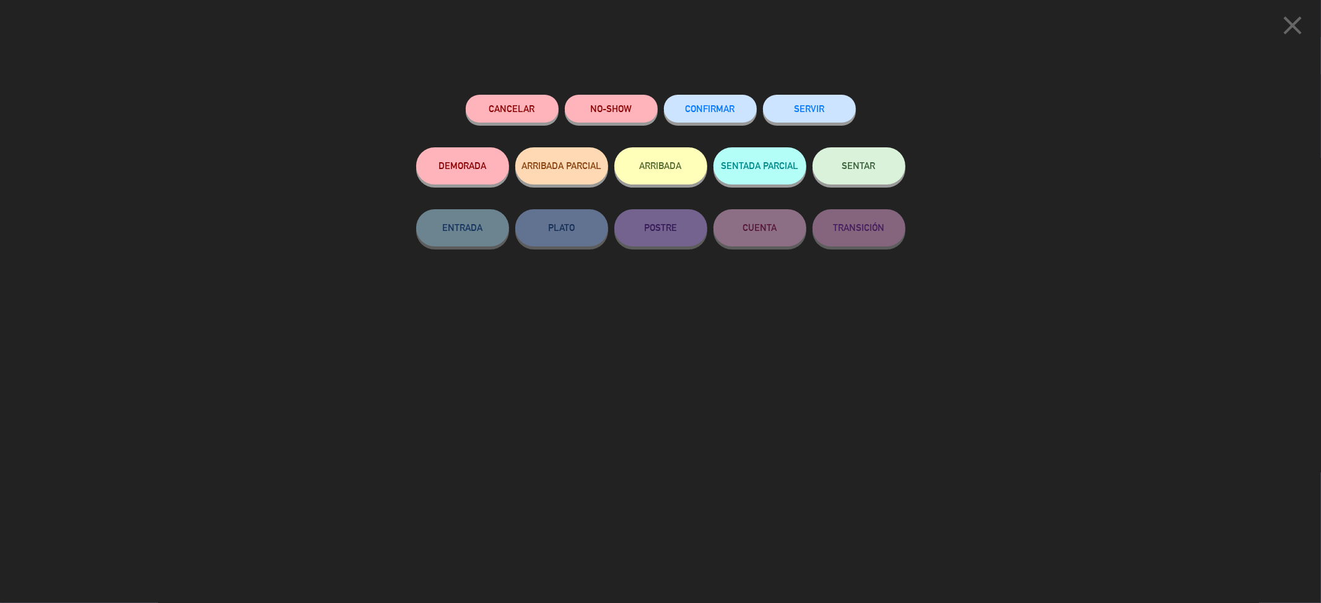
click at [725, 102] on button "CONFIRMAR" at bounding box center [710, 109] width 93 height 28
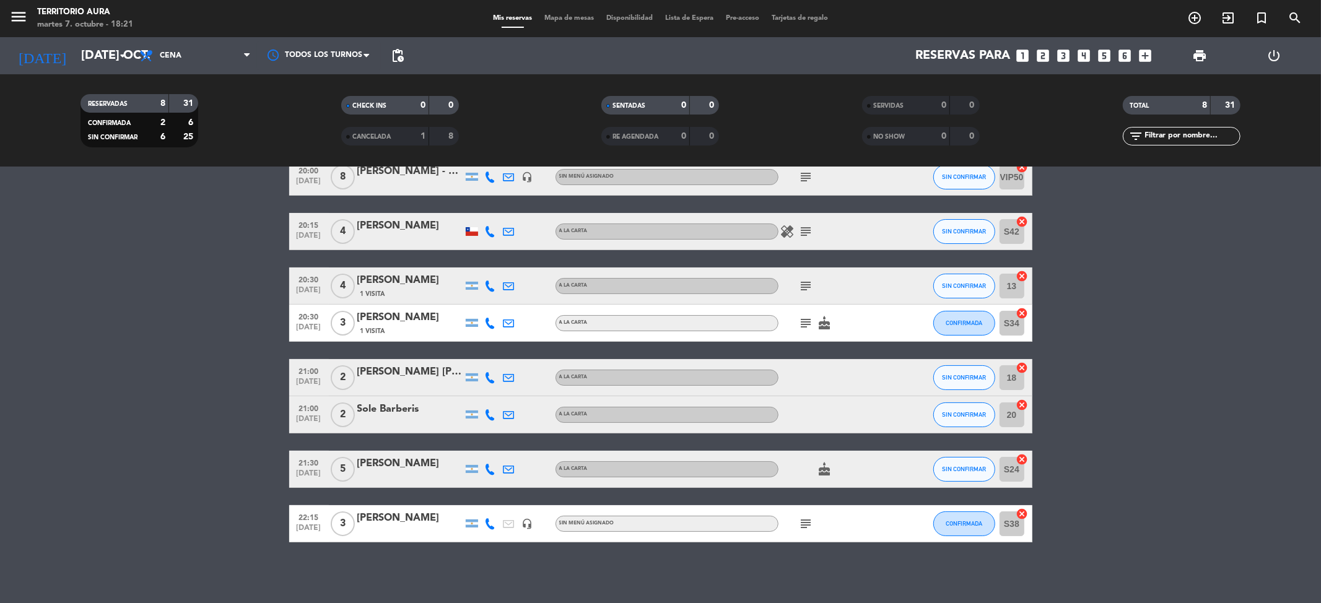
click at [956, 481] on div "SIN CONFIRMAR" at bounding box center [965, 469] width 62 height 37
click at [973, 466] on span "SIN CONFIRMAR" at bounding box center [964, 469] width 44 height 7
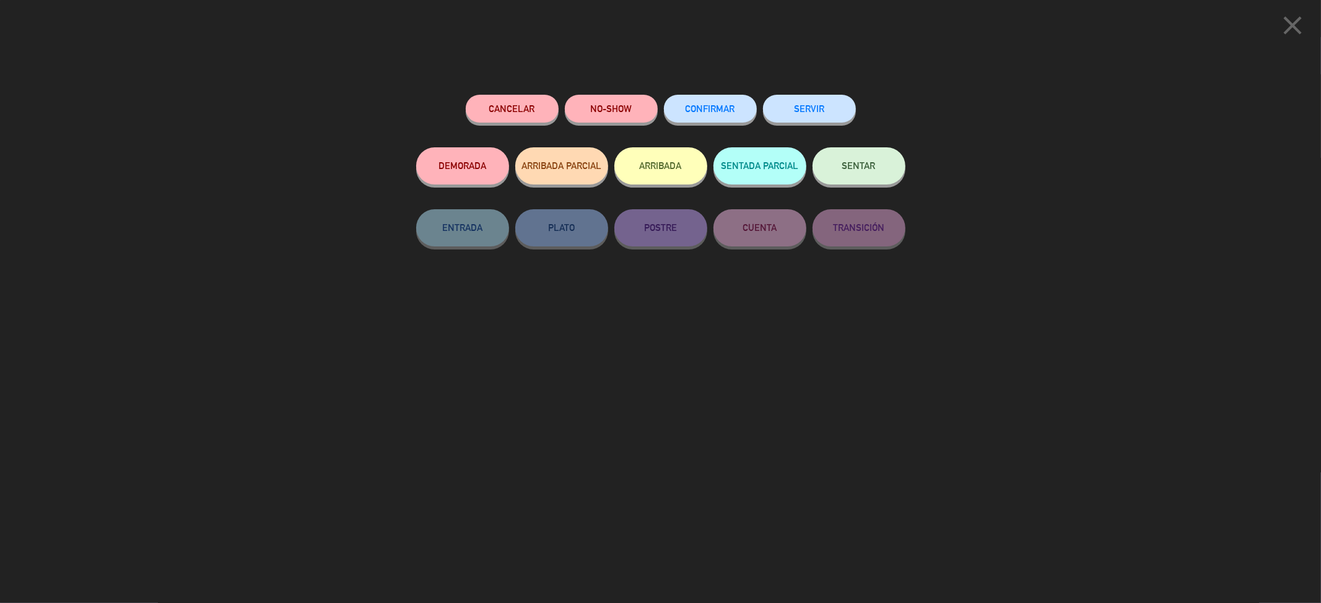
click at [696, 112] on span "CONFIRMAR" at bounding box center [711, 108] width 50 height 11
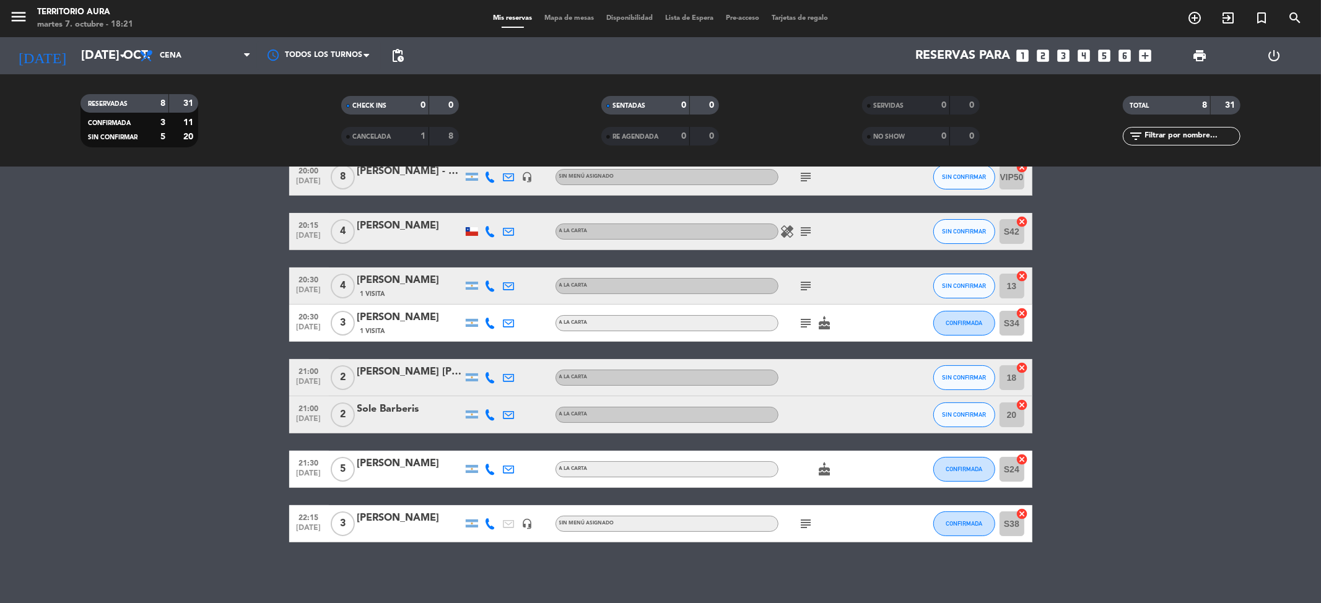
scroll to position [0, 0]
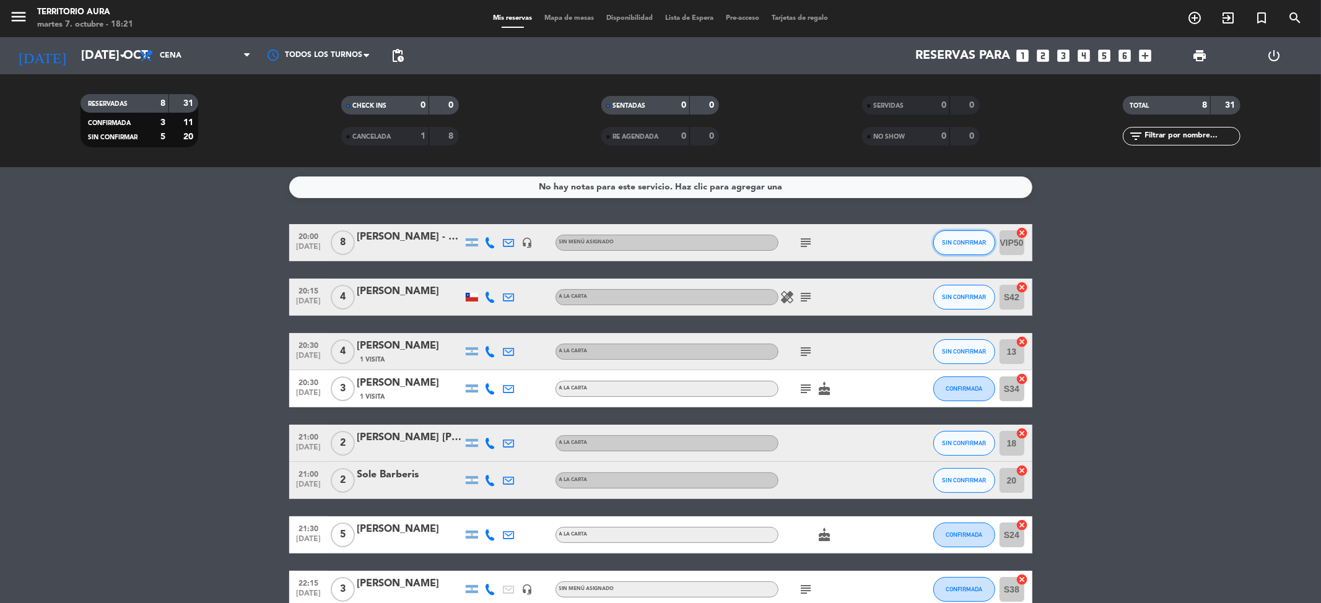
click at [960, 236] on button "SIN CONFIRMAR" at bounding box center [965, 242] width 62 height 25
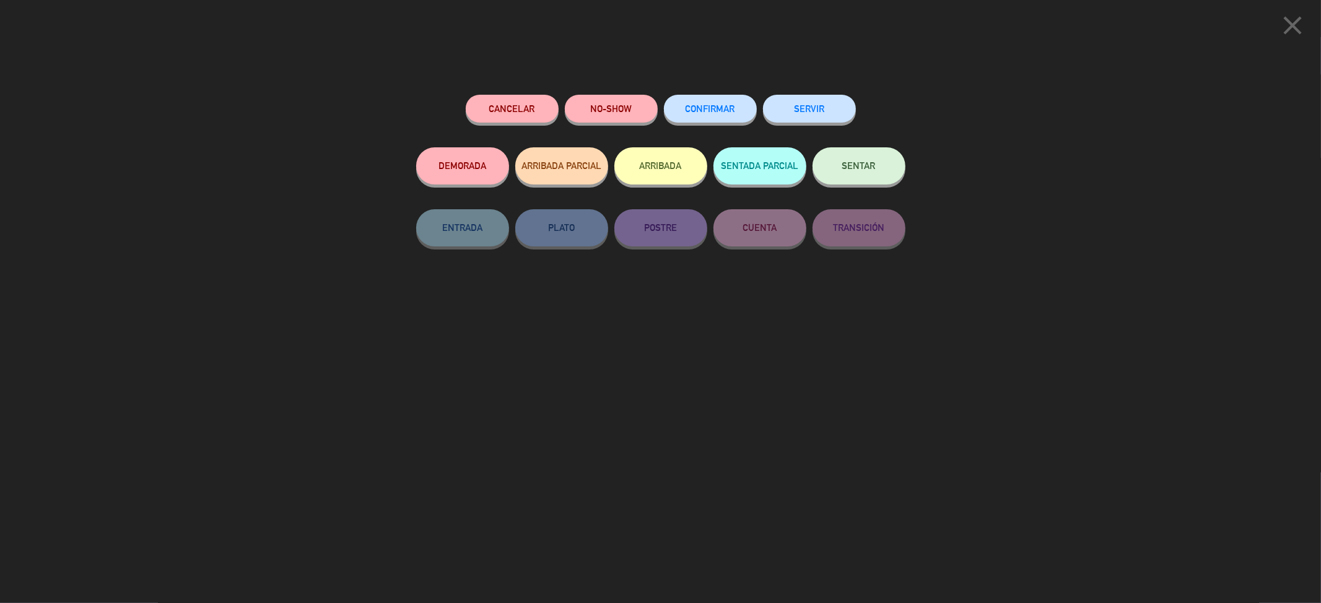
click at [733, 126] on div "CONFIRMAR" at bounding box center [710, 121] width 93 height 53
click at [729, 118] on button "CONFIRMAR" at bounding box center [710, 109] width 93 height 28
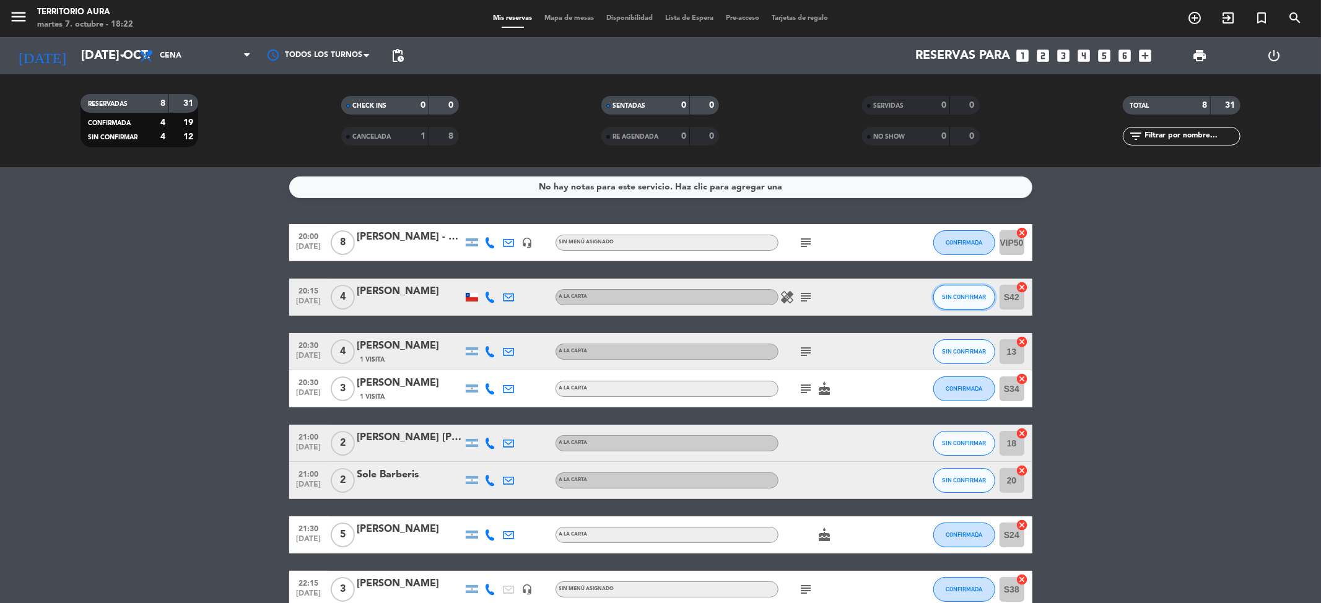
click at [975, 294] on span "SIN CONFIRMAR" at bounding box center [964, 297] width 44 height 7
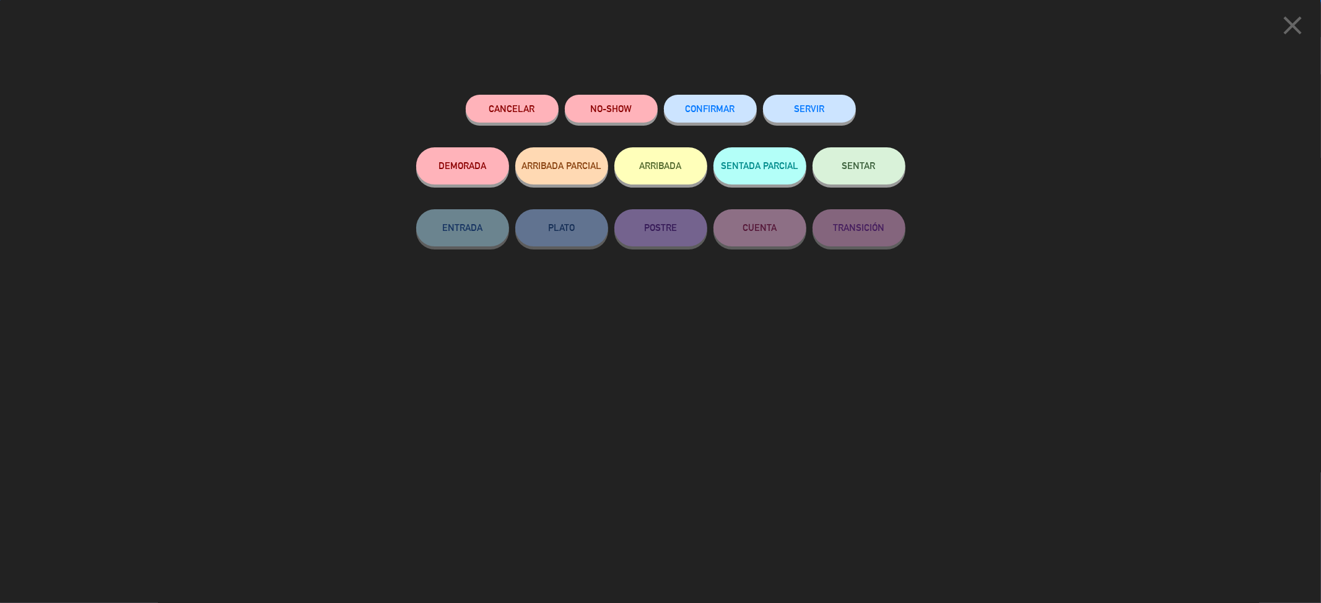
click at [711, 118] on button "CONFIRMAR" at bounding box center [710, 109] width 93 height 28
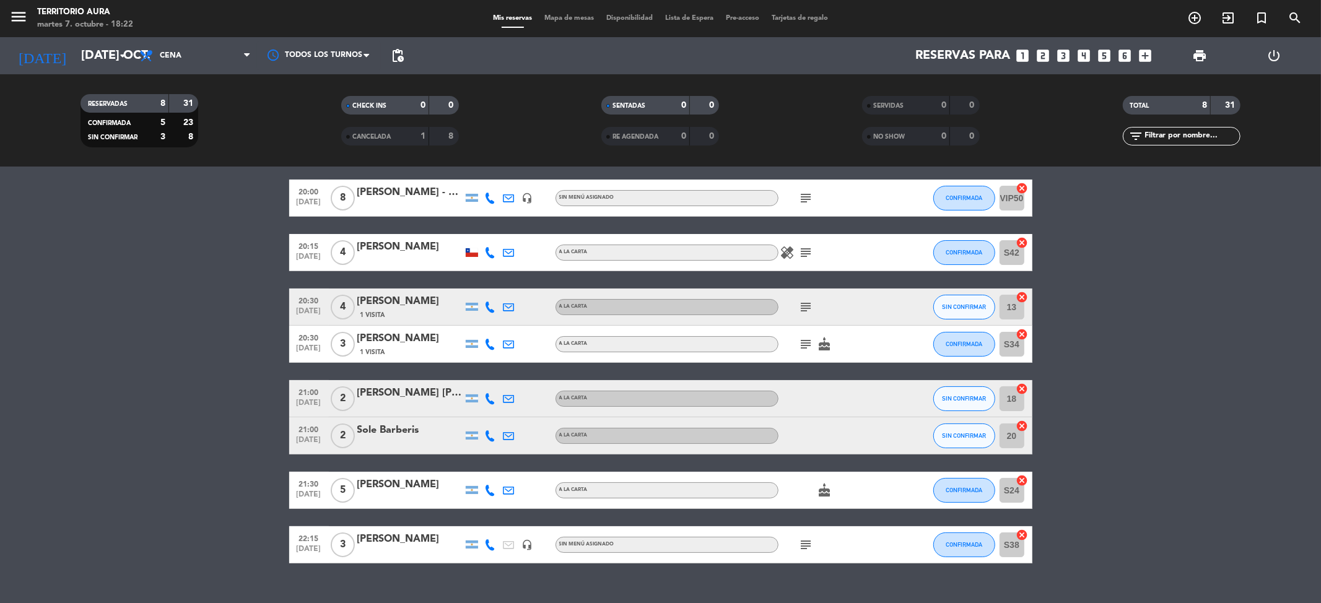
scroll to position [66, 0]
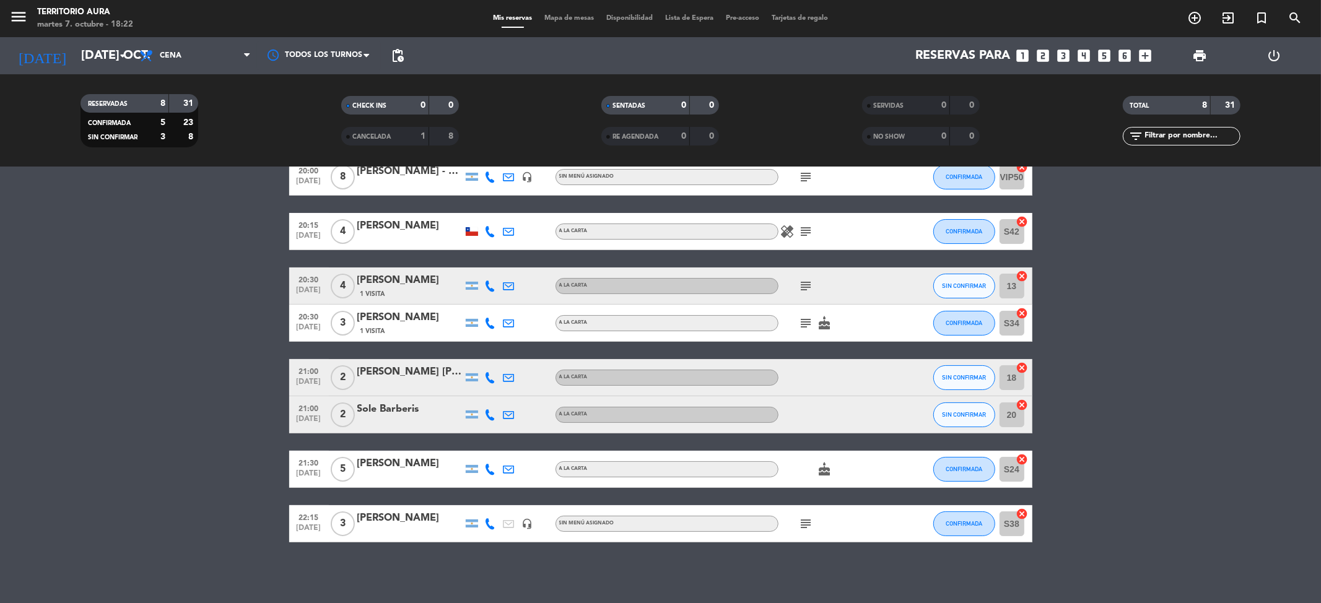
click at [809, 286] on icon "subject" at bounding box center [806, 286] width 15 height 15
click at [805, 325] on icon "subject" at bounding box center [806, 323] width 15 height 15
click at [821, 468] on icon "cake" at bounding box center [825, 469] width 15 height 15
click at [0, 335] on bookings-row "20:00 [DATE] 8 [PERSON_NAME] - Motorola headset_mic Sin menú asignado subject C…" at bounding box center [660, 351] width 1321 height 384
click at [40, 326] on bookings-row "20:00 [DATE] 8 [PERSON_NAME] - Motorola headset_mic Sin menú asignado subject C…" at bounding box center [660, 351] width 1321 height 384
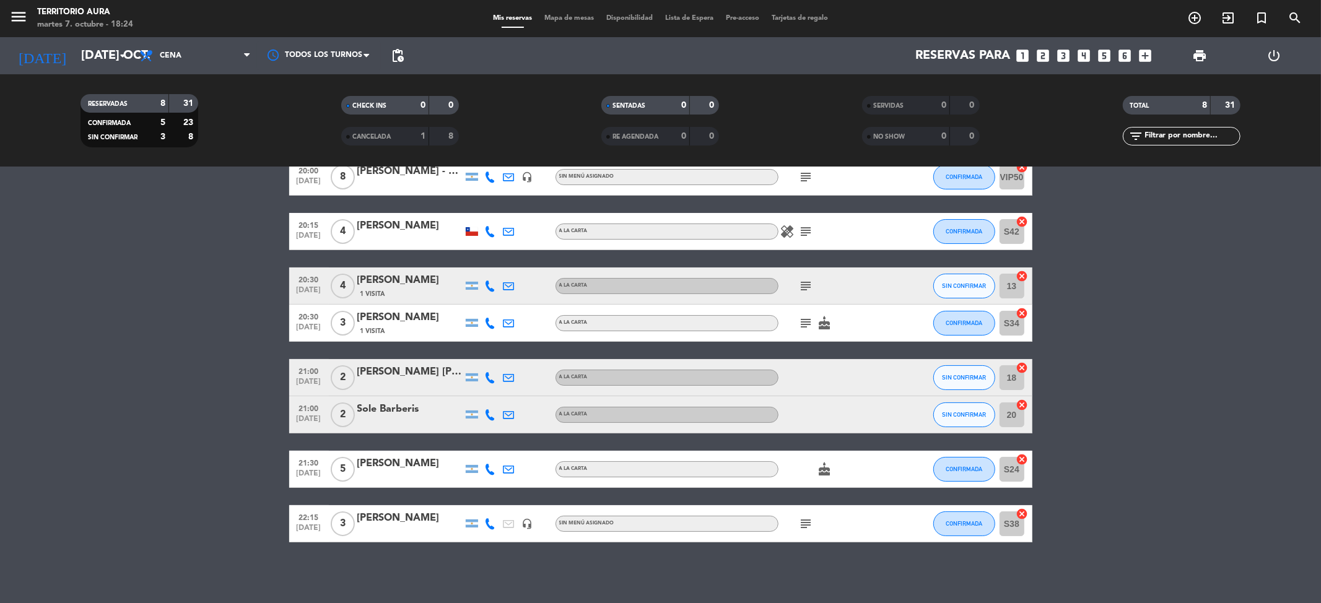
click at [45, 332] on bookings-row "20:00 [DATE] 8 [PERSON_NAME] - Motorola headset_mic Sin menú asignado subject C…" at bounding box center [660, 351] width 1321 height 384
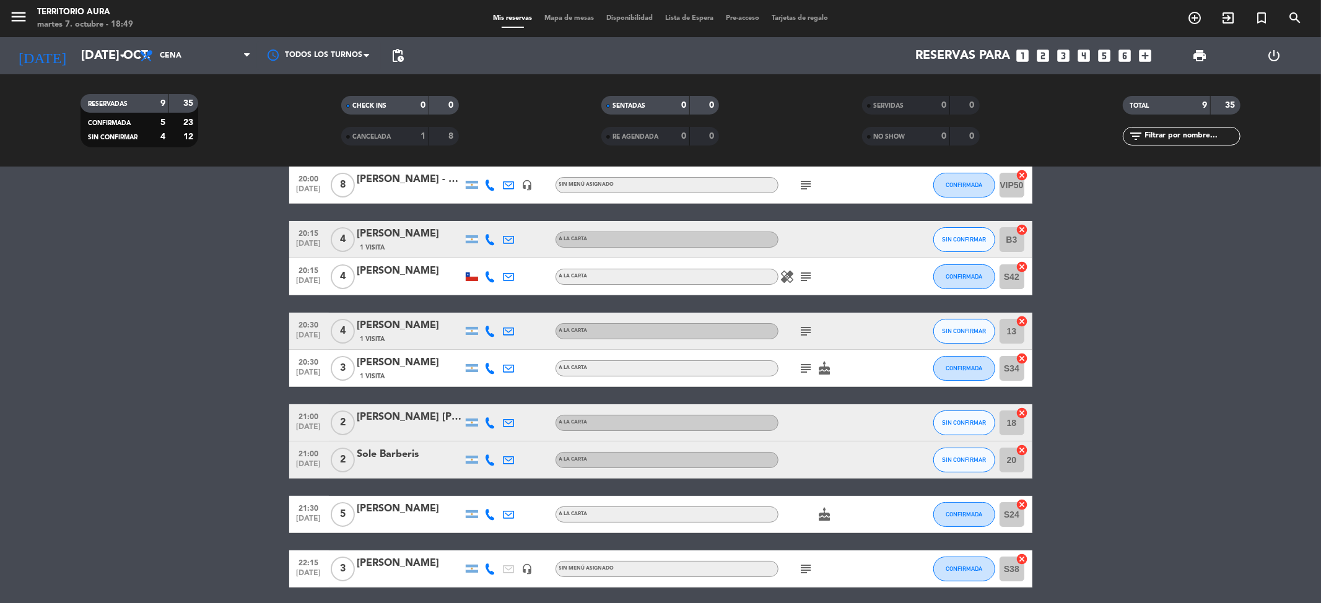
scroll to position [103, 0]
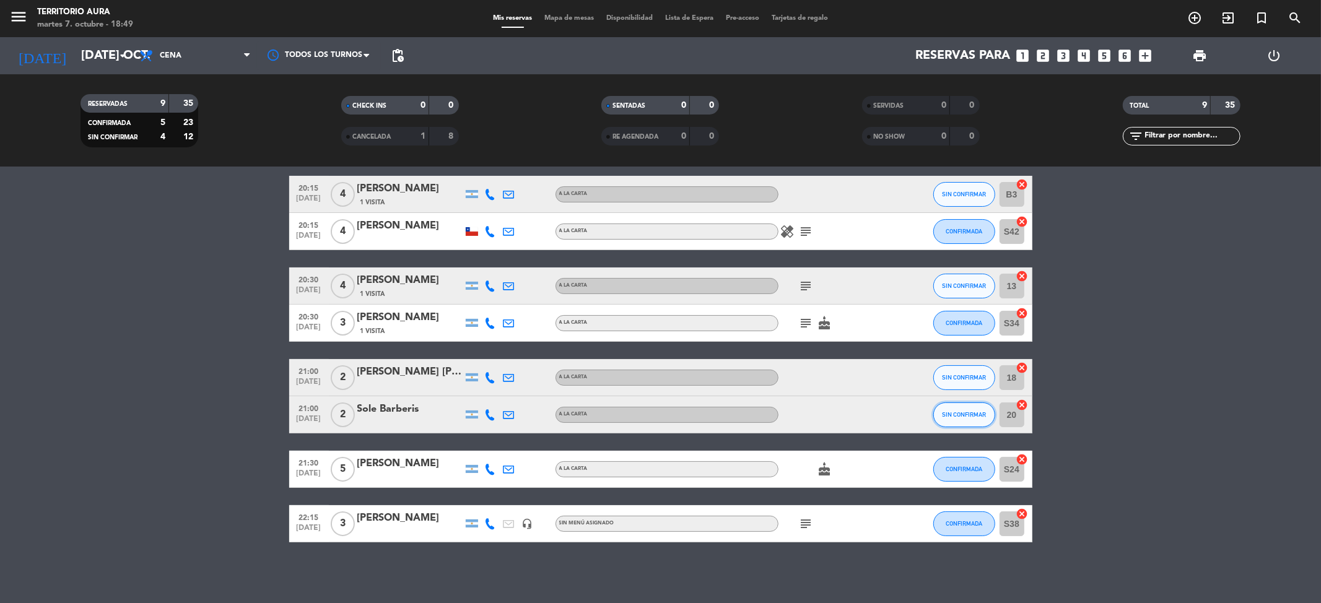
click at [952, 412] on span "SIN CONFIRMAR" at bounding box center [964, 414] width 44 height 7
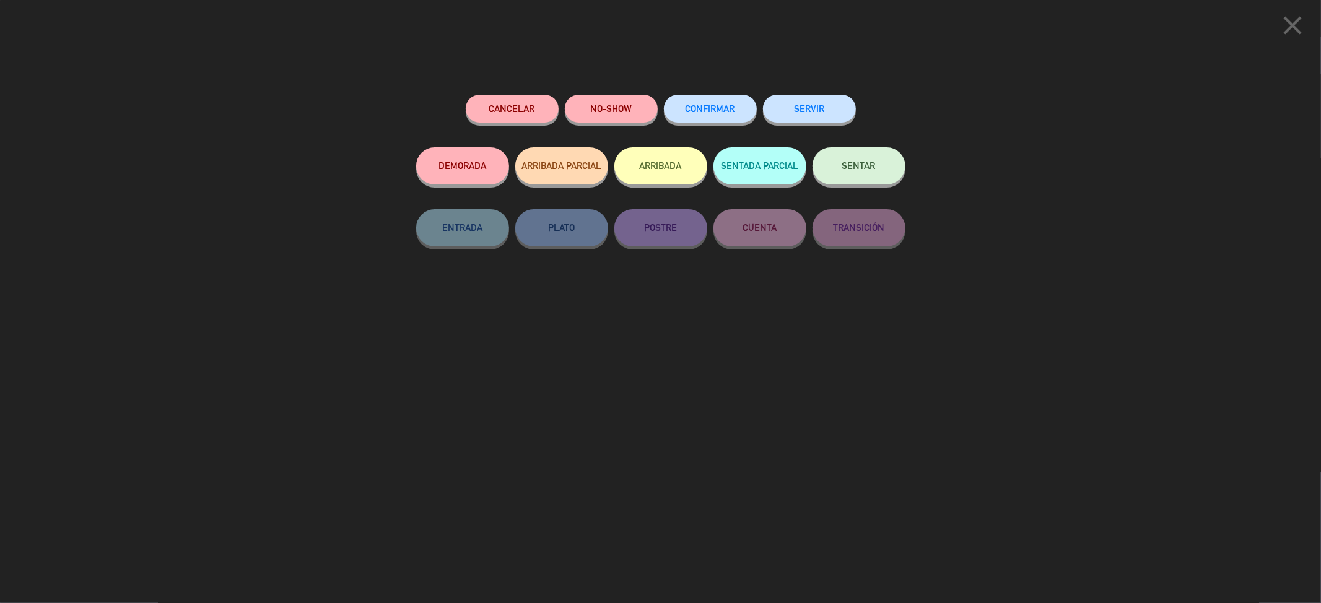
click at [707, 117] on button "CONFIRMAR" at bounding box center [710, 109] width 93 height 28
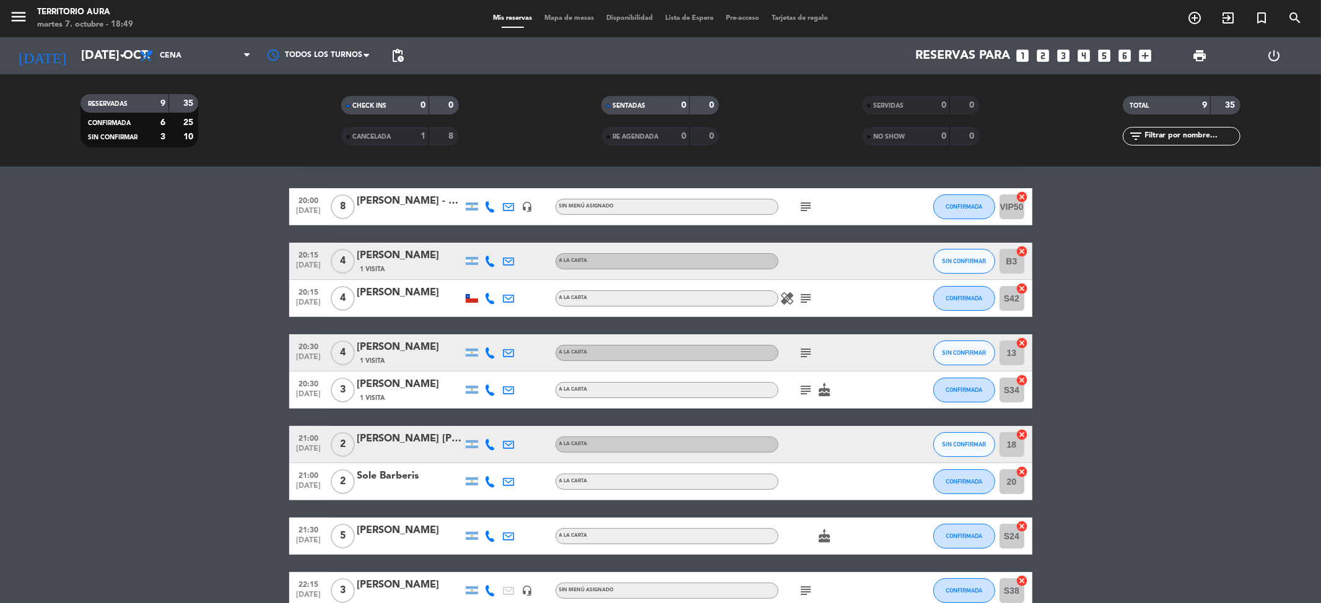
scroll to position [0, 0]
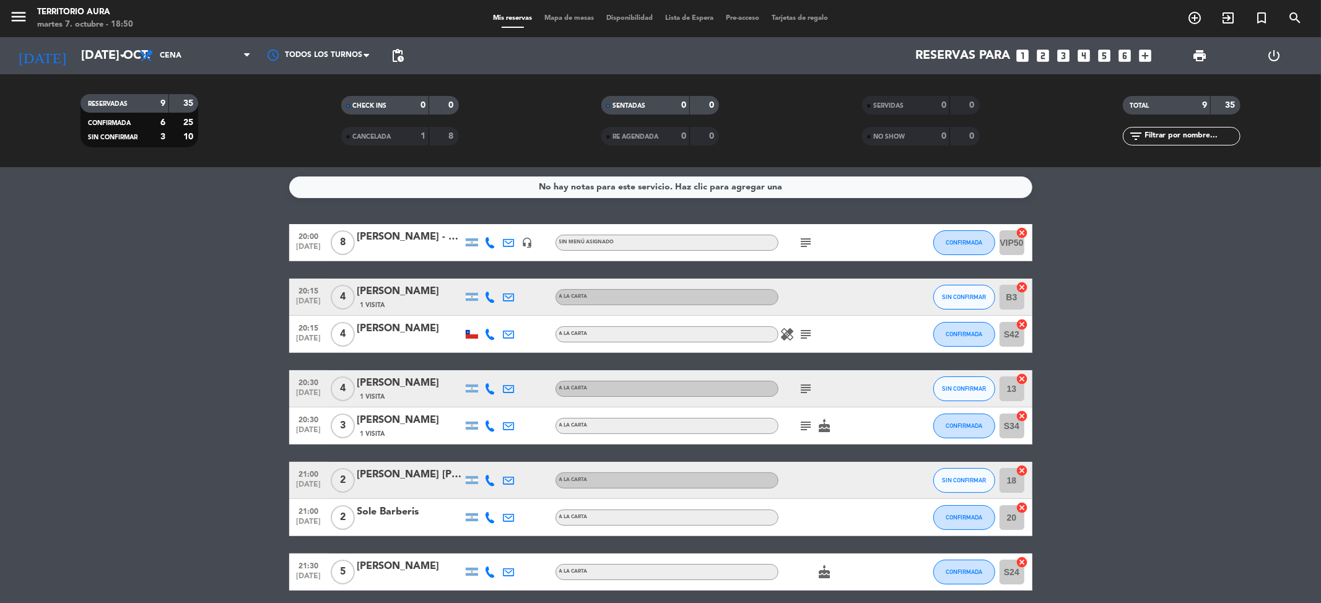
click at [576, 16] on span "Mapa de mesas" at bounding box center [569, 18] width 62 height 7
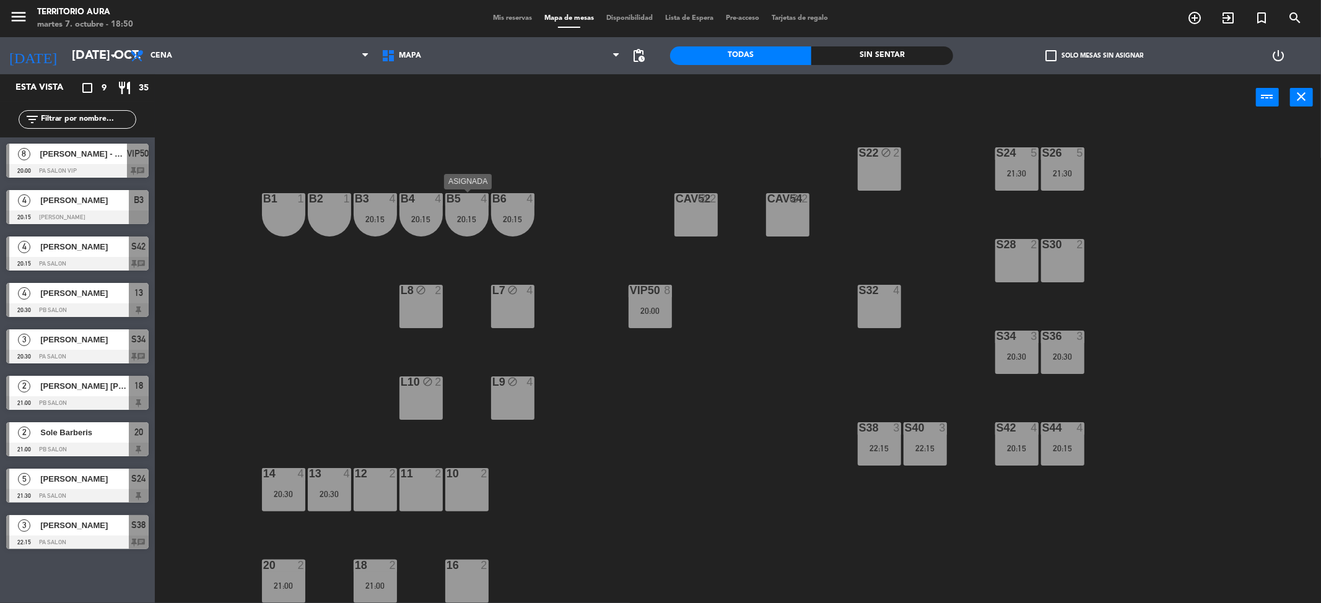
click at [454, 206] on div "B5 4 20:15" at bounding box center [466, 214] width 43 height 43
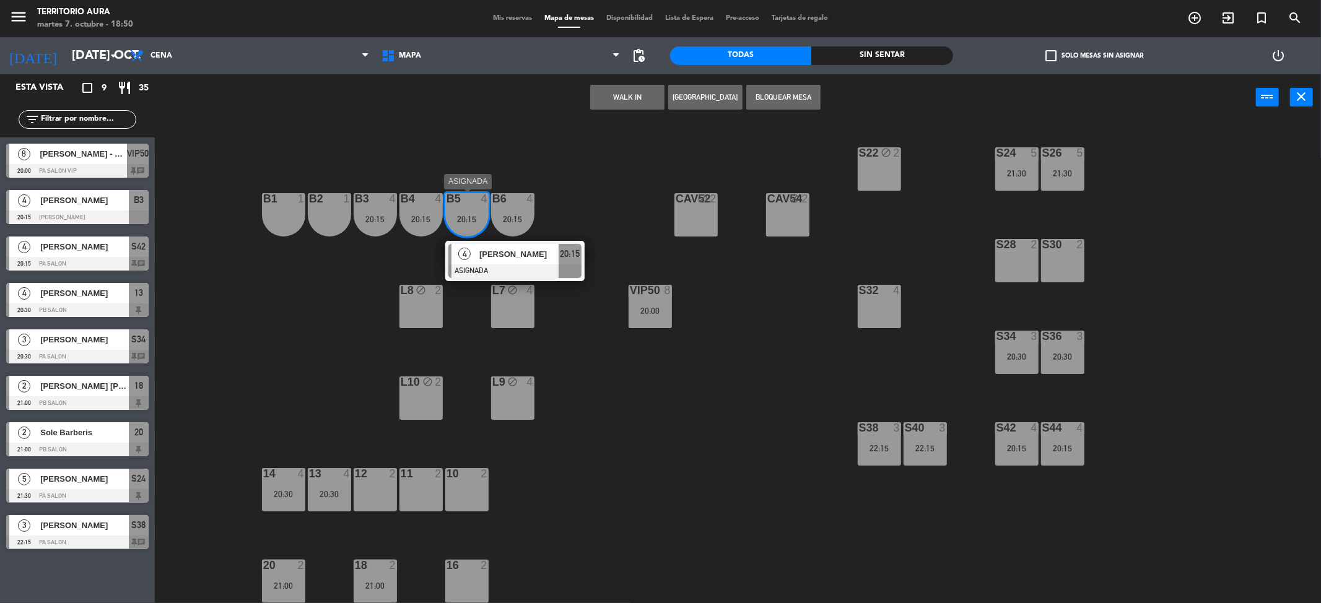
click at [501, 266] on div at bounding box center [514, 272] width 133 height 14
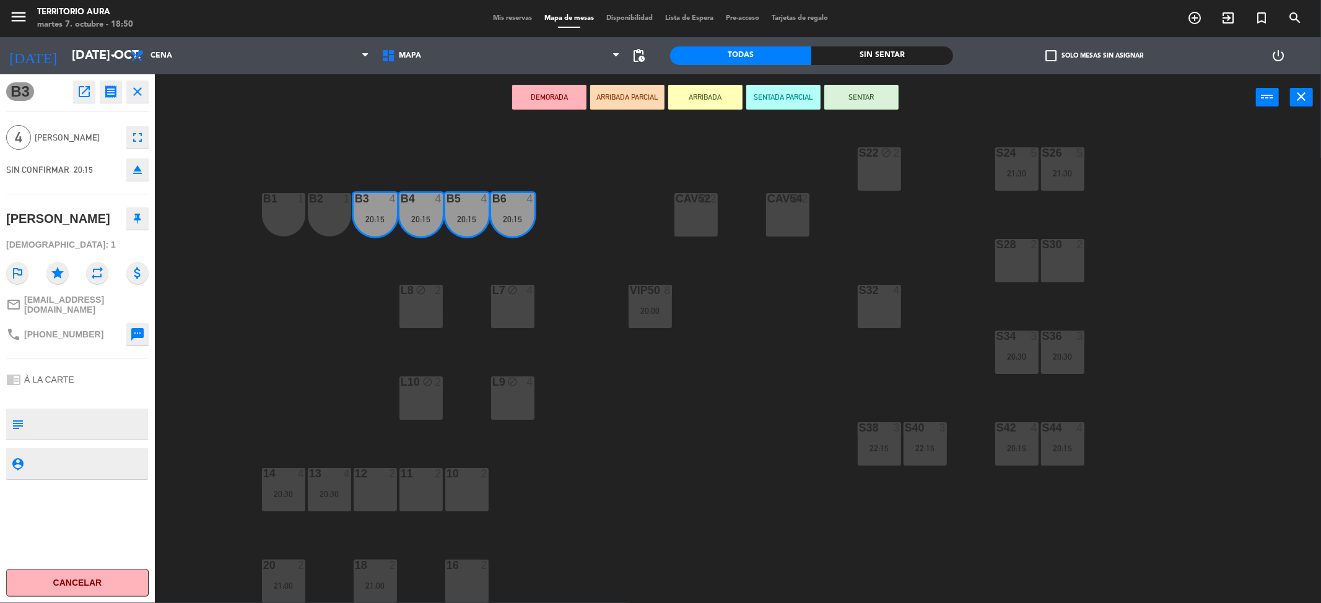
click at [1067, 243] on div at bounding box center [1062, 244] width 20 height 11
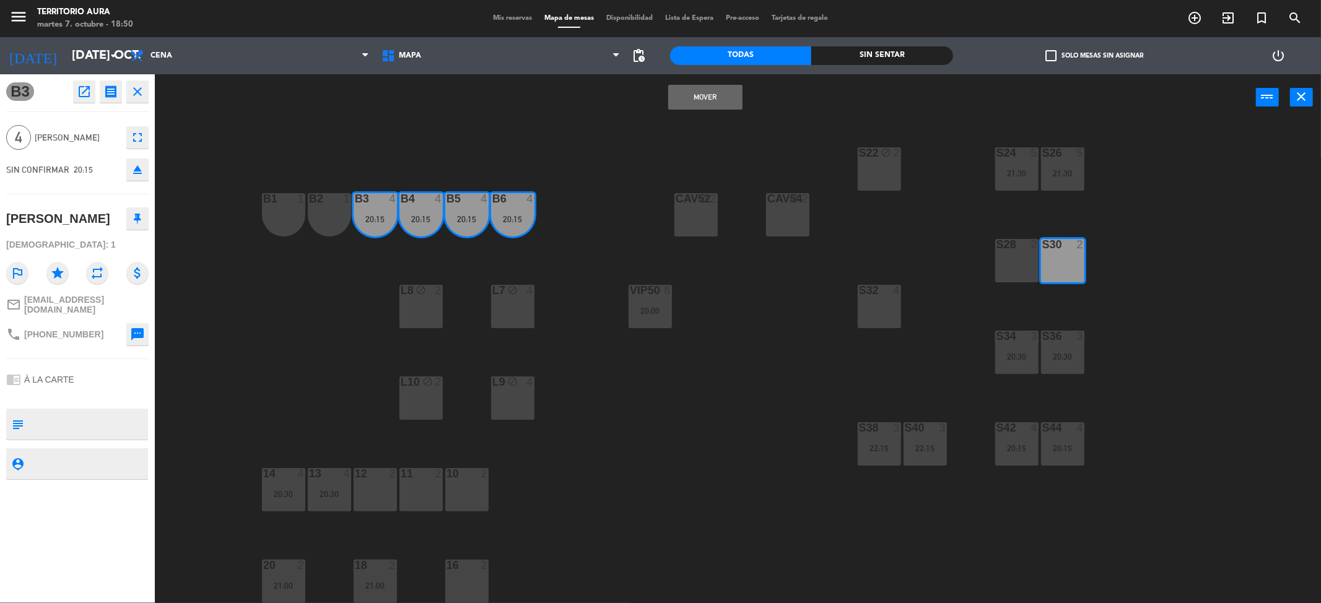
click at [996, 264] on div "S28 2" at bounding box center [1016, 260] width 43 height 43
drag, startPoint x: 997, startPoint y: 263, endPoint x: 1163, endPoint y: 266, distance: 166.1
click at [1004, 264] on div "S28 2" at bounding box center [1016, 260] width 43 height 43
click at [1060, 261] on div "S30 2" at bounding box center [1062, 260] width 43 height 43
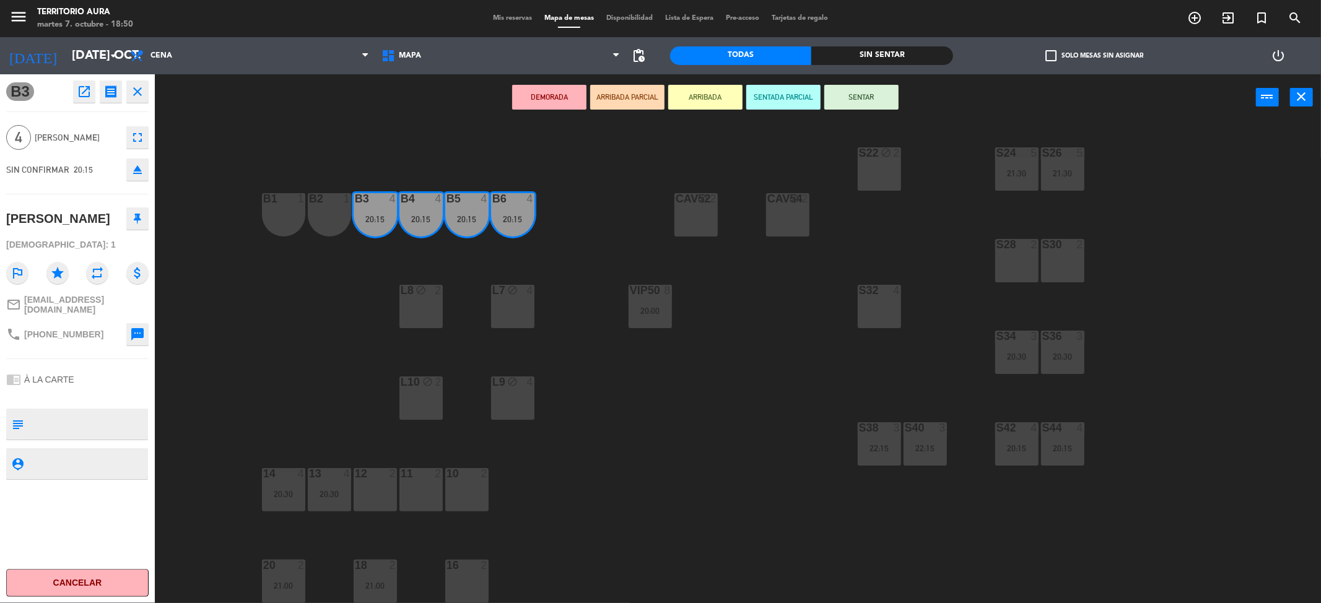
drag, startPoint x: 461, startPoint y: 503, endPoint x: 432, endPoint y: 494, distance: 31.0
click at [461, 503] on div "10 2" at bounding box center [466, 489] width 43 height 43
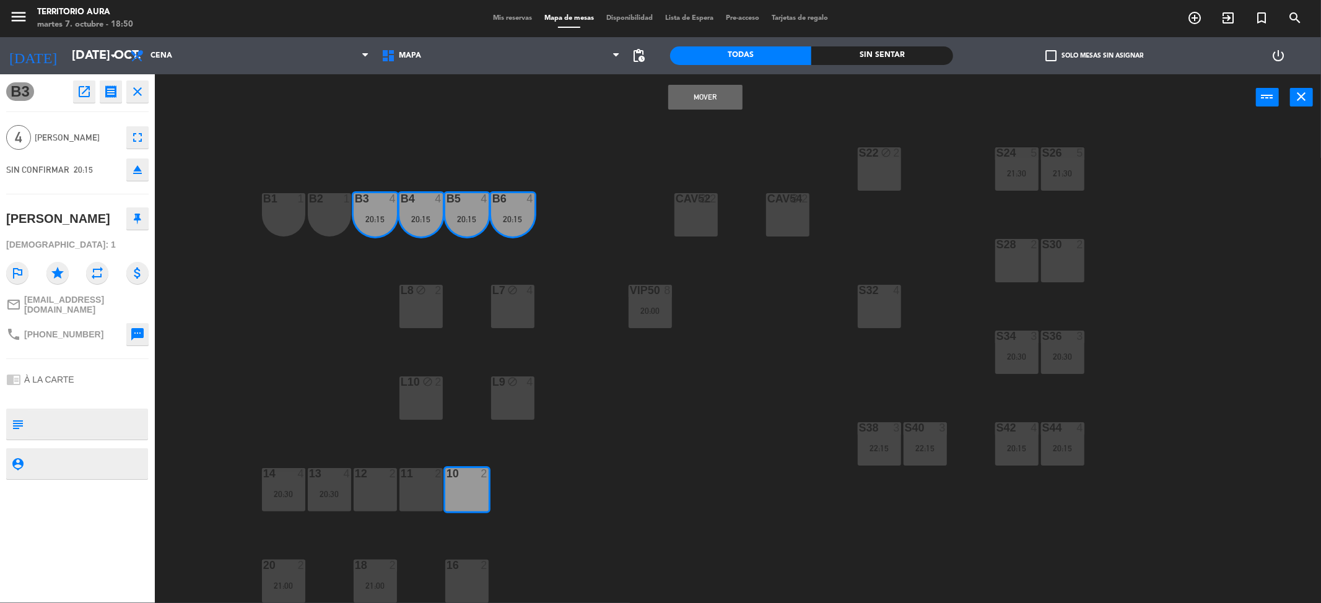
click at [422, 494] on div "11 2" at bounding box center [421, 489] width 43 height 43
click at [719, 95] on button "Mover y Unir" at bounding box center [705, 97] width 74 height 25
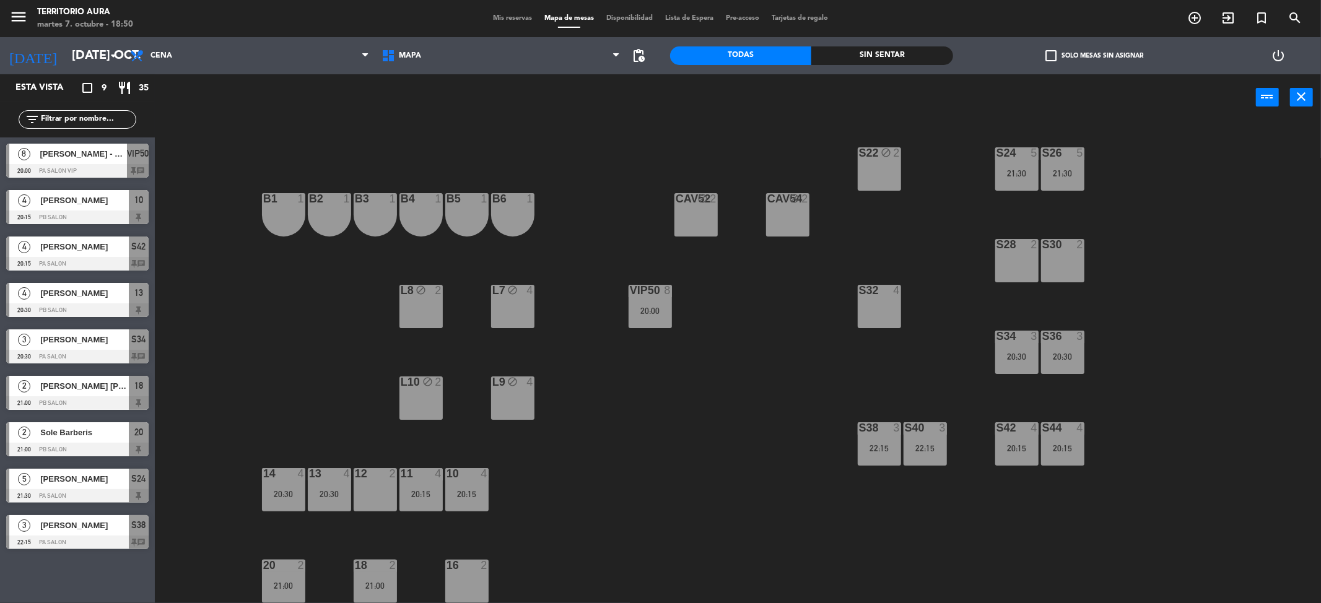
click at [514, 18] on span "Mis reservas" at bounding box center [512, 18] width 51 height 7
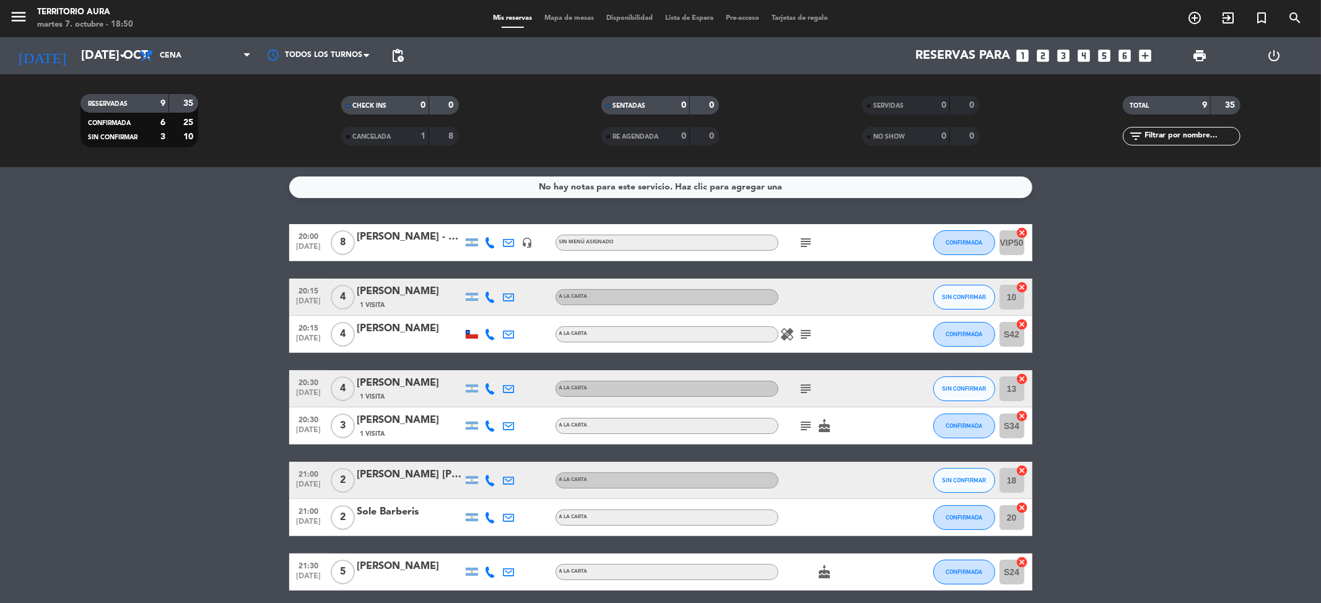
click at [491, 292] on icon at bounding box center [490, 297] width 11 height 11
click at [481, 278] on span "Copiar" at bounding box center [481, 275] width 26 height 13
click at [435, 302] on div "1 Visita" at bounding box center [409, 305] width 105 height 11
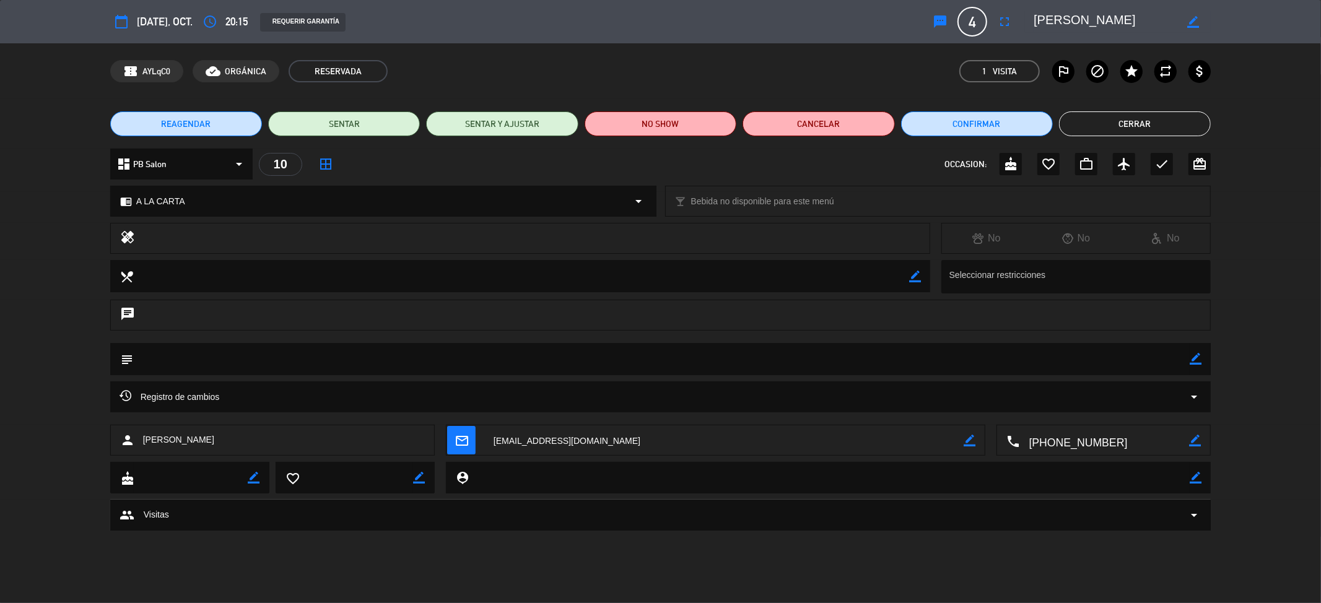
click at [1069, 18] on textarea at bounding box center [1105, 22] width 142 height 22
click at [1171, 117] on button "Cerrar" at bounding box center [1135, 124] width 152 height 25
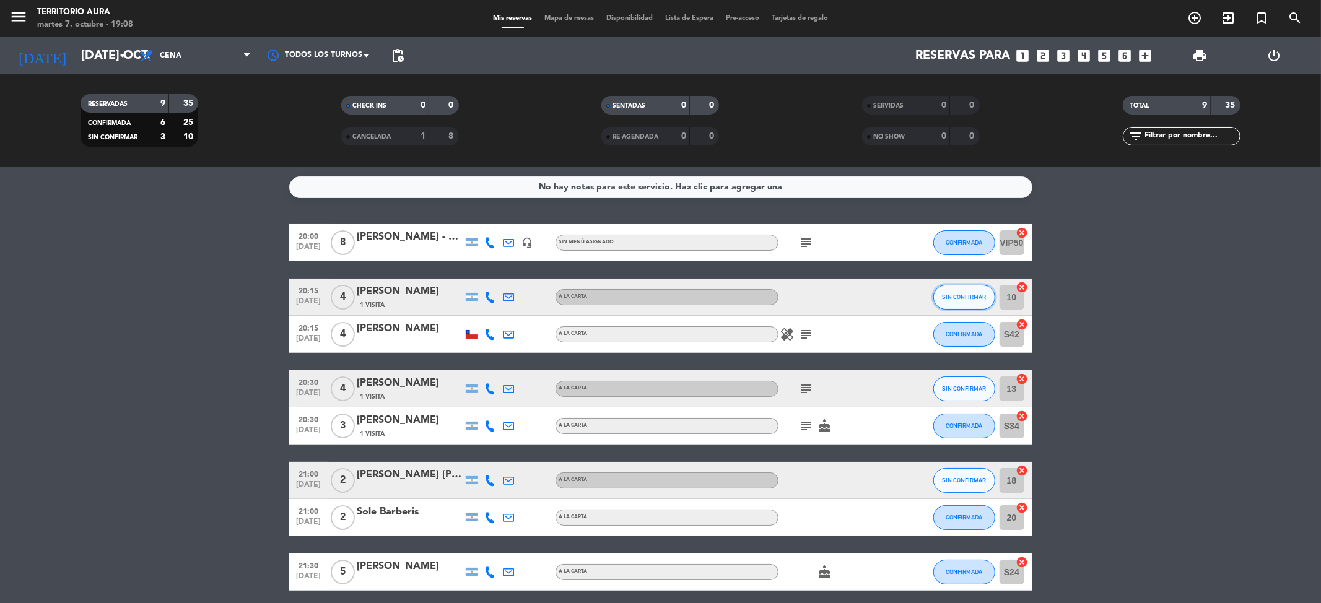
click at [965, 300] on span "SIN CONFIRMAR" at bounding box center [964, 297] width 44 height 7
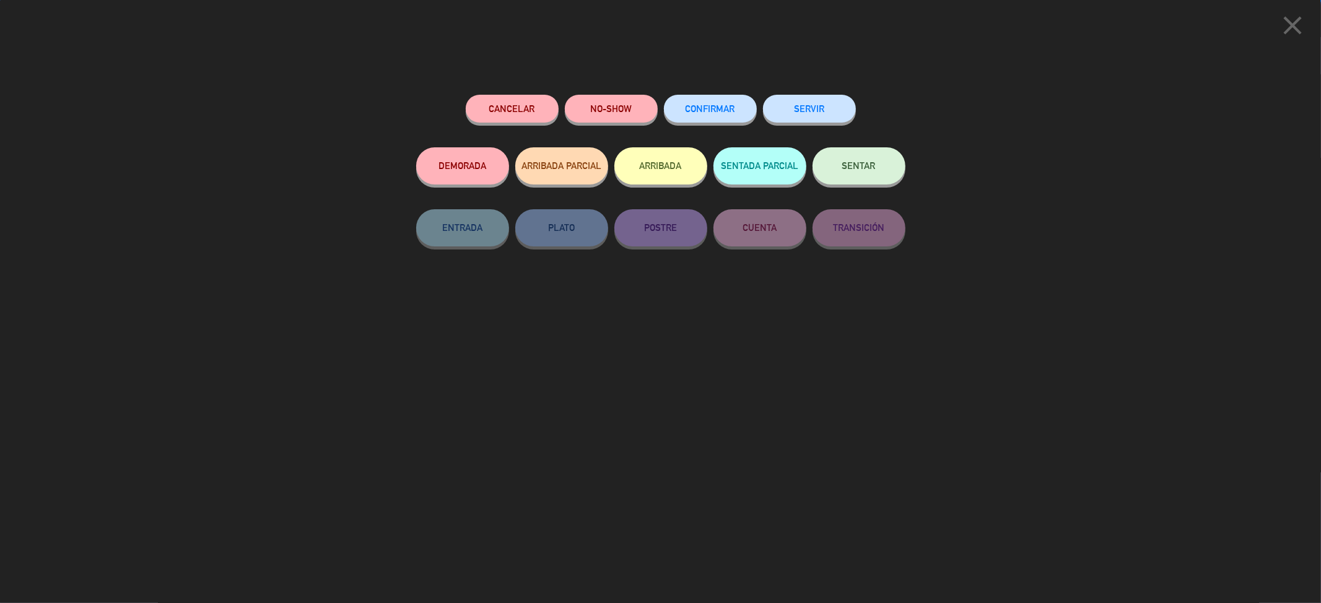
click at [710, 110] on span "CONFIRMAR" at bounding box center [711, 108] width 50 height 11
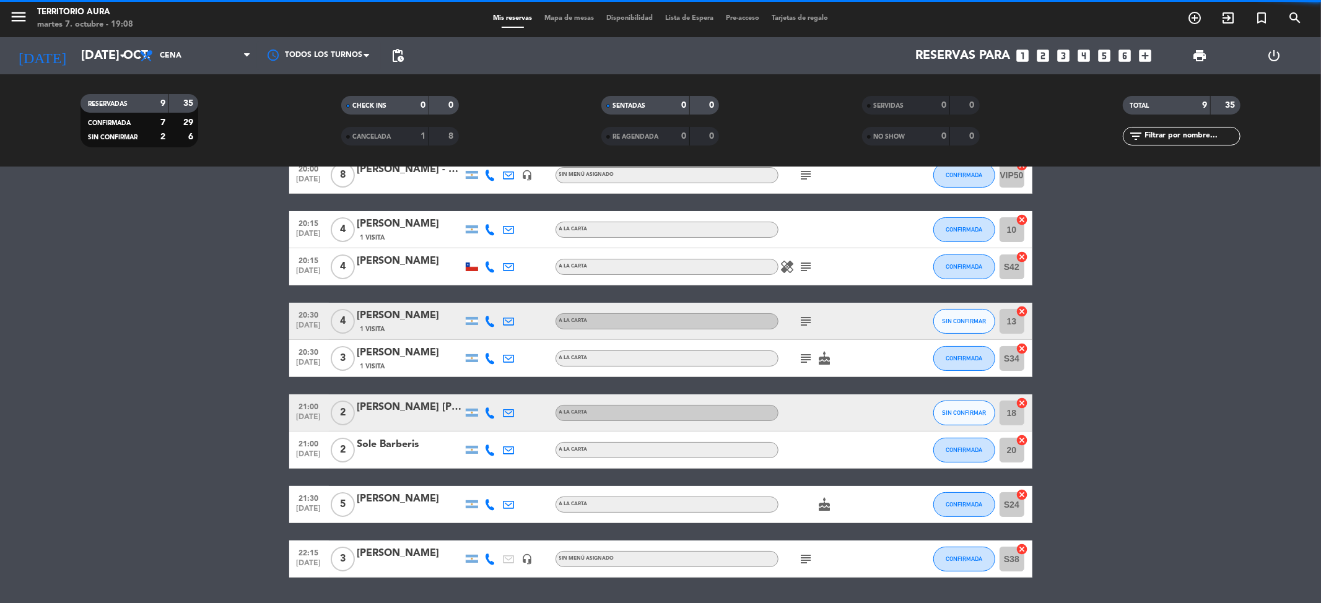
scroll to position [103, 0]
